Goal: Task Accomplishment & Management: Use online tool/utility

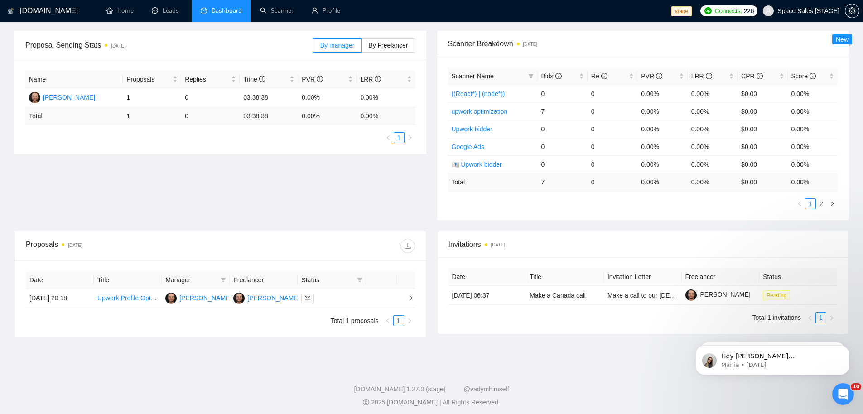
scroll to position [129, 0]
click at [269, 8] on link "Scanner" at bounding box center [277, 11] width 34 height 8
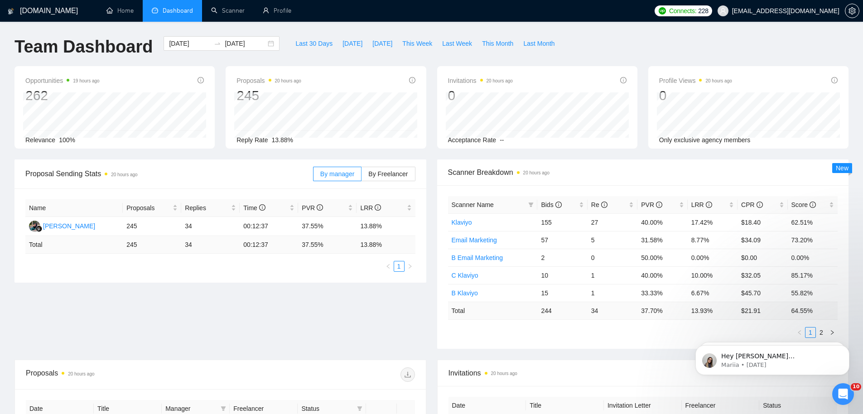
click at [52, 10] on h1 "[DOMAIN_NAME]" at bounding box center [49, 11] width 58 height 22
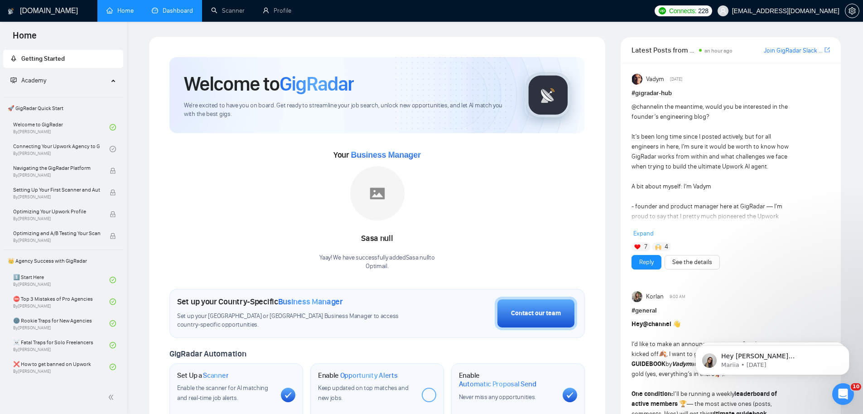
click at [170, 12] on link "Dashboard" at bounding box center [172, 11] width 41 height 8
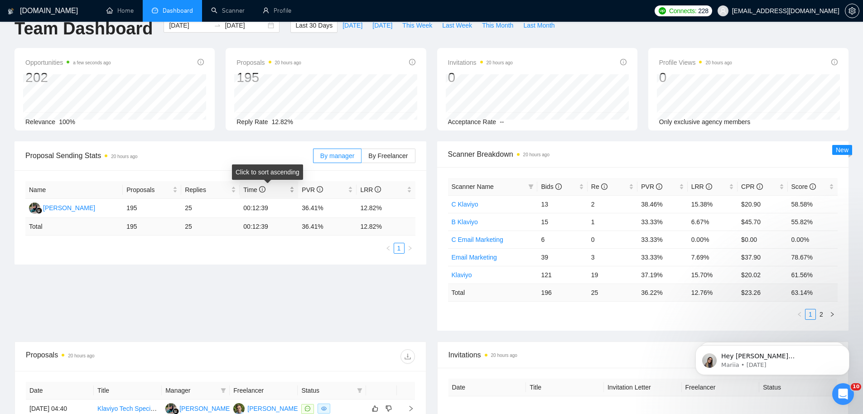
scroll to position [257, 0]
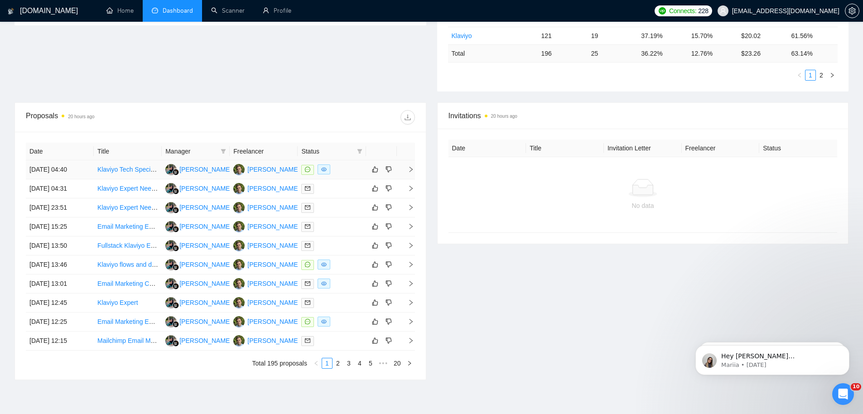
click at [76, 168] on td "02 Oct, 2025 04:40" at bounding box center [60, 169] width 68 height 19
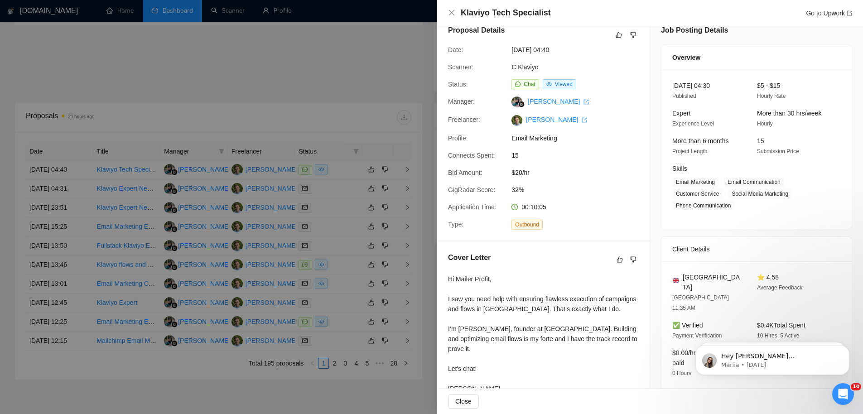
scroll to position [112, 0]
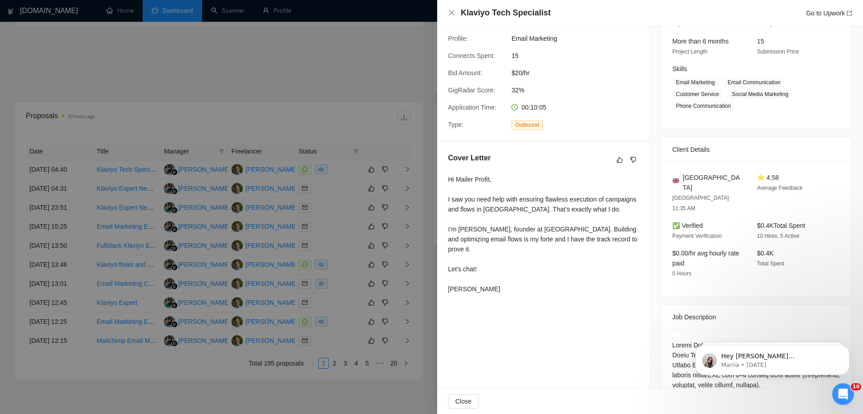
click at [315, 188] on div at bounding box center [431, 207] width 863 height 414
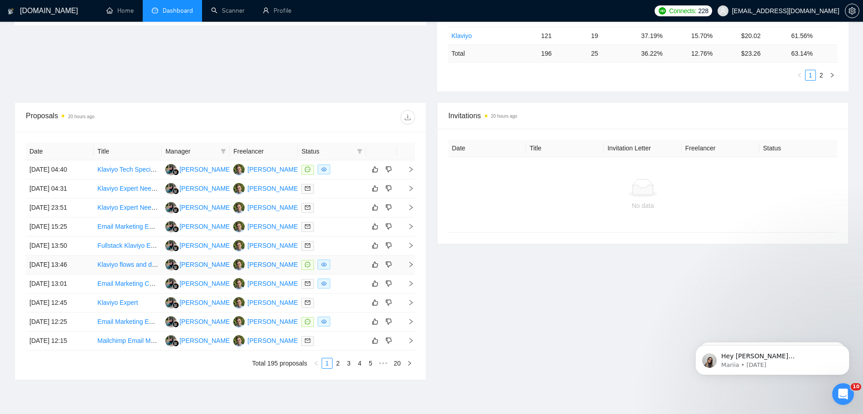
click at [38, 264] on td "01 Oct, 2025 13:46" at bounding box center [60, 264] width 68 height 19
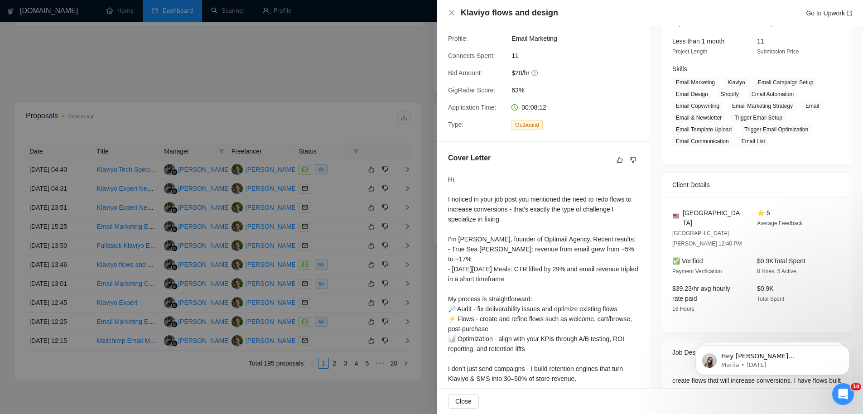
click at [101, 194] on div at bounding box center [431, 207] width 863 height 414
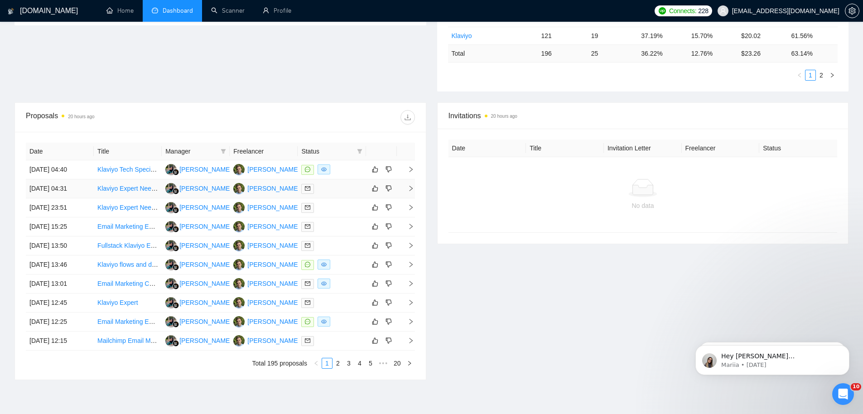
click at [69, 194] on td "02 Oct, 2025 04:31" at bounding box center [60, 188] width 68 height 19
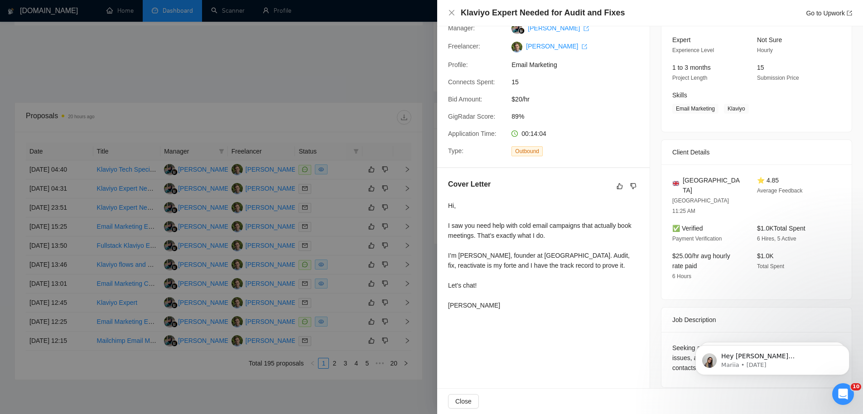
click at [68, 194] on div at bounding box center [431, 207] width 863 height 414
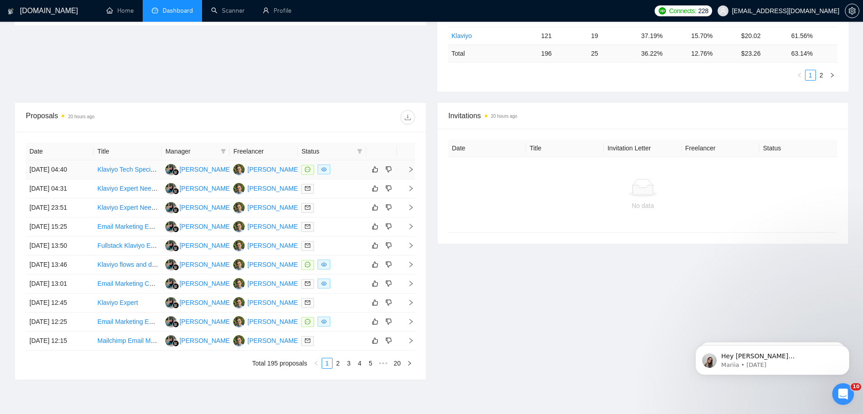
click at [70, 176] on td "02 Oct, 2025 04:40" at bounding box center [60, 169] width 68 height 19
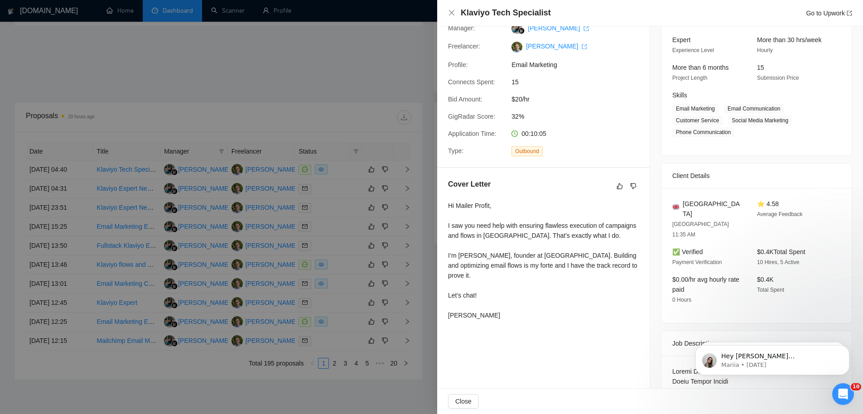
drag, startPoint x: 178, startPoint y: 21, endPoint x: 180, endPoint y: 37, distance: 16.0
click at [178, 21] on div at bounding box center [431, 207] width 863 height 414
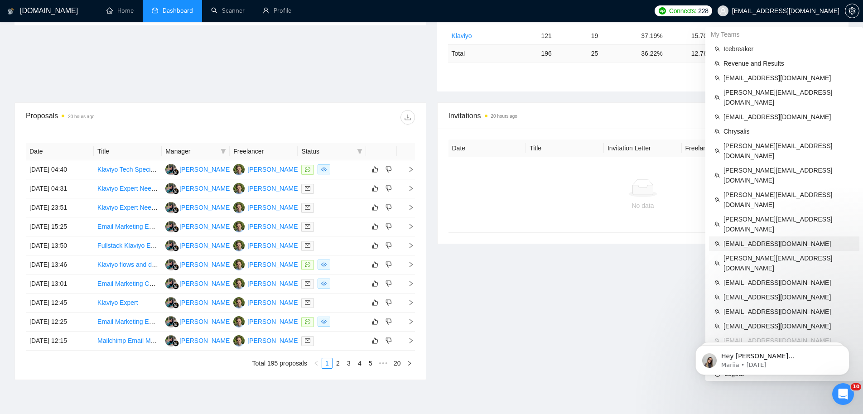
click at [762, 239] on span "[EMAIL_ADDRESS][DOMAIN_NAME]" at bounding box center [788, 244] width 130 height 10
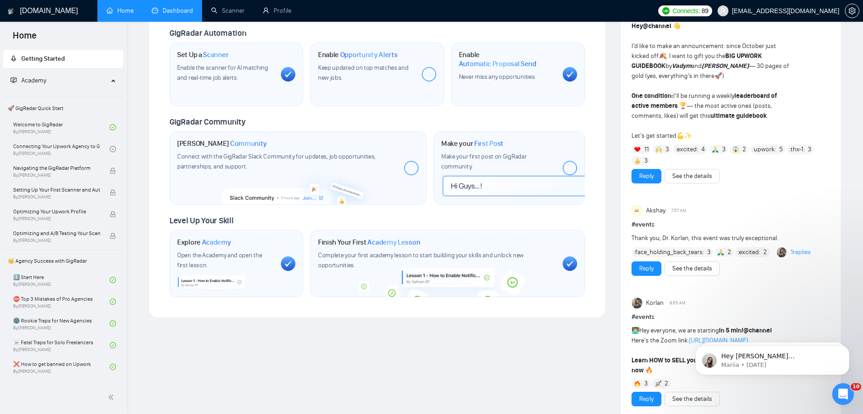
click at [168, 14] on link "Dashboard" at bounding box center [172, 11] width 41 height 8
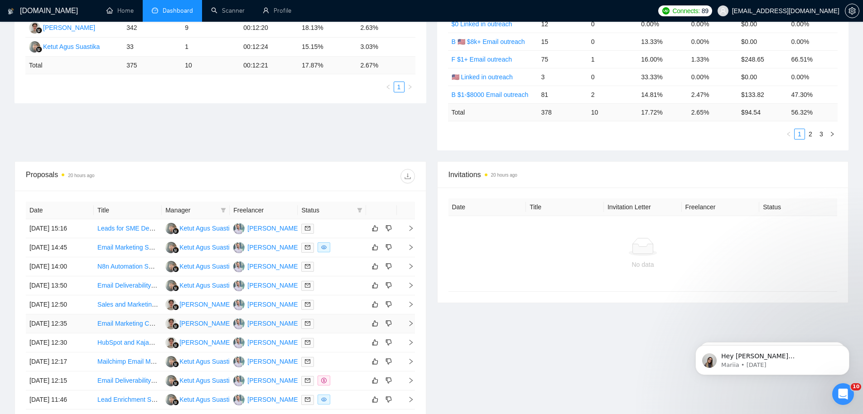
scroll to position [244, 0]
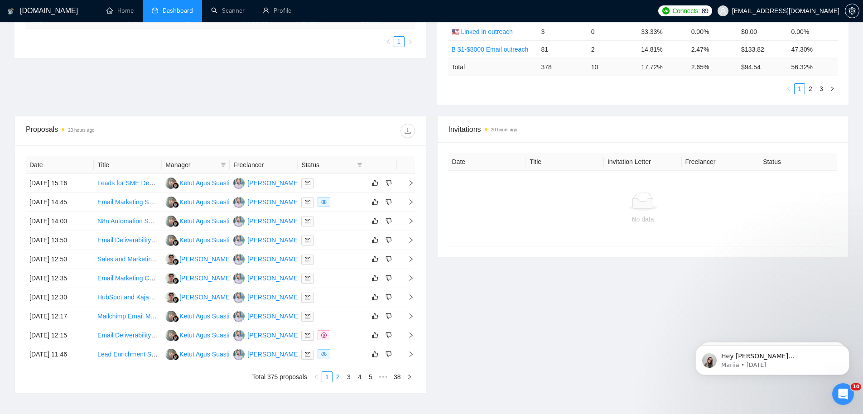
click at [333, 375] on link "2" at bounding box center [338, 377] width 10 height 10
click at [329, 375] on link "1" at bounding box center [327, 377] width 10 height 10
click at [67, 186] on td "01 Oct, 2025 15:16" at bounding box center [60, 183] width 68 height 19
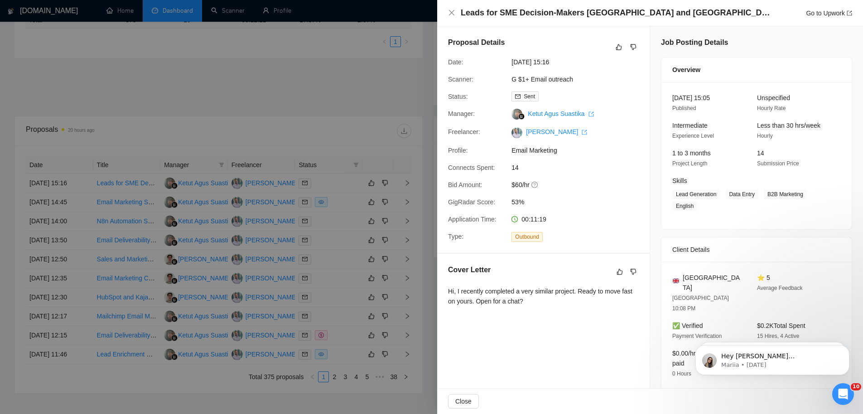
click at [221, 224] on div at bounding box center [431, 207] width 863 height 414
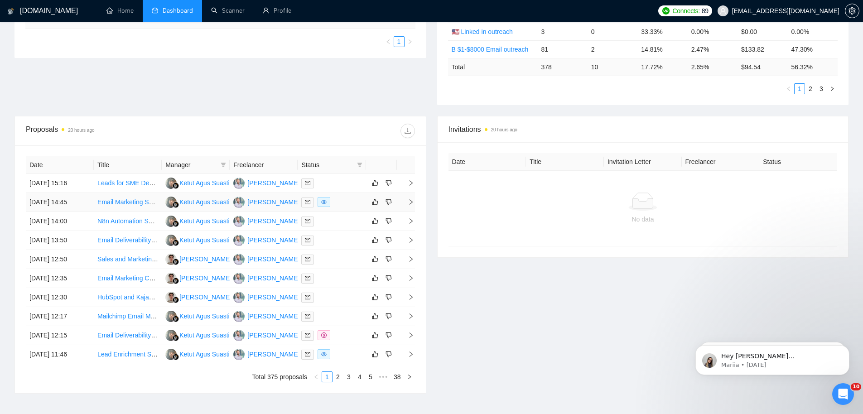
click at [63, 201] on td "01 Oct, 2025 14:45" at bounding box center [60, 202] width 68 height 19
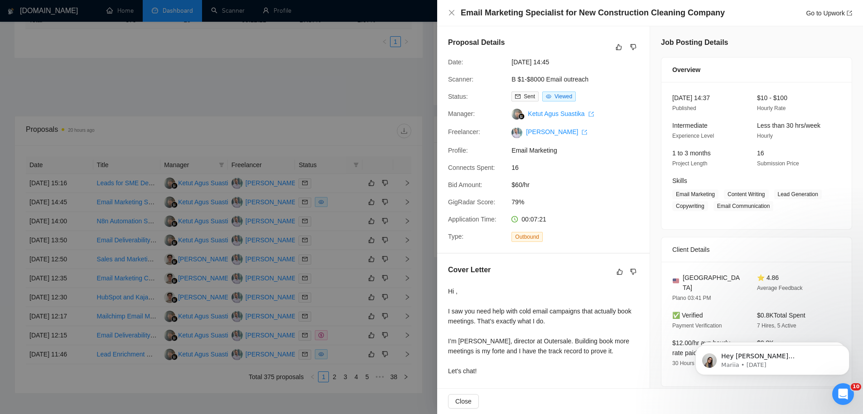
click at [118, 203] on div at bounding box center [431, 207] width 863 height 414
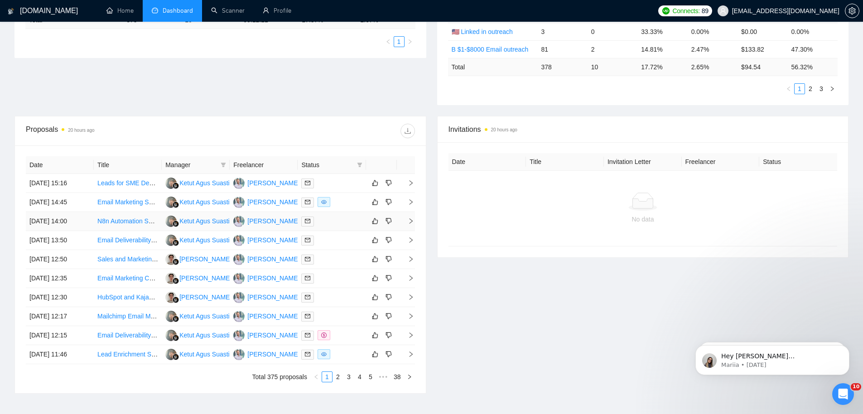
click at [73, 223] on td "01 Oct, 2025 14:00" at bounding box center [60, 221] width 68 height 19
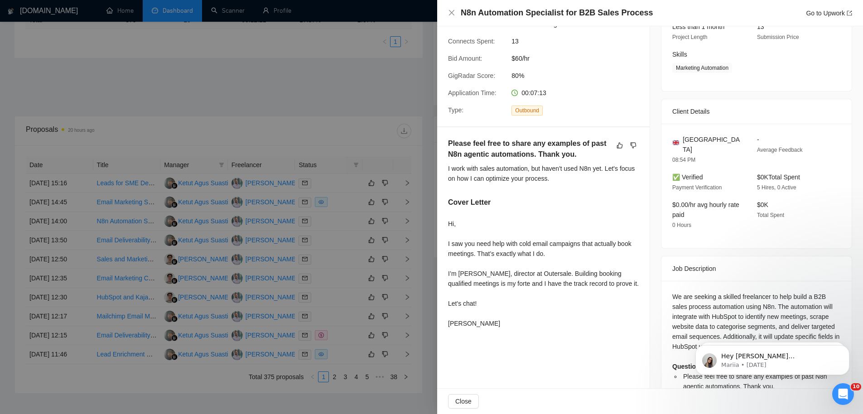
scroll to position [148, 0]
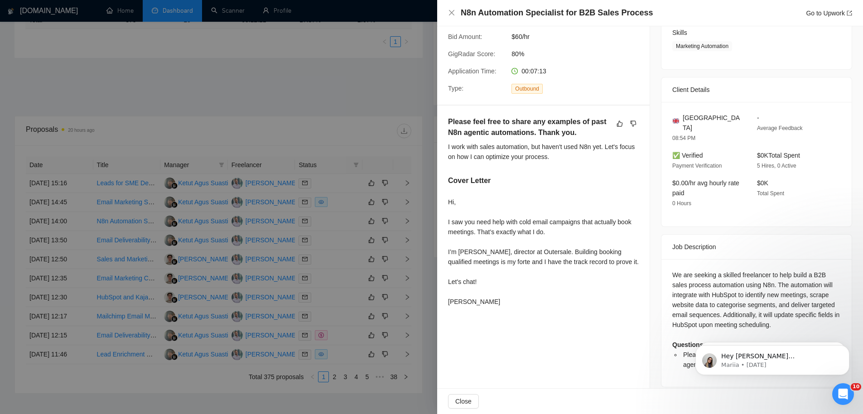
click at [222, 216] on div at bounding box center [431, 207] width 863 height 414
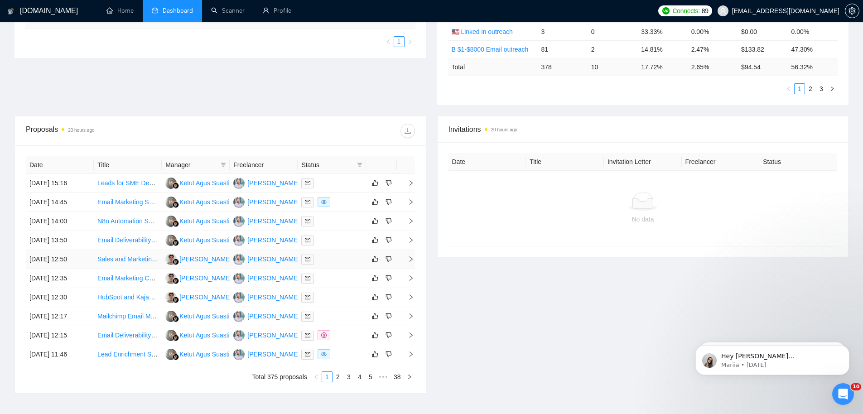
click at [78, 261] on td "01 Oct, 2025 12:50" at bounding box center [60, 259] width 68 height 19
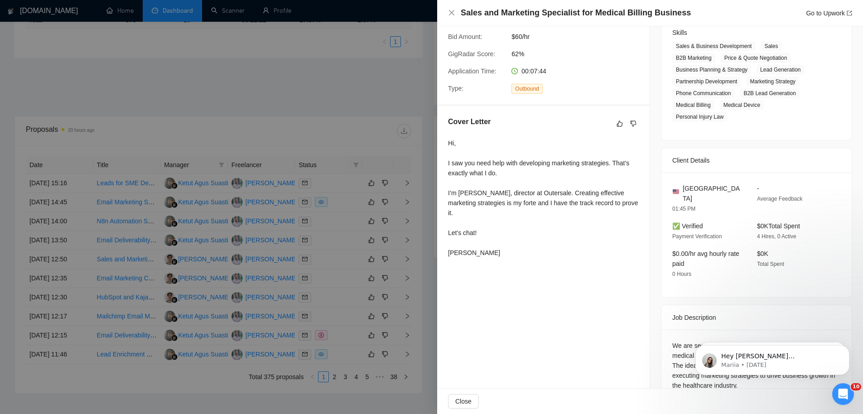
click at [242, 194] on div at bounding box center [431, 207] width 863 height 414
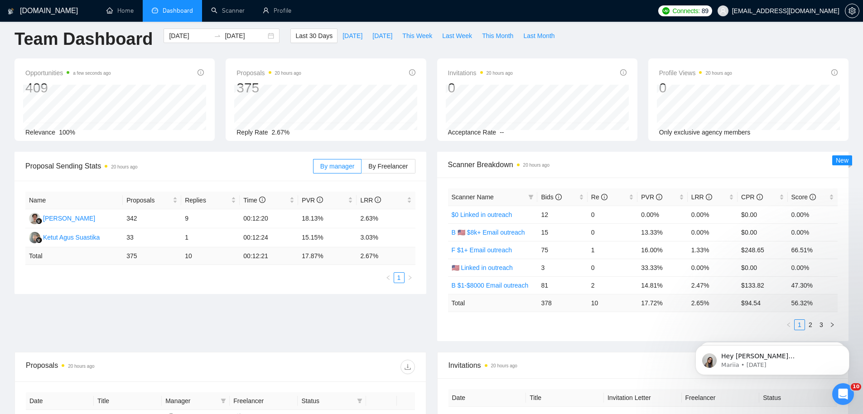
scroll to position [0, 0]
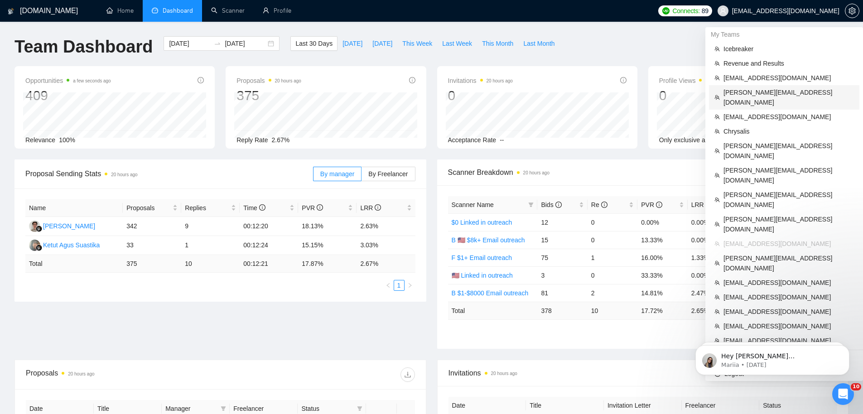
click at [775, 87] on span "[PERSON_NAME][EMAIL_ADDRESS][DOMAIN_NAME]" at bounding box center [788, 97] width 130 height 20
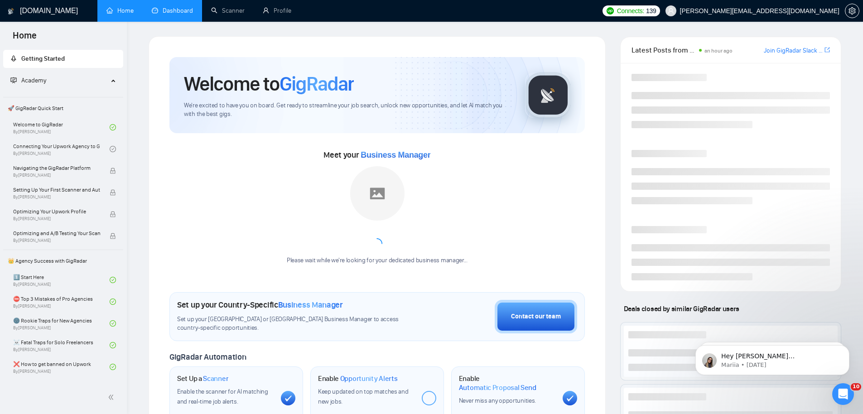
click at [187, 10] on link "Dashboard" at bounding box center [172, 11] width 41 height 8
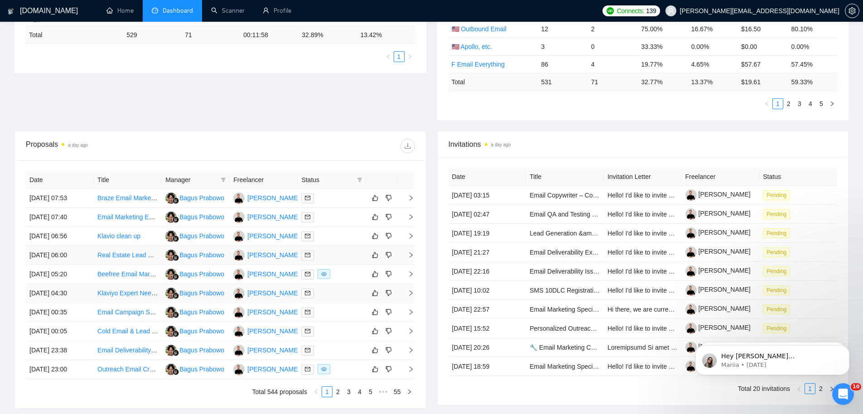
scroll to position [236, 0]
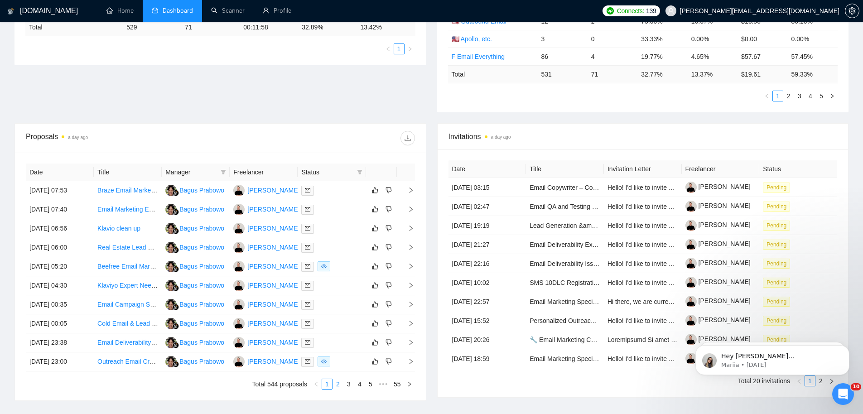
click at [339, 384] on link "2" at bounding box center [338, 384] width 10 height 10
click at [351, 385] on link "3" at bounding box center [349, 384] width 10 height 10
click at [329, 385] on link "1" at bounding box center [327, 384] width 10 height 10
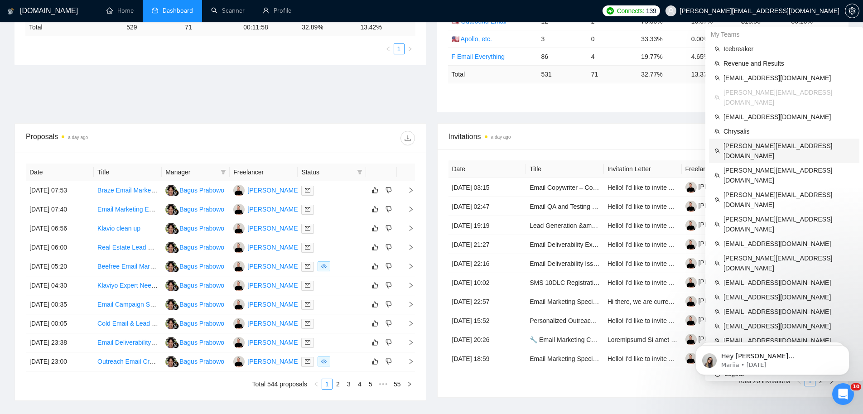
click at [765, 141] on span "[PERSON_NAME][EMAIL_ADDRESS][DOMAIN_NAME]" at bounding box center [788, 151] width 130 height 20
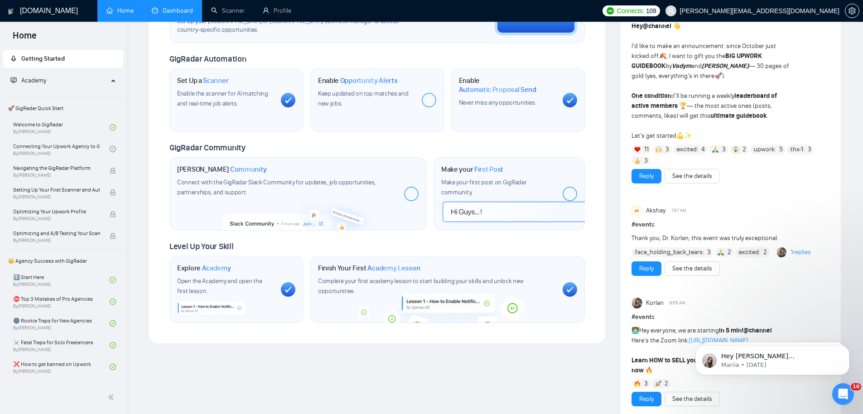
click at [174, 14] on link "Dashboard" at bounding box center [172, 11] width 41 height 8
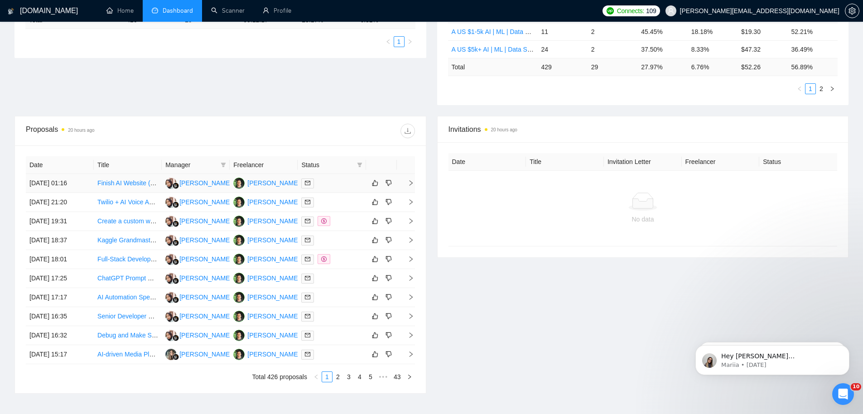
scroll to position [246, 0]
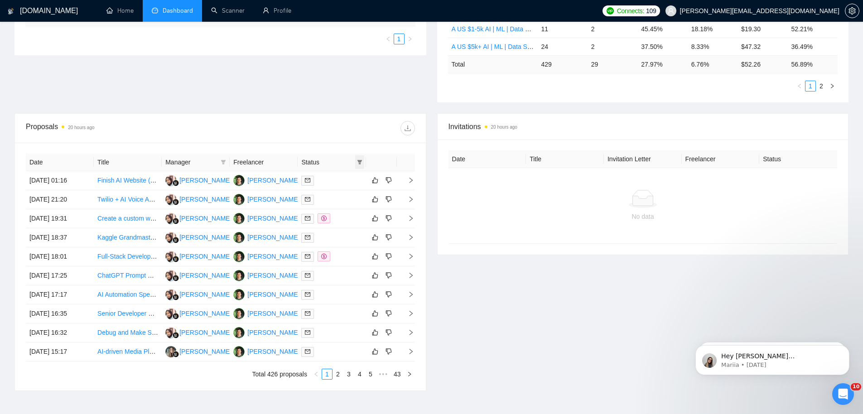
click at [360, 164] on icon "filter" at bounding box center [359, 162] width 5 height 5
click at [332, 179] on span "Chat" at bounding box center [330, 179] width 17 height 7
checkbox input "true"
click at [355, 214] on span "OK" at bounding box center [351, 212] width 9 height 10
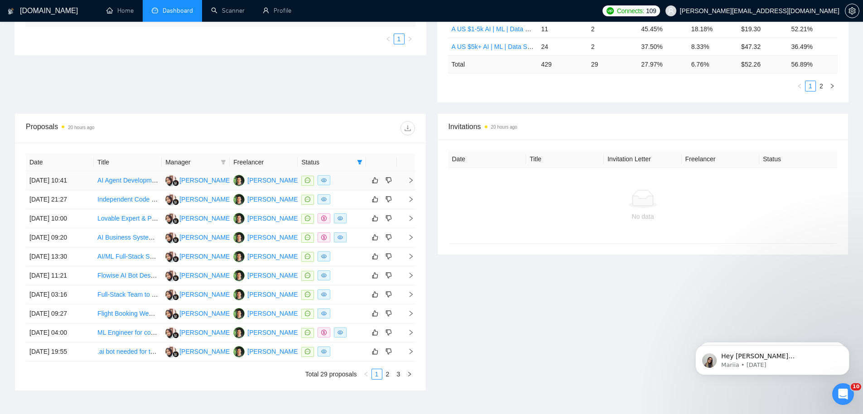
click at [53, 185] on td "29 Sep, 2025 10:41" at bounding box center [60, 180] width 68 height 19
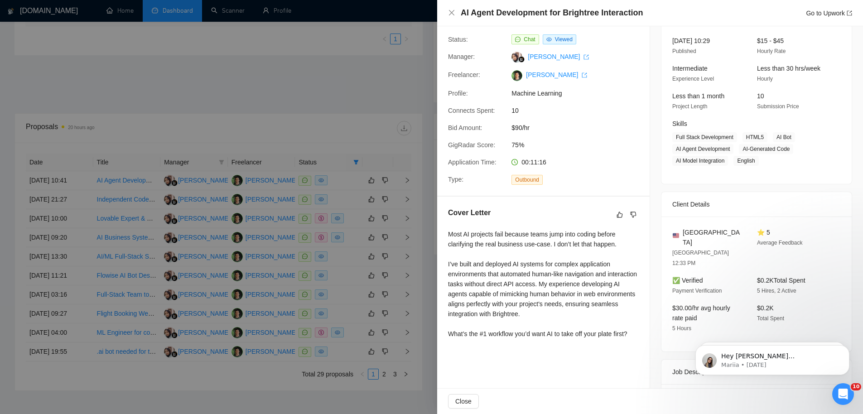
scroll to position [127, 0]
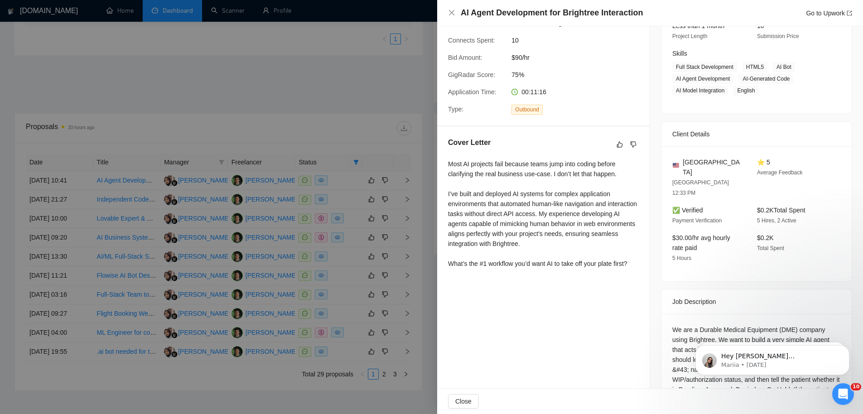
click at [322, 172] on div at bounding box center [431, 207] width 863 height 414
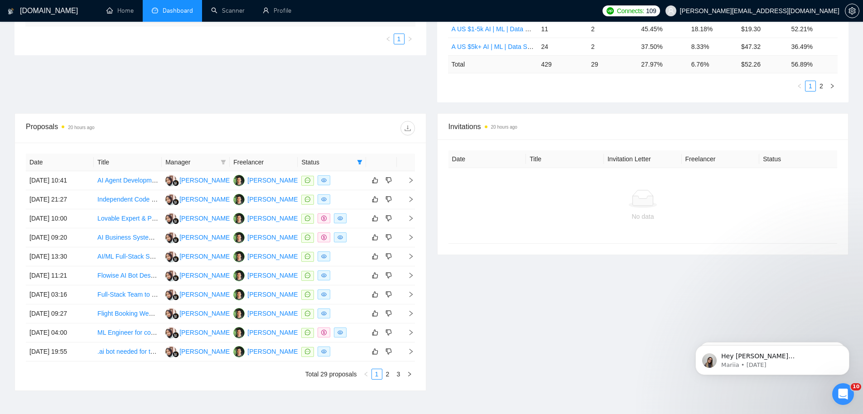
scroll to position [0, 0]
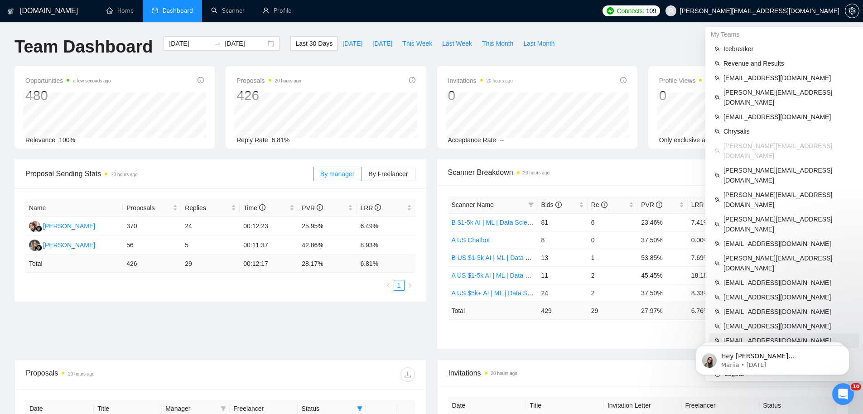
click at [740, 336] on span "[EMAIL_ADDRESS][DOMAIN_NAME]" at bounding box center [788, 341] width 130 height 10
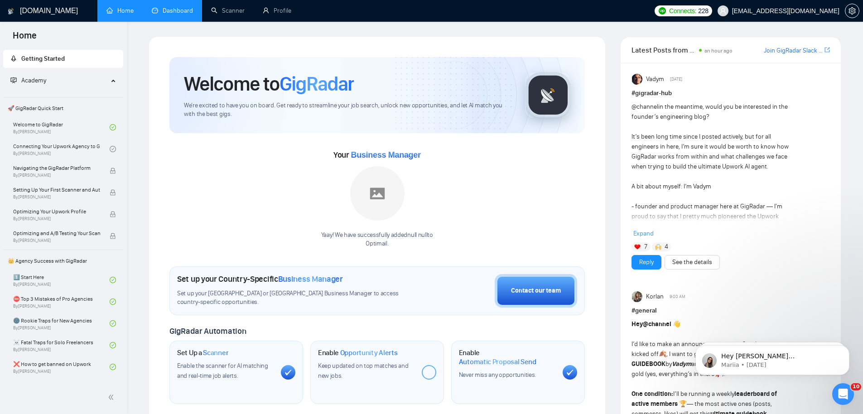
click at [193, 7] on link "Dashboard" at bounding box center [172, 11] width 41 height 8
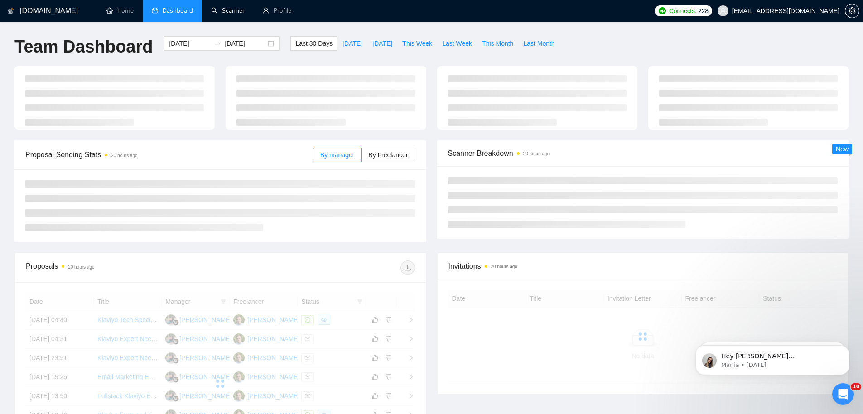
drag, startPoint x: 219, startPoint y: 10, endPoint x: 206, endPoint y: 27, distance: 21.2
click at [219, 10] on link "Scanner" at bounding box center [228, 11] width 34 height 8
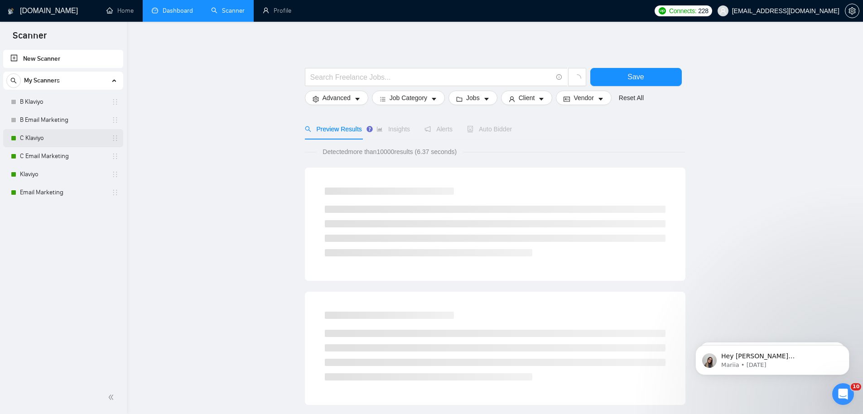
click at [58, 139] on link "C Klaviyo" at bounding box center [63, 138] width 86 height 18
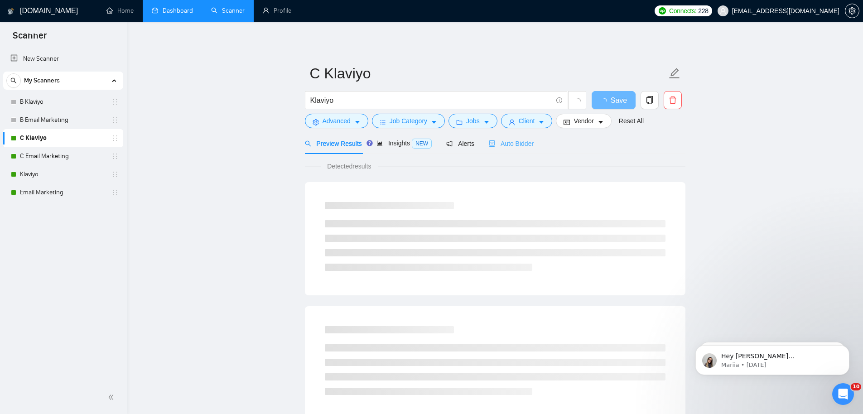
click at [533, 149] on div "Auto Bidder" at bounding box center [511, 143] width 45 height 21
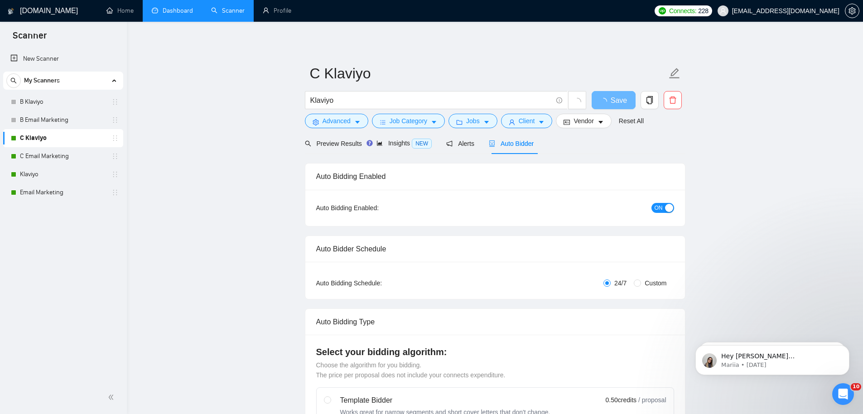
radio input "false"
radio input "true"
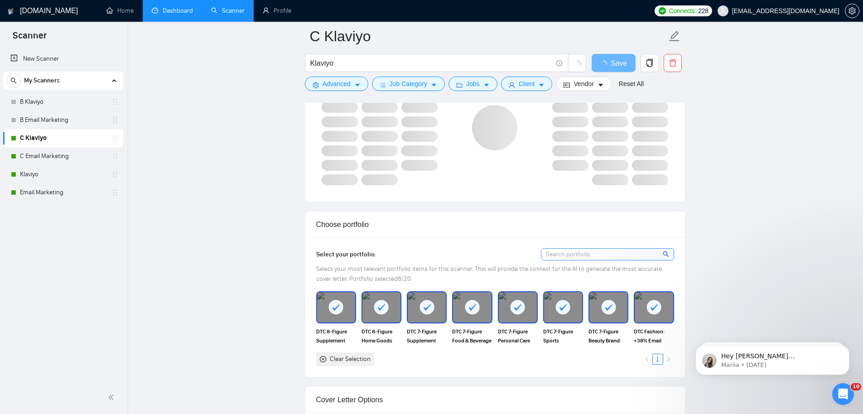
scroll to position [1032, 0]
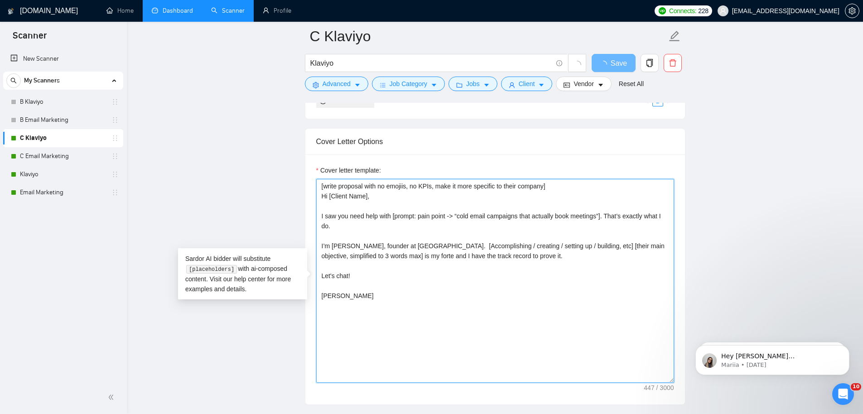
drag, startPoint x: 363, startPoint y: 256, endPoint x: 231, endPoint y: 59, distance: 236.9
click at [231, 59] on main "C Klaviyo Klaviyo Save Advanced Job Category Jobs Client Vendor Reset All Previ…" at bounding box center [494, 287] width 707 height 2566
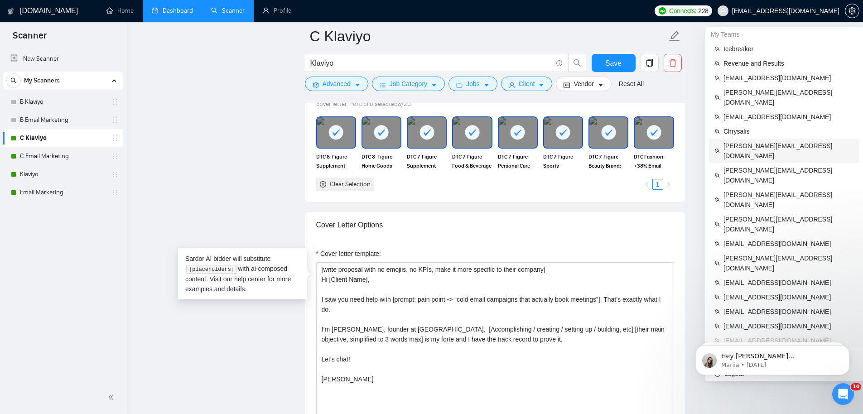
drag, startPoint x: 758, startPoint y: 136, endPoint x: 375, endPoint y: 44, distance: 394.0
click at [758, 141] on span "[PERSON_NAME][EMAIL_ADDRESS][DOMAIN_NAME]" at bounding box center [788, 151] width 130 height 20
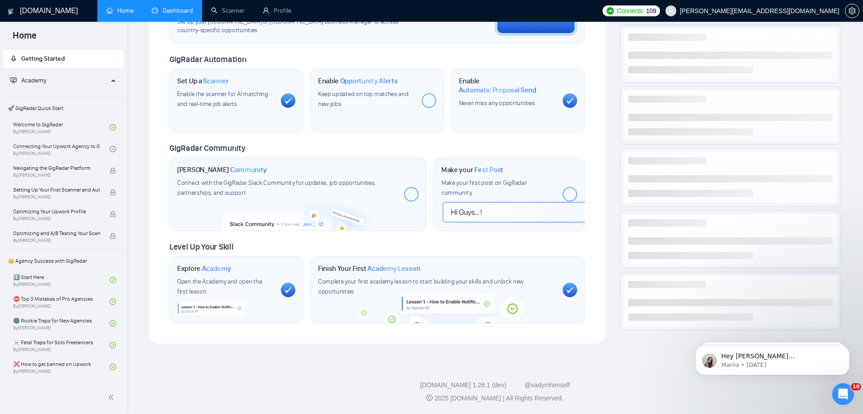
click at [177, 11] on link "Dashboard" at bounding box center [172, 11] width 41 height 8
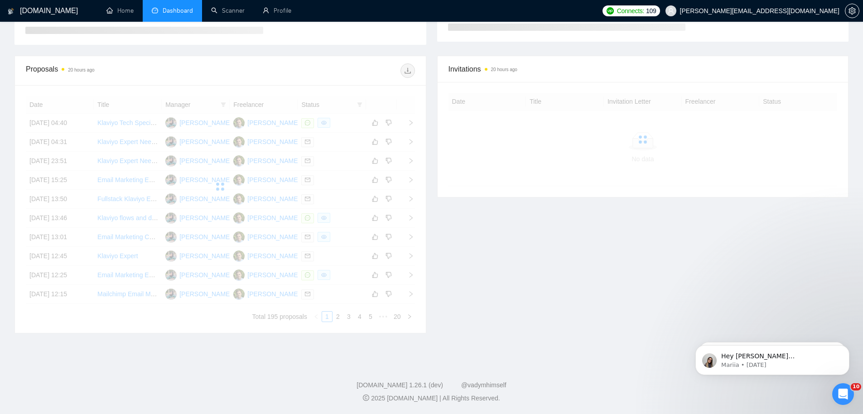
scroll to position [129, 0]
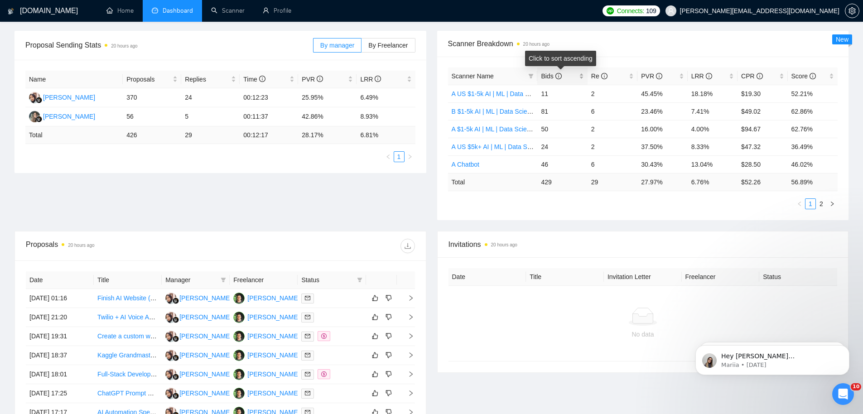
click at [561, 75] on icon "info-circle" at bounding box center [558, 76] width 6 height 6
click at [559, 76] on icon "info-circle" at bounding box center [558, 76] width 6 height 6
click at [498, 93] on link "B $5k+ AI | ML | Data Science" at bounding box center [494, 93] width 84 height 7
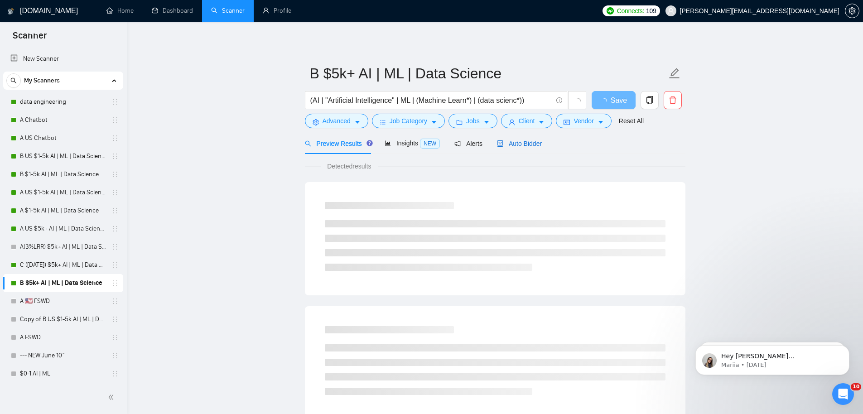
click at [521, 139] on div "Auto Bidder" at bounding box center [519, 144] width 45 height 10
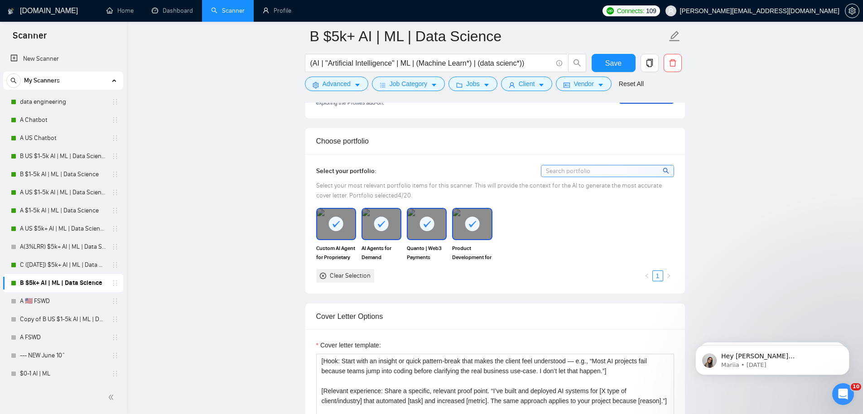
scroll to position [908, 0]
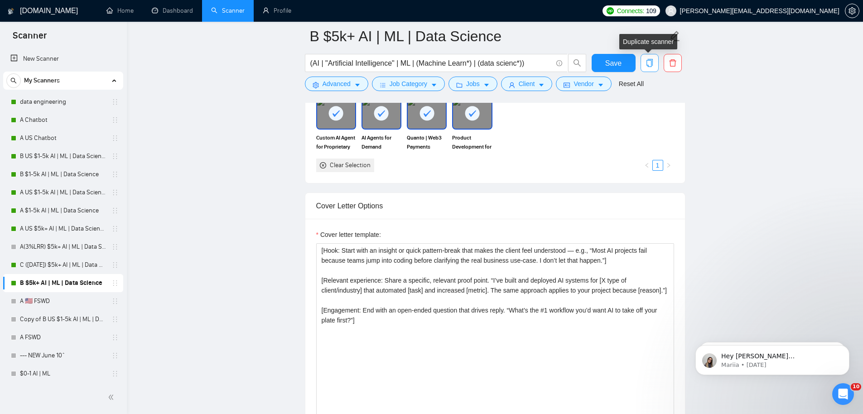
click at [647, 65] on icon "copy" at bounding box center [649, 63] width 6 height 8
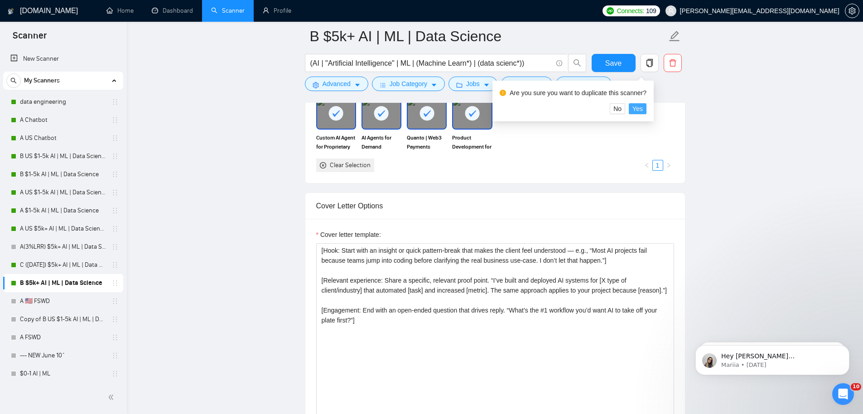
click at [642, 111] on span "Yes" at bounding box center [637, 109] width 10 height 10
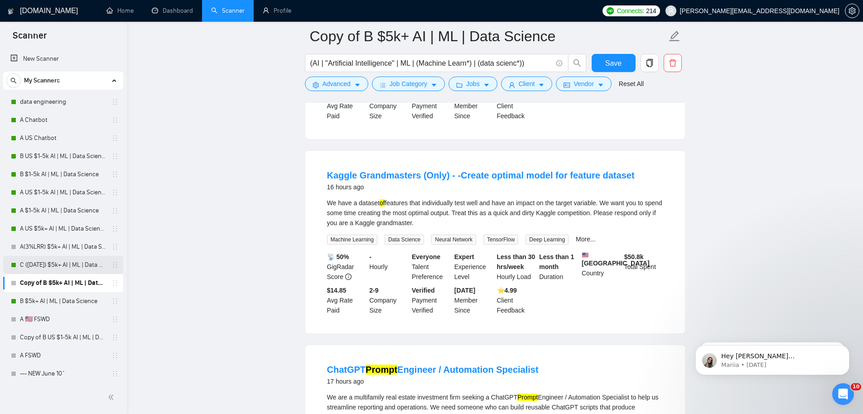
click at [58, 265] on link "C ([DATE]) $5k+ AI | ML | Data Science" at bounding box center [63, 265] width 86 height 18
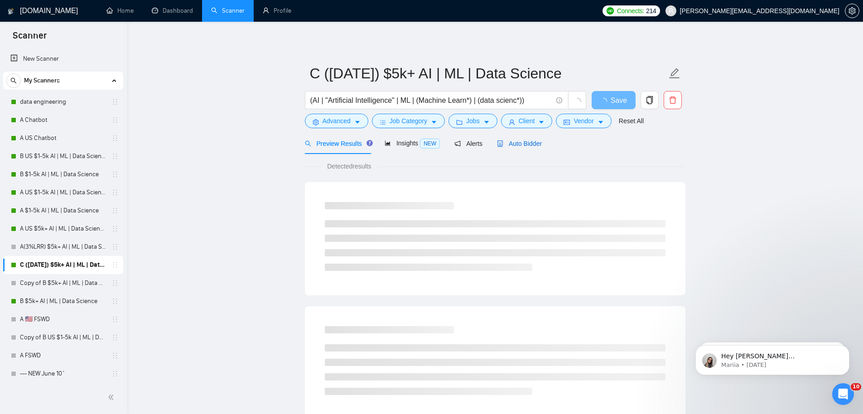
click at [530, 140] on span "Auto Bidder" at bounding box center [519, 143] width 45 height 7
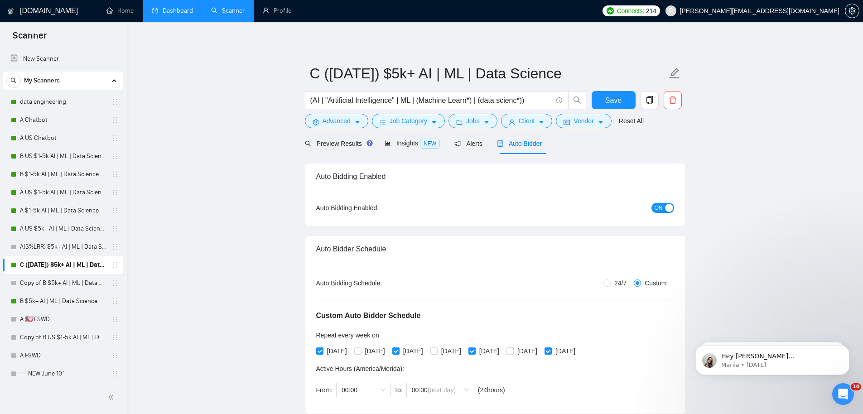
click at [170, 9] on link "Dashboard" at bounding box center [172, 11] width 41 height 8
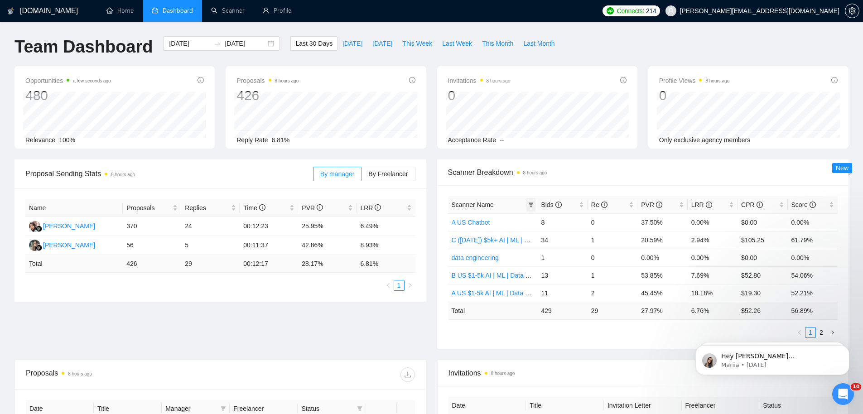
click at [532, 204] on icon "filter" at bounding box center [531, 204] width 5 height 5
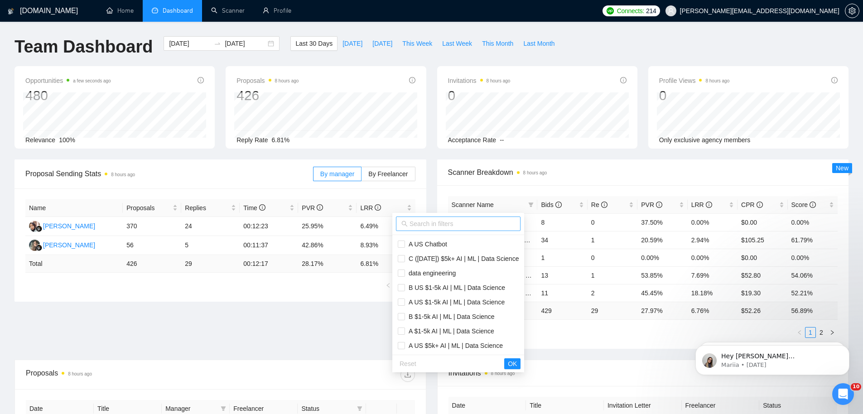
click at [489, 225] on input "text" at bounding box center [462, 224] width 106 height 10
click at [461, 344] on span "A US $5k+ AI | ML | Data Science" at bounding box center [454, 345] width 98 height 7
checkbox input "true"
click at [465, 285] on span "B US $1-5k AI | ML | Data Science" at bounding box center [455, 285] width 100 height 7
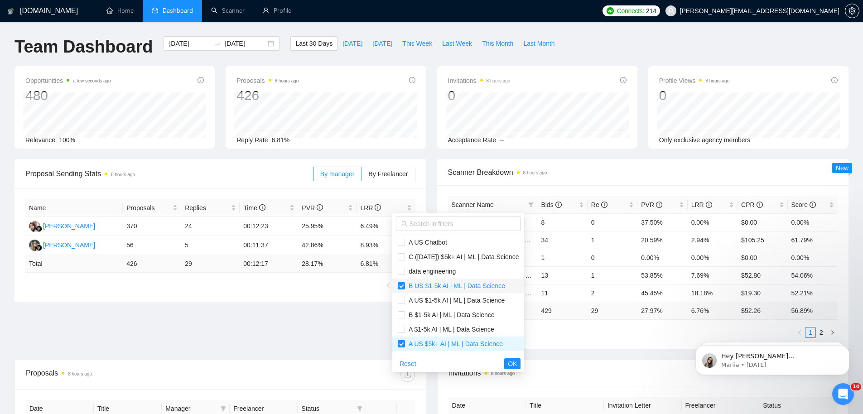
click at [462, 289] on span "B US $1-5k AI | ML | Data Science" at bounding box center [458, 286] width 121 height 10
checkbox input "false"
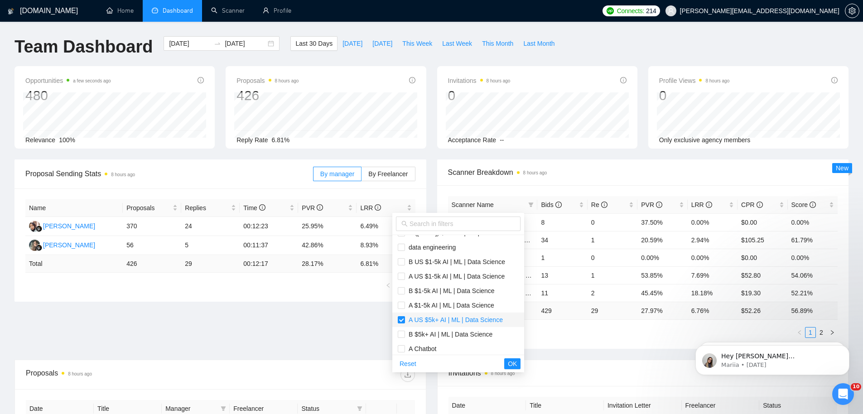
scroll to position [29, 0]
click at [455, 331] on span "B $5k+ AI | ML | Data Science" at bounding box center [448, 330] width 87 height 7
checkbox input "true"
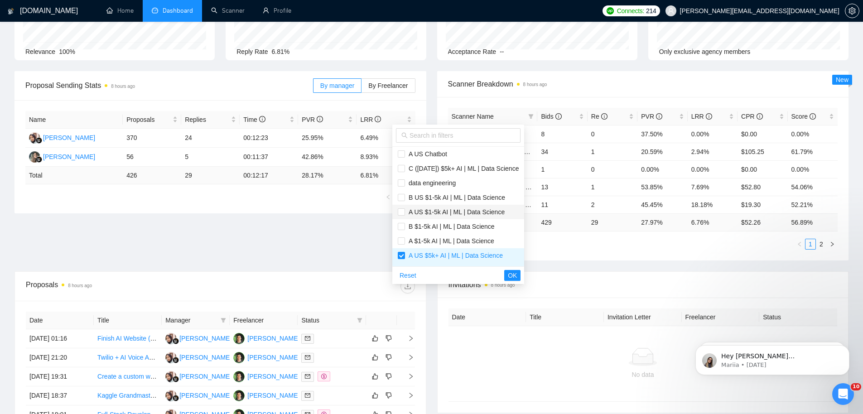
scroll to position [0, 0]
click at [448, 167] on span "C ([DATE]) $5k+ AI | ML | Data Science" at bounding box center [462, 170] width 114 height 7
checkbox input "true"
click at [517, 272] on span "OK" at bounding box center [512, 275] width 9 height 10
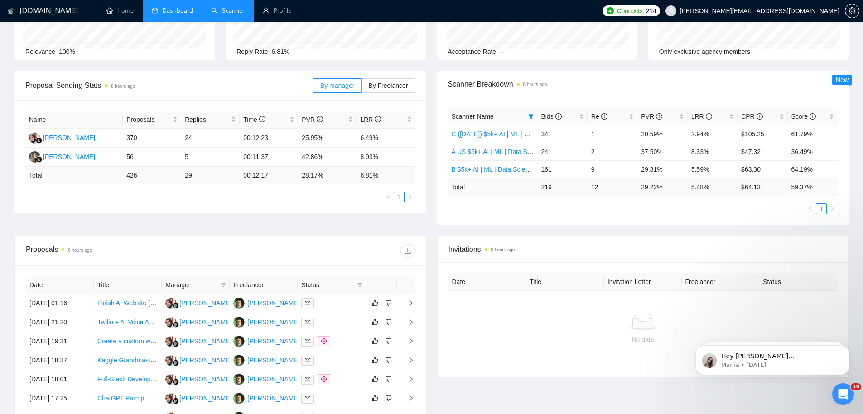
click at [229, 10] on link "Scanner" at bounding box center [228, 11] width 34 height 8
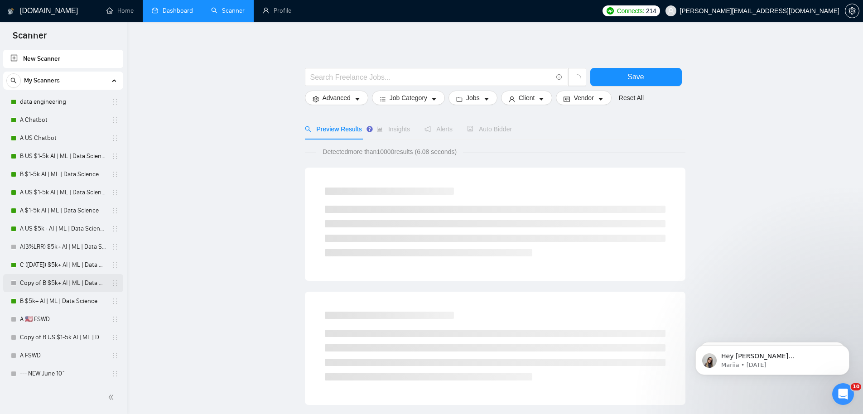
click at [49, 285] on link "Copy of B $5k+ AI | ML | Data Science" at bounding box center [63, 283] width 86 height 18
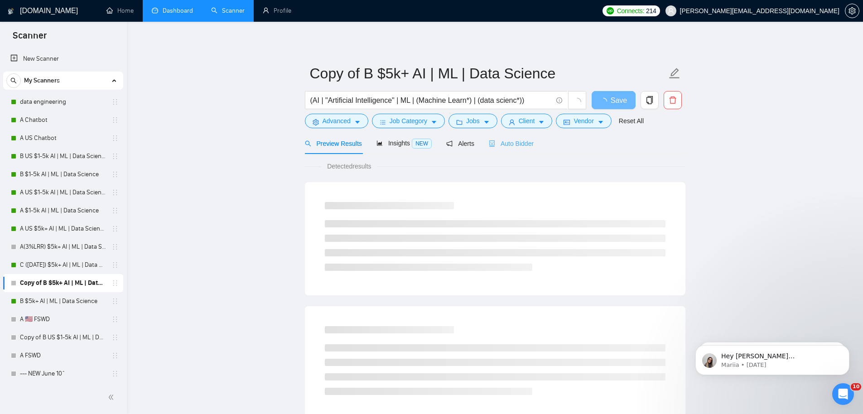
drag, startPoint x: 514, startPoint y: 138, endPoint x: 521, endPoint y: 147, distance: 12.2
click at [514, 138] on div "Auto Bidder" at bounding box center [511, 143] width 45 height 21
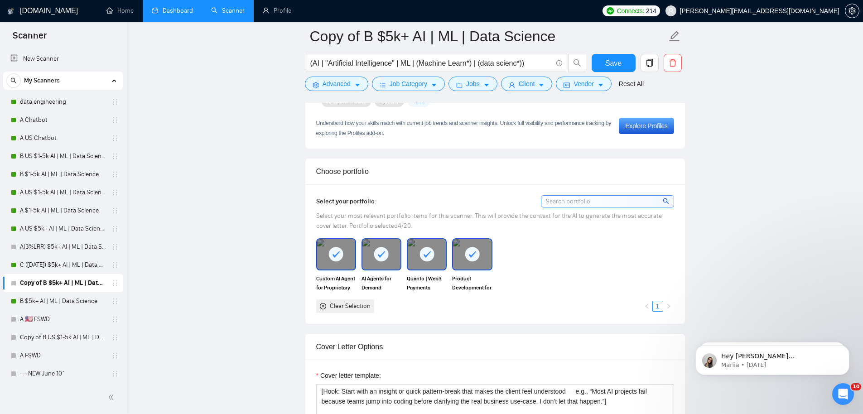
scroll to position [877, 0]
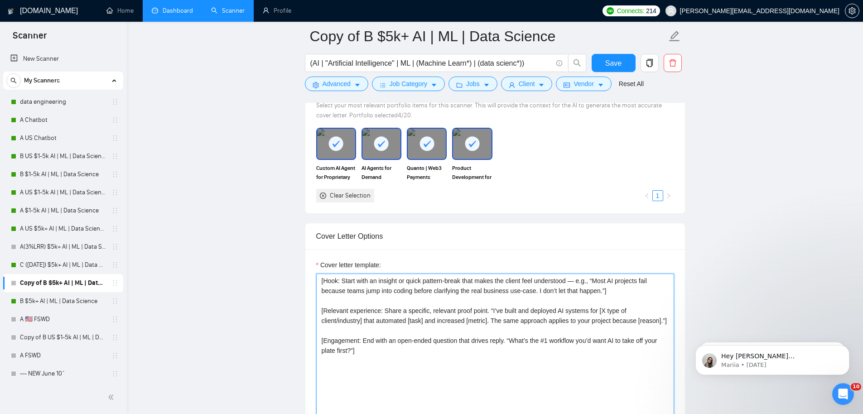
drag, startPoint x: 461, startPoint y: 373, endPoint x: 280, endPoint y: 195, distance: 253.7
click at [279, 196] on main "Copy of B $5k+ AI | ML | Data Science (AI | "Artificial Intelligence" | ML | (M…" at bounding box center [494, 412] width 707 height 2507
paste textarea "write proposal with no emojiis, no KPIs, make it more specific to their company…"
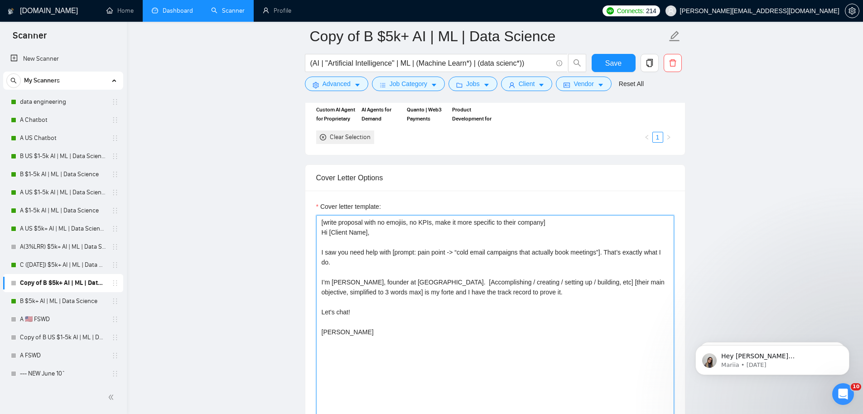
scroll to position [967, 0]
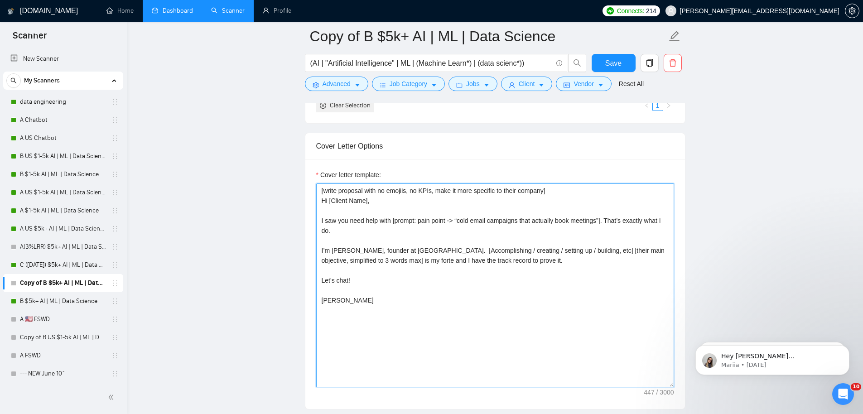
click at [326, 308] on textarea "[write proposal with no emojiis, no KPIs, make it more specific to their compan…" at bounding box center [495, 285] width 358 height 204
click at [327, 310] on textarea "[write proposal with no emojiis, no KPIs, make it more specific to their compan…" at bounding box center [495, 285] width 358 height 204
drag, startPoint x: 464, startPoint y: 221, endPoint x: 610, endPoint y: 222, distance: 145.4
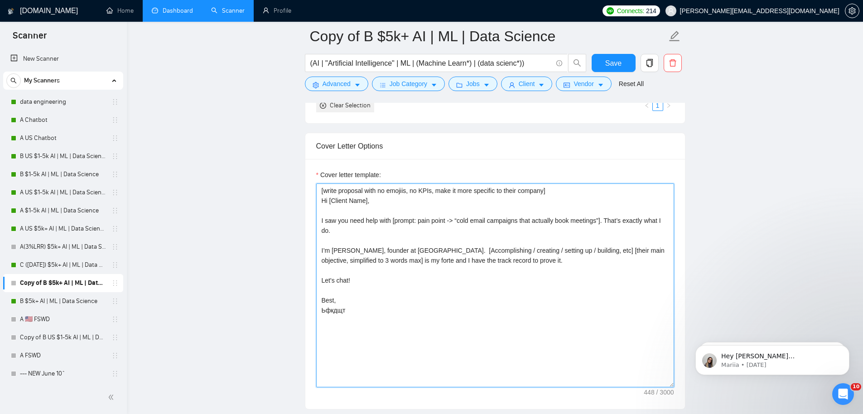
click at [610, 222] on textarea "[write proposal with no emojiis, no KPIs, make it more specific to their compan…" at bounding box center [495, 285] width 358 height 204
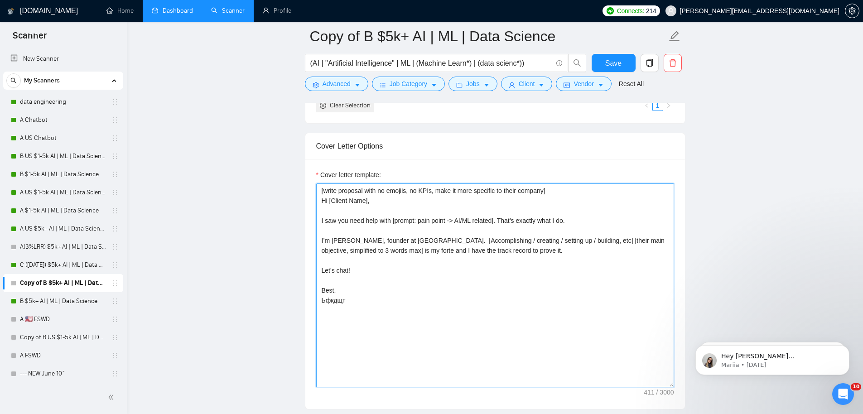
click at [332, 300] on textarea "[write proposal with no emojiis, no KPIs, make it more specific to their compan…" at bounding box center [495, 285] width 358 height 204
click at [339, 240] on textarea "[write proposal with no emojiis, no KPIs, make it more specific to their compan…" at bounding box center [495, 285] width 358 height 204
click at [403, 240] on textarea "[write proposal with no emojiis, no KPIs, make it more specific to their compan…" at bounding box center [495, 285] width 358 height 204
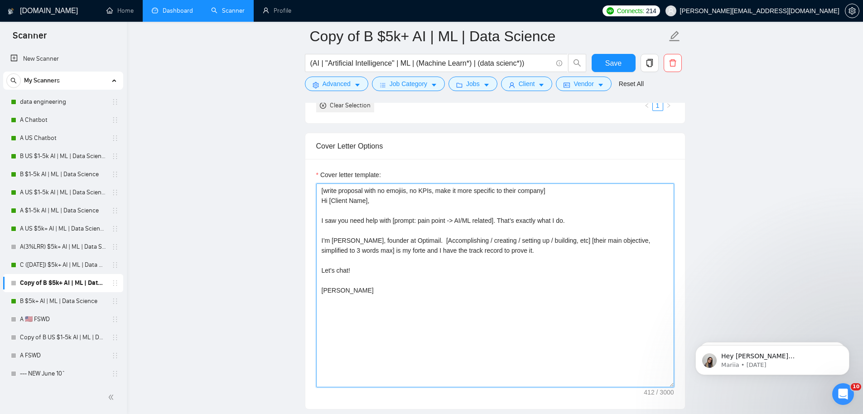
click at [403, 240] on textarea "[write proposal with no emojiis, no KPIs, make it more specific to their compan…" at bounding box center [495, 285] width 358 height 204
click at [424, 240] on textarea "[write proposal with no emojiis, no KPIs, make it more specific to their compan…" at bounding box center [495, 285] width 358 height 204
paste textarea "We help startups and teams turn big ideas into real products - fast. From MVPs …"
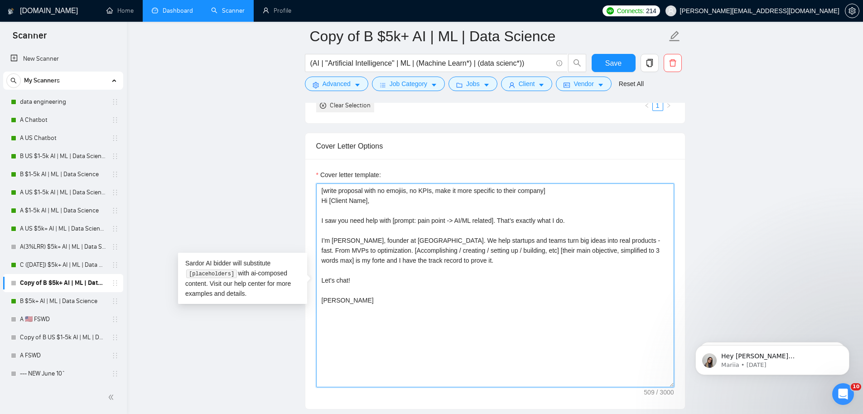
drag, startPoint x: 361, startPoint y: 252, endPoint x: 493, endPoint y: 263, distance: 132.7
click at [493, 263] on textarea "[write proposal with no emojiis, no KPIs, make it more specific to their compan…" at bounding box center [495, 285] width 358 height 204
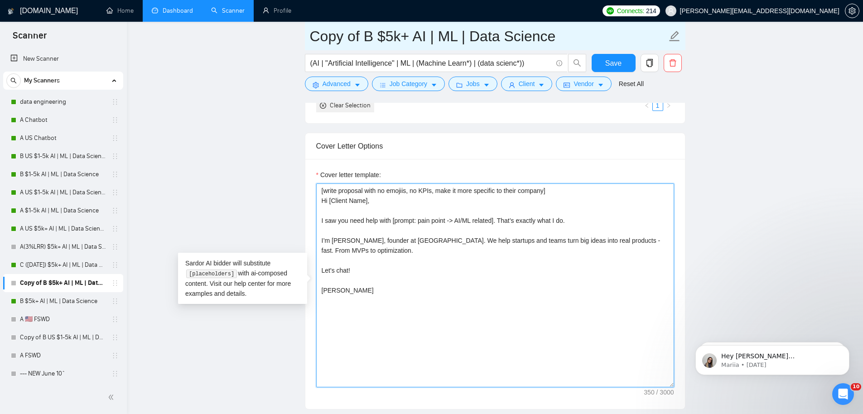
type textarea "[write proposal with no emojiis, no KPIs, make it more specific to their compan…"
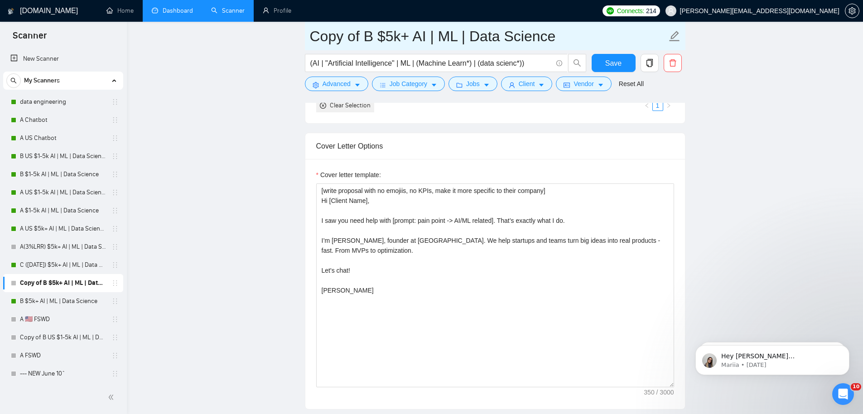
drag, startPoint x: 371, startPoint y: 38, endPoint x: 244, endPoint y: 36, distance: 126.9
click at [244, 36] on main "Copy of B $5k+ AI | ML | Data Science (AI | "Artificial Intelligence" | ML | (M…" at bounding box center [494, 322] width 707 height 2507
type input "D ([DATE]) $5k+ AI | ML | Data Science"
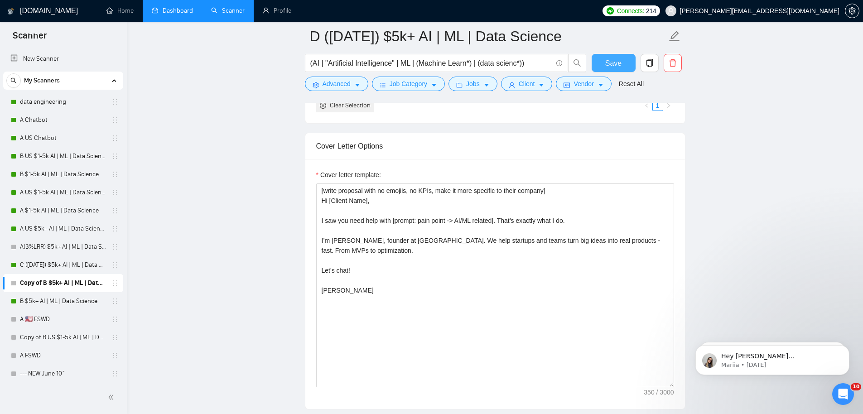
click at [613, 63] on span "Save" at bounding box center [613, 63] width 16 height 11
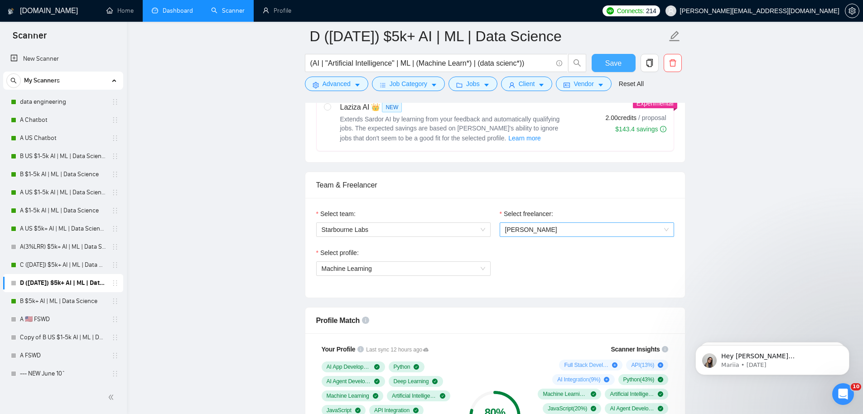
scroll to position [373, 0]
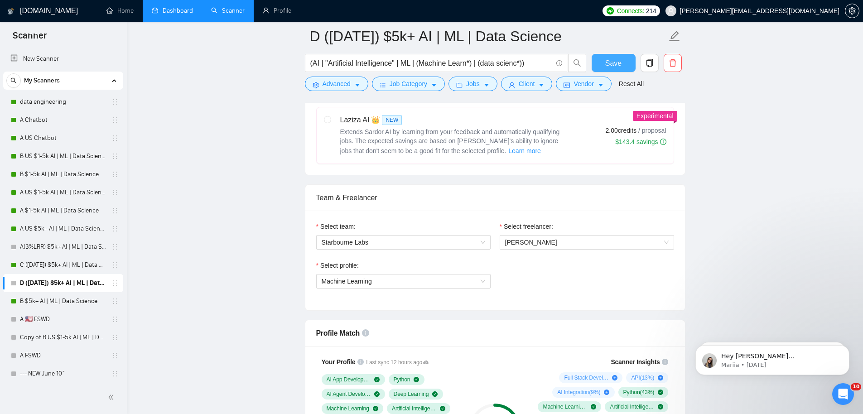
click at [617, 64] on span "Save" at bounding box center [613, 63] width 16 height 11
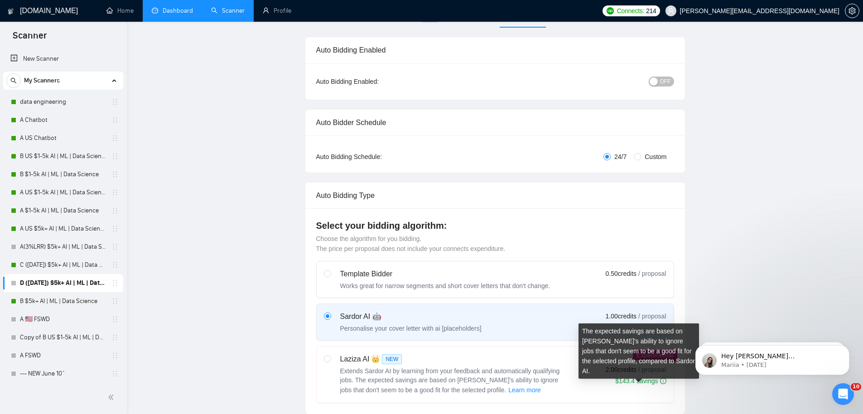
scroll to position [29, 0]
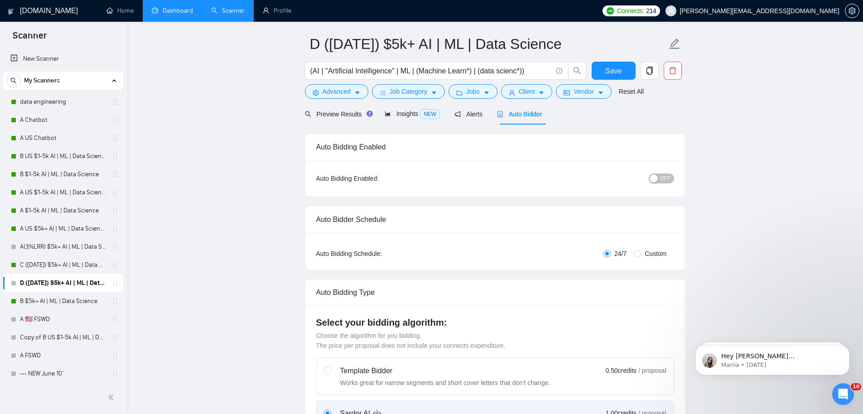
click at [656, 178] on div "button" at bounding box center [654, 178] width 8 height 8
click at [615, 69] on span "Save" at bounding box center [613, 70] width 16 height 11
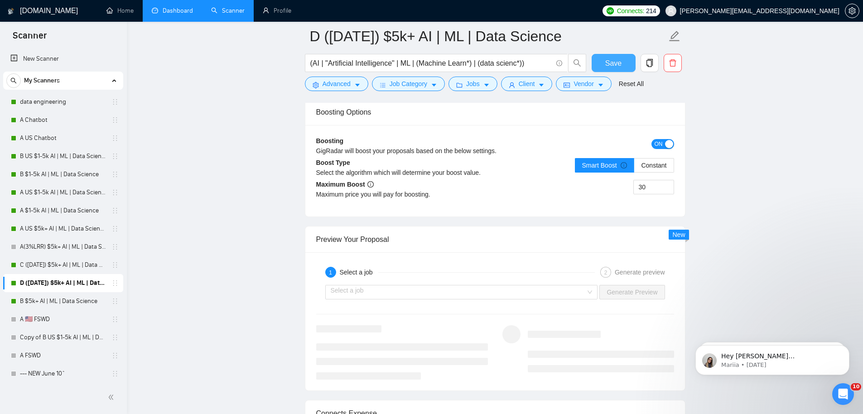
scroll to position [1689, 0]
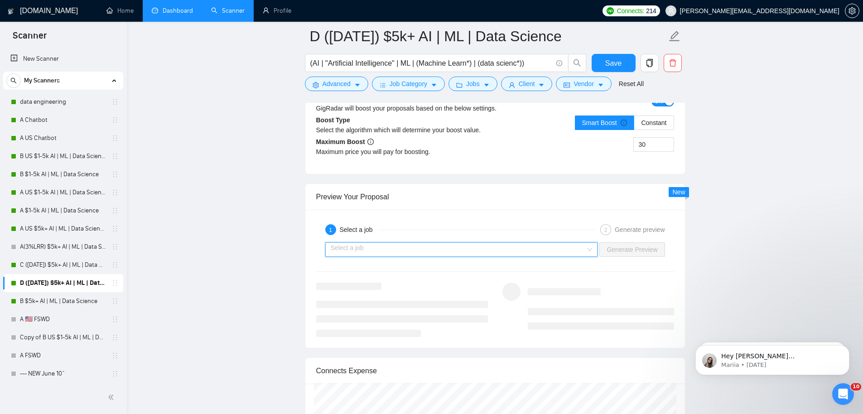
click at [477, 251] on input "search" at bounding box center [458, 250] width 255 height 14
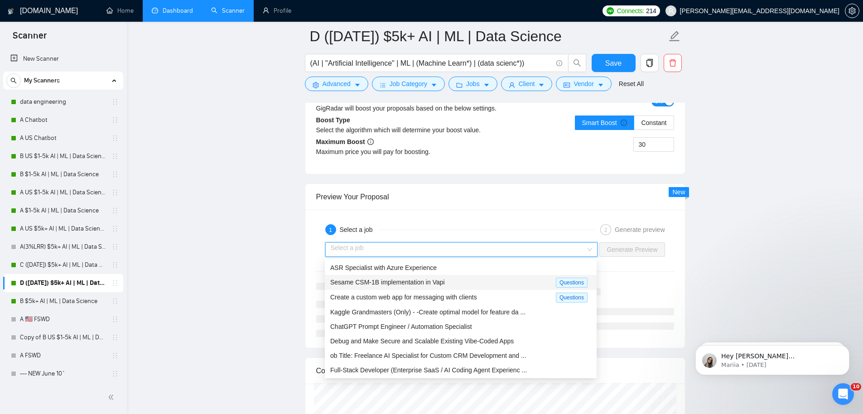
click at [472, 279] on div "Sesame CSM-1B implementation in Vapi" at bounding box center [443, 282] width 226 height 10
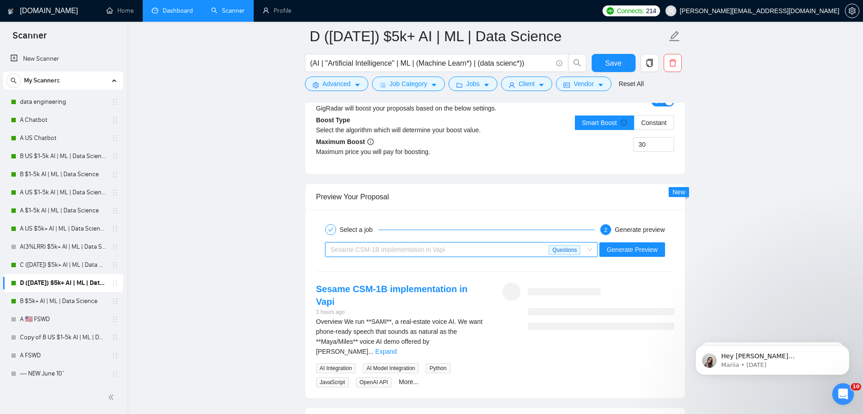
click at [457, 255] on div "Sesame CSM-1B implementation in Vapi" at bounding box center [440, 250] width 218 height 14
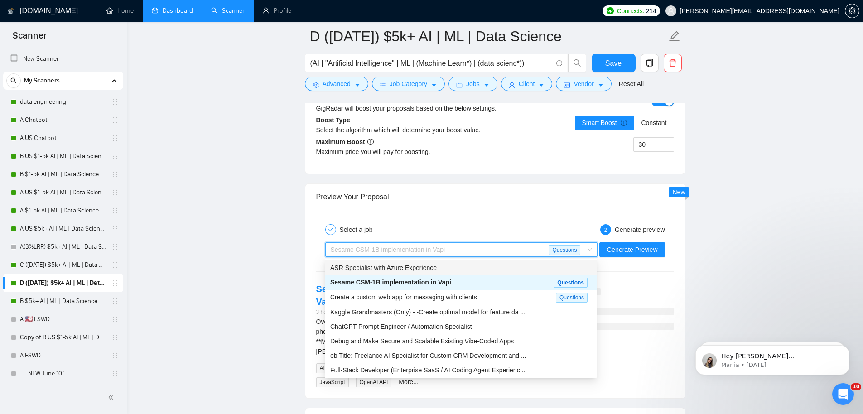
drag, startPoint x: 395, startPoint y: 264, endPoint x: 450, endPoint y: 260, distance: 55.4
click at [395, 264] on span "ASR Specialist with Azure Experience" at bounding box center [383, 267] width 106 height 7
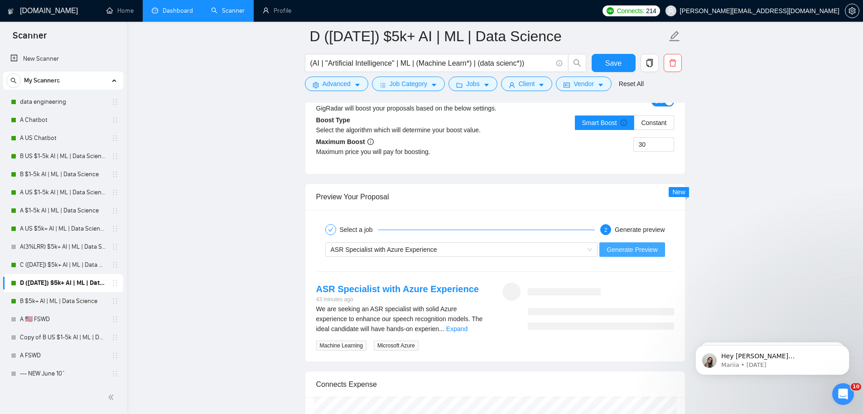
click at [638, 247] on span "Generate Preview" at bounding box center [631, 250] width 51 height 10
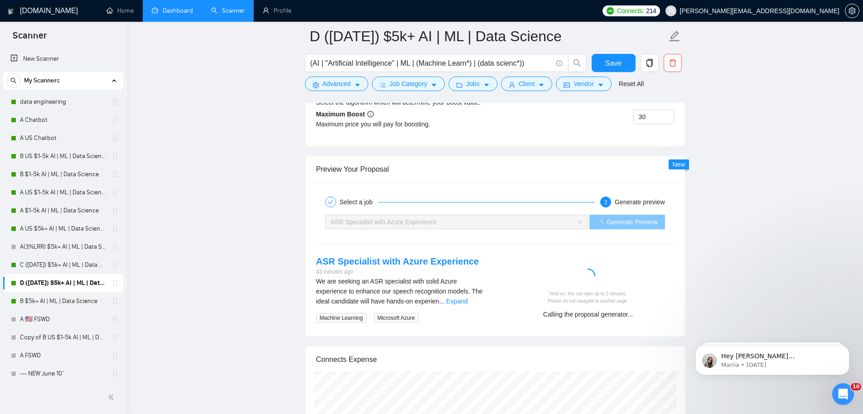
scroll to position [1823, 0]
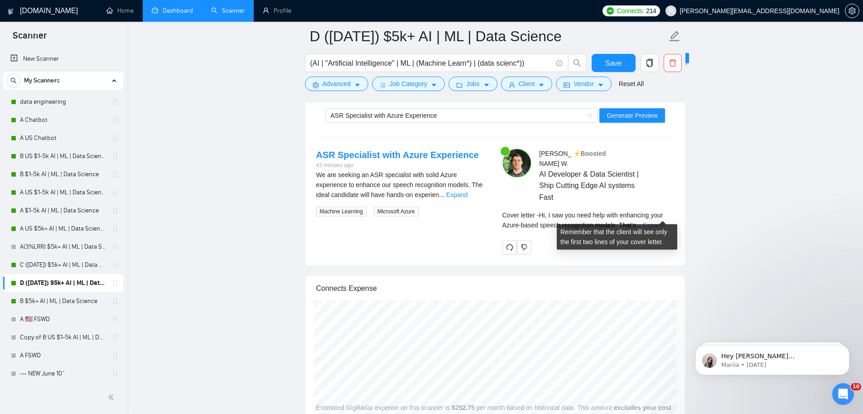
click at [664, 221] on link "Expand" at bounding box center [653, 224] width 21 height 7
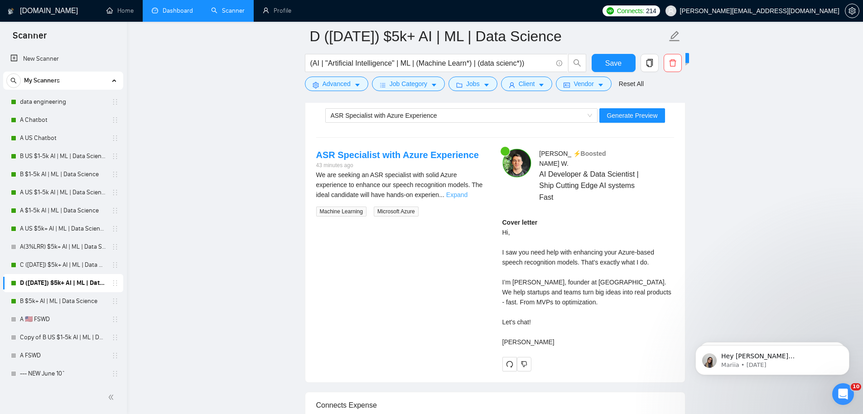
click at [467, 196] on link "Expand" at bounding box center [456, 194] width 21 height 7
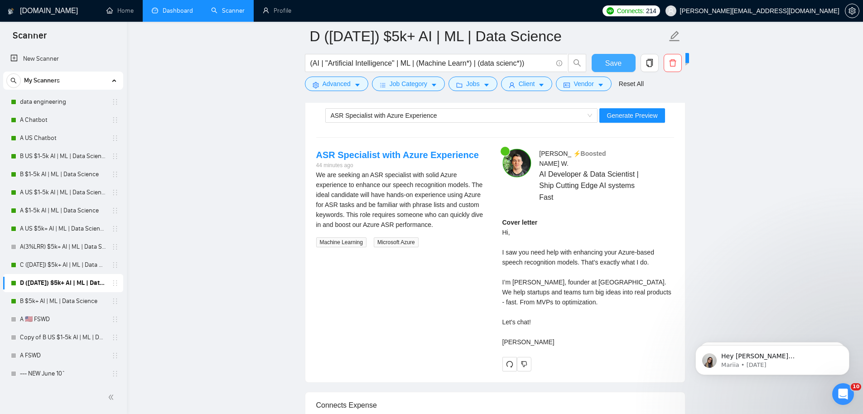
drag, startPoint x: 614, startPoint y: 61, endPoint x: 556, endPoint y: 284, distance: 231.0
click at [614, 61] on span "Save" at bounding box center [613, 63] width 16 height 11
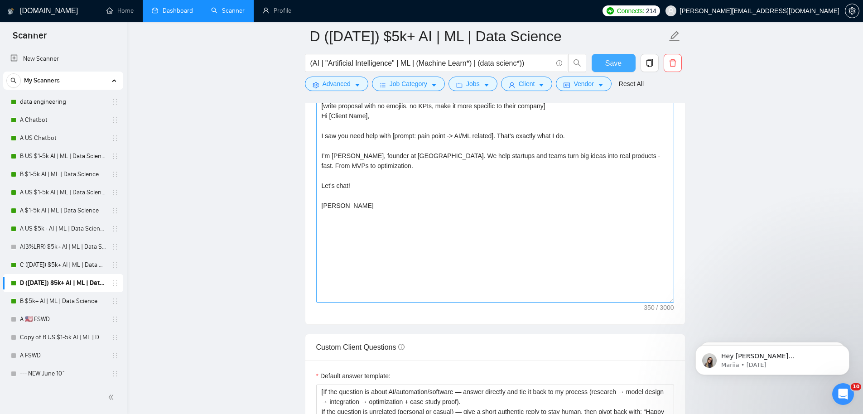
scroll to position [976, 0]
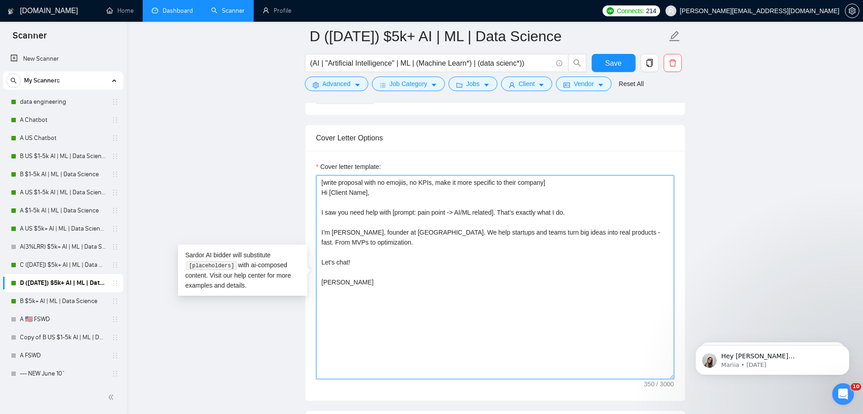
drag, startPoint x: 402, startPoint y: 318, endPoint x: 294, endPoint y: 120, distance: 225.8
click at [294, 120] on main "D (Oct 2) $5k+ AI | ML | Data Science (AI | "Artificial Intelligence" | ML | (M…" at bounding box center [494, 398] width 707 height 2675
click at [622, 60] on button "Save" at bounding box center [614, 63] width 44 height 18
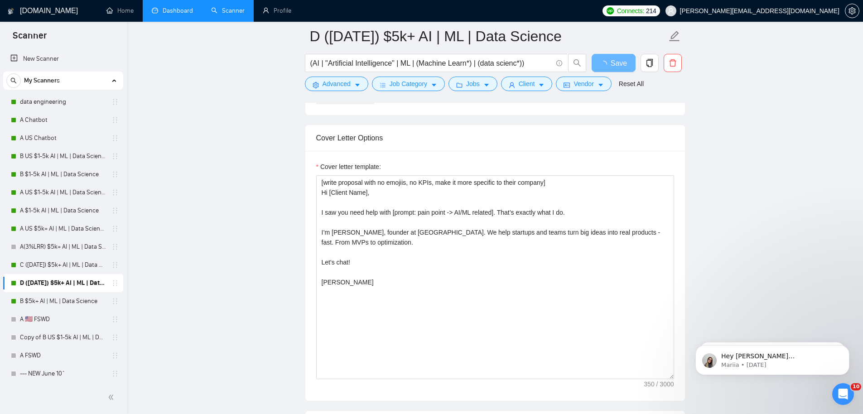
drag, startPoint x: 44, startPoint y: 123, endPoint x: 150, endPoint y: 119, distance: 106.1
click at [44, 123] on link "A Chatbot" at bounding box center [63, 120] width 86 height 18
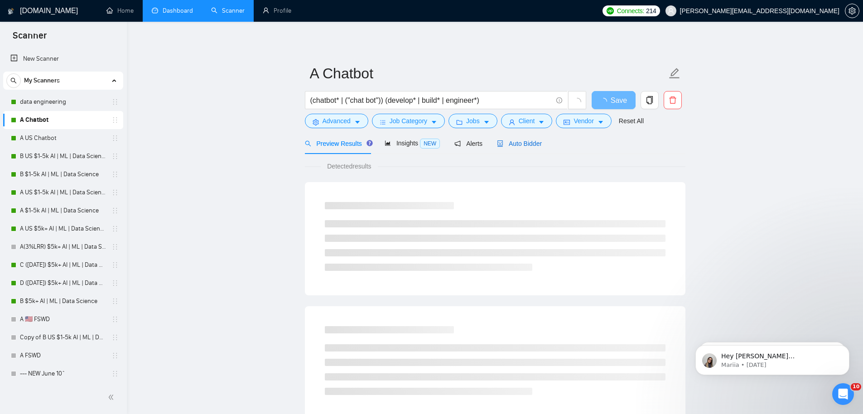
click at [523, 145] on span "Auto Bidder" at bounding box center [519, 143] width 45 height 7
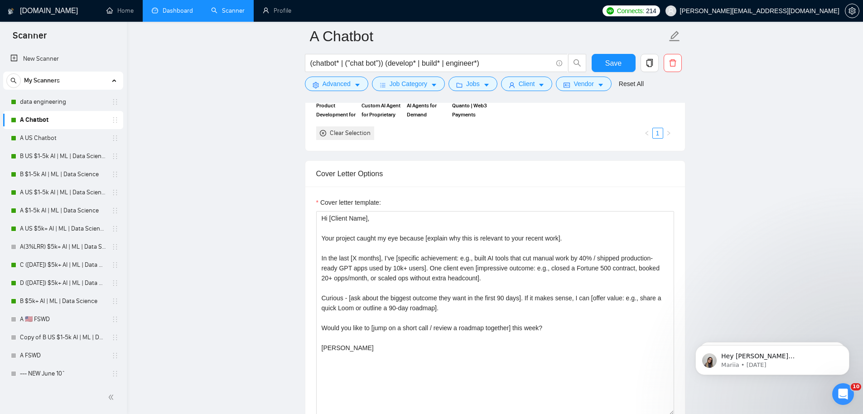
scroll to position [905, 0]
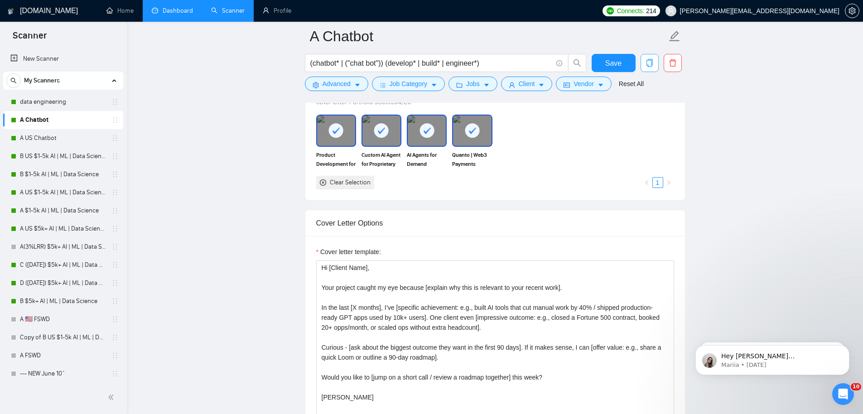
click at [652, 62] on icon "copy" at bounding box center [649, 63] width 8 height 8
click at [642, 108] on span "Yes" at bounding box center [637, 109] width 10 height 10
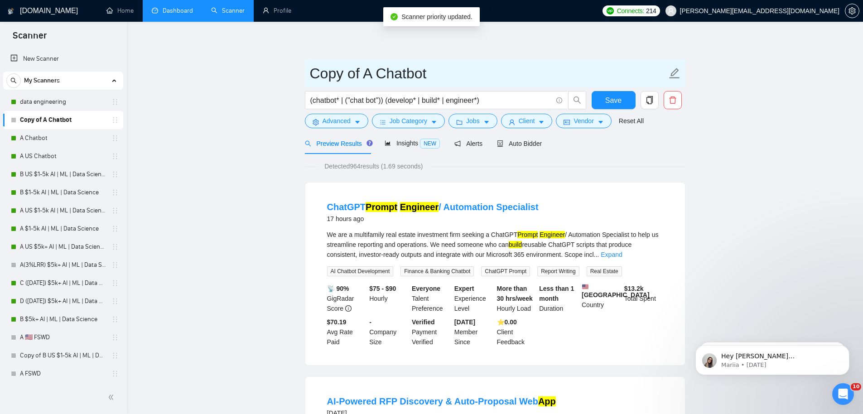
drag, startPoint x: 290, startPoint y: 74, endPoint x: 207, endPoint y: 69, distance: 83.5
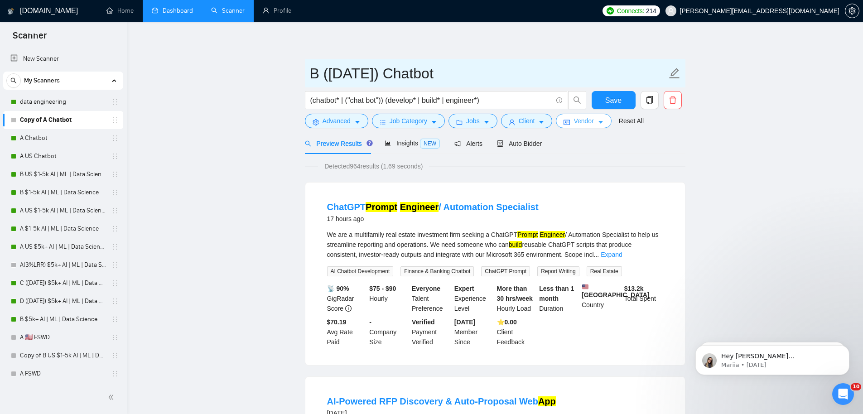
type input "B ([DATE]) Chatbot"
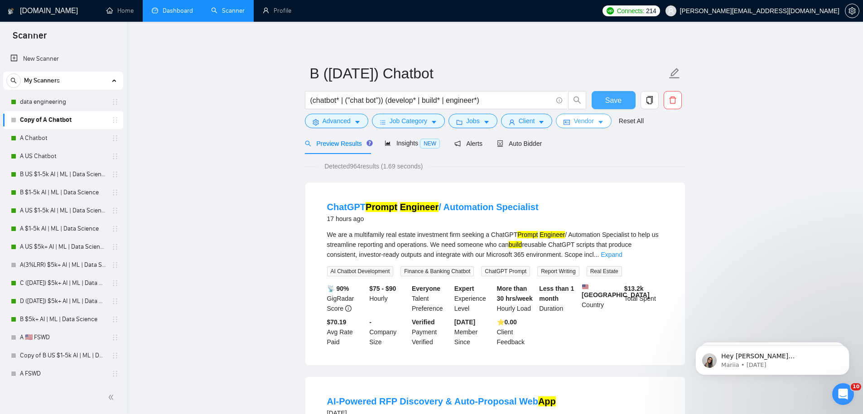
click at [614, 95] on span "Save" at bounding box center [613, 100] width 16 height 11
click at [530, 139] on div "Auto Bidder" at bounding box center [519, 144] width 45 height 10
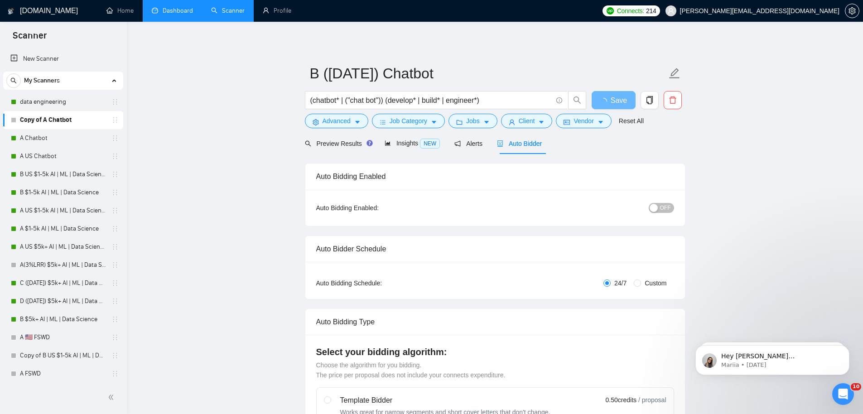
click at [656, 282] on span "Custom" at bounding box center [655, 283] width 29 height 10
click at [641, 282] on input "Custom" at bounding box center [637, 282] width 7 height 7
radio input "true"
radio input "false"
checkbox input "true"
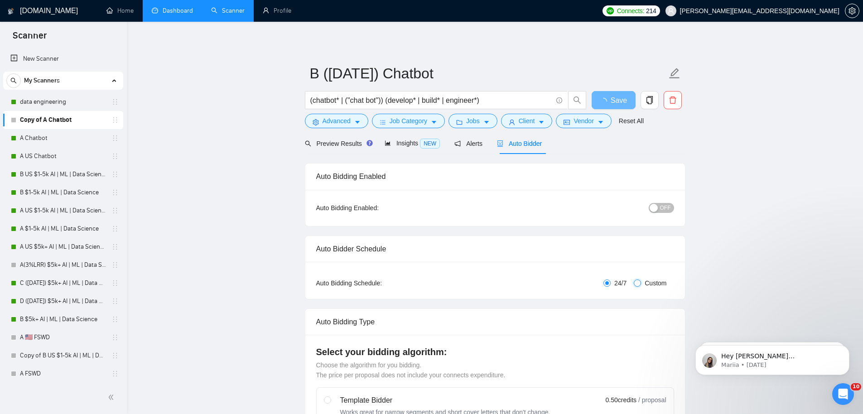
checkbox input "true"
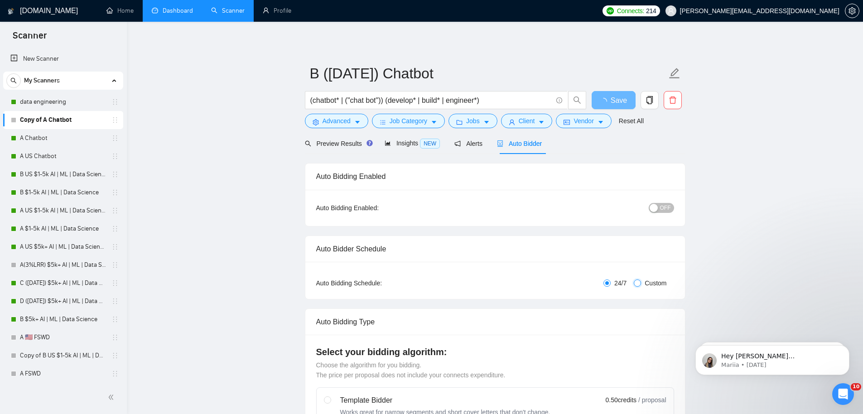
checkbox input "true"
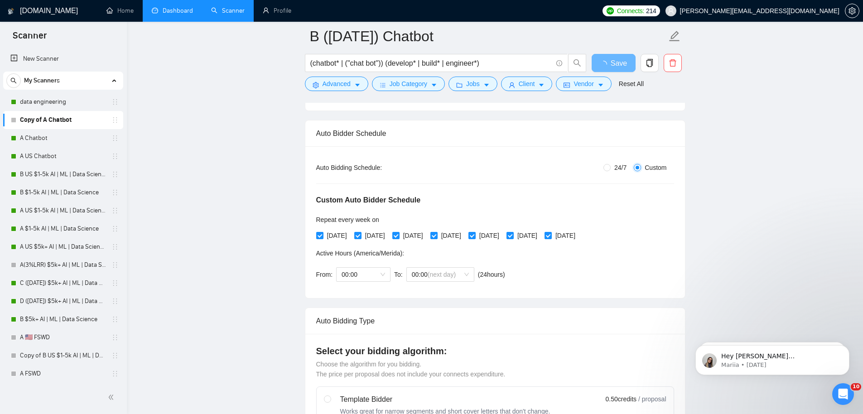
scroll to position [240, 0]
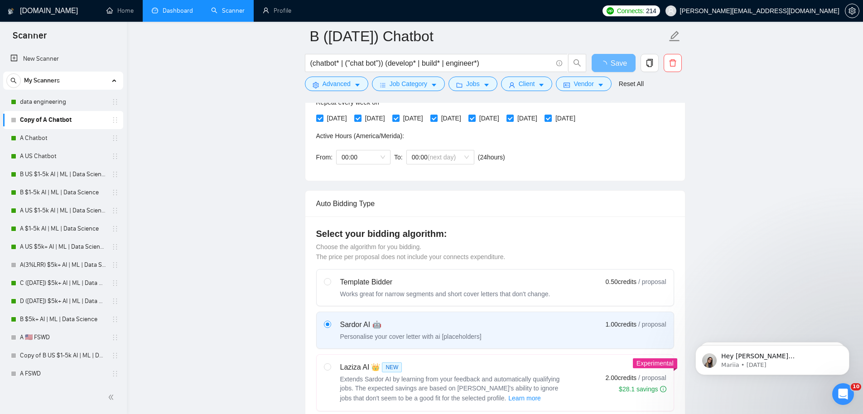
drag, startPoint x: 325, startPoint y: 119, endPoint x: 354, endPoint y: 120, distance: 29.0
click at [325, 119] on span "[DATE]" at bounding box center [336, 118] width 27 height 10
click at [322, 119] on input "[DATE]" at bounding box center [319, 118] width 6 height 6
checkbox input "false"
click at [413, 120] on span "[DATE]" at bounding box center [412, 118] width 27 height 10
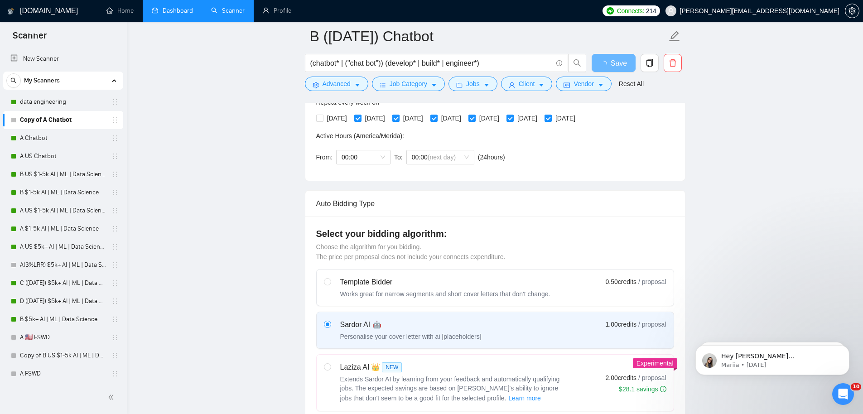
click at [399, 120] on input "[DATE]" at bounding box center [395, 118] width 6 height 6
checkbox input "false"
click at [475, 119] on input "[DATE]" at bounding box center [471, 118] width 6 height 6
click at [337, 119] on span "[DATE]" at bounding box center [336, 118] width 27 height 10
click at [322, 119] on input "[DATE]" at bounding box center [319, 118] width 6 height 6
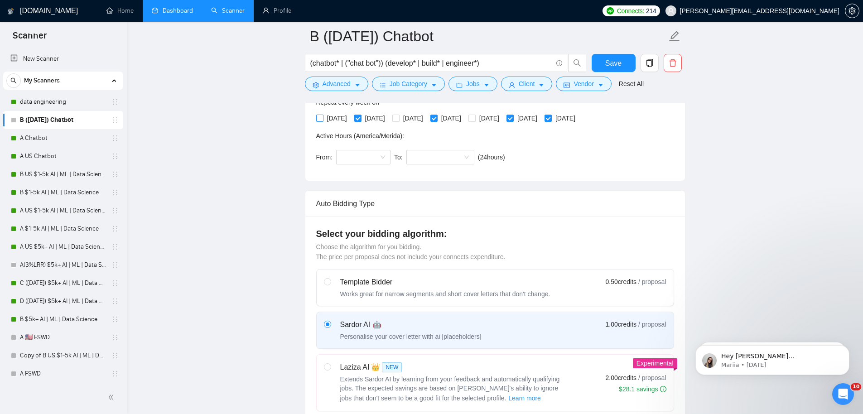
checkbox input "true"
click at [367, 119] on span "[DATE]" at bounding box center [374, 118] width 27 height 10
click at [361, 119] on input "[DATE]" at bounding box center [357, 118] width 6 height 6
checkbox input "false"
click at [421, 120] on span "[DATE]" at bounding box center [412, 118] width 27 height 10
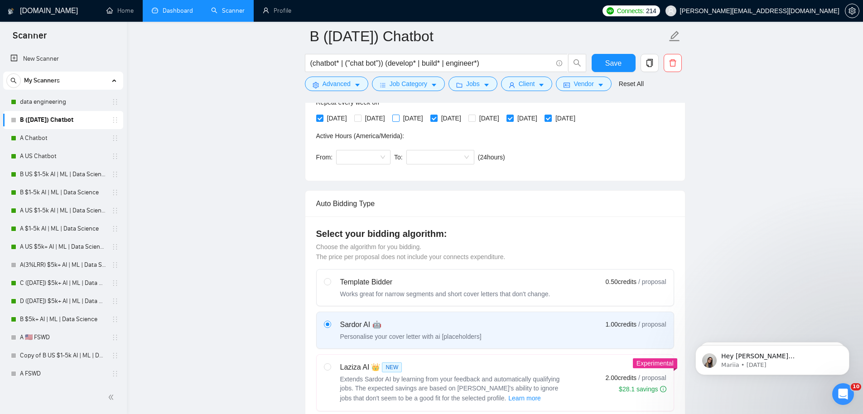
click at [399, 120] on input "[DATE]" at bounding box center [395, 118] width 6 height 6
checkbox input "true"
drag, startPoint x: 456, startPoint y: 119, endPoint x: 493, endPoint y: 121, distance: 37.2
click at [437, 119] on input "[DATE]" at bounding box center [433, 118] width 6 height 6
checkbox input "false"
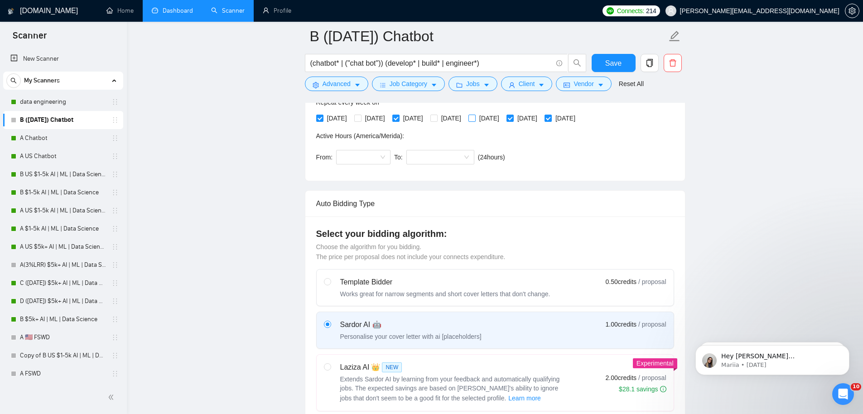
click at [503, 120] on span "[DATE]" at bounding box center [489, 118] width 27 height 10
click at [475, 120] on input "[DATE]" at bounding box center [471, 118] width 6 height 6
checkbox input "true"
click at [541, 121] on span "[DATE]" at bounding box center [527, 118] width 27 height 10
click at [513, 121] on input "[DATE]" at bounding box center [509, 118] width 6 height 6
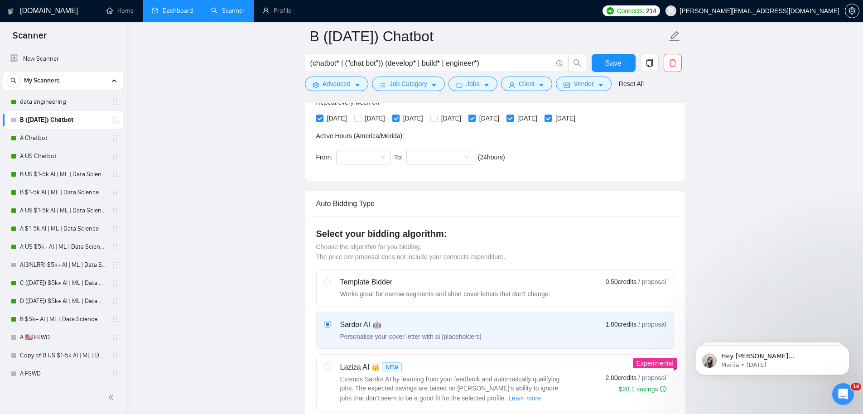
checkbox input "false"
click at [579, 120] on span "[DATE]" at bounding box center [565, 118] width 27 height 10
click at [551, 120] on input "[DATE]" at bounding box center [547, 118] width 6 height 6
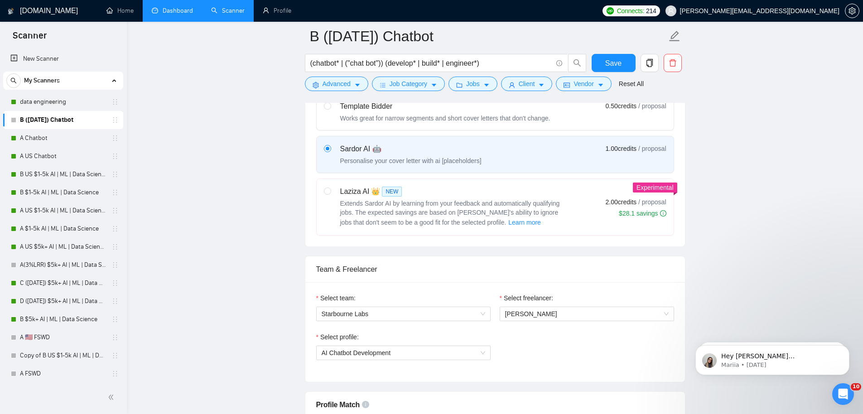
scroll to position [230, 0]
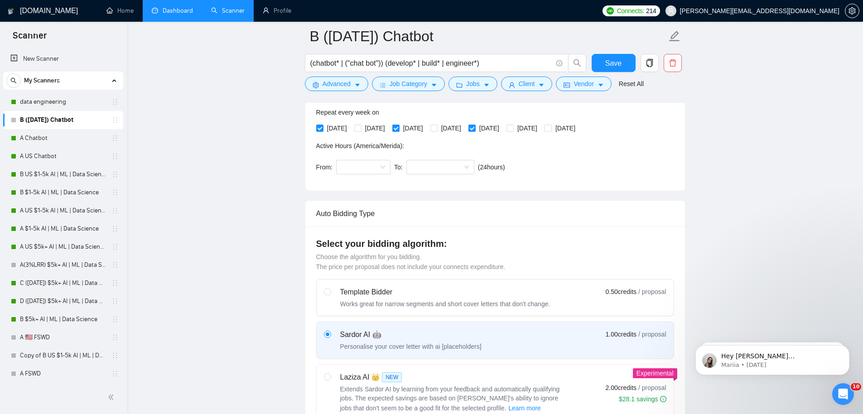
click at [579, 120] on div "Repeat every week on Monday Tuesday Wednesday Thursday Friday Saturday Sunday" at bounding box center [447, 121] width 263 height 28
click at [579, 126] on span "[DATE]" at bounding box center [565, 128] width 27 height 10
click at [551, 126] on input "[DATE]" at bounding box center [547, 128] width 6 height 6
checkbox input "true"
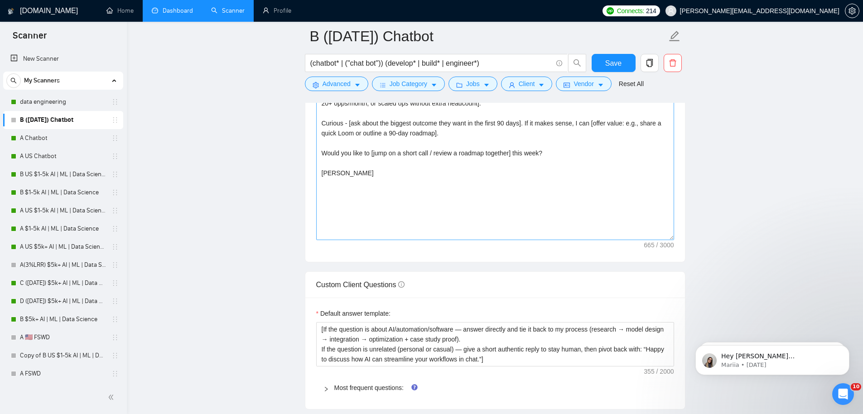
scroll to position [1064, 0]
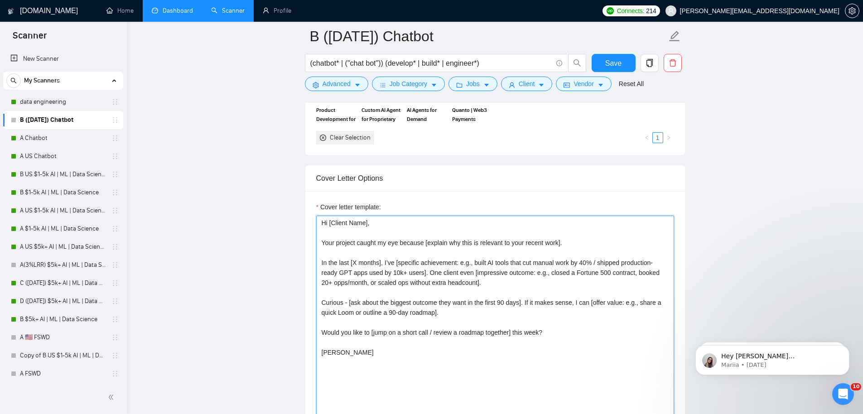
drag, startPoint x: 372, startPoint y: 359, endPoint x: 322, endPoint y: 150, distance: 214.8
click at [322, 150] on form "Auto Bidding Enabled Auto Bidding Enabled: OFF Auto Bidder Schedule Auto Biddin…" at bounding box center [495, 254] width 380 height 2297
paste textarea "[write proposal with no emojiis, no KPIs, make it more specific to their compan…"
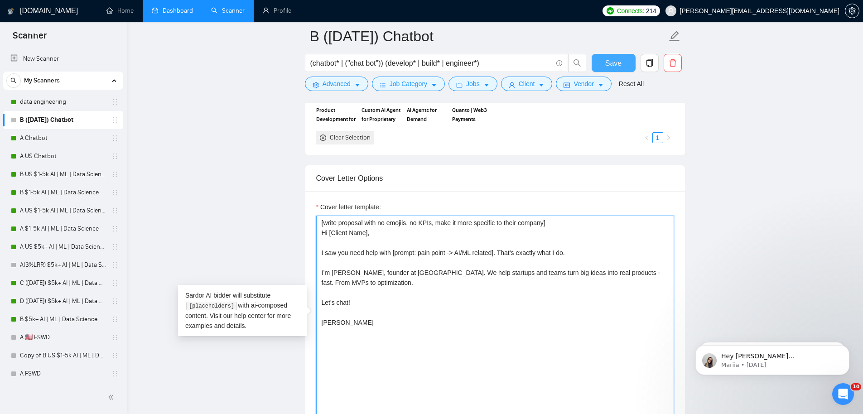
type textarea "[write proposal with no emojiis, no KPIs, make it more specific to their compan…"
click at [619, 62] on span "Save" at bounding box center [613, 63] width 16 height 11
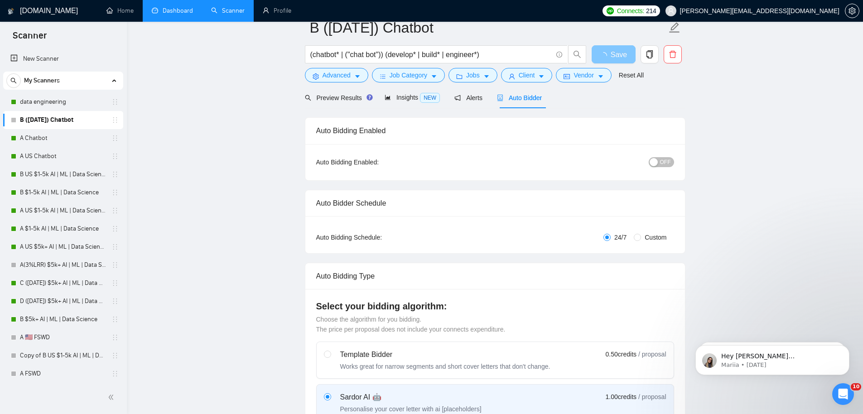
scroll to position [0, 0]
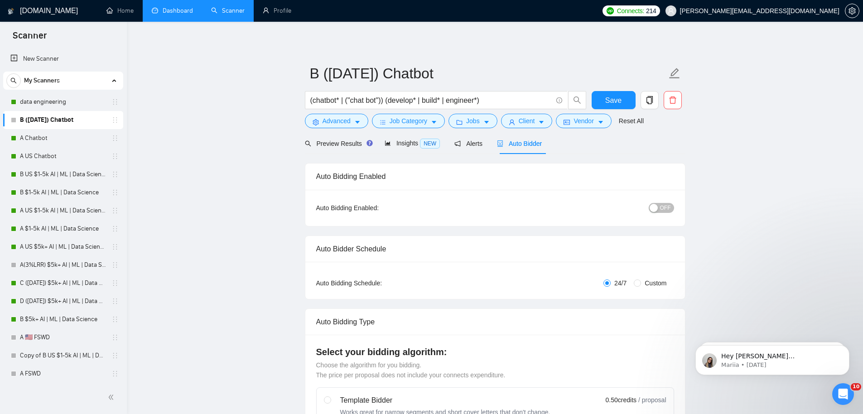
click at [660, 207] on button "OFF" at bounding box center [661, 208] width 25 height 10
click at [611, 96] on span "Save" at bounding box center [613, 100] width 16 height 11
click at [60, 155] on link "A US Chatbot" at bounding box center [63, 156] width 86 height 18
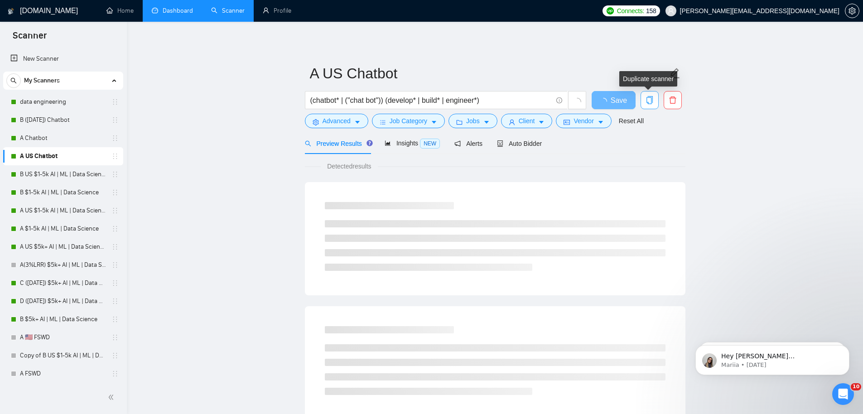
click at [650, 96] on icon "copy" at bounding box center [649, 100] width 8 height 8
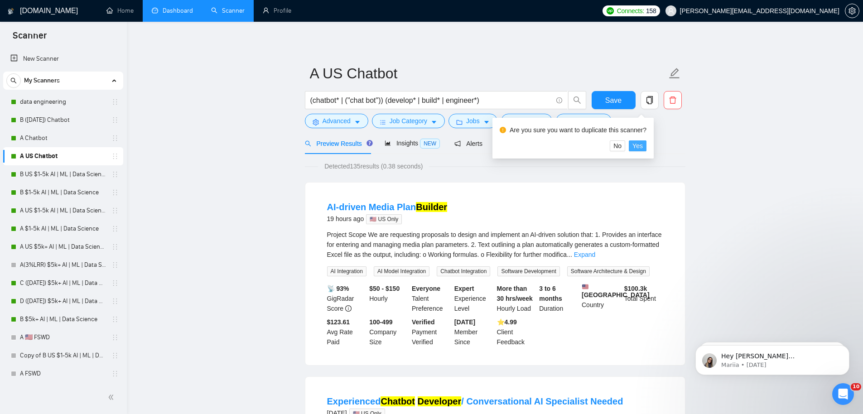
click at [641, 148] on span "Yes" at bounding box center [637, 146] width 10 height 10
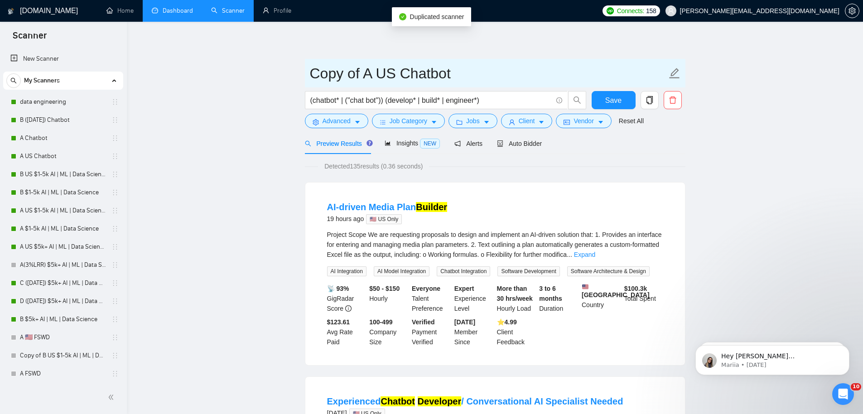
drag, startPoint x: 370, startPoint y: 76, endPoint x: 225, endPoint y: 72, distance: 145.0
type input "B ([DATE]) US Chatbot"
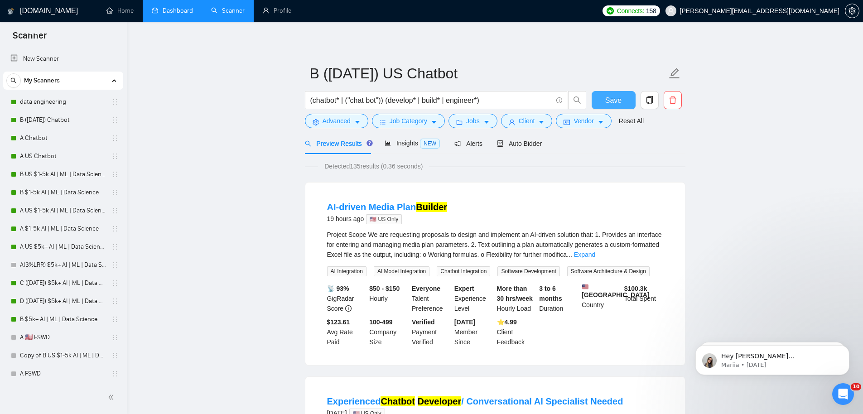
click at [615, 105] on span "Save" at bounding box center [613, 100] width 16 height 11
click at [519, 148] on div "Auto Bidder" at bounding box center [519, 143] width 45 height 21
click at [520, 141] on span "Auto Bidder" at bounding box center [519, 143] width 45 height 7
click at [529, 139] on div "Auto Bidder" at bounding box center [519, 144] width 45 height 10
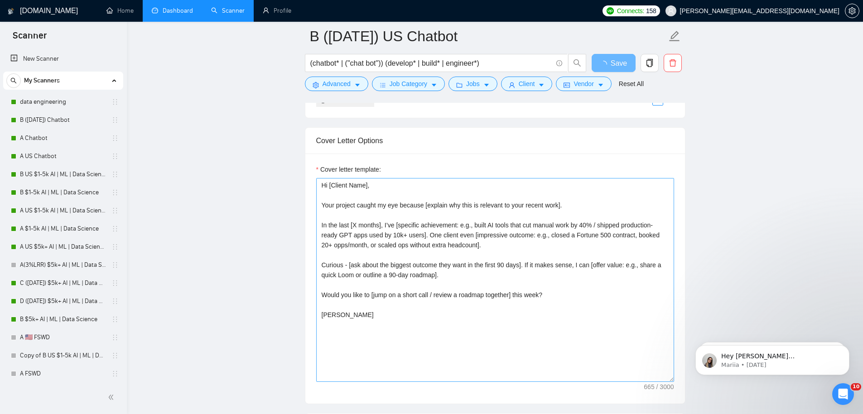
scroll to position [986, 0]
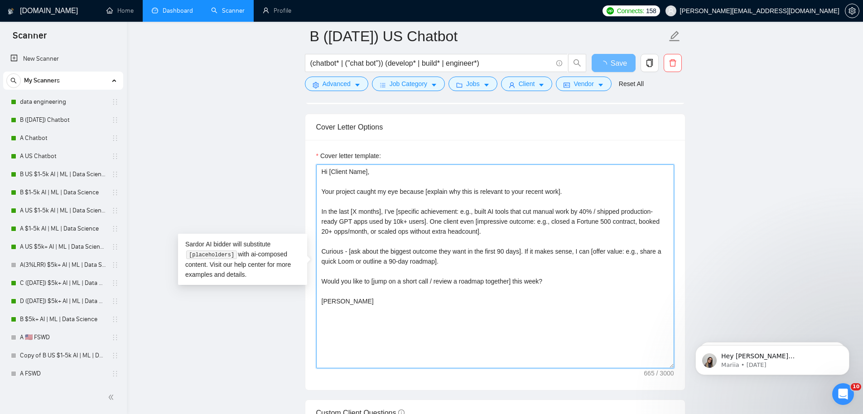
drag, startPoint x: 436, startPoint y: 326, endPoint x: 260, endPoint y: 106, distance: 281.5
click at [260, 107] on main "B (Oct 2) US Chatbot (chatbot* | ("chat bot")) (develop* | build* | engineer*) …" at bounding box center [494, 281] width 707 height 2463
paste textarea "[write proposal with no emojiis, no KPIs, make it more specific to their compan…"
type textarea "[write proposal with no emojiis, no KPIs, make it more specific to their compan…"
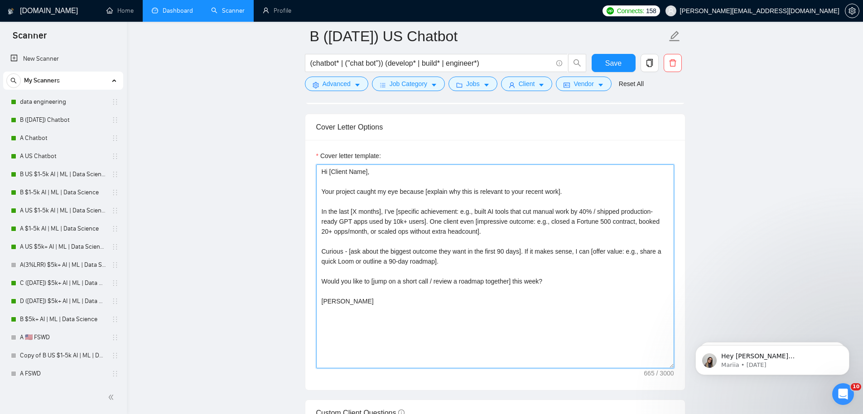
drag, startPoint x: 452, startPoint y: 332, endPoint x: 262, endPoint y: 106, distance: 294.5
click at [262, 109] on main "B (Oct 2) US Chatbot (chatbot* | ("chat bot")) (develop* | build* | engineer*) …" at bounding box center [494, 281] width 707 height 2463
paste textarea "[write proposal with no emojiis, no KPIs, make it more specific to their compan…"
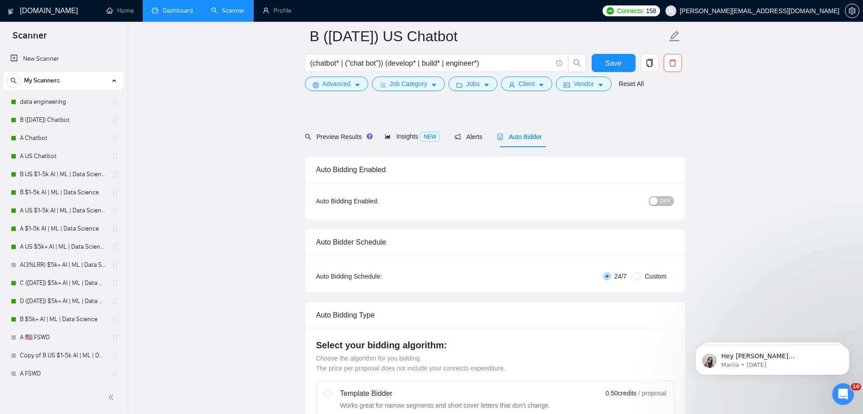
scroll to position [0, 0]
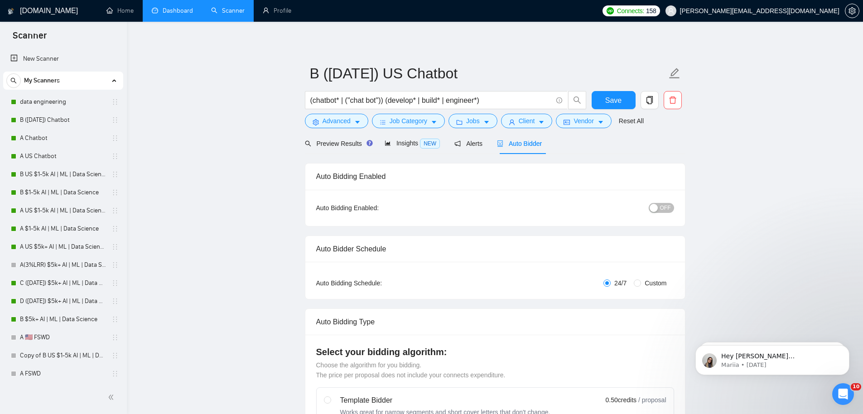
type textarea "[write proposal with no emojiis, no KPIs, make it more specific to their compan…"
click at [616, 99] on span "Save" at bounding box center [613, 100] width 16 height 11
click at [641, 290] on div "Auto Bidding Type: Automated (recommended) Semi-automated Auto Bidding Schedule…" at bounding box center [495, 280] width 380 height 37
click at [639, 284] on input "Custom" at bounding box center [637, 282] width 7 height 7
radio input "true"
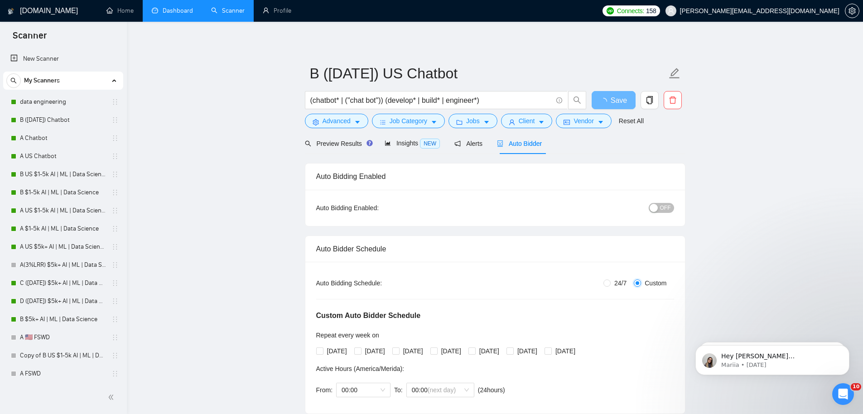
radio input "false"
checkbox input "true"
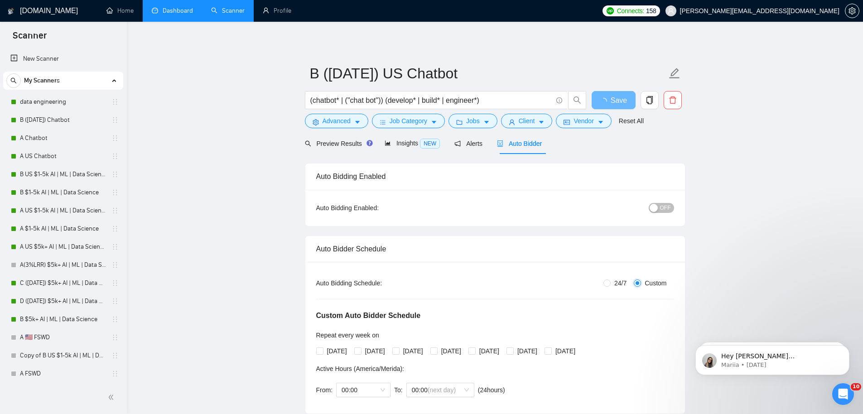
checkbox input "true"
click at [332, 350] on span "[DATE]" at bounding box center [336, 351] width 27 height 10
click at [322, 350] on input "[DATE]" at bounding box center [319, 350] width 6 height 6
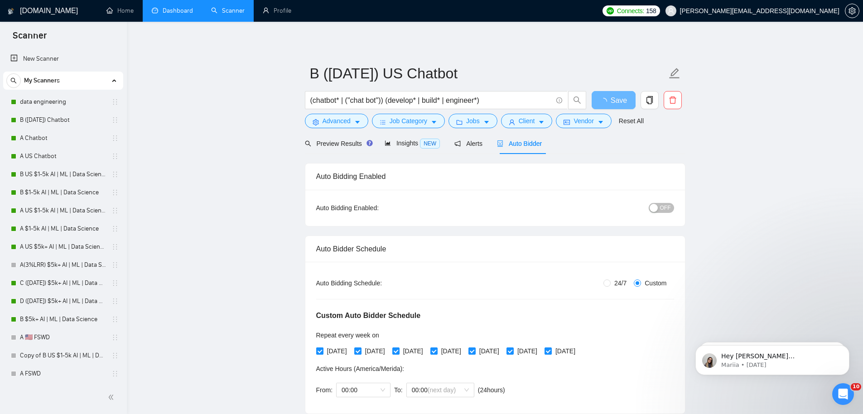
checkbox input "false"
click at [418, 351] on span "[DATE]" at bounding box center [412, 351] width 27 height 10
click at [399, 351] on input "[DATE]" at bounding box center [395, 350] width 6 height 6
checkbox input "false"
click at [503, 350] on span "[DATE]" at bounding box center [489, 351] width 27 height 10
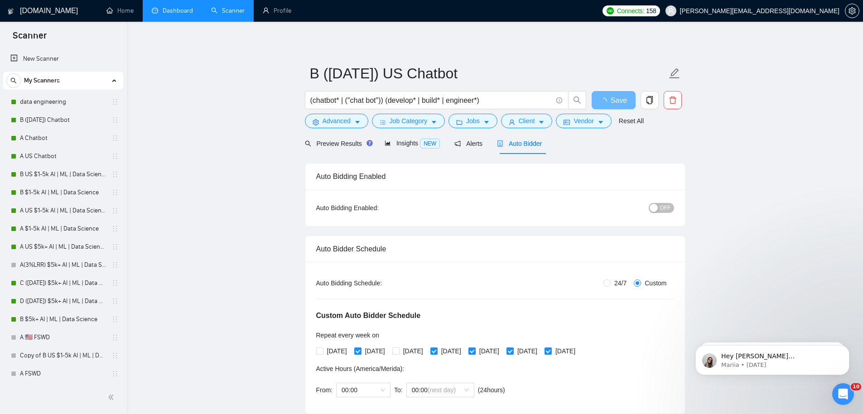
click at [475, 350] on input "[DATE]" at bounding box center [471, 350] width 6 height 6
checkbox input "false"
click at [579, 349] on span "[DATE]" at bounding box center [565, 351] width 27 height 10
click at [551, 349] on input "[DATE]" at bounding box center [547, 350] width 6 height 6
checkbox input "true"
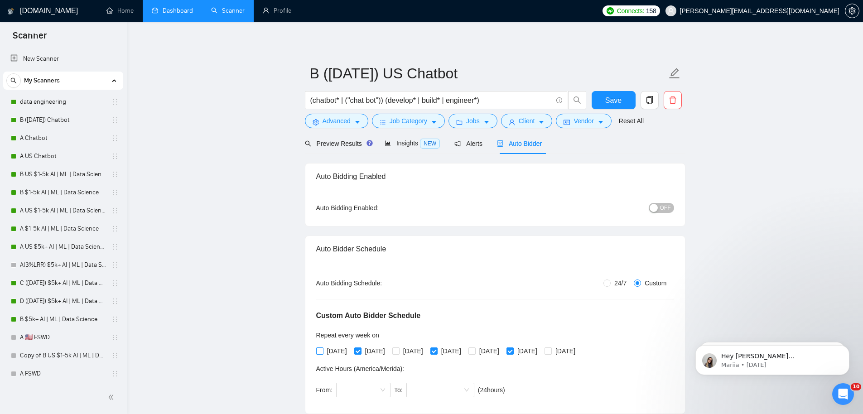
click at [342, 350] on span "[DATE]" at bounding box center [336, 351] width 27 height 10
click at [322, 350] on input "[DATE]" at bounding box center [319, 350] width 6 height 6
checkbox input "true"
radio input "true"
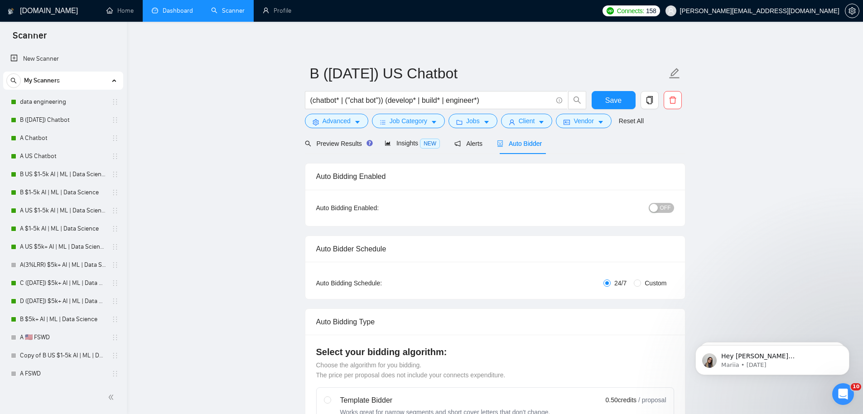
scroll to position [2, 0]
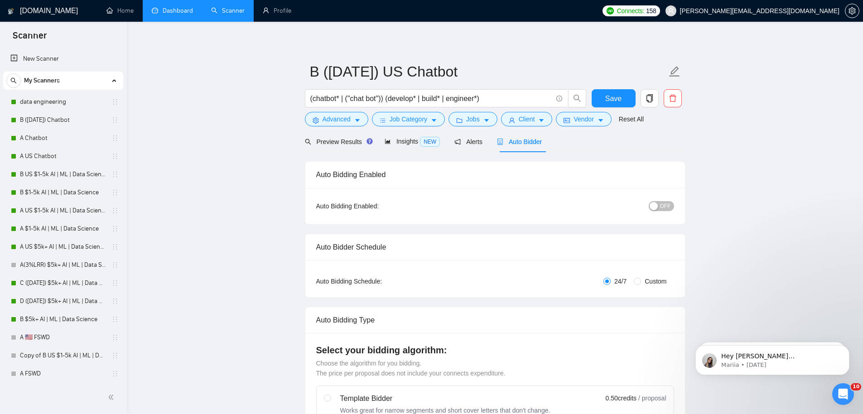
click at [647, 279] on span "Custom" at bounding box center [655, 281] width 29 height 10
click at [641, 279] on input "Custom" at bounding box center [637, 281] width 7 height 7
radio input "true"
radio input "false"
checkbox input "true"
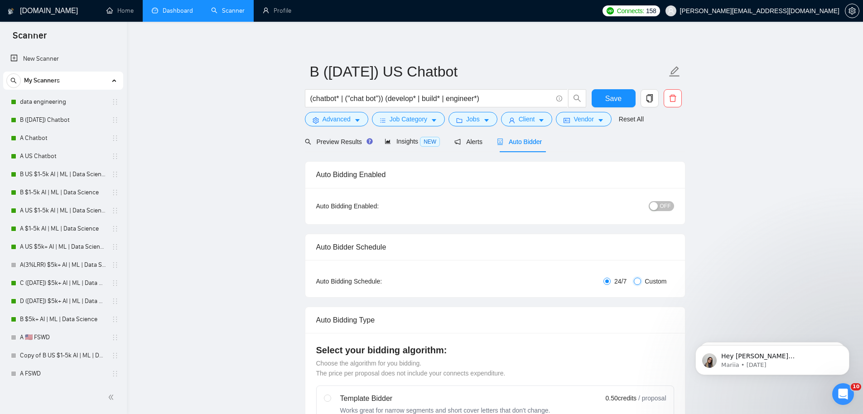
checkbox input "true"
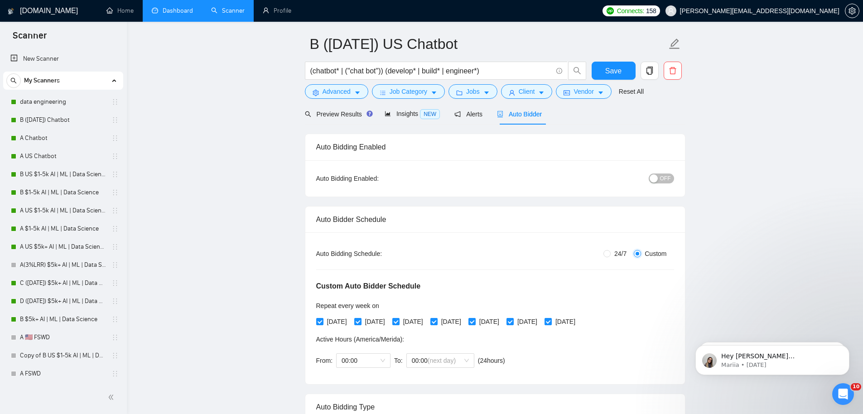
scroll to position [118, 0]
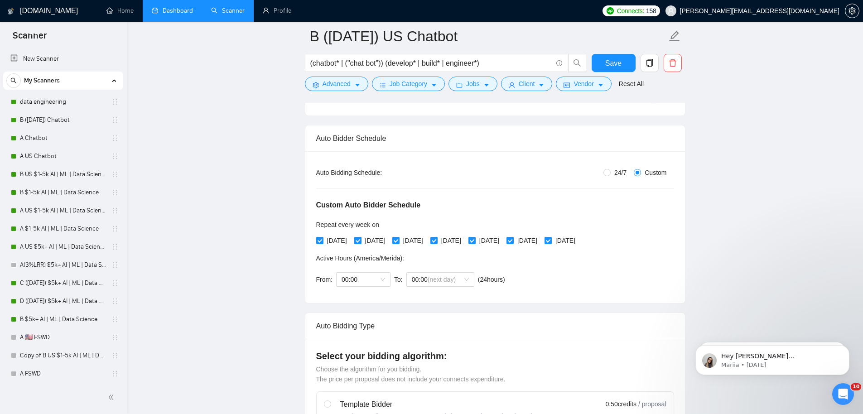
click at [370, 239] on span "[DATE]" at bounding box center [374, 241] width 27 height 10
click at [361, 239] on input "[DATE]" at bounding box center [357, 240] width 6 height 6
checkbox input "false"
click at [465, 240] on span "[DATE]" at bounding box center [451, 241] width 27 height 10
click at [437, 240] on input "[DATE]" at bounding box center [433, 240] width 6 height 6
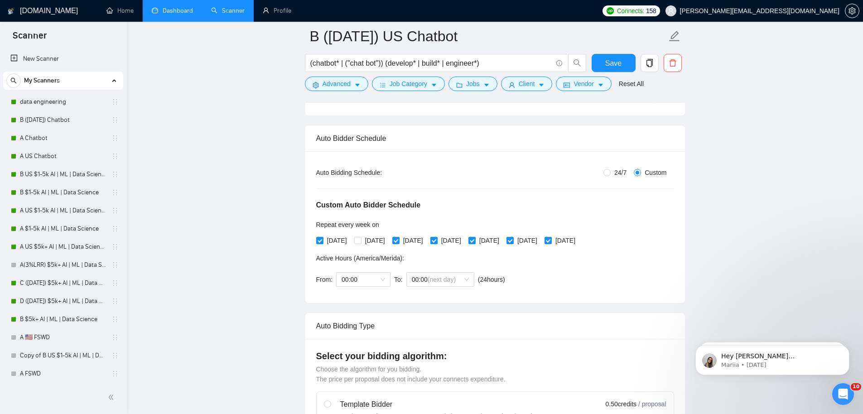
checkbox input "false"
click at [541, 240] on span "[DATE]" at bounding box center [527, 241] width 27 height 10
click at [513, 240] on input "[DATE]" at bounding box center [509, 240] width 6 height 6
checkbox input "false"
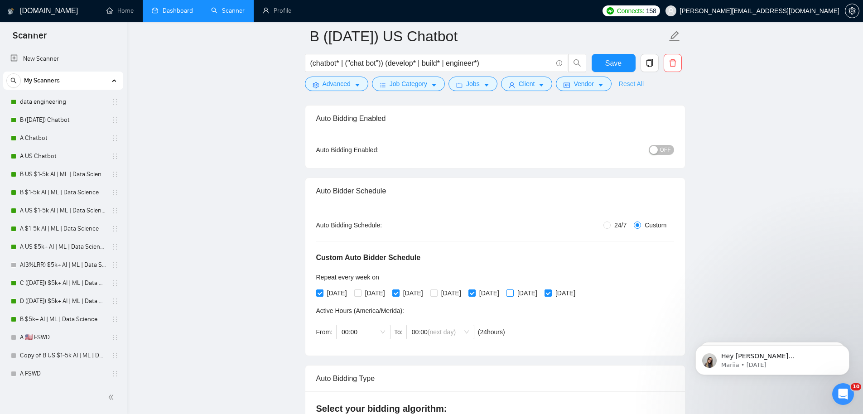
scroll to position [0, 0]
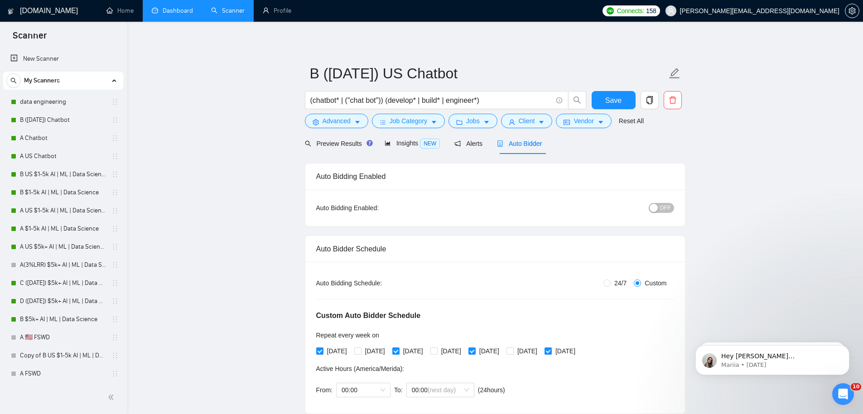
click at [660, 205] on span "OFF" at bounding box center [665, 208] width 11 height 10
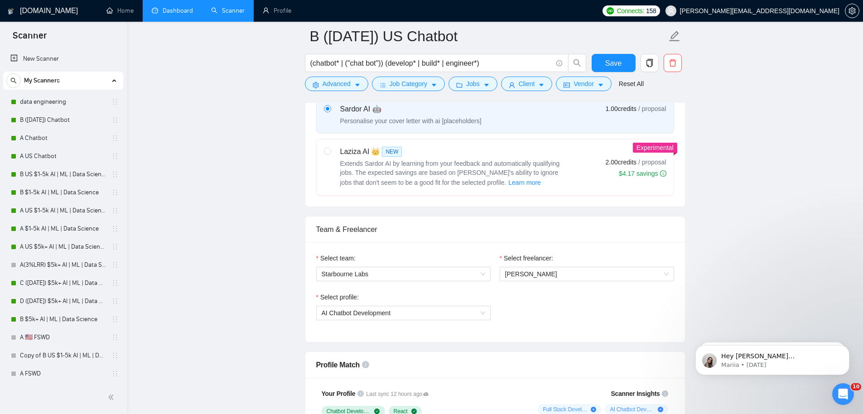
scroll to position [684, 0]
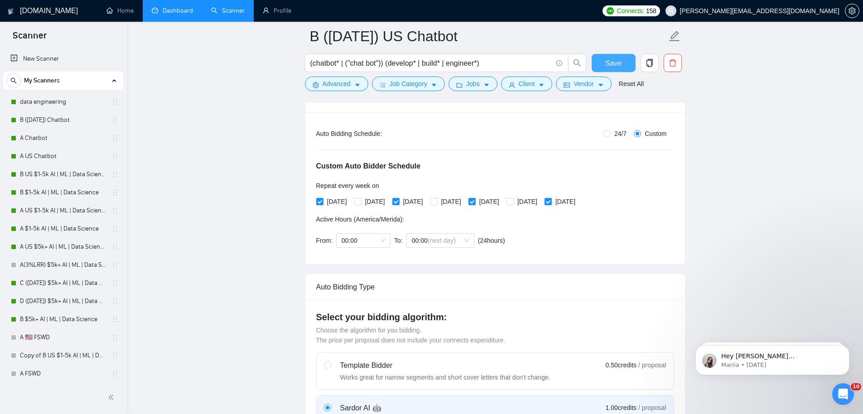
click at [600, 63] on button "Save" at bounding box center [614, 63] width 44 height 18
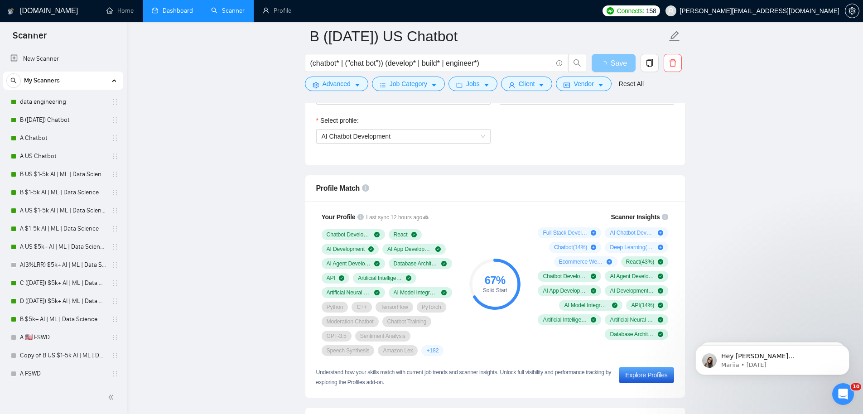
scroll to position [633, 0]
drag, startPoint x: 538, startPoint y: 214, endPoint x: 676, endPoint y: 249, distance: 142.8
click at [676, 249] on div "Scanner Insights Full Stack Development ( 71 %) AI Chatbot Development ( 14 %) …" at bounding box center [601, 283] width 152 height 155
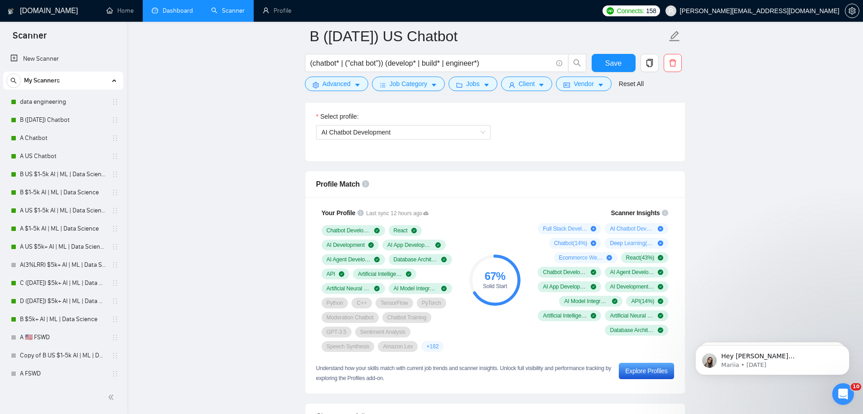
scroll to position [644, 0]
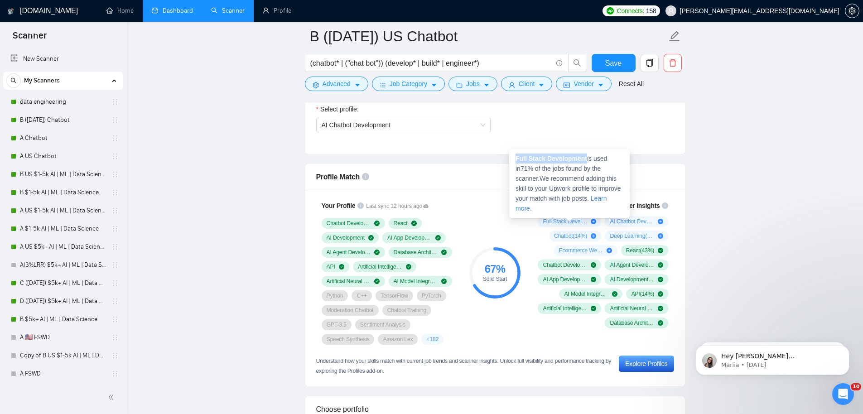
drag, startPoint x: 514, startPoint y: 158, endPoint x: 589, endPoint y: 161, distance: 75.3
click at [589, 161] on div "Full Stack Development is used in 71 % of the jobs found by the scanner. We rec…" at bounding box center [569, 183] width 120 height 69
copy strong "Full Stack Development"
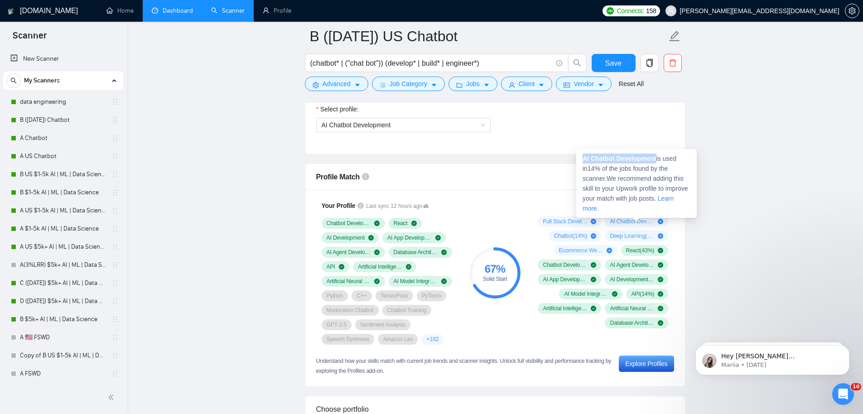
drag, startPoint x: 598, startPoint y: 159, endPoint x: 659, endPoint y: 161, distance: 61.2
click at [659, 161] on span "AI Chatbot Development is used in 14 % of the jobs found by the scanner. We rec…" at bounding box center [635, 183] width 106 height 57
copy strong "AI Chatbot Development"
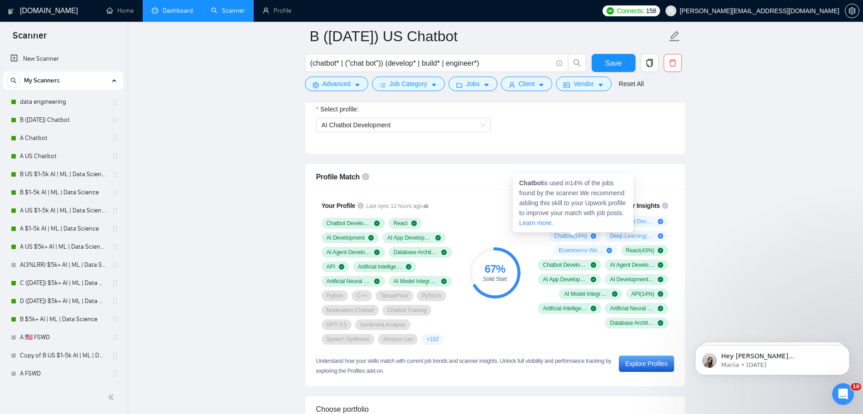
click at [568, 236] on span "Chatbot ( 14 %)" at bounding box center [570, 235] width 33 height 7
click at [531, 182] on strong "Chatbot" at bounding box center [531, 182] width 24 height 7
copy strong "Chatbot"
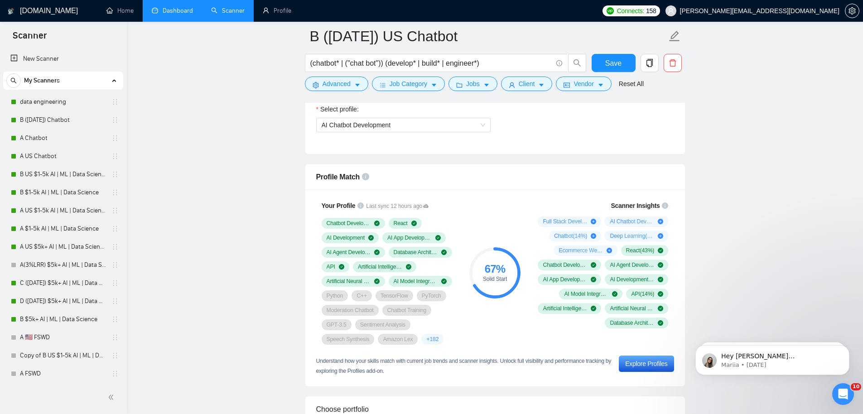
click at [630, 236] on span "Deep Learning ( 14 %)" at bounding box center [632, 235] width 44 height 7
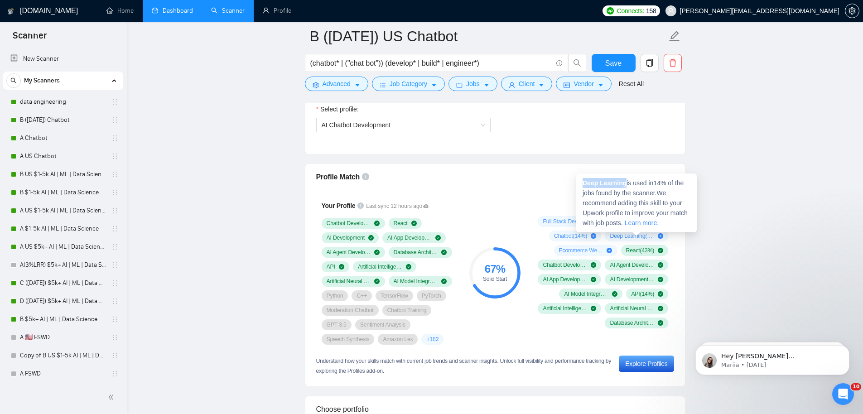
drag, startPoint x: 582, startPoint y: 185, endPoint x: 626, endPoint y: 187, distance: 44.0
click at [626, 187] on div "Deep Learning is used in 14 % of the jobs found by the scanner. We recommend ad…" at bounding box center [636, 202] width 120 height 59
copy strong "Deep Learning"
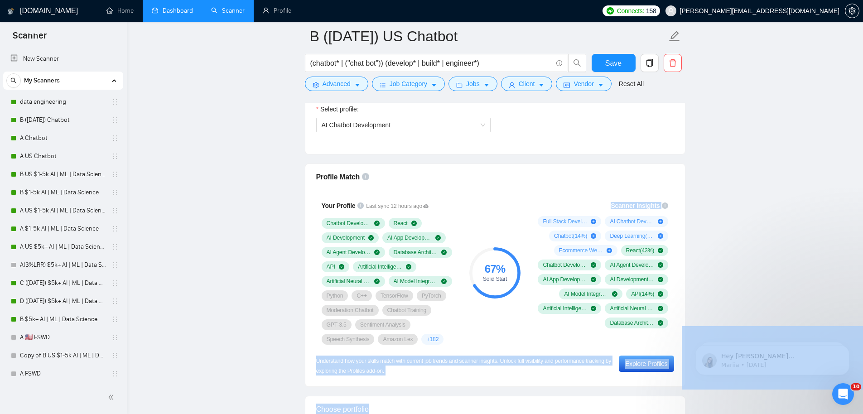
drag, startPoint x: 528, startPoint y: 188, endPoint x: 615, endPoint y: 203, distance: 88.8
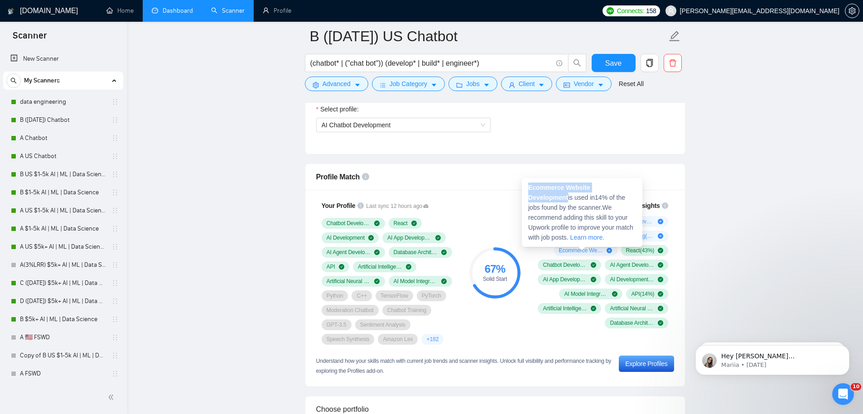
drag, startPoint x: 530, startPoint y: 189, endPoint x: 617, endPoint y: 197, distance: 87.4
click at [590, 190] on strong "Ecommerce Website Development" at bounding box center [559, 192] width 62 height 17
copy strong "Ecommerce Website Development"
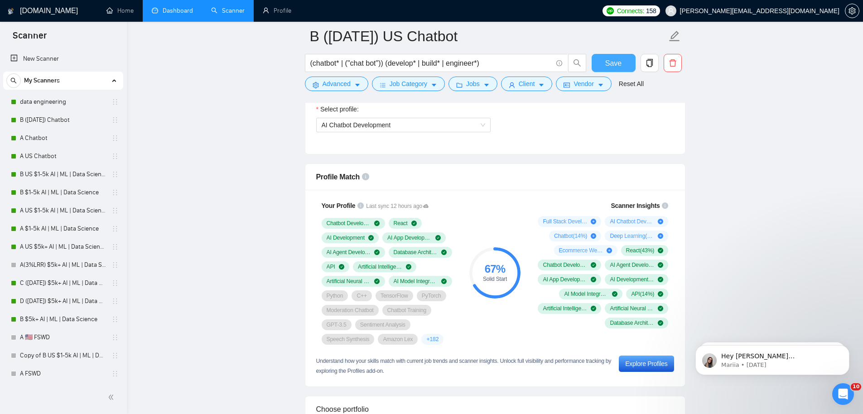
click at [621, 65] on span "Save" at bounding box center [613, 63] width 16 height 11
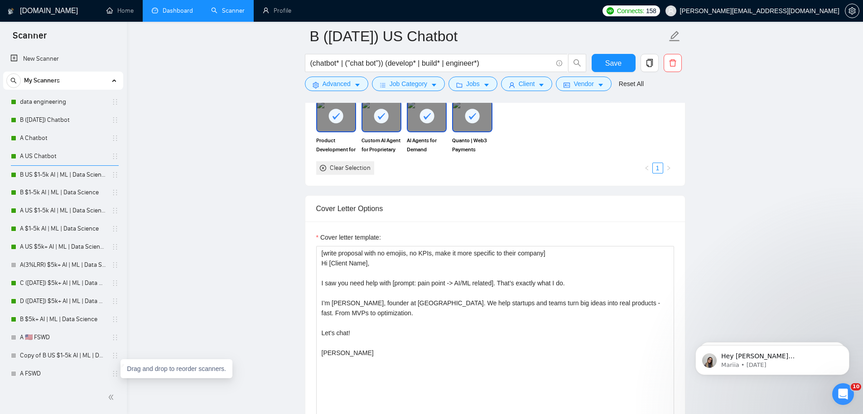
scroll to position [915, 0]
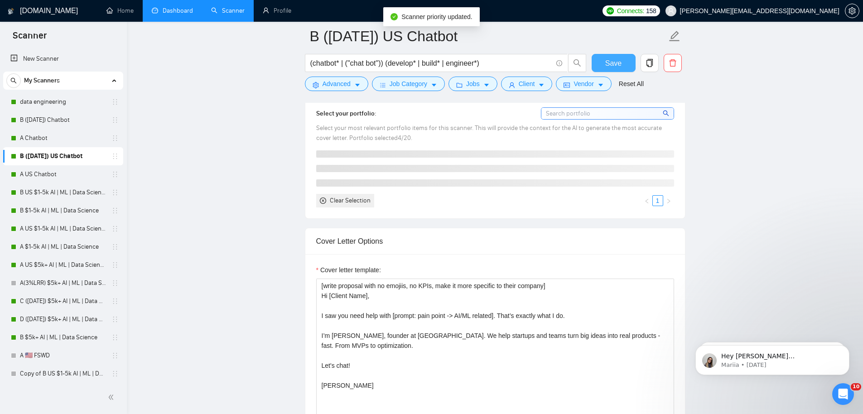
click at [616, 62] on span "Save" at bounding box center [613, 63] width 16 height 11
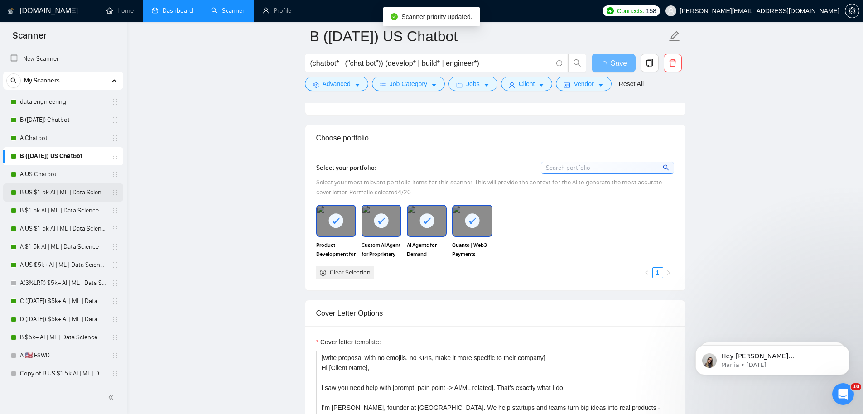
click at [73, 189] on link "B US $1-5k AI | ML | Data Science" at bounding box center [63, 192] width 86 height 18
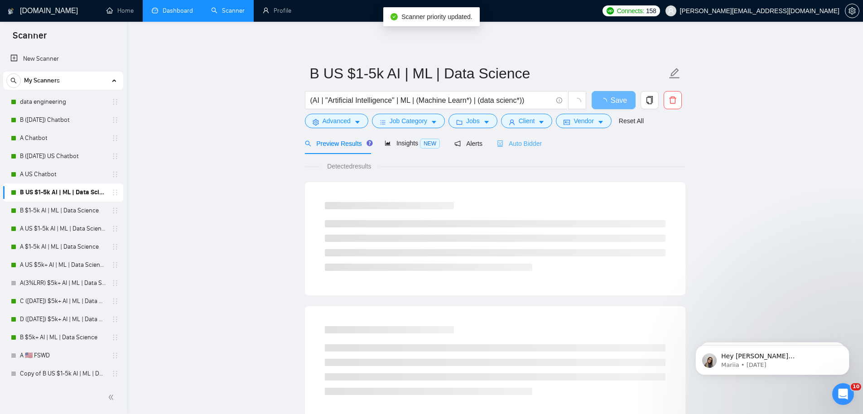
click at [526, 150] on div "Auto Bidder" at bounding box center [519, 143] width 45 height 21
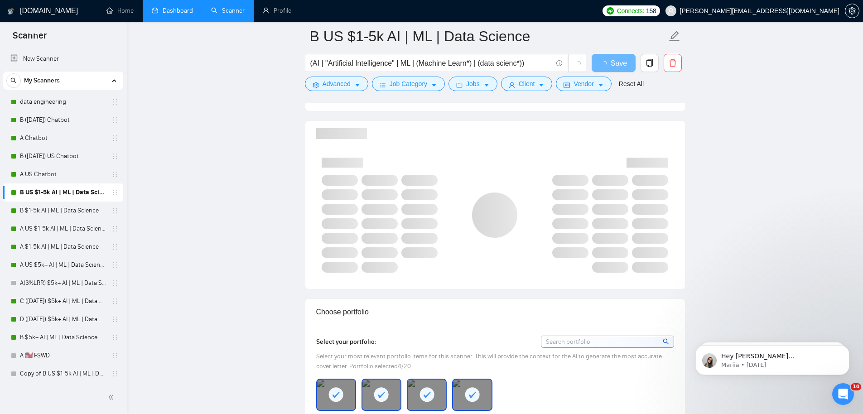
scroll to position [677, 0]
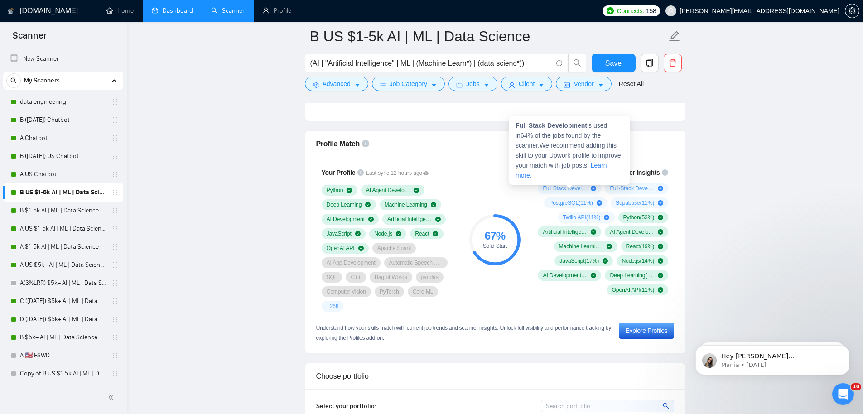
click at [534, 125] on strong "Full Stack Development" at bounding box center [551, 125] width 72 height 7
click at [514, 125] on div "Full Stack Development is used in 64 % of the jobs found by the scanner. We rec…" at bounding box center [569, 150] width 120 height 69
drag, startPoint x: 514, startPoint y: 125, endPoint x: 580, endPoint y: 127, distance: 66.2
click at [580, 126] on div "Full Stack Development is used in 64 % of the jobs found by the scanner. We rec…" at bounding box center [569, 150] width 120 height 69
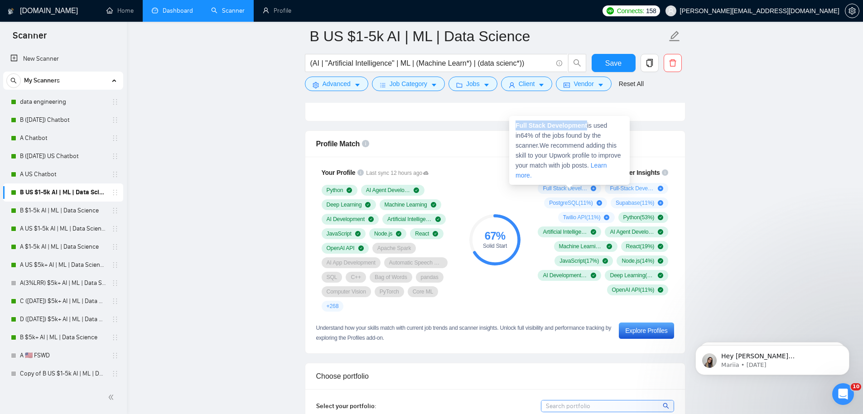
copy strong "Full Stack Development"
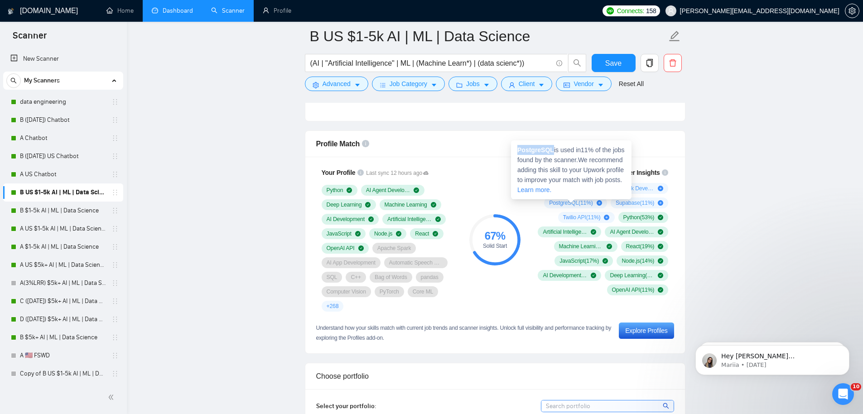
drag, startPoint x: 518, startPoint y: 149, endPoint x: 554, endPoint y: 151, distance: 36.8
click at [554, 151] on span "PostgreSQL is used in 11 % of the jobs found by the scanner. We recommend addin…" at bounding box center [570, 169] width 107 height 47
copy strong "PostgreSQL"
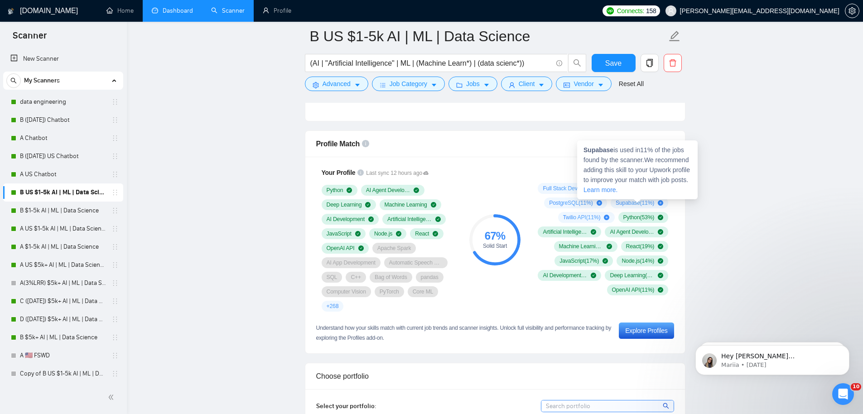
click at [597, 151] on strong "Supabase" at bounding box center [598, 149] width 30 height 7
copy strong "Supabase"
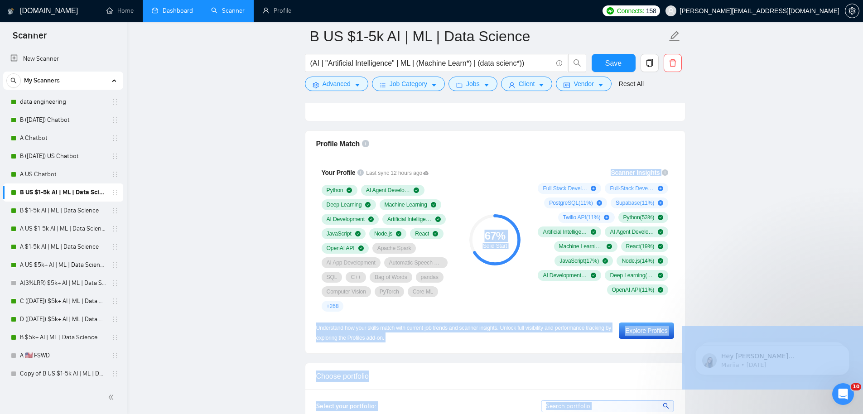
drag, startPoint x: 555, startPoint y: 164, endPoint x: 504, endPoint y: 163, distance: 51.6
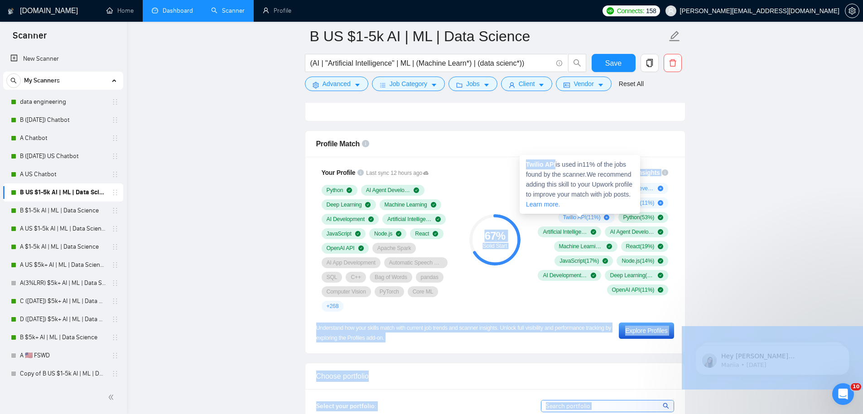
click at [563, 215] on span "Twilio API ( 11 %)" at bounding box center [582, 217] width 38 height 7
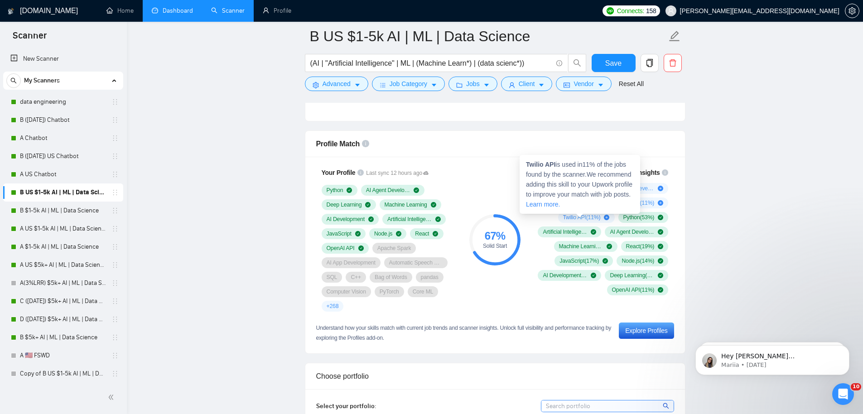
click at [548, 168] on div "Twilio API is used in 11 % of the jobs found by the scanner. We recommend addin…" at bounding box center [580, 184] width 120 height 59
click at [547, 167] on strong "Twilio API" at bounding box center [540, 164] width 29 height 7
drag, startPoint x: 556, startPoint y: 165, endPoint x: 520, endPoint y: 164, distance: 36.2
click at [520, 164] on div "Twilio API is used in 11 % of the jobs found by the scanner. We recommend addin…" at bounding box center [580, 184] width 120 height 59
copy strong "Twilio API"
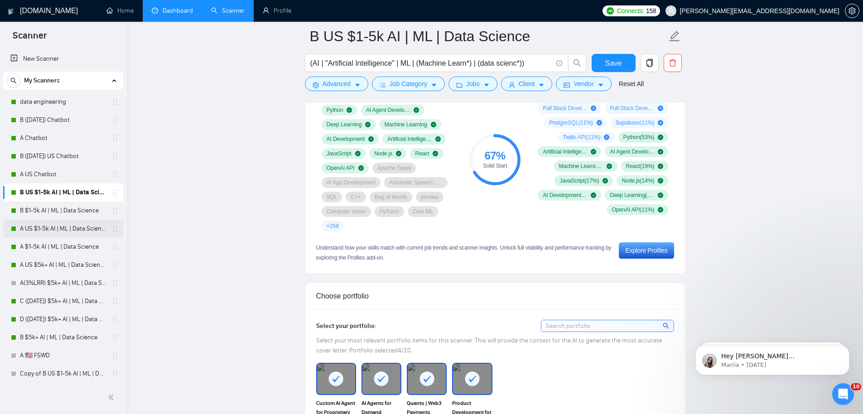
scroll to position [792, 0]
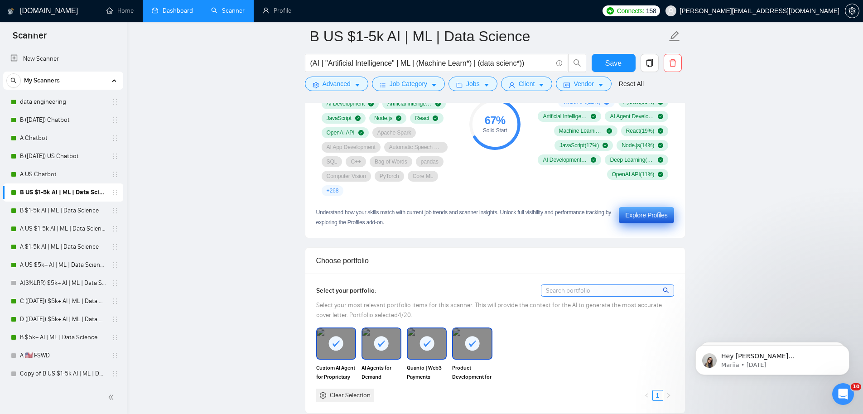
click at [643, 216] on div "Explore Profiles" at bounding box center [646, 215] width 42 height 10
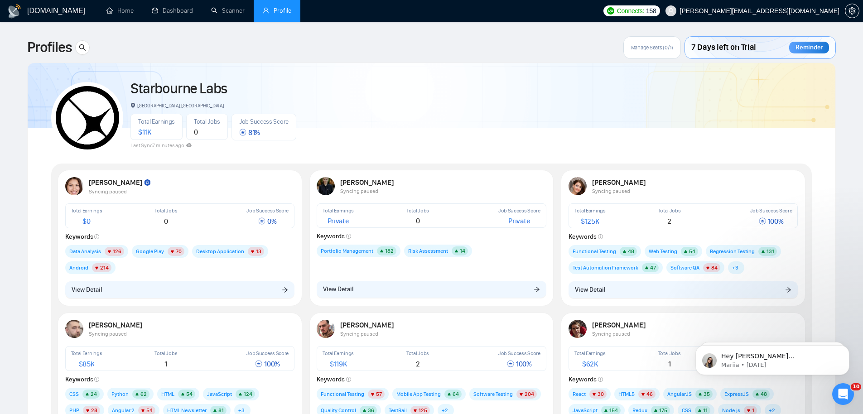
click at [656, 52] on div "Manage Seats (0/1)" at bounding box center [652, 47] width 58 height 23
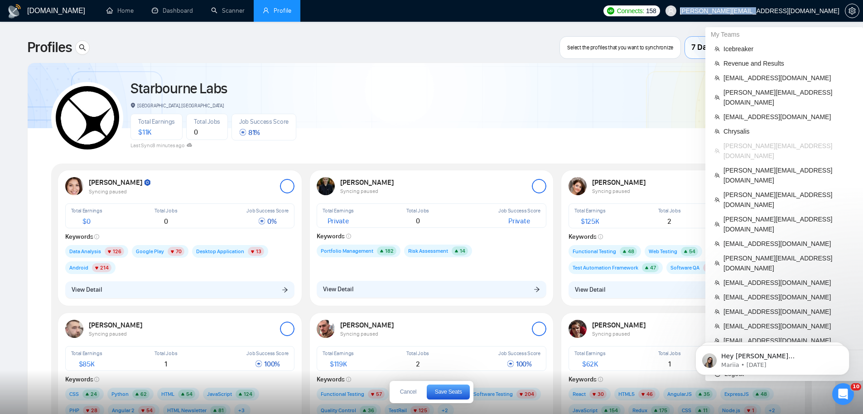
drag, startPoint x: 842, startPoint y: 10, endPoint x: 837, endPoint y: 13, distance: 5.5
click at [837, 13] on span "[PERSON_NAME][EMAIL_ADDRESS][DOMAIN_NAME]" at bounding box center [752, 10] width 185 height 29
copy span "[PERSON_NAME][EMAIL_ADDRESS][DOMAIN_NAME]"
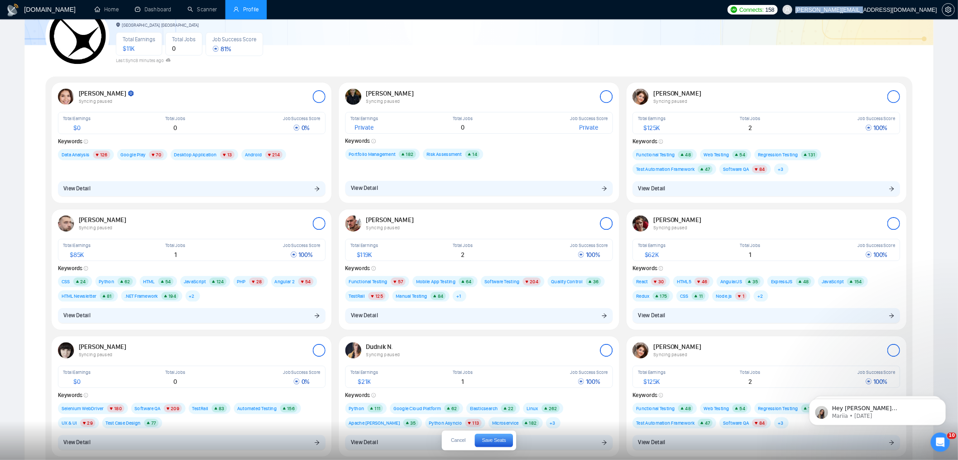
scroll to position [77, 0]
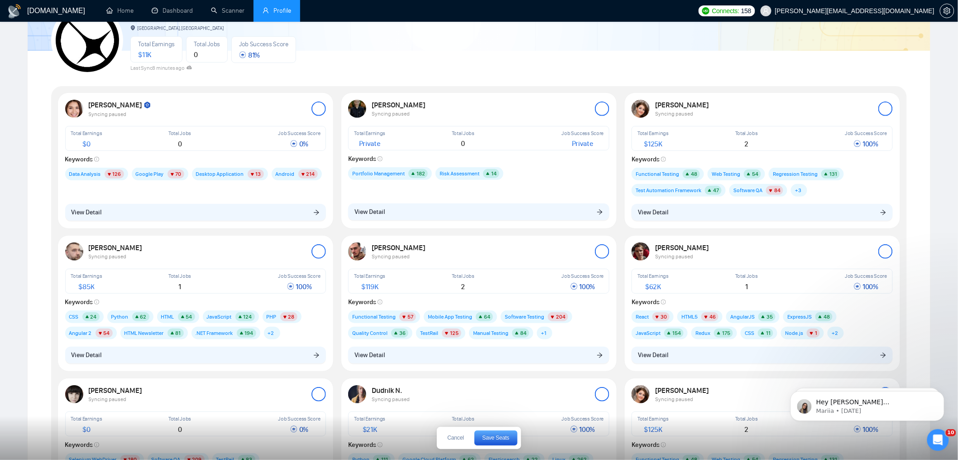
click at [419, 68] on div "Starbourne Labs [GEOGRAPHIC_DATA], [GEOGRAPHIC_DATA] Total Earnings $ 11K Total…" at bounding box center [479, 36] width 856 height 80
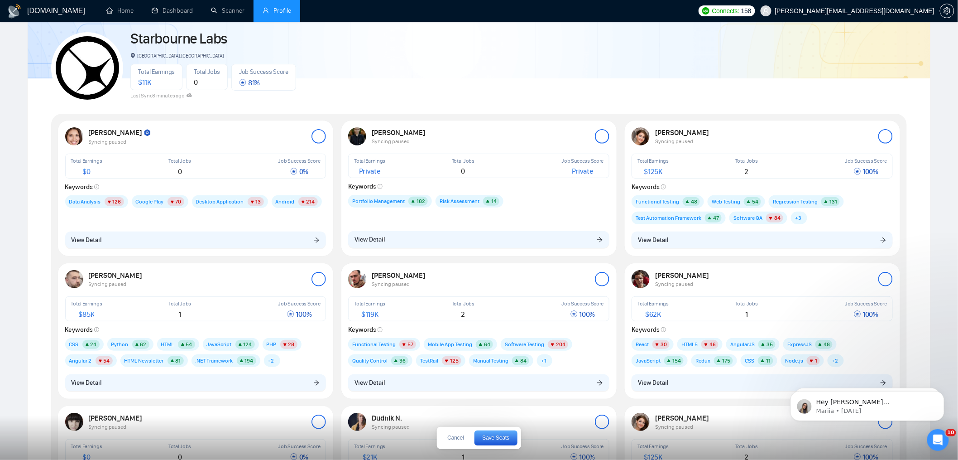
scroll to position [0, 0]
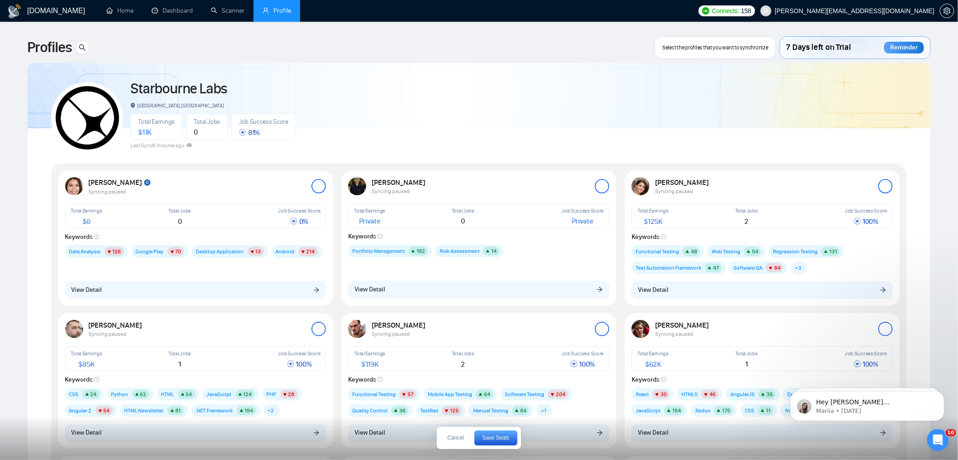
click at [703, 49] on span "Select the profiles that you want to synchronize" at bounding box center [716, 47] width 106 height 7
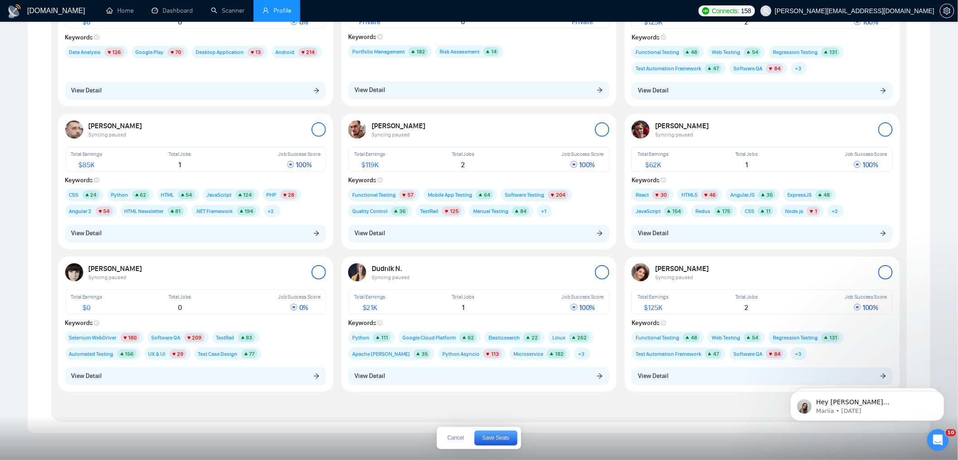
scroll to position [255, 0]
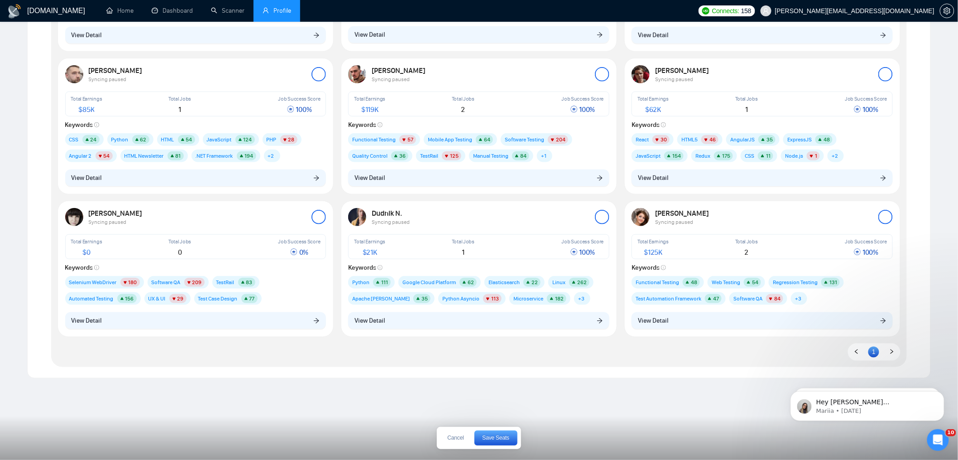
click at [869, 355] on ul "1" at bounding box center [874, 351] width 53 height 17
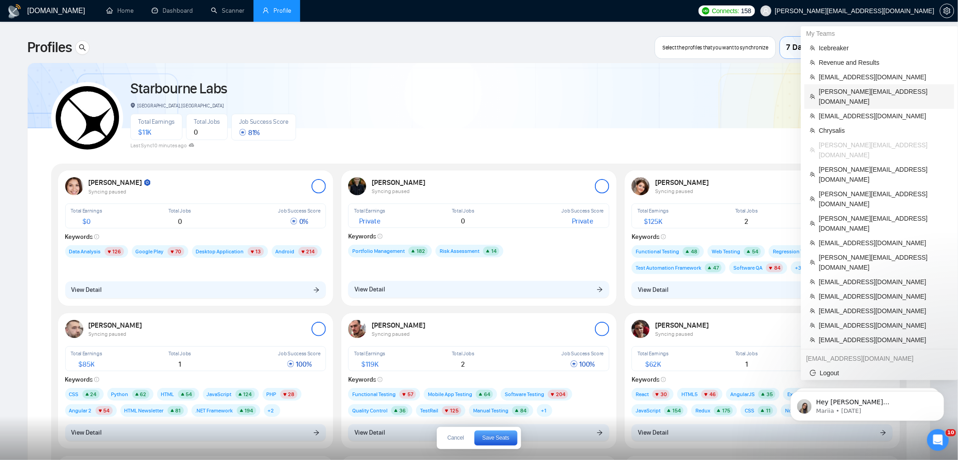
click at [864, 92] on span "[PERSON_NAME][EMAIL_ADDRESS][DOMAIN_NAME]" at bounding box center [884, 97] width 130 height 20
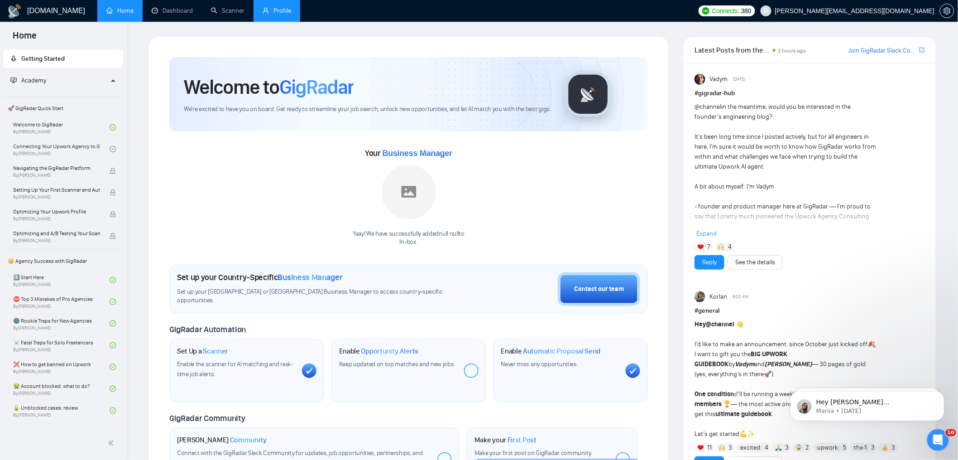
click at [286, 14] on link "Profile" at bounding box center [277, 11] width 29 height 8
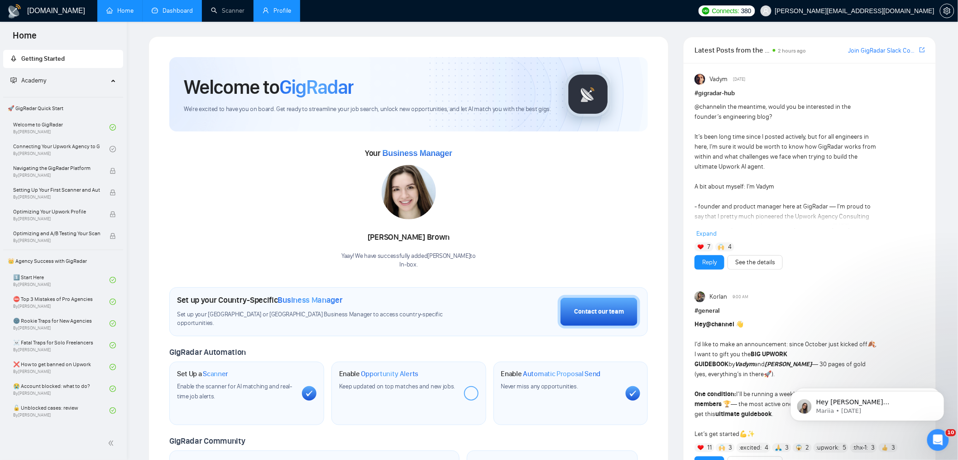
click at [180, 7] on link "Dashboard" at bounding box center [172, 11] width 41 height 8
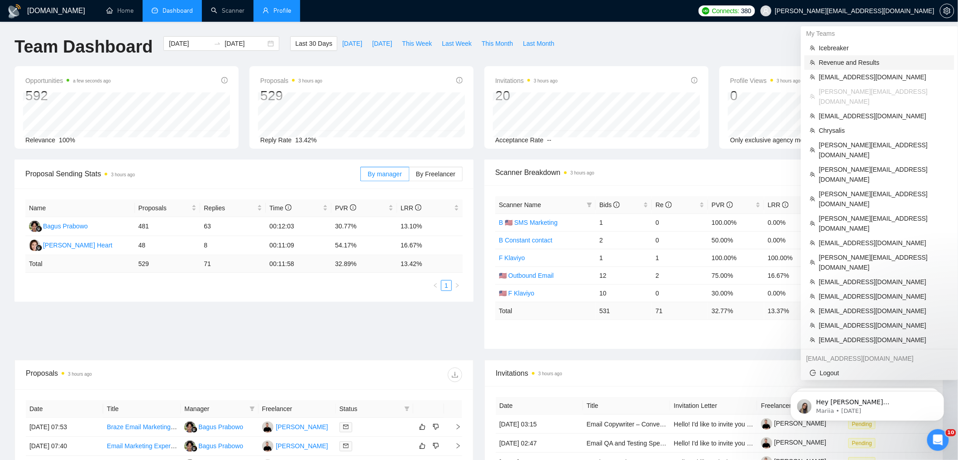
drag, startPoint x: 860, startPoint y: 58, endPoint x: 842, endPoint y: 63, distance: 18.4
click at [860, 58] on span "Revenue and Results" at bounding box center [884, 63] width 130 height 10
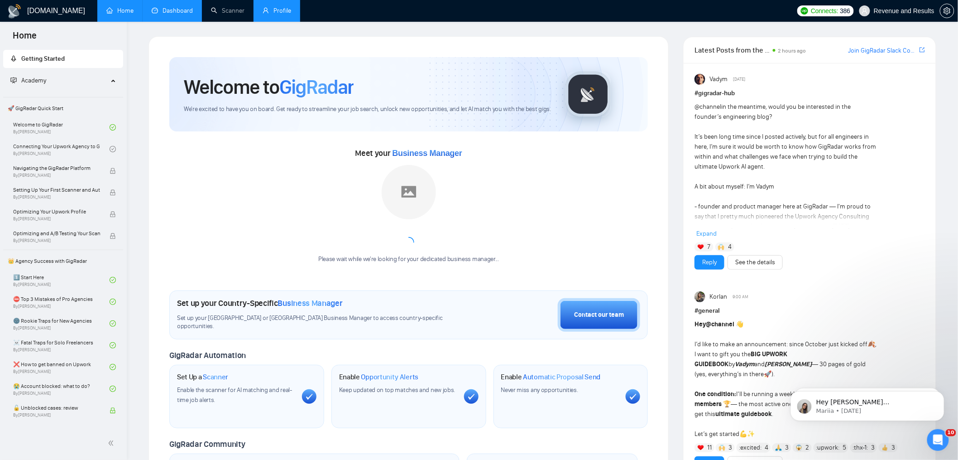
click at [169, 13] on link "Dashboard" at bounding box center [172, 11] width 41 height 8
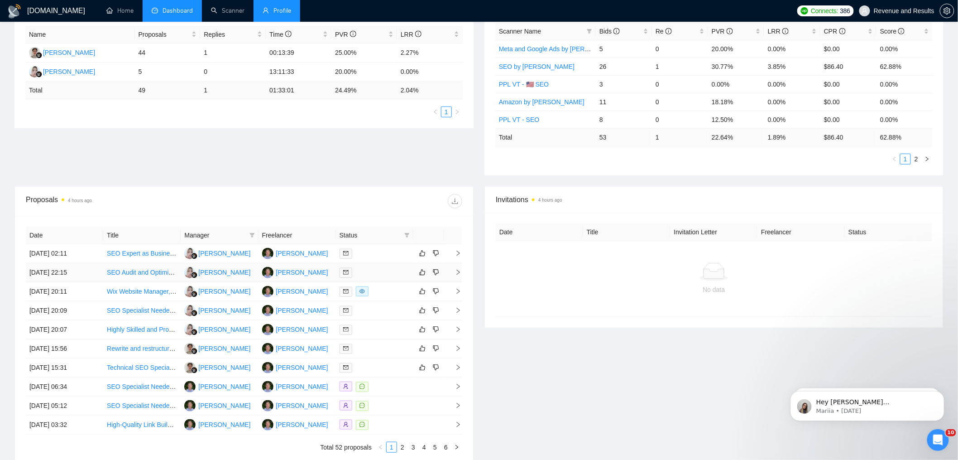
scroll to position [242, 0]
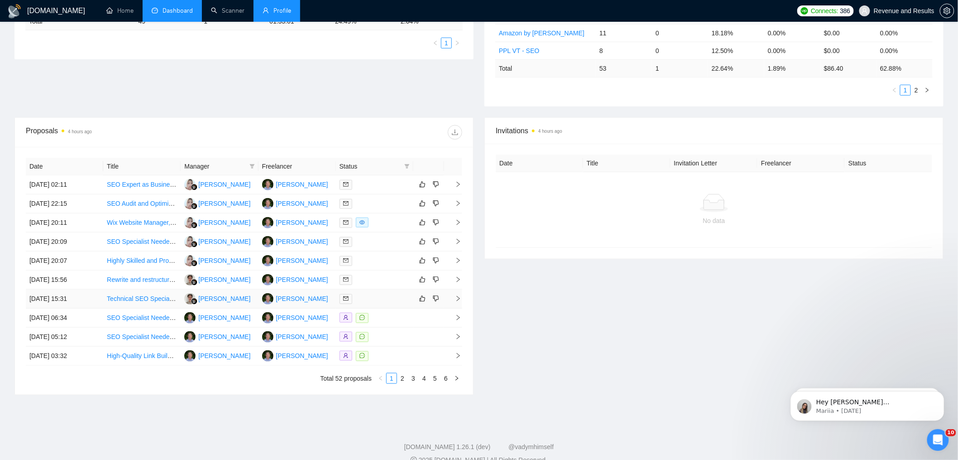
click at [76, 297] on td "[DATE] 15:31" at bounding box center [64, 298] width 77 height 19
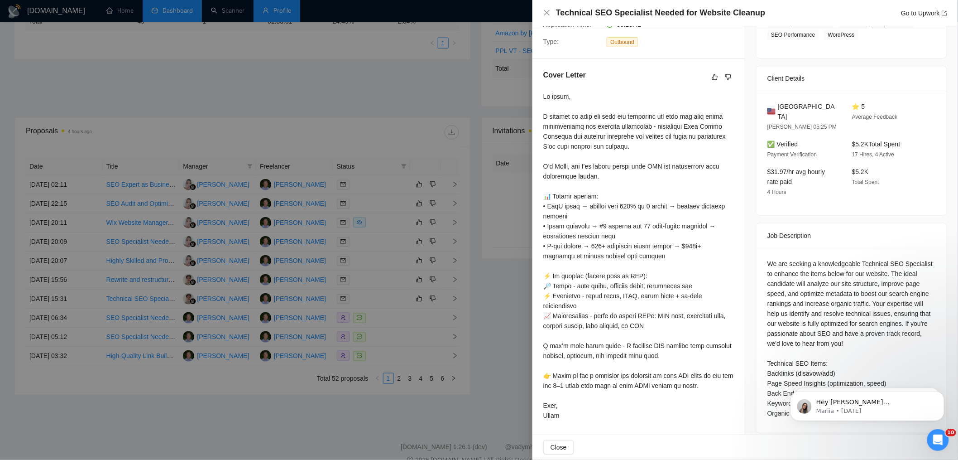
scroll to position [0, 0]
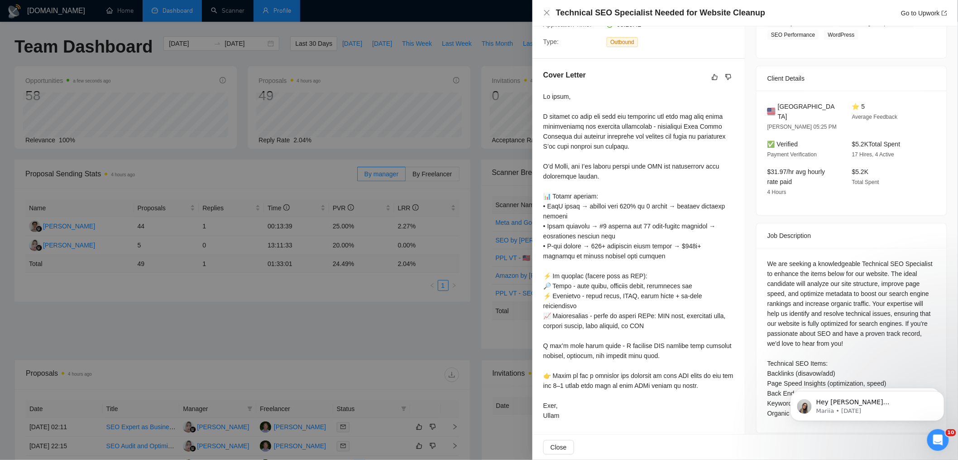
click at [162, 225] on div at bounding box center [479, 230] width 958 height 460
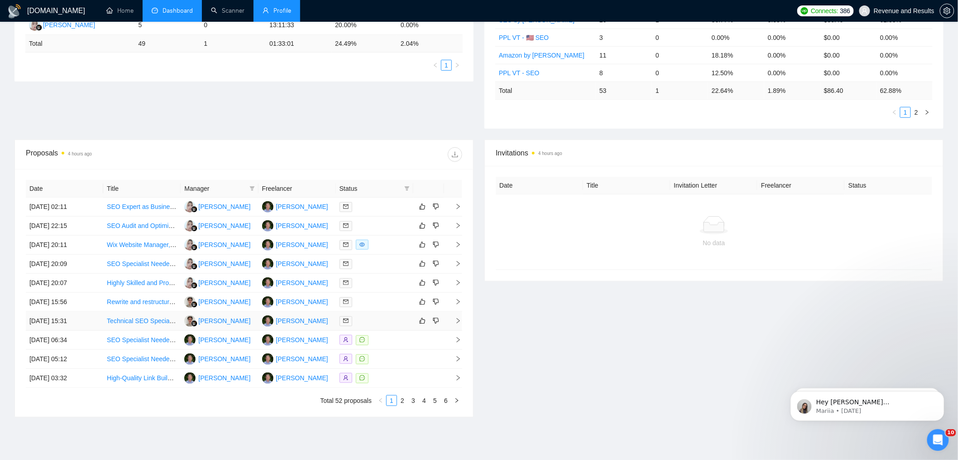
scroll to position [249, 0]
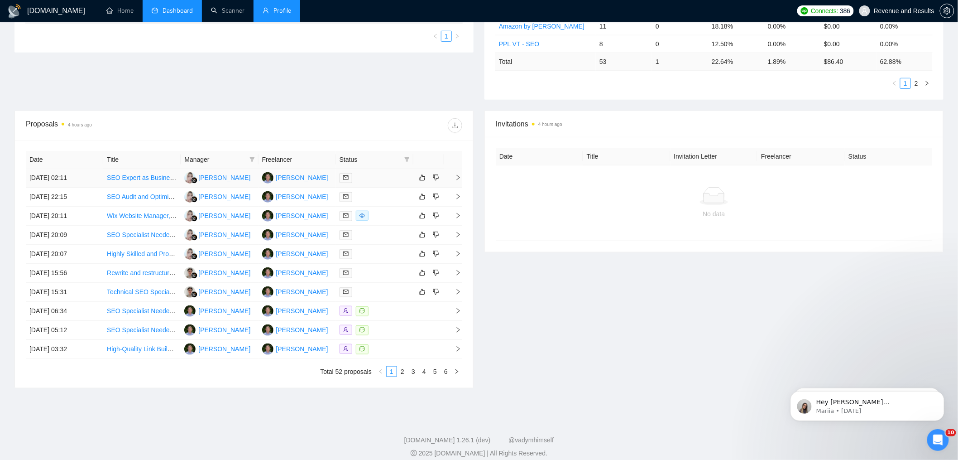
click at [87, 185] on td "[DATE] 02:11" at bounding box center [64, 177] width 77 height 19
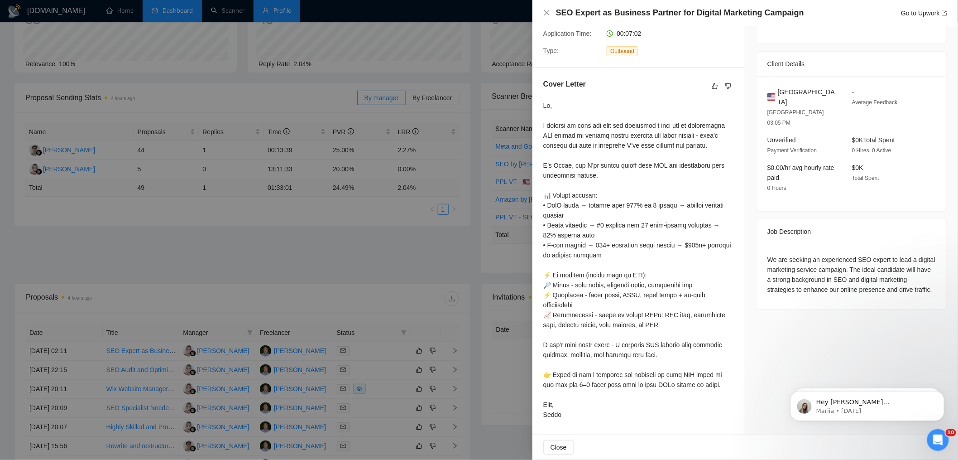
scroll to position [0, 0]
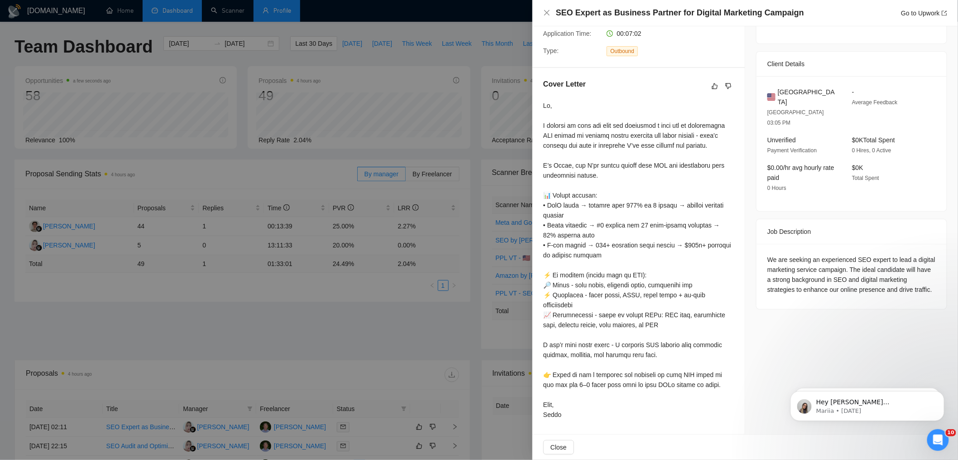
click at [288, 182] on div at bounding box center [479, 230] width 958 height 460
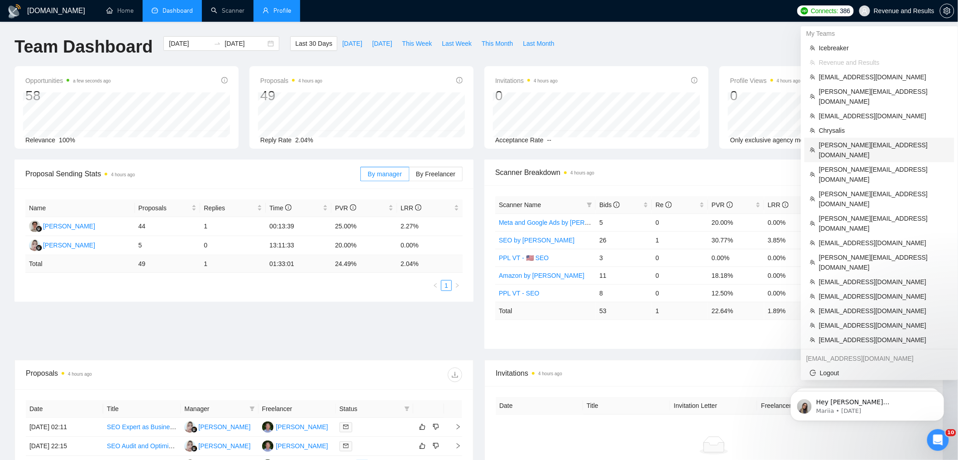
click at [856, 140] on span "[PERSON_NAME][EMAIL_ADDRESS][DOMAIN_NAME]" at bounding box center [884, 150] width 130 height 20
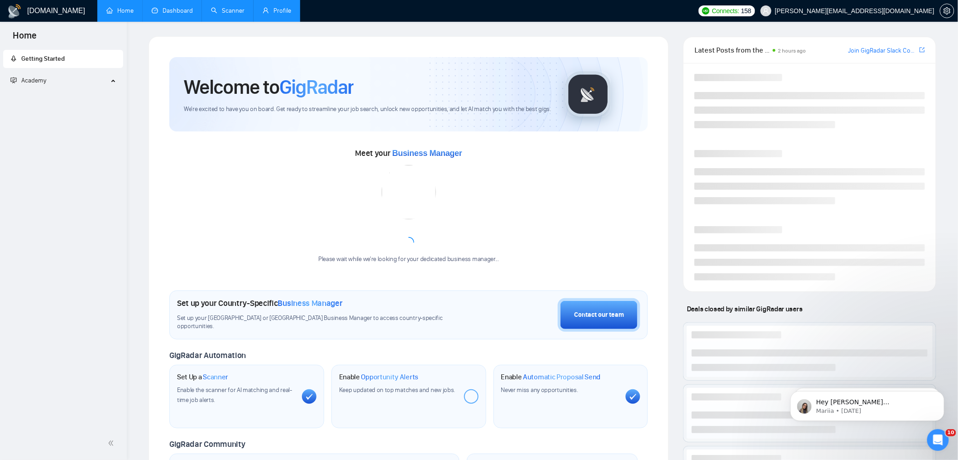
click at [235, 14] on link "Scanner" at bounding box center [228, 11] width 34 height 8
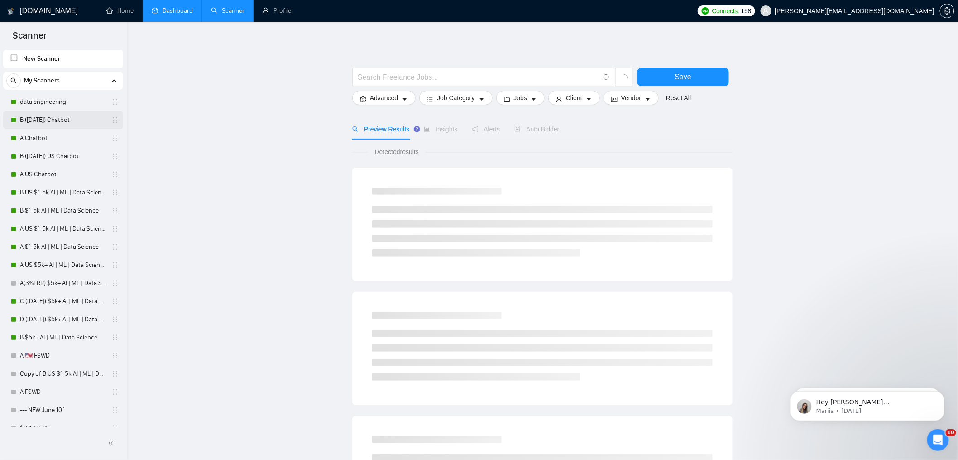
click at [66, 120] on link "B ([DATE]) Chatbot" at bounding box center [63, 120] width 86 height 18
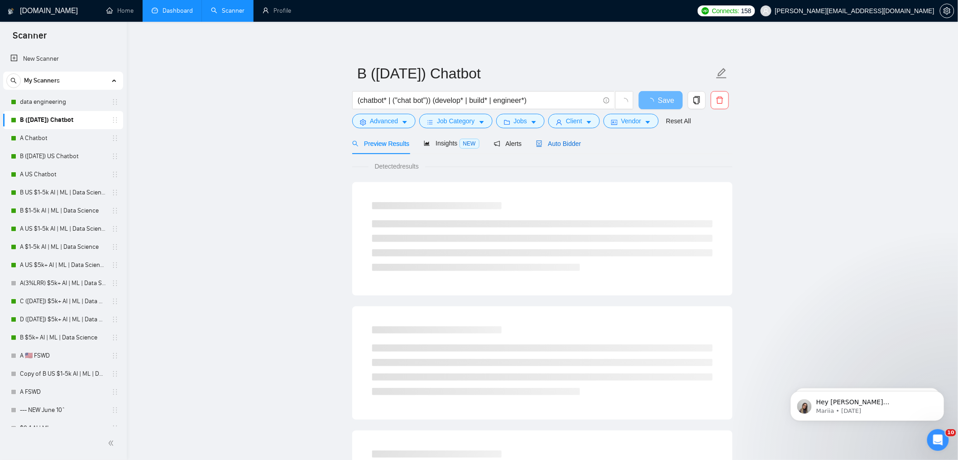
click at [558, 140] on span "Auto Bidder" at bounding box center [558, 143] width 45 height 7
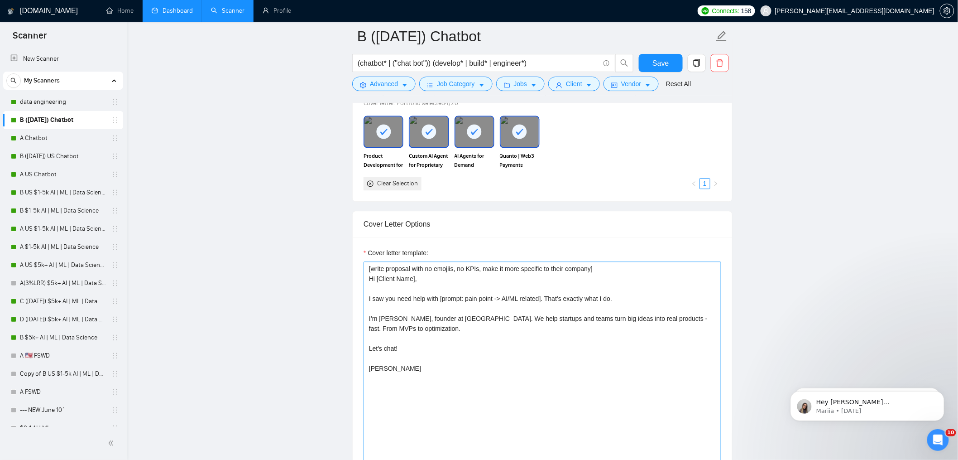
scroll to position [1007, 0]
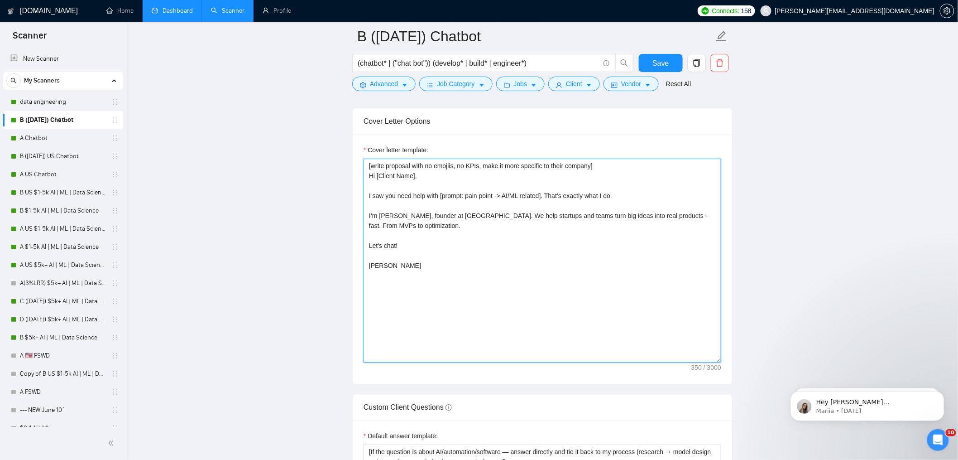
drag, startPoint x: 477, startPoint y: 288, endPoint x: 358, endPoint y: 107, distance: 217.1
click at [358, 108] on form "Auto Bidding Enabled Auto Bidding Enabled: ON Auto Bidder Schedule Auto Bidding…" at bounding box center [542, 255] width 380 height 2183
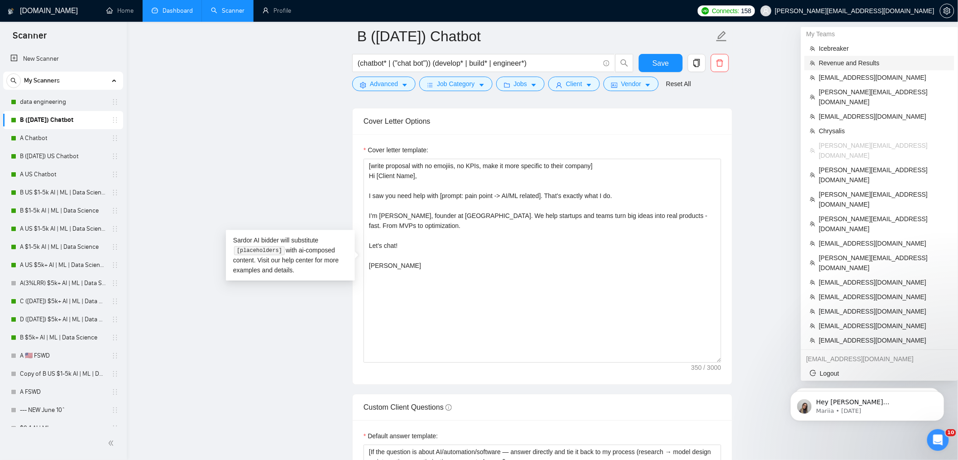
click at [869, 58] on span "Revenue and Results" at bounding box center [884, 63] width 130 height 10
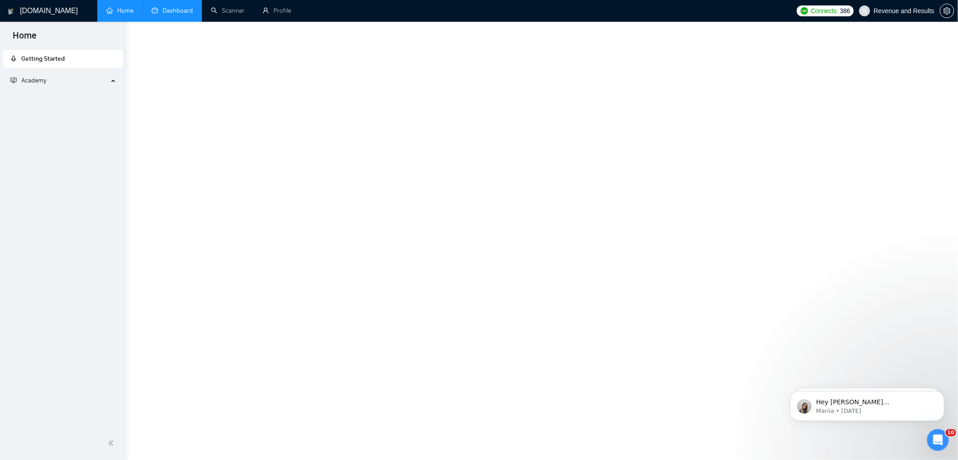
scroll to position [238, 0]
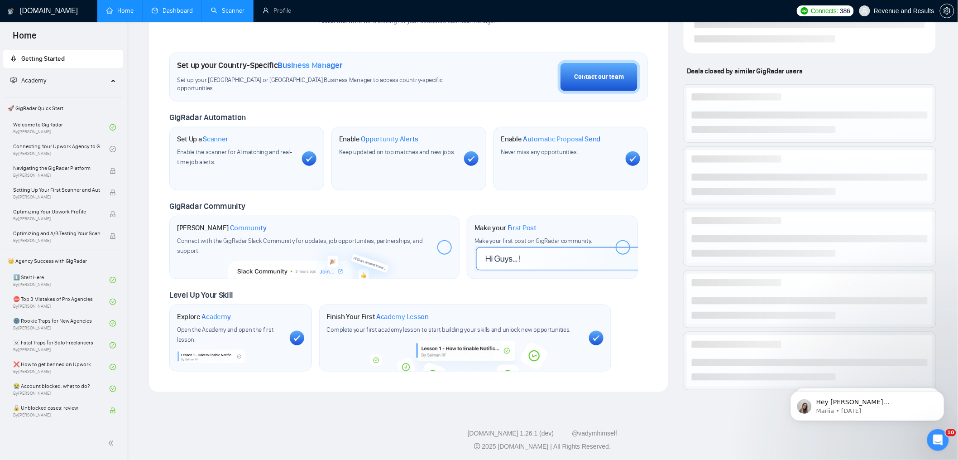
click at [232, 10] on link "Scanner" at bounding box center [228, 11] width 34 height 8
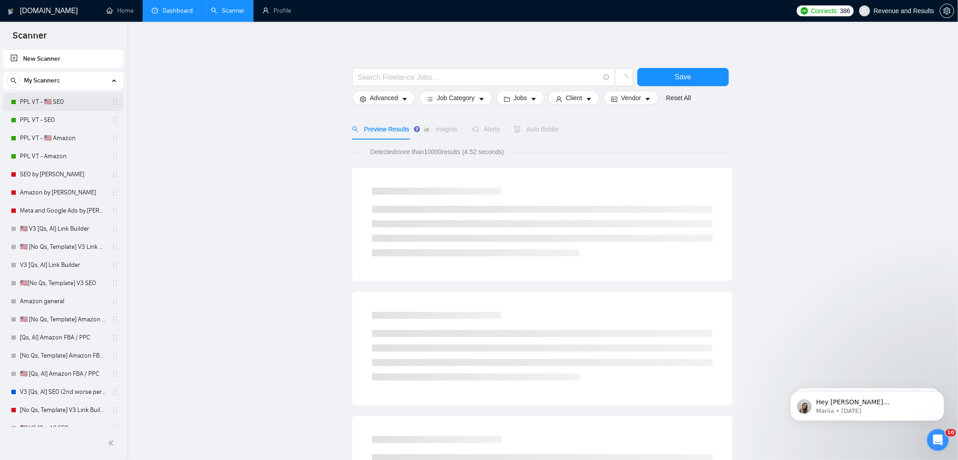
click at [35, 98] on link "PPL VT - 🇺🇸 SEO" at bounding box center [63, 102] width 86 height 18
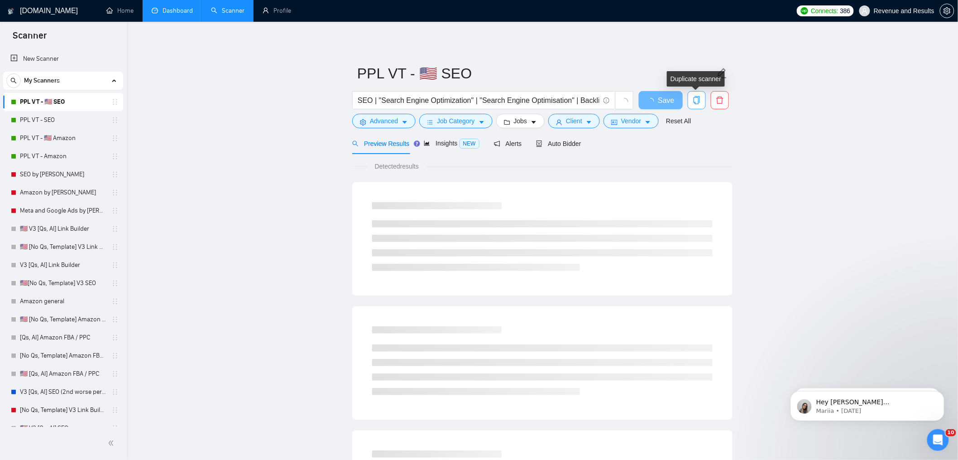
click at [695, 101] on icon "copy" at bounding box center [697, 100] width 8 height 8
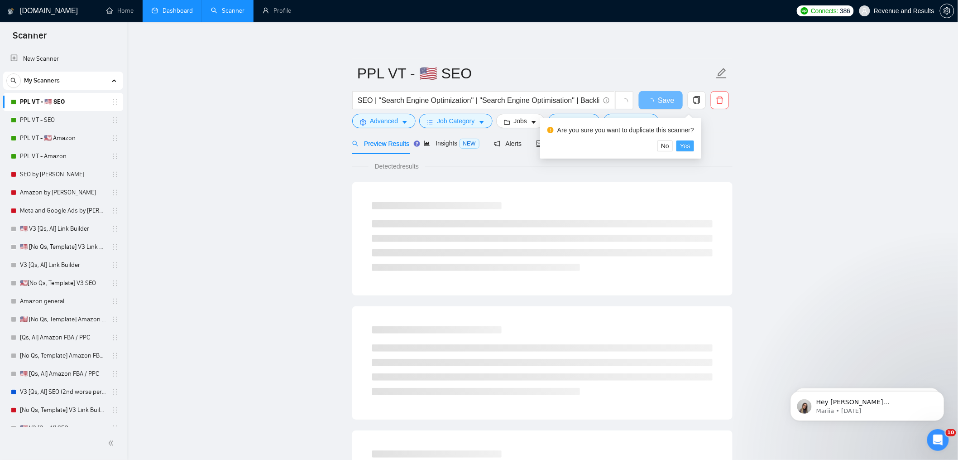
click at [690, 148] on span "Yes" at bounding box center [685, 146] width 10 height 10
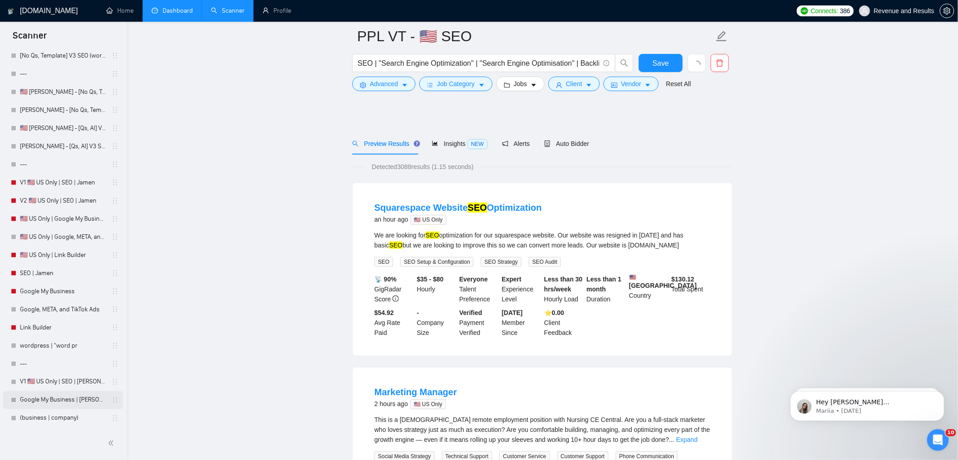
scroll to position [896, 0]
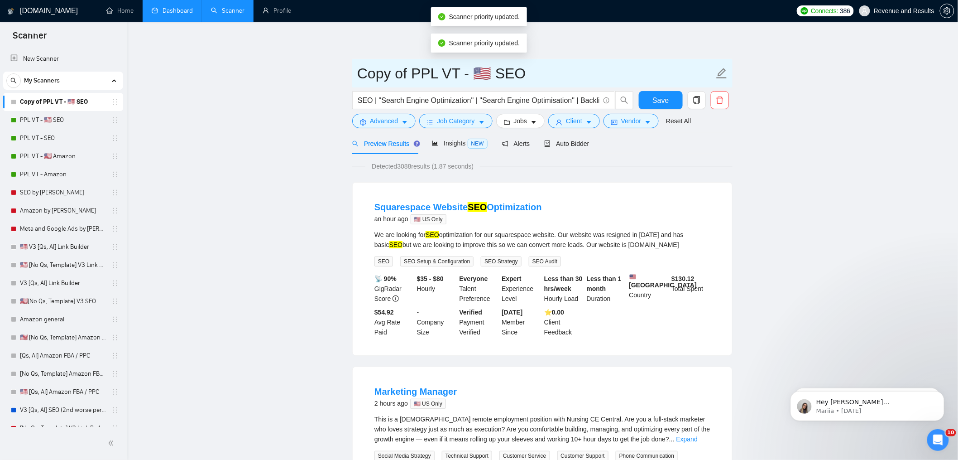
drag, startPoint x: 401, startPoint y: 76, endPoint x: 285, endPoint y: 75, distance: 115.5
type input "B PPL VT - 🇺🇸 SEO"
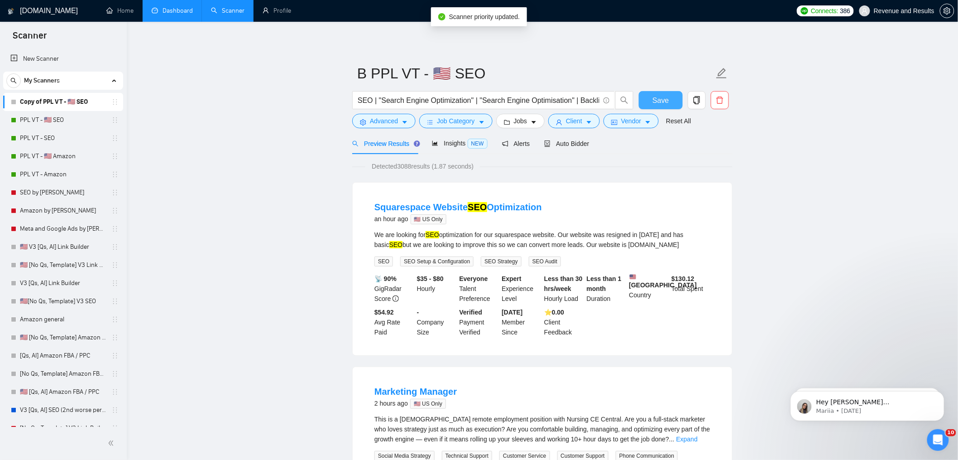
click at [659, 98] on span "Save" at bounding box center [661, 100] width 16 height 11
click at [571, 144] on span "Auto Bidder" at bounding box center [566, 143] width 45 height 7
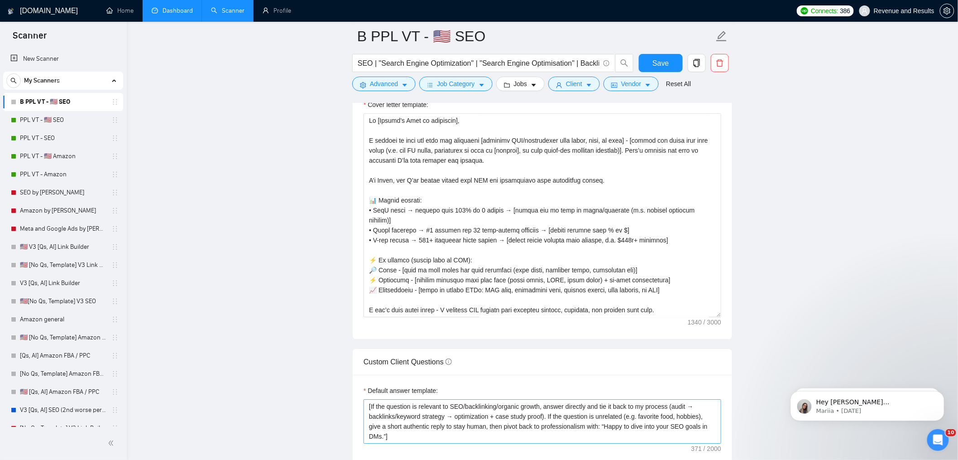
scroll to position [1075, 0]
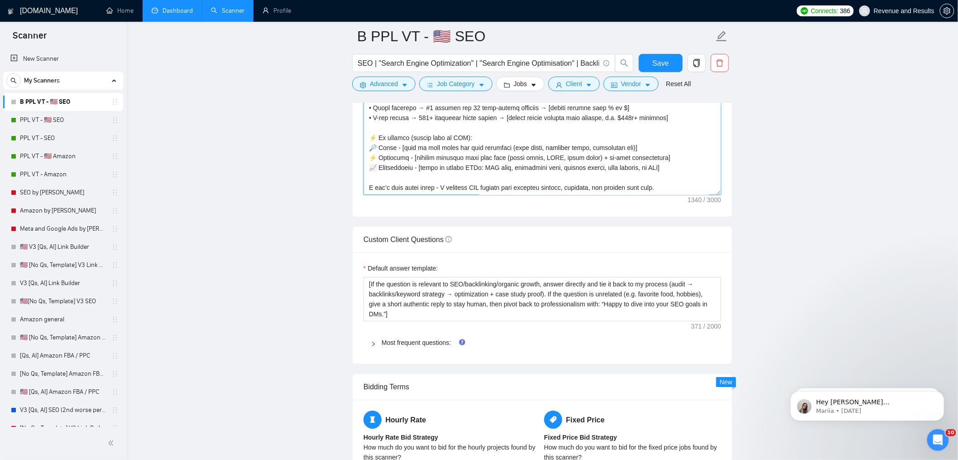
click at [511, 195] on textarea "Cover letter template:" at bounding box center [543, 93] width 358 height 204
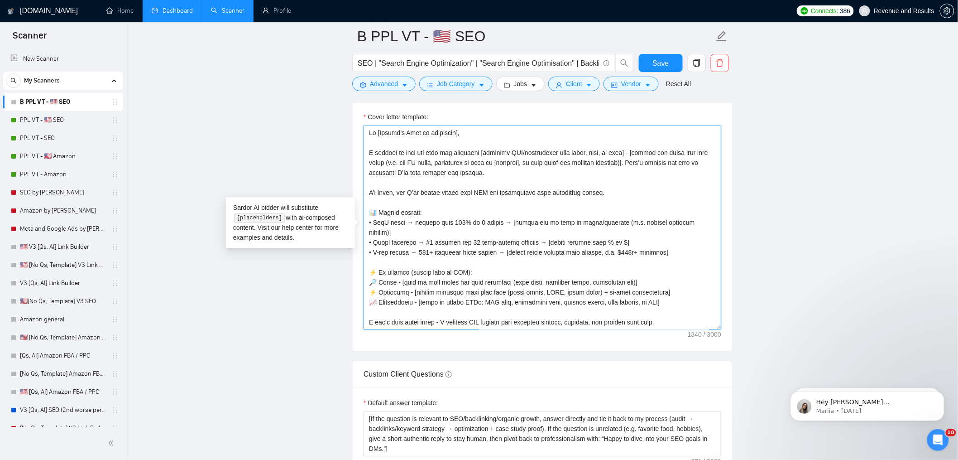
click at [516, 201] on textarea "Cover letter template:" at bounding box center [543, 227] width 358 height 204
paste textarea "[write proposal with no emojiis, no KPIs, make it more specific to their compan…"
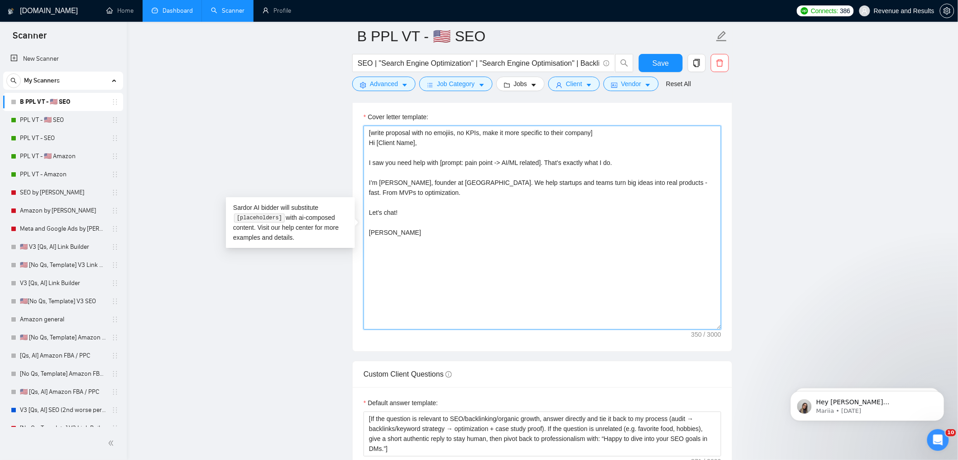
drag, startPoint x: 510, startPoint y: 164, endPoint x: 547, endPoint y: 163, distance: 36.7
click at [547, 163] on textarea "[write proposal with no emojiis, no KPIs, make it more specific to their compan…" at bounding box center [543, 227] width 358 height 204
click at [390, 185] on textarea "[write proposal with no emojiis, no KPIs, make it more specific to their compan…" at bounding box center [543, 227] width 358 height 204
click at [452, 184] on textarea "[write proposal with no emojiis, no KPIs, make it more specific to their compan…" at bounding box center [543, 227] width 358 height 204
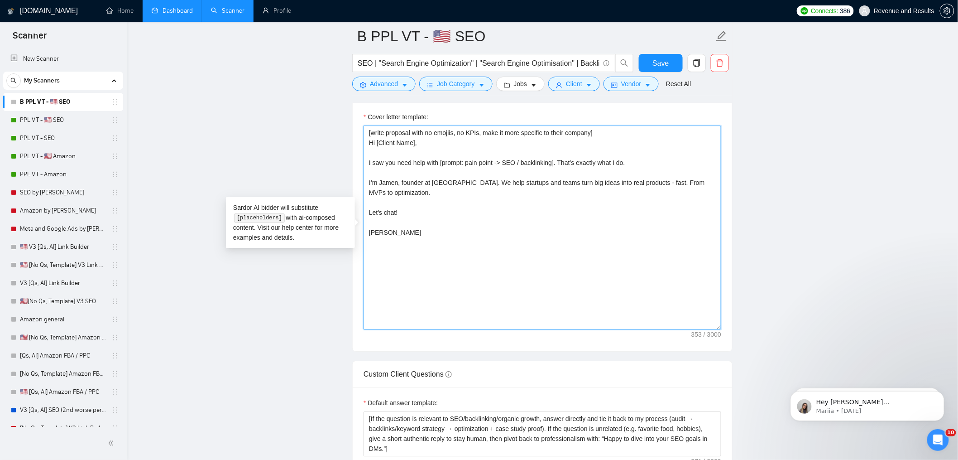
click at [452, 184] on textarea "[write proposal with no emojiis, no KPIs, make it more specific to their compan…" at bounding box center [543, 227] width 358 height 204
drag, startPoint x: 500, startPoint y: 185, endPoint x: 509, endPoint y: 191, distance: 10.3
click at [509, 191] on textarea "[write proposal with no emojiis, no KPIs, make it more specific to their compan…" at bounding box center [543, 227] width 358 height 204
click at [502, 184] on textarea "[write proposal with no emojiis, no KPIs, make it more specific to their compan…" at bounding box center [543, 227] width 358 height 204
drag, startPoint x: 500, startPoint y: 183, endPoint x: 518, endPoint y: 195, distance: 20.6
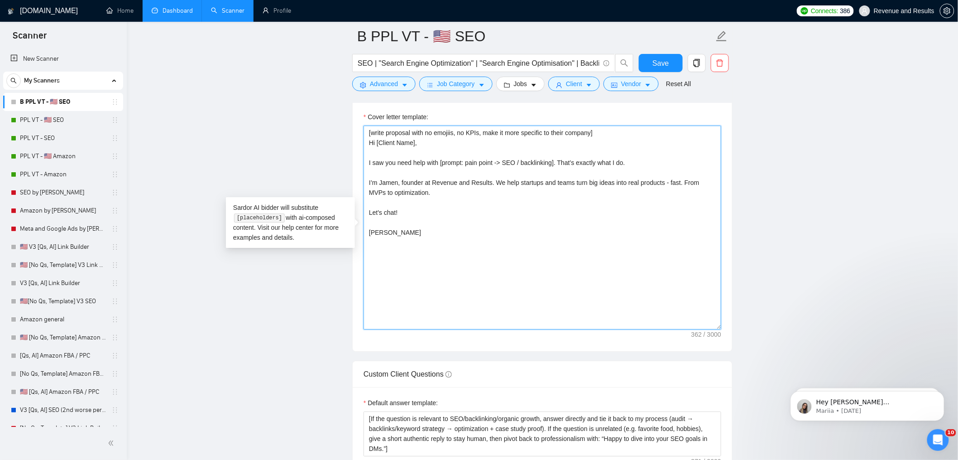
click at [518, 195] on textarea "[write proposal with no emojiis, no KPIs, make it more specific to their compan…" at bounding box center [543, 227] width 358 height 204
paste textarea "ambitious goals into real search visibility — fast. From SEO strategy and keywo…"
drag, startPoint x: 524, startPoint y: 183, endPoint x: 580, endPoint y: 183, distance: 55.3
click at [580, 183] on textarea "[write proposal with no emojiis, no KPIs, make it more specific to their compan…" at bounding box center [543, 227] width 358 height 204
click at [656, 196] on textarea "[write proposal with no emojiis, no KPIs, make it more specific to their compan…" at bounding box center [543, 227] width 358 height 204
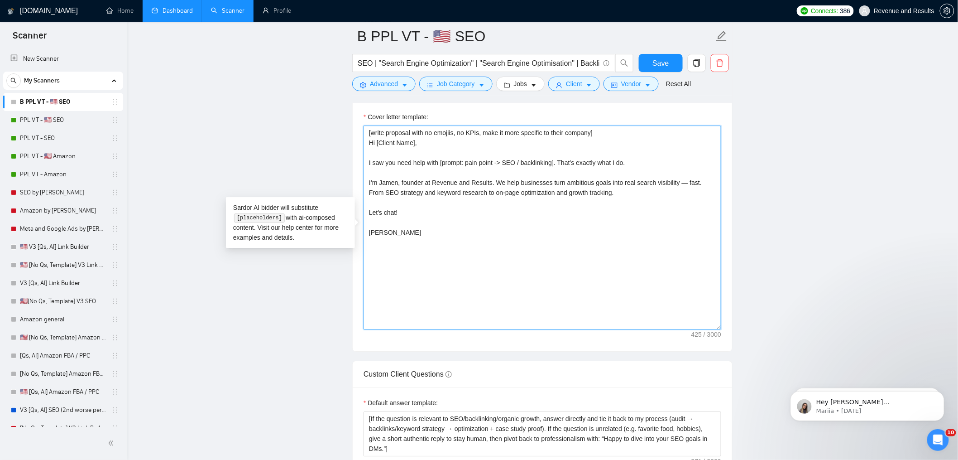
click at [695, 184] on textarea "[write proposal with no emojiis, no KPIs, make it more specific to their compan…" at bounding box center [543, 227] width 358 height 204
type textarea "[write proposal with no emojiis, no KPIs, make it more specific to their compan…"
click at [666, 58] on span "Save" at bounding box center [661, 63] width 16 height 11
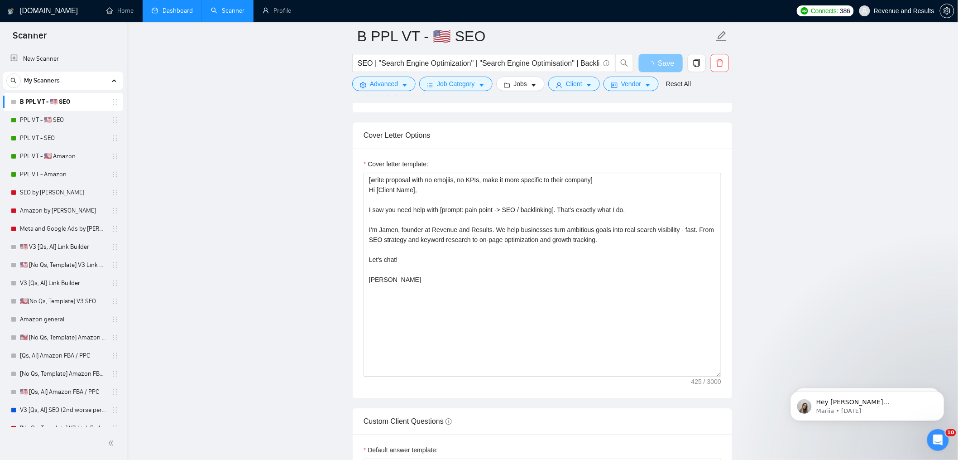
scroll to position [947, 0]
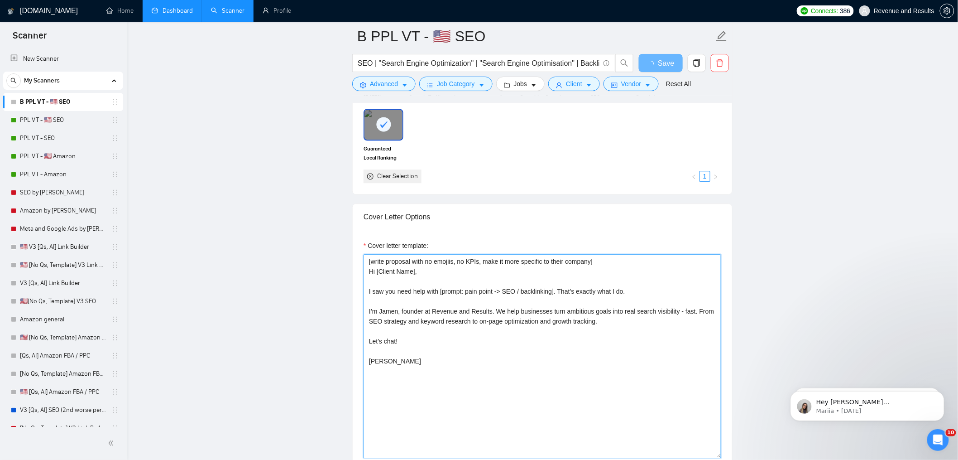
click at [375, 375] on textarea "[write proposal with no emojiis, no KPIs, make it more specific to their compan…" at bounding box center [543, 356] width 358 height 204
type textarea "[write proposal with no emojiis, no KPIs, make it more specific to their compan…"
click at [397, 374] on textarea "[write proposal with no emojiis, no KPIs, make it more specific to their compan…" at bounding box center [543, 356] width 358 height 204
type textarea "[write proposal with no emojiis, no KPIs, make it more specific to their compan…"
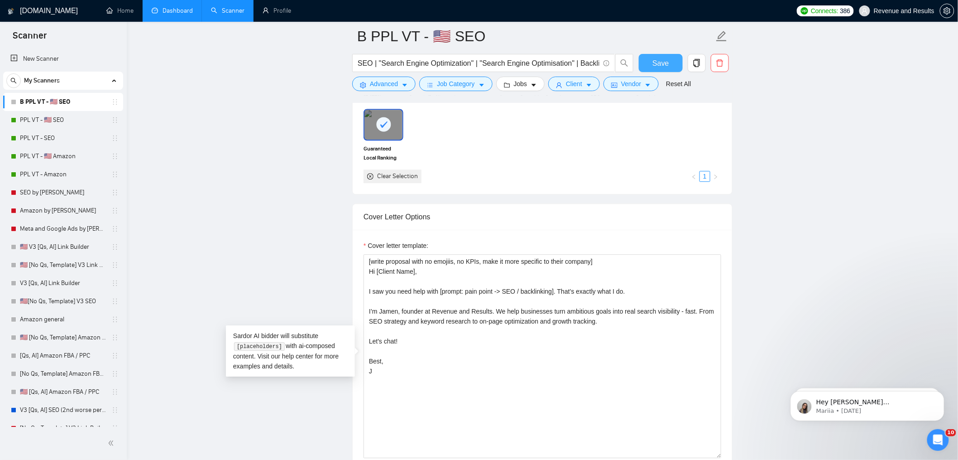
click at [657, 62] on span "Save" at bounding box center [661, 63] width 16 height 11
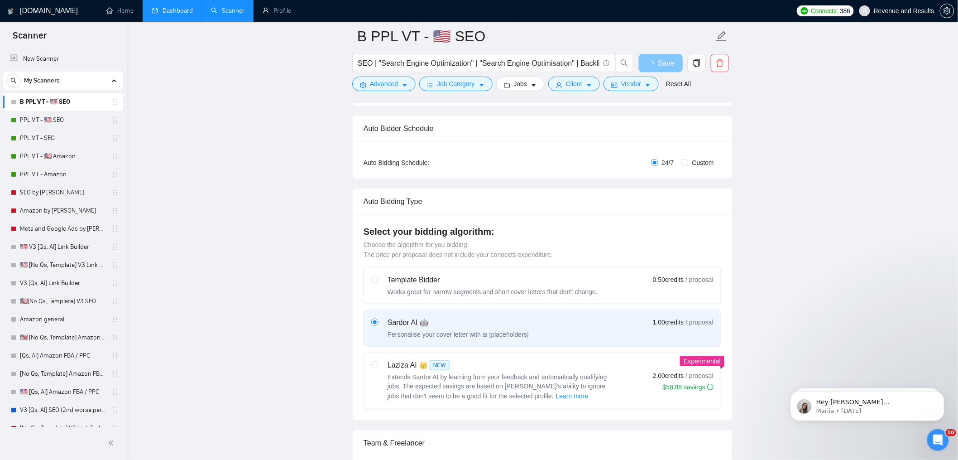
scroll to position [0, 0]
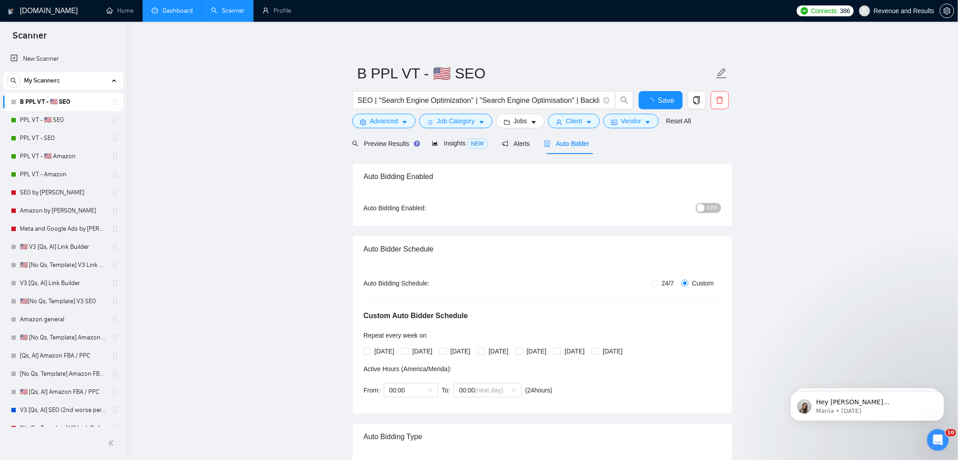
checkbox input "true"
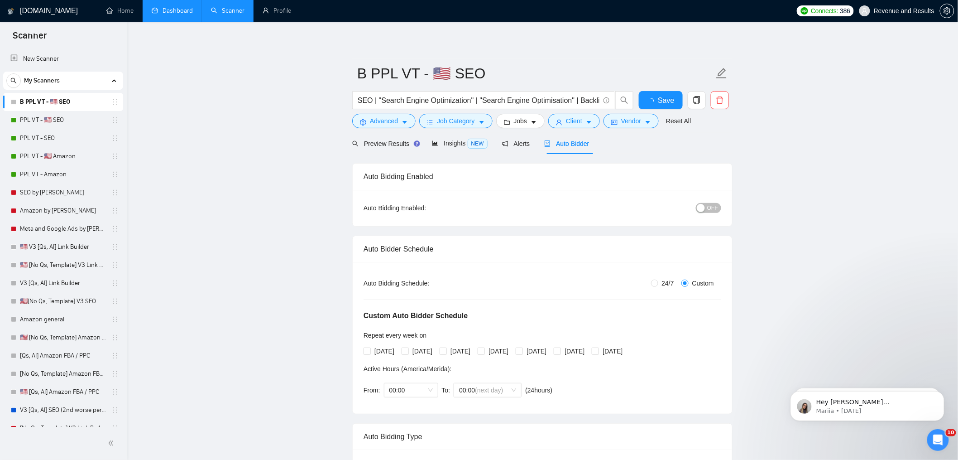
checkbox input "true"
click at [423, 349] on span "[DATE]" at bounding box center [422, 351] width 27 height 10
click at [408, 349] on input "[DATE]" at bounding box center [405, 350] width 6 height 6
checkbox input "false"
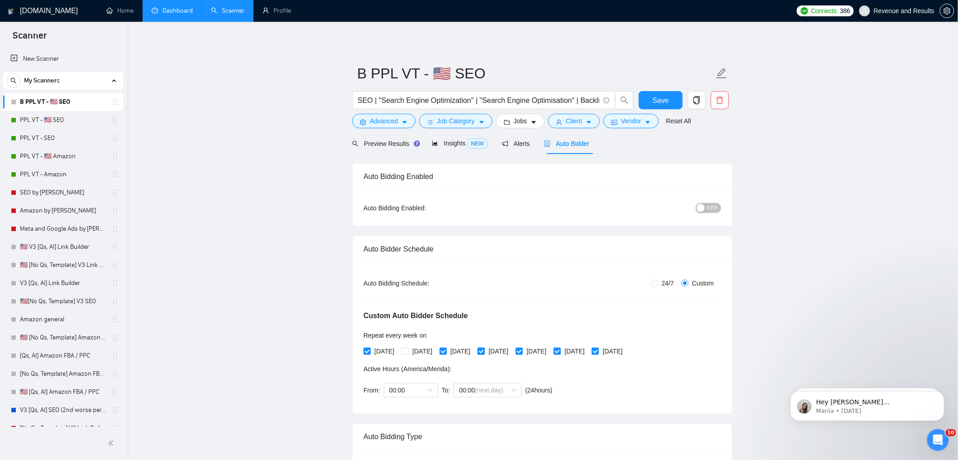
click at [484, 351] on input "[DATE]" at bounding box center [481, 350] width 6 height 6
checkbox input "false"
click at [560, 350] on input "[DATE]" at bounding box center [557, 350] width 6 height 6
checkbox input "false"
click at [711, 207] on span "OFF" at bounding box center [712, 208] width 11 height 10
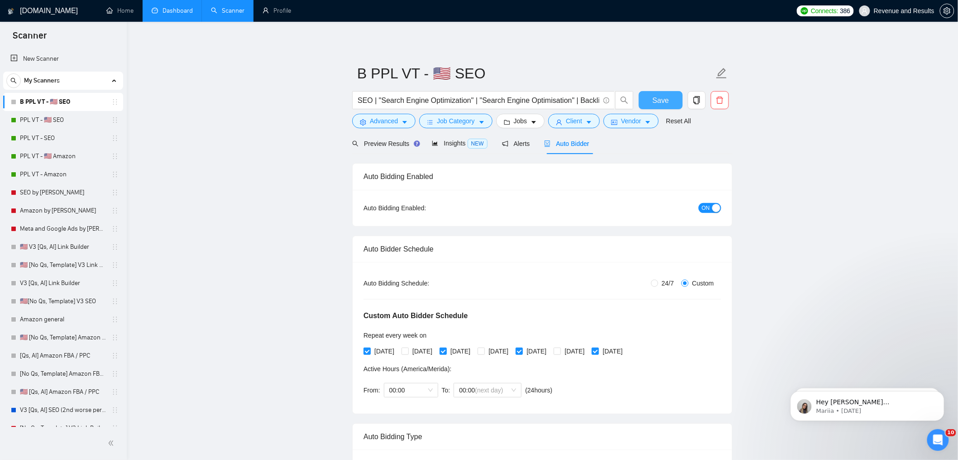
click at [648, 94] on button "Save" at bounding box center [661, 100] width 44 height 18
click at [27, 140] on link "PPL VT - SEO" at bounding box center [63, 138] width 86 height 18
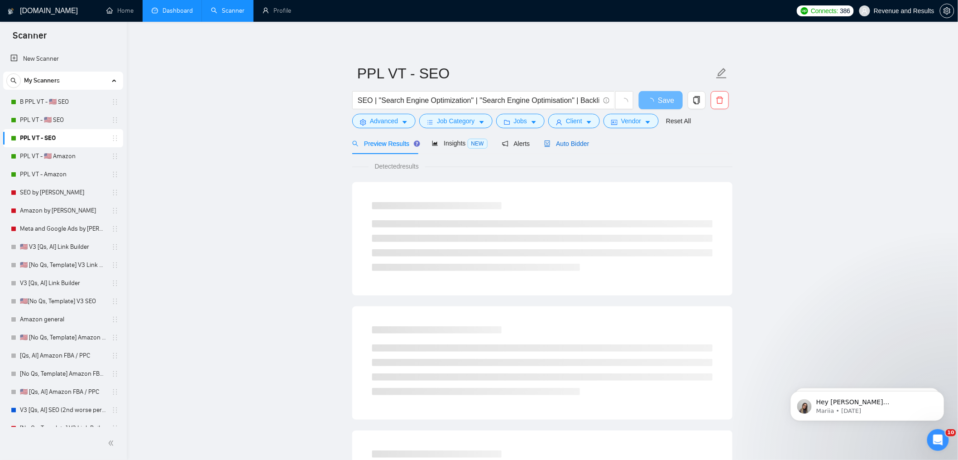
click at [558, 143] on span "Auto Bidder" at bounding box center [566, 143] width 45 height 7
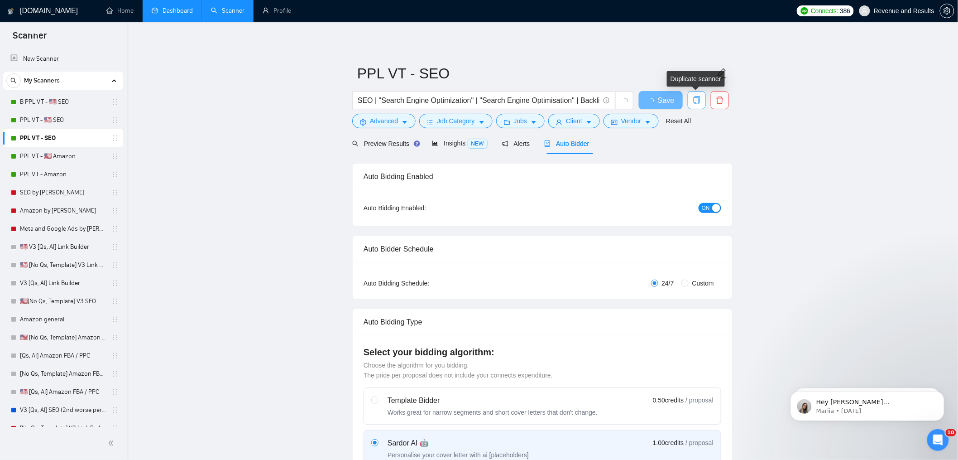
click at [693, 97] on icon "copy" at bounding box center [697, 100] width 8 height 8
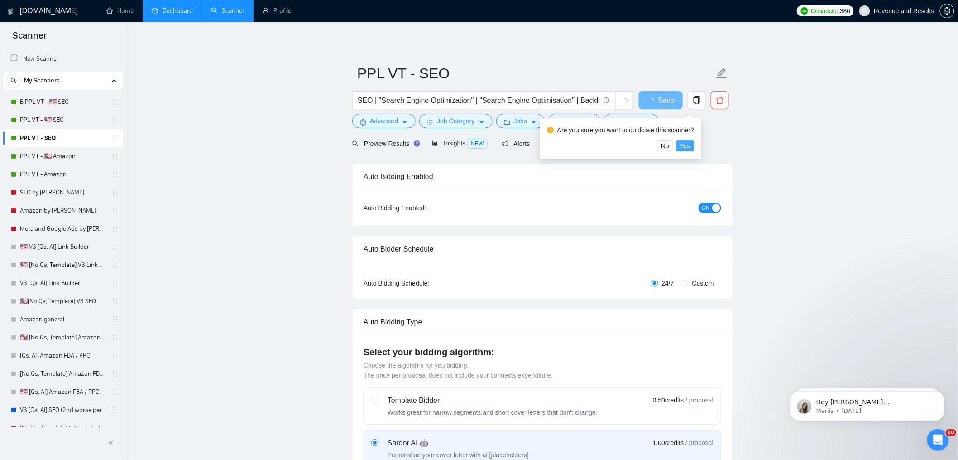
click at [690, 146] on span "Yes" at bounding box center [685, 146] width 10 height 10
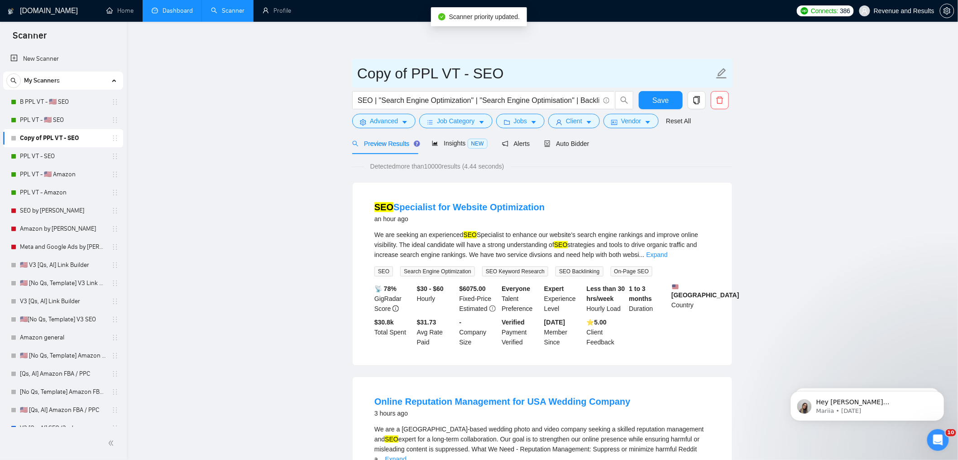
drag, startPoint x: 408, startPoint y: 71, endPoint x: 255, endPoint y: 70, distance: 152.6
type input "B PPL VT - SEO"
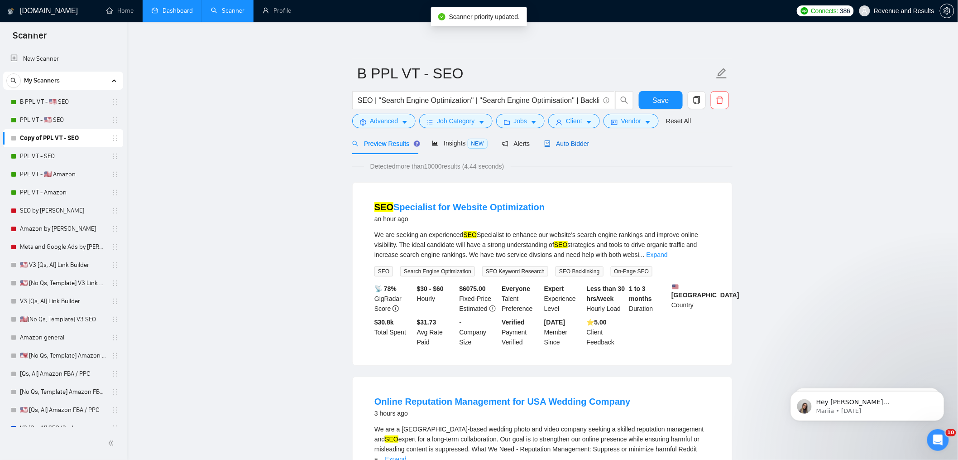
click at [584, 144] on span "Auto Bidder" at bounding box center [566, 143] width 45 height 7
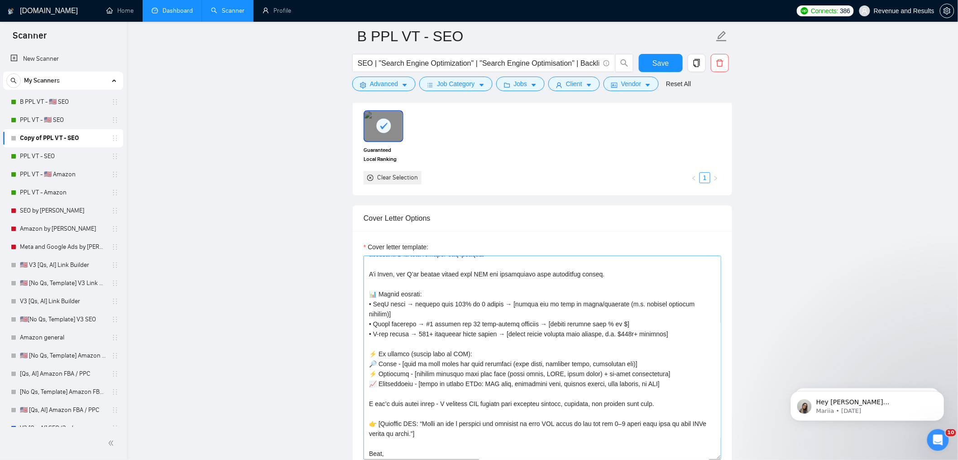
scroll to position [60, 0]
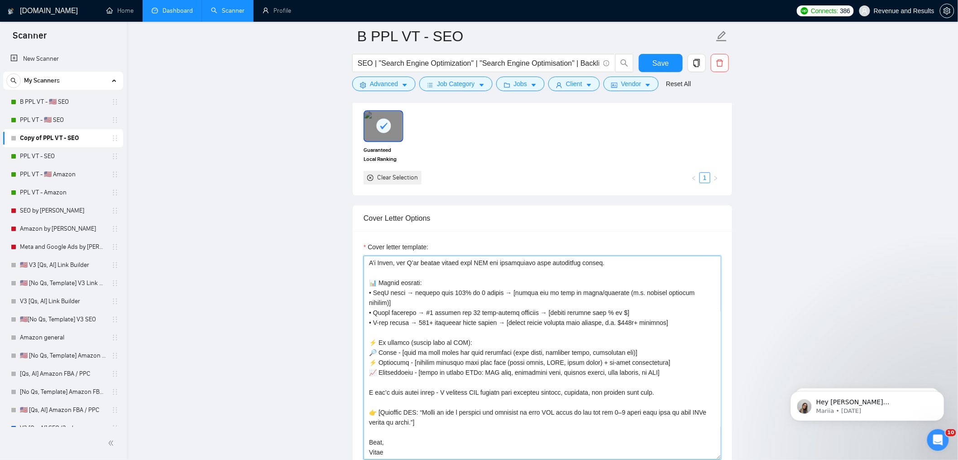
click at [445, 315] on textarea "Cover letter template:" at bounding box center [543, 357] width 358 height 204
paste textarea "We help startups and teams turn ambitious goals into real search visibility — f…"
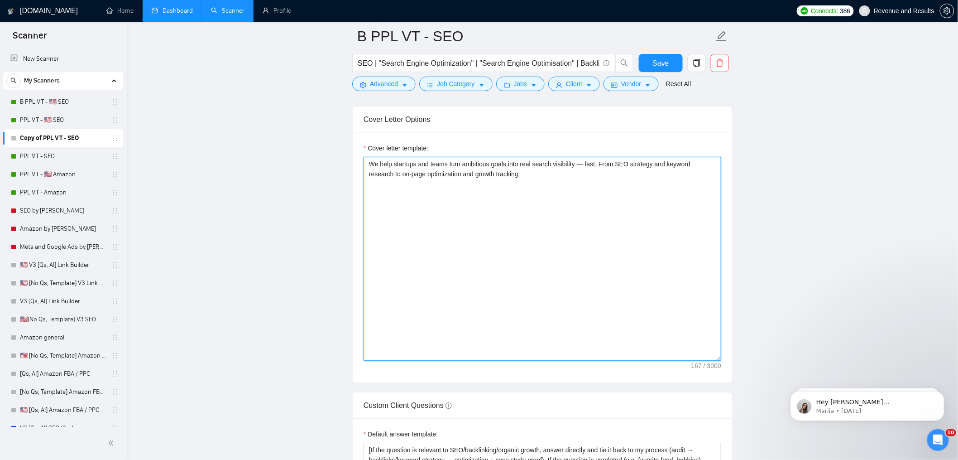
scroll to position [1042, 0]
type textarea "Lo [Ipsumd’s Amet co adipiscin], E seddoei te inci utl etdo mag aliquaeni [admi…"
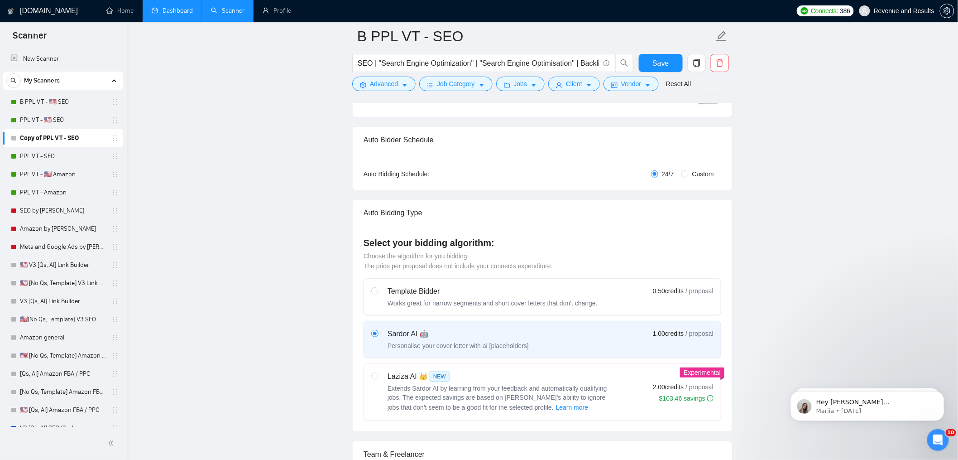
scroll to position [74, 0]
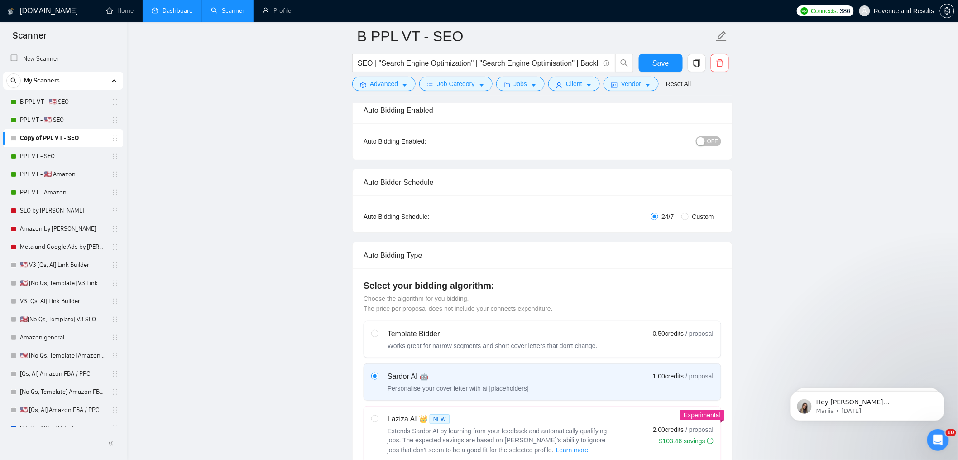
click at [701, 219] on span "Custom" at bounding box center [703, 217] width 29 height 10
click at [689, 219] on input "Custom" at bounding box center [685, 216] width 7 height 7
radio input "true"
radio input "false"
checkbox input "true"
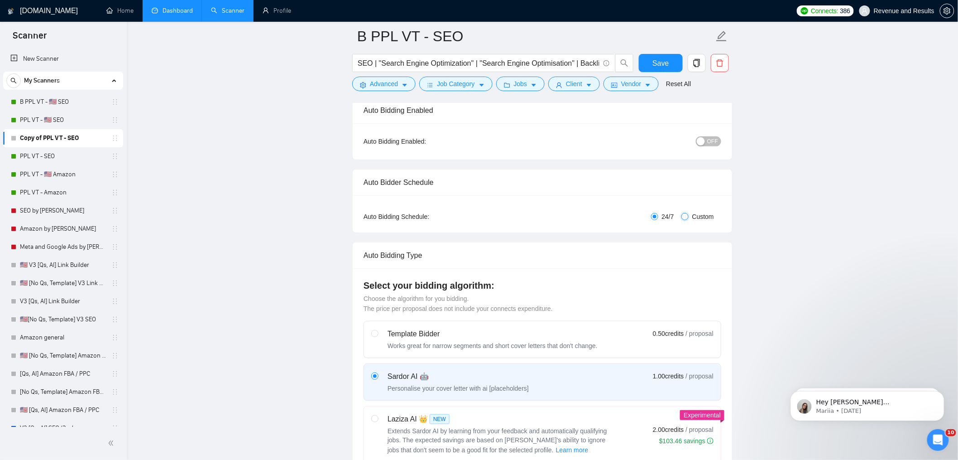
checkbox input "true"
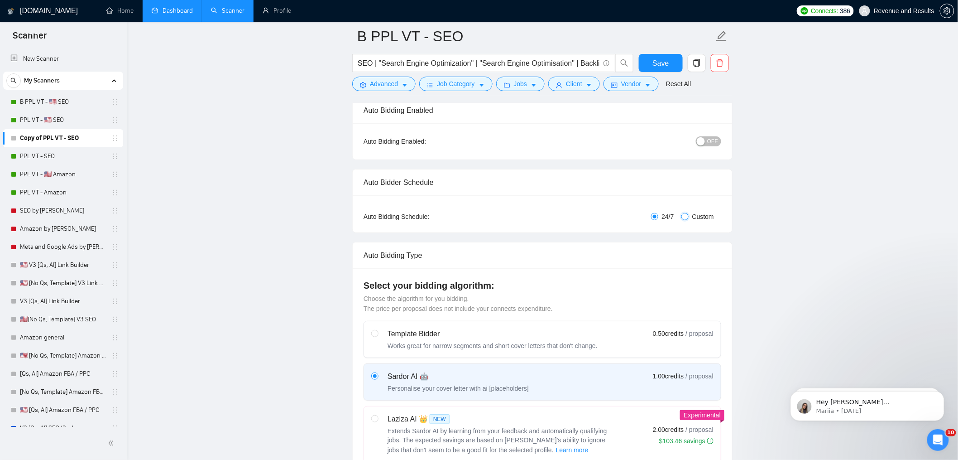
checkbox input "true"
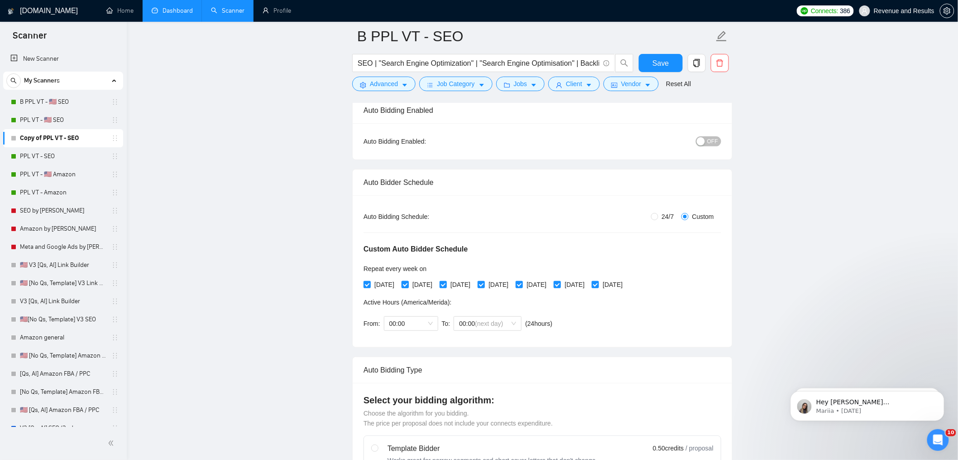
click at [428, 281] on span "[DATE]" at bounding box center [422, 284] width 27 height 10
click at [408, 281] on input "[DATE]" at bounding box center [405, 284] width 6 height 6
checkbox input "false"
click at [512, 287] on span "[DATE]" at bounding box center [498, 284] width 27 height 10
click at [484, 287] on input "[DATE]" at bounding box center [481, 284] width 6 height 6
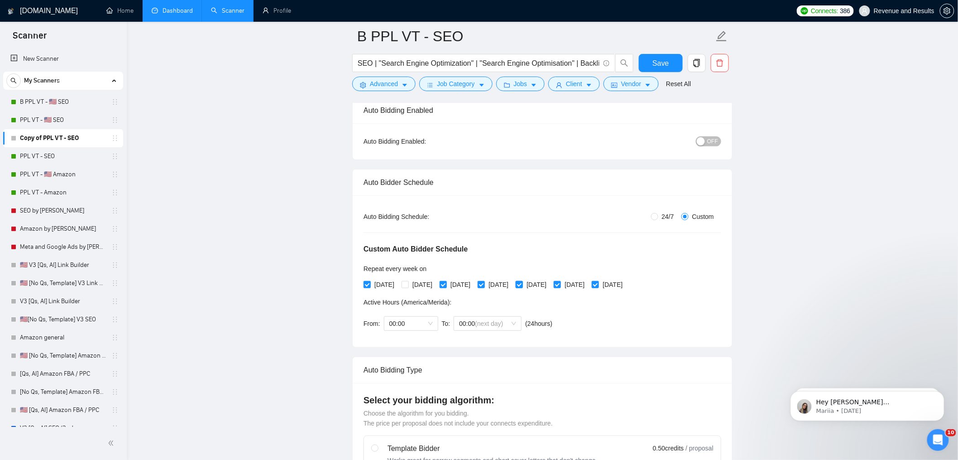
checkbox input "false"
click at [588, 285] on span "[DATE]" at bounding box center [574, 284] width 27 height 10
click at [560, 285] on input "[DATE]" at bounding box center [557, 284] width 6 height 6
checkbox input "false"
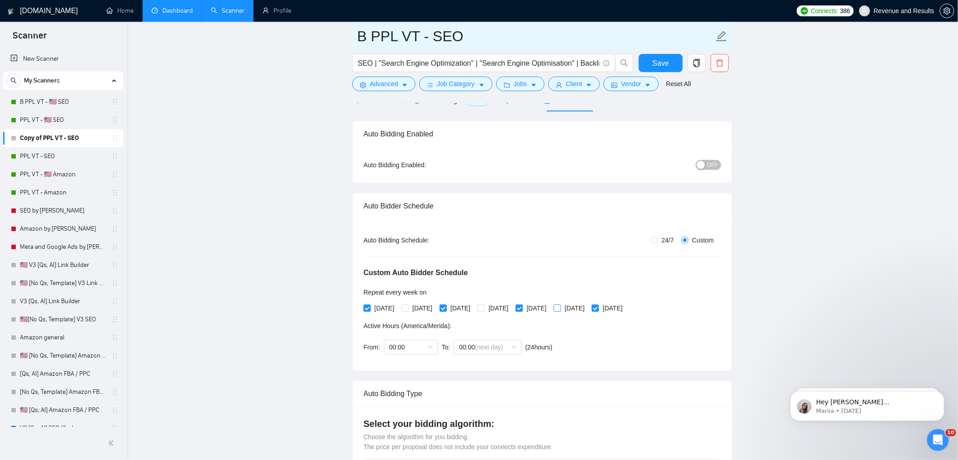
scroll to position [0, 0]
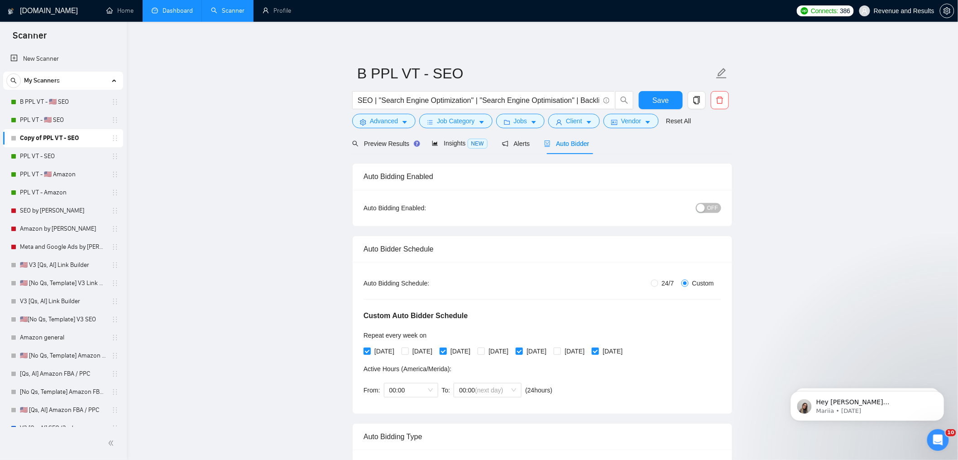
click at [706, 205] on button "OFF" at bounding box center [708, 208] width 25 height 10
click at [654, 96] on span "Save" at bounding box center [661, 100] width 16 height 11
click at [33, 119] on link "PPL VT - 🇺🇸 SEO" at bounding box center [63, 120] width 86 height 18
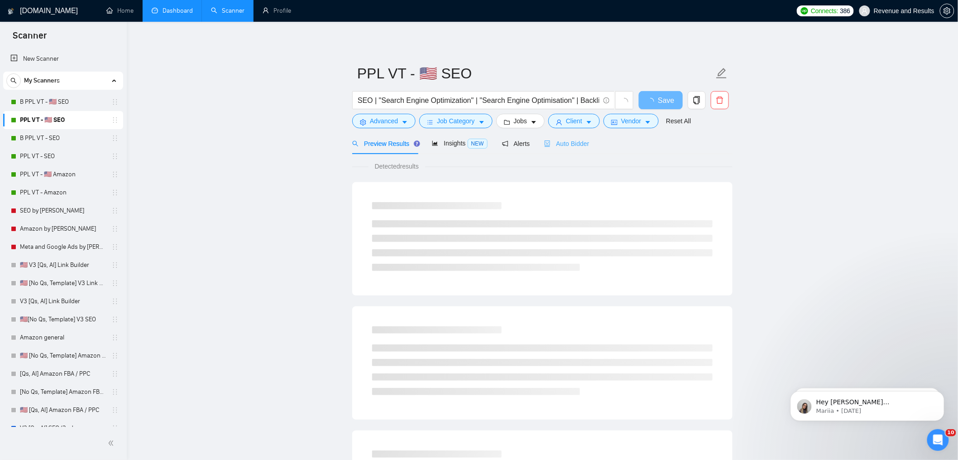
click at [572, 151] on div "Auto Bidder" at bounding box center [566, 143] width 45 height 21
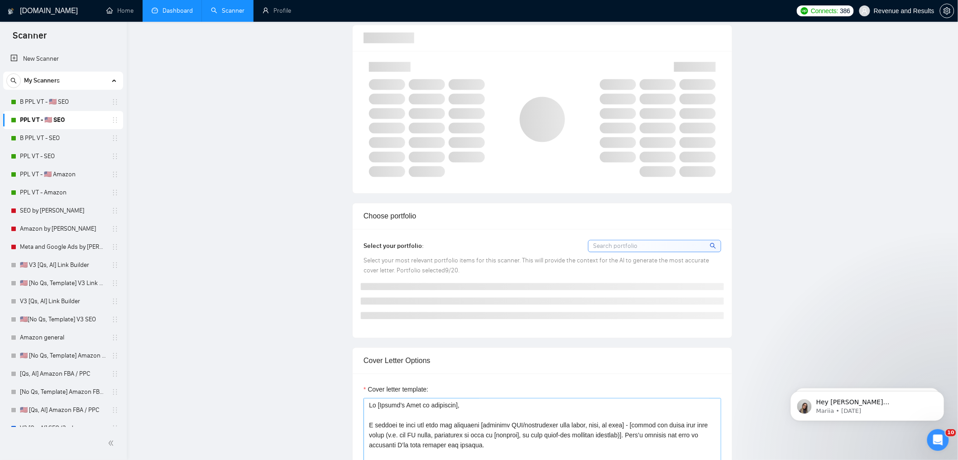
scroll to position [905, 0]
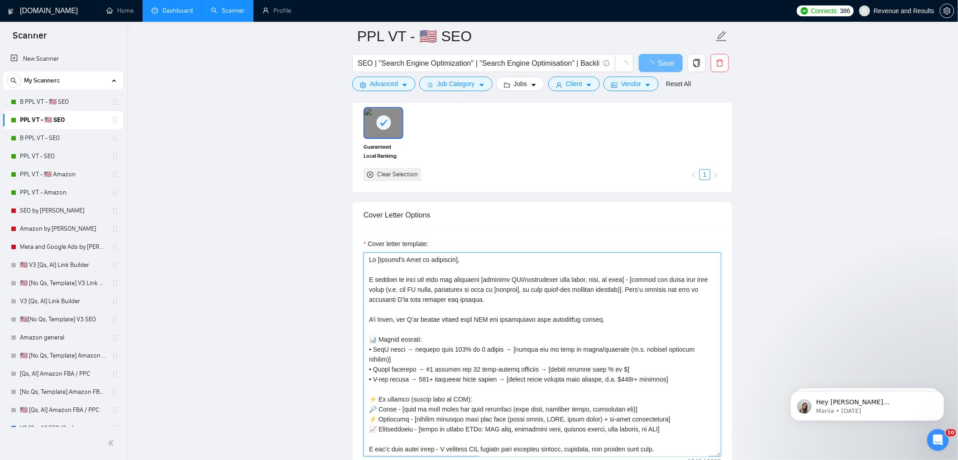
click at [596, 330] on textarea "Cover letter template:" at bounding box center [543, 354] width 358 height 204
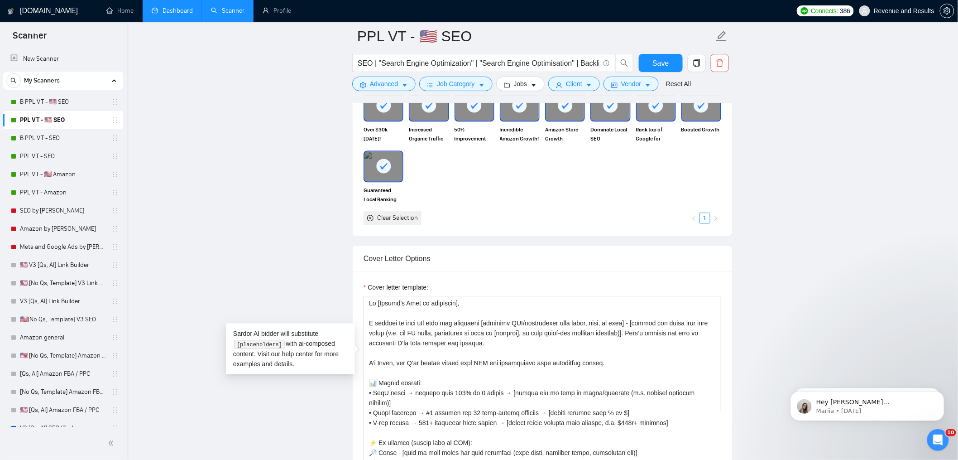
drag, startPoint x: 44, startPoint y: 98, endPoint x: 156, endPoint y: 107, distance: 111.8
click at [44, 98] on link "B PPL VT - 🇺🇸 SEO" at bounding box center [63, 102] width 86 height 18
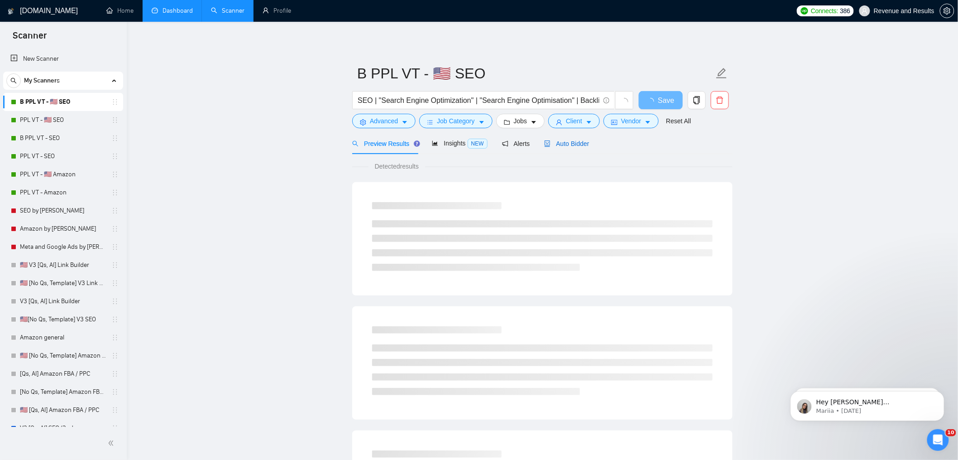
click at [551, 144] on icon "robot" at bounding box center [547, 143] width 6 height 6
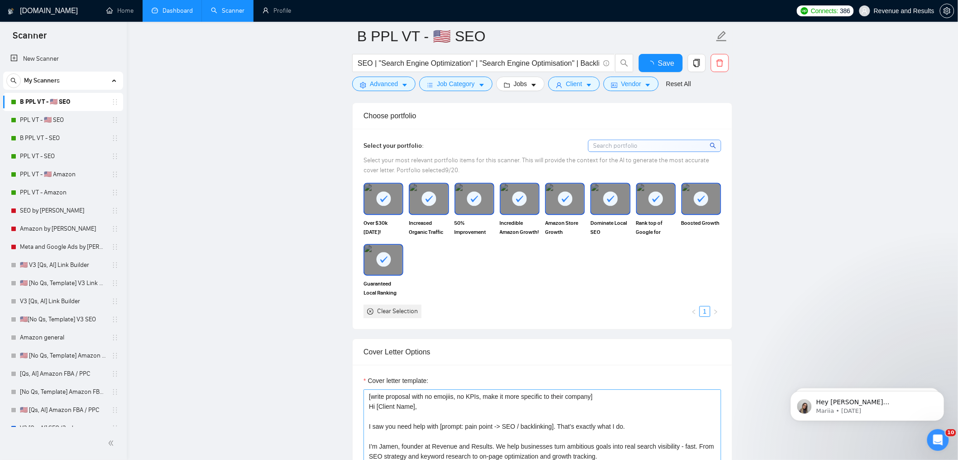
scroll to position [1198, 0]
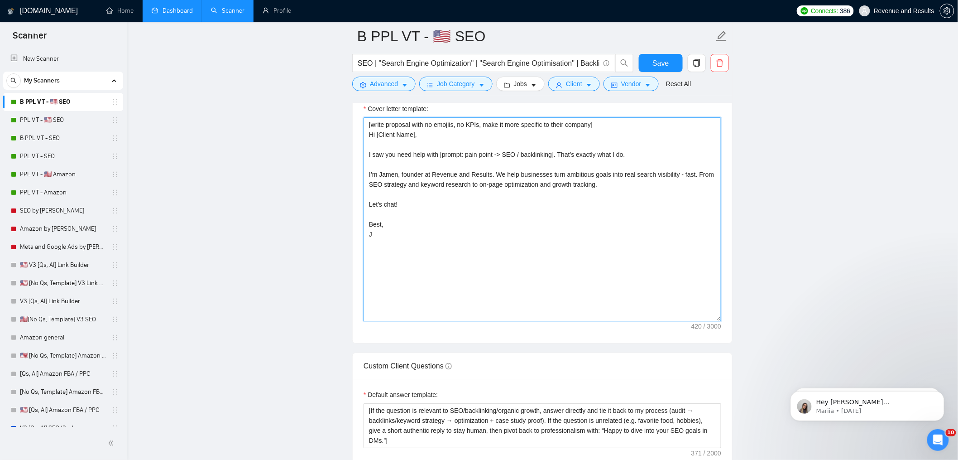
drag, startPoint x: 543, startPoint y: 303, endPoint x: 528, endPoint y: 267, distance: 39.0
click at [541, 302] on textarea "[write proposal with no emojiis, no KPIs, make it more specific to their compan…" at bounding box center [543, 219] width 358 height 204
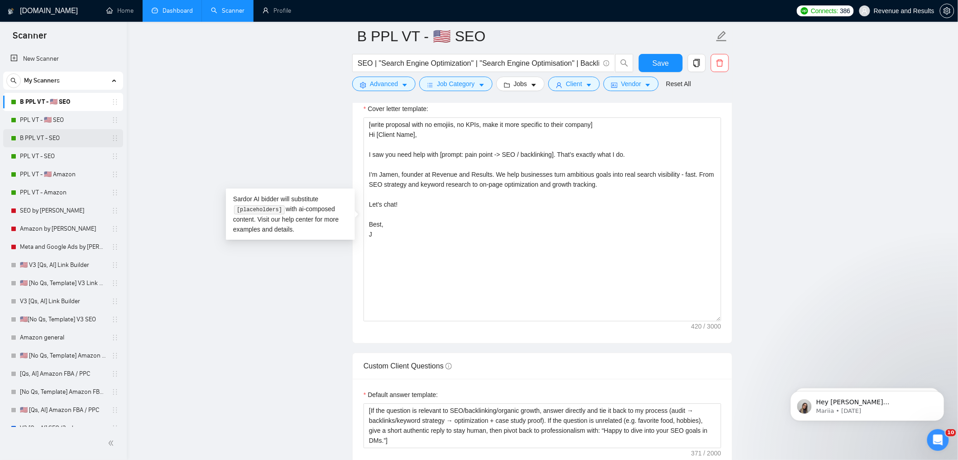
click at [54, 140] on link "B PPL VT - SEO" at bounding box center [63, 138] width 86 height 18
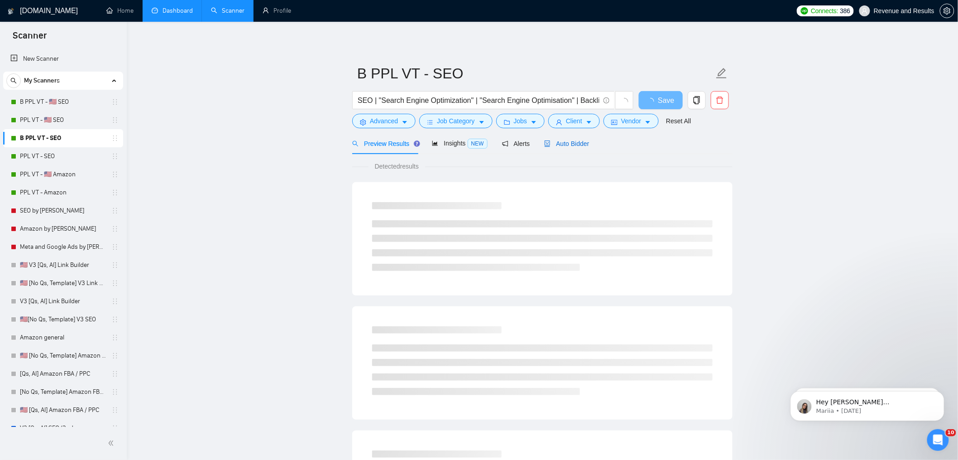
click at [569, 147] on div "Auto Bidder" at bounding box center [566, 144] width 45 height 10
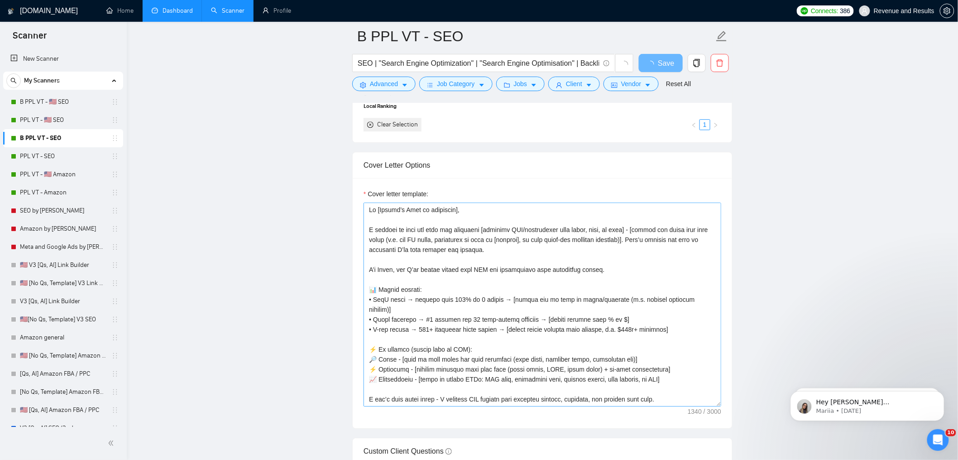
scroll to position [1154, 0]
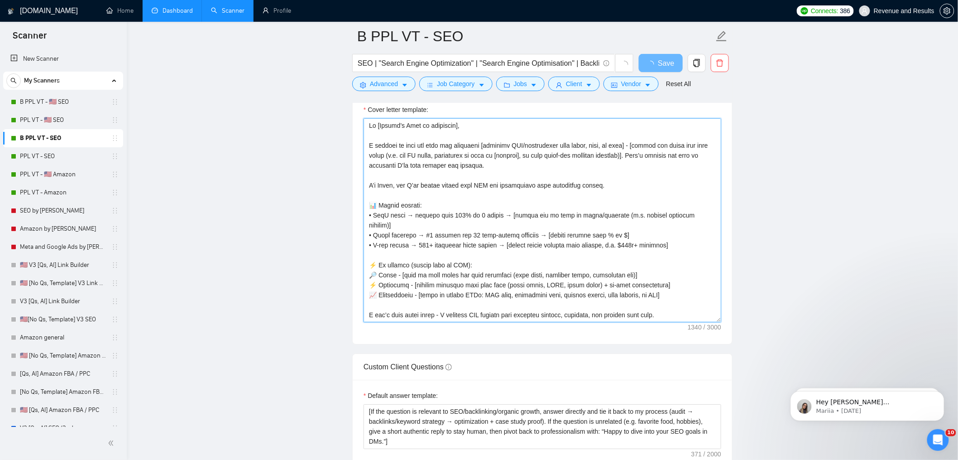
click at [457, 263] on textarea "Cover letter template:" at bounding box center [543, 220] width 358 height 204
paste textarea "[write proposal with no emojiis, no KPIs, make it more specific to their compan…"
type textarea "[write proposal with no emojiis, no KPIs, make it more specific to their compan…"
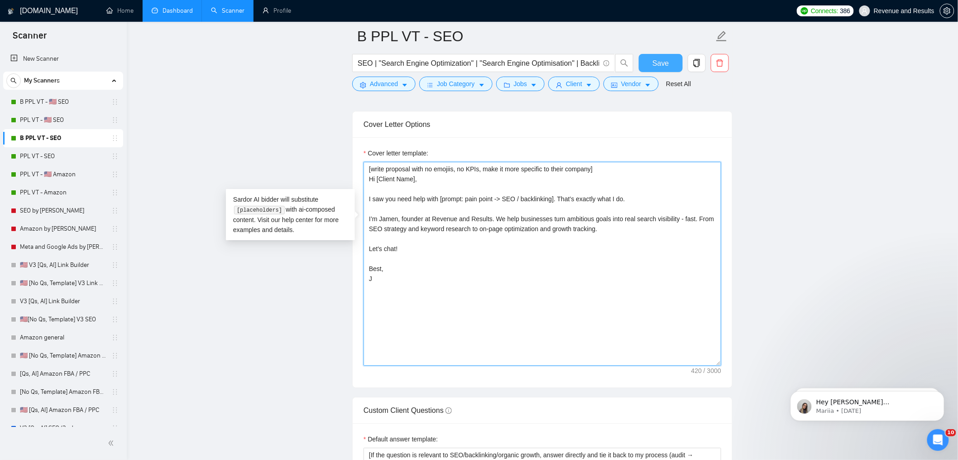
type textarea "[write proposal with no emojiis, no KPIs, make it more specific to their compan…"
click at [655, 62] on span "Save" at bounding box center [661, 63] width 16 height 11
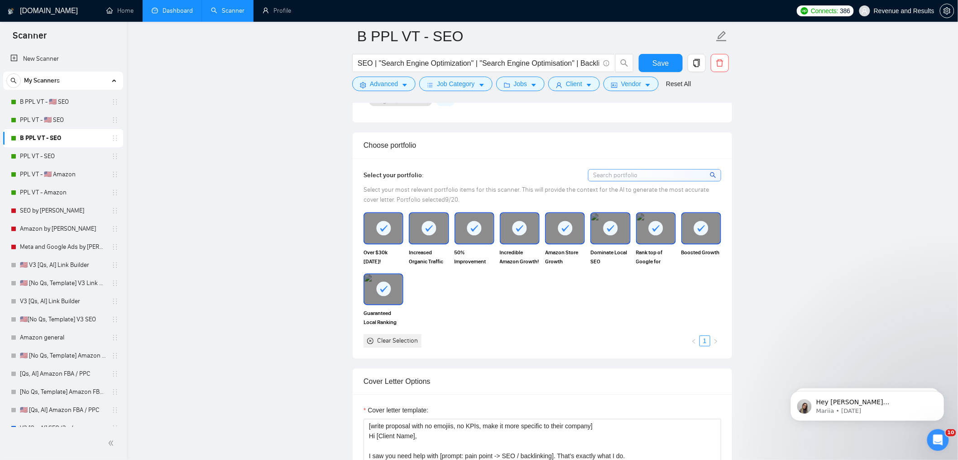
scroll to position [847, 0]
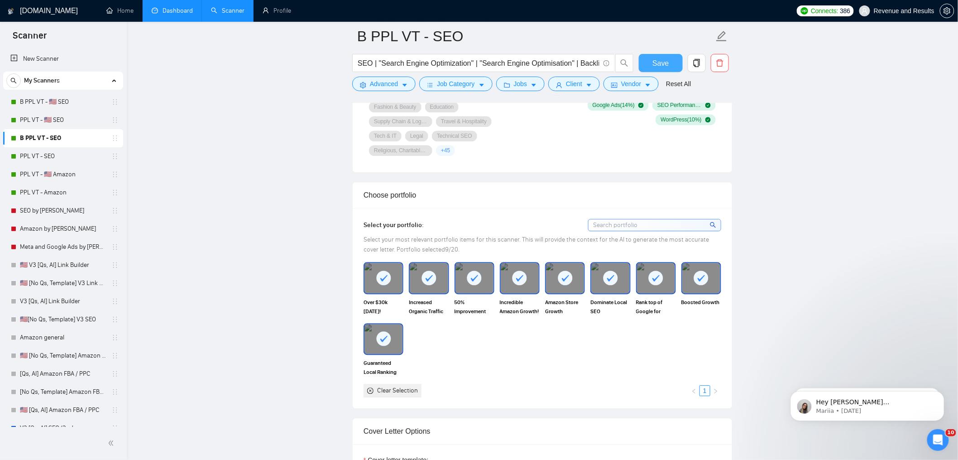
click at [670, 61] on button "Save" at bounding box center [661, 63] width 44 height 18
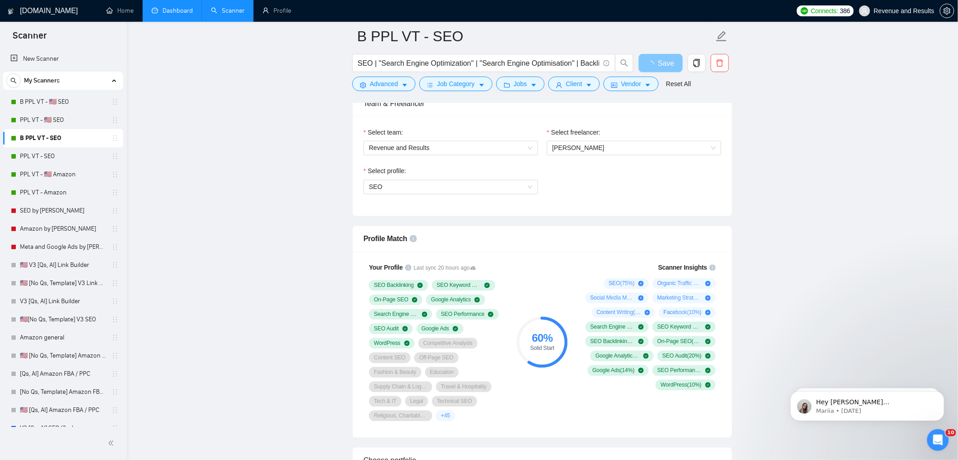
scroll to position [589, 0]
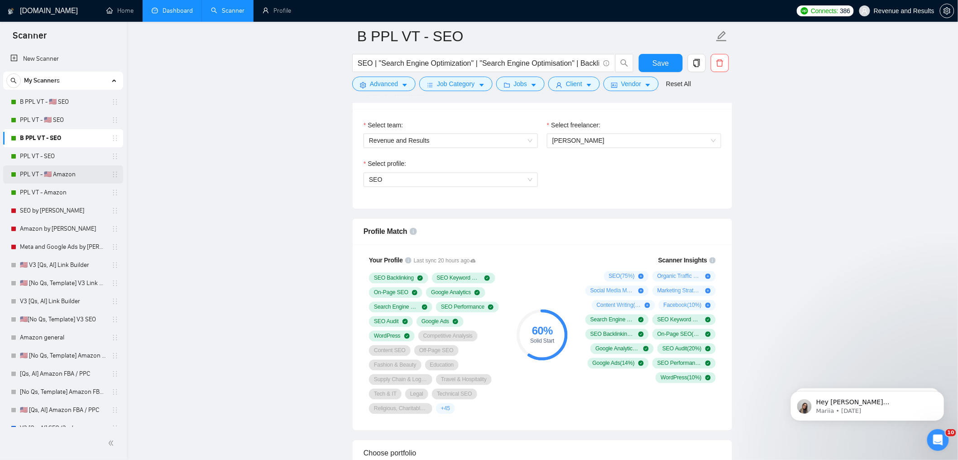
click at [43, 177] on link "PPL VT - 🇺🇸 Amazon" at bounding box center [63, 174] width 86 height 18
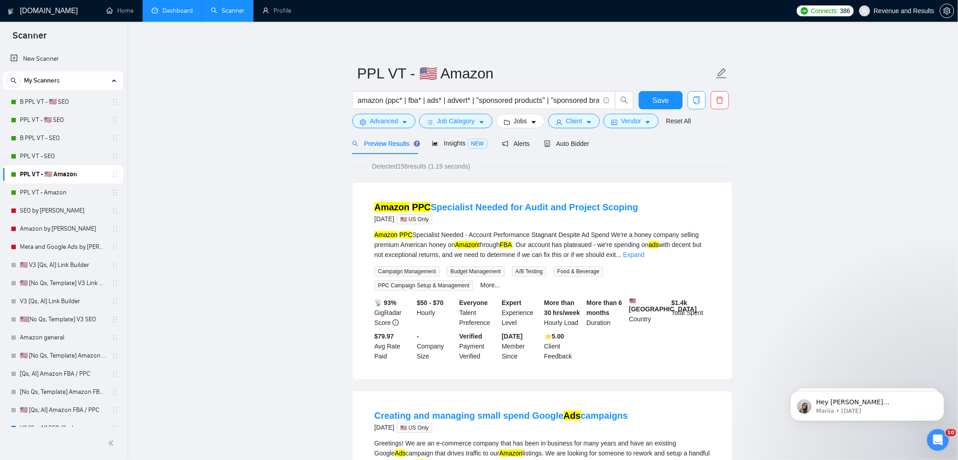
click at [698, 103] on icon "copy" at bounding box center [697, 100] width 8 height 8
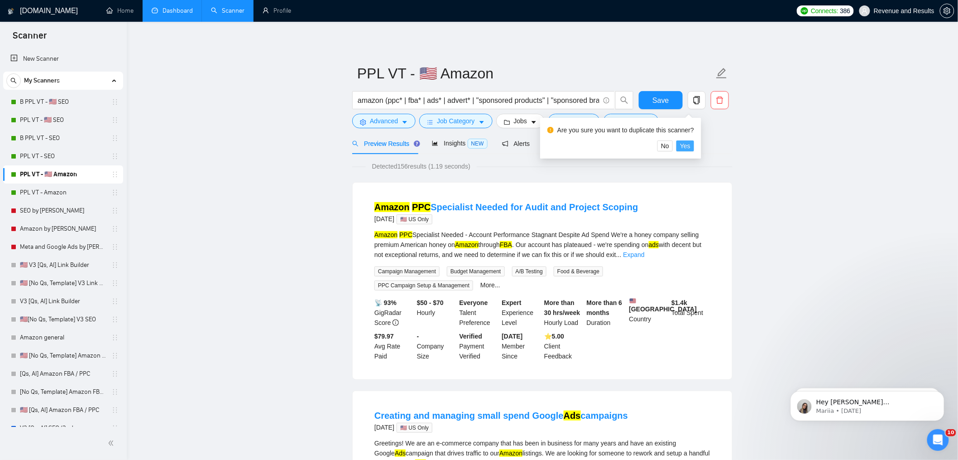
click at [690, 145] on span "Yes" at bounding box center [685, 146] width 10 height 10
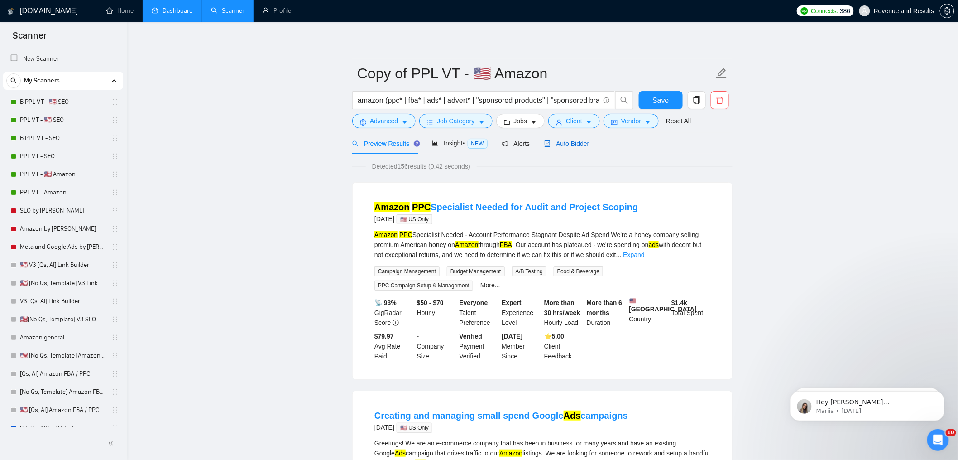
click at [586, 144] on span "Auto Bidder" at bounding box center [566, 143] width 45 height 7
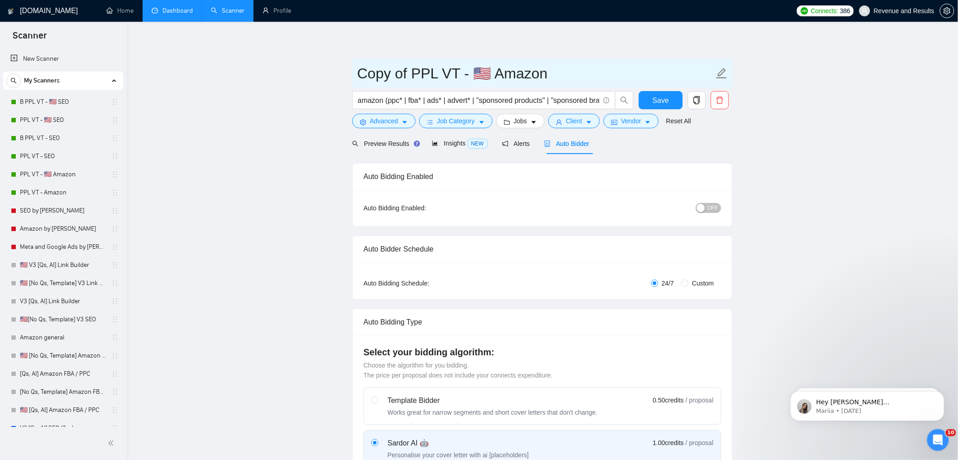
drag, startPoint x: 407, startPoint y: 75, endPoint x: 274, endPoint y: 64, distance: 133.6
type input "B PPL VT - 🇺🇸 Amazon"
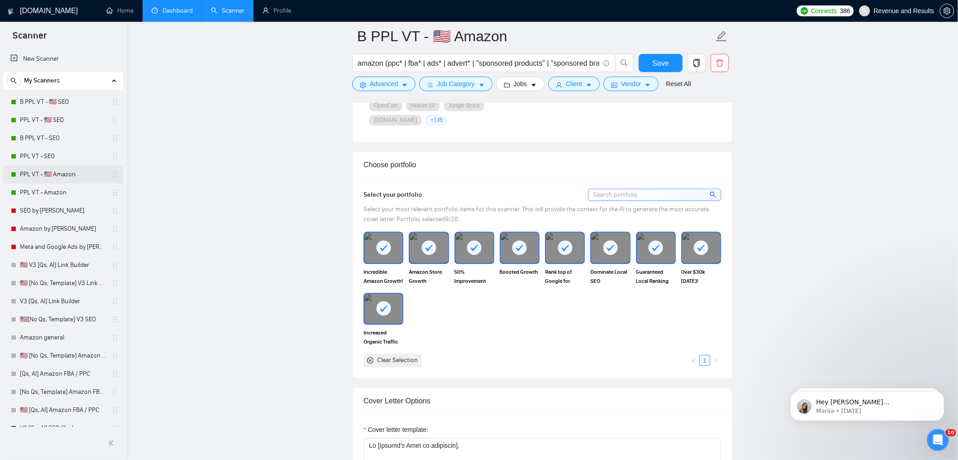
scroll to position [1051, 0]
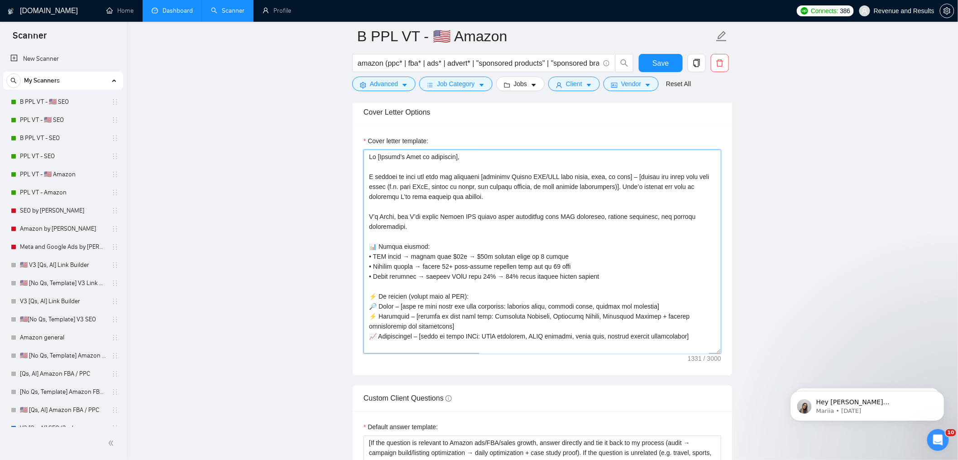
click at [504, 258] on textarea "Cover letter template:" at bounding box center [543, 251] width 358 height 204
paste textarea "Name], I noticed you’re looking for support with [prompt: pain point → Amazon F…"
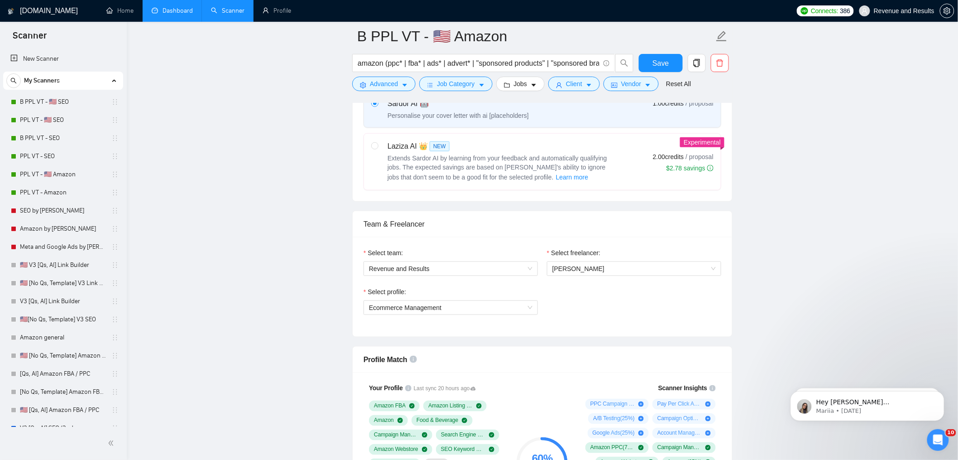
scroll to position [0, 0]
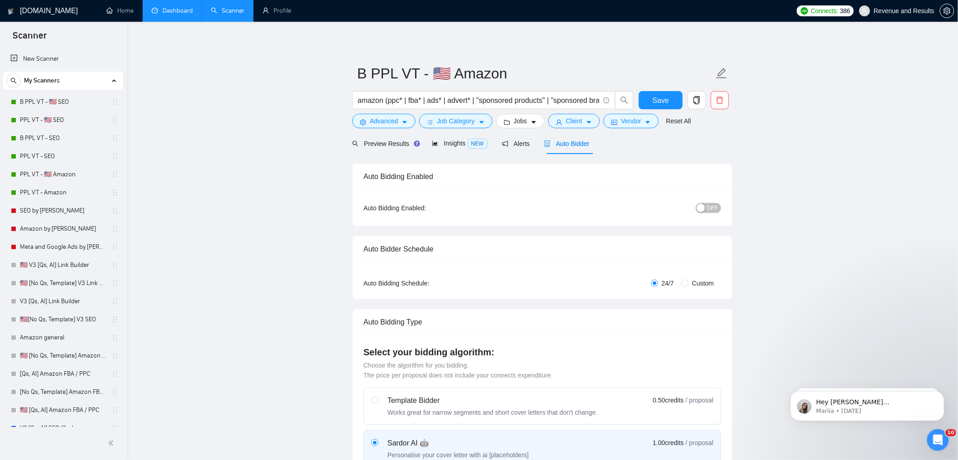
type textarea "Hi [Client Name], I noticed you’re looking for support with [prompt: pain point…"
click at [696, 283] on span "Custom" at bounding box center [703, 283] width 29 height 10
click at [689, 283] on input "Custom" at bounding box center [685, 282] width 7 height 7
radio input "true"
radio input "false"
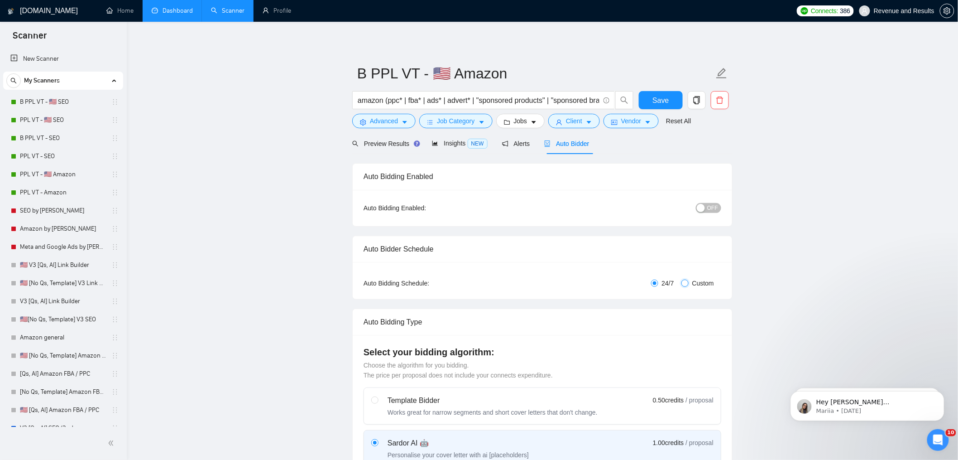
checkbox input "true"
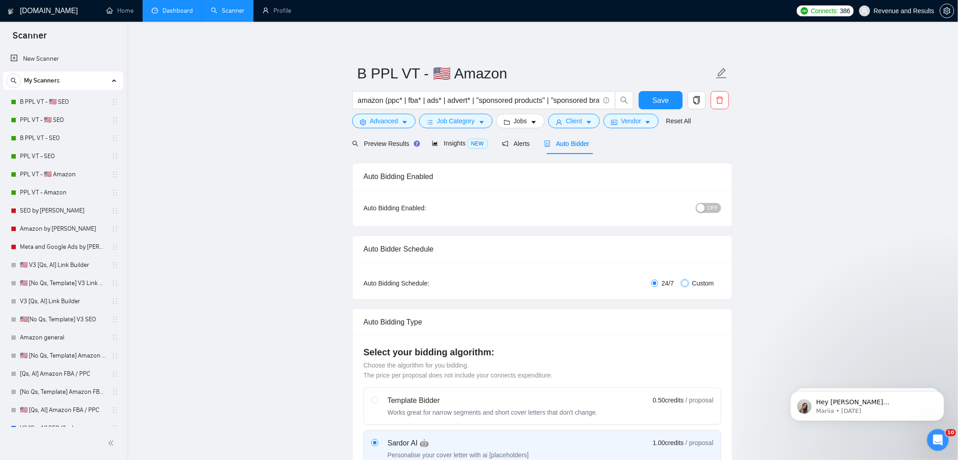
checkbox input "true"
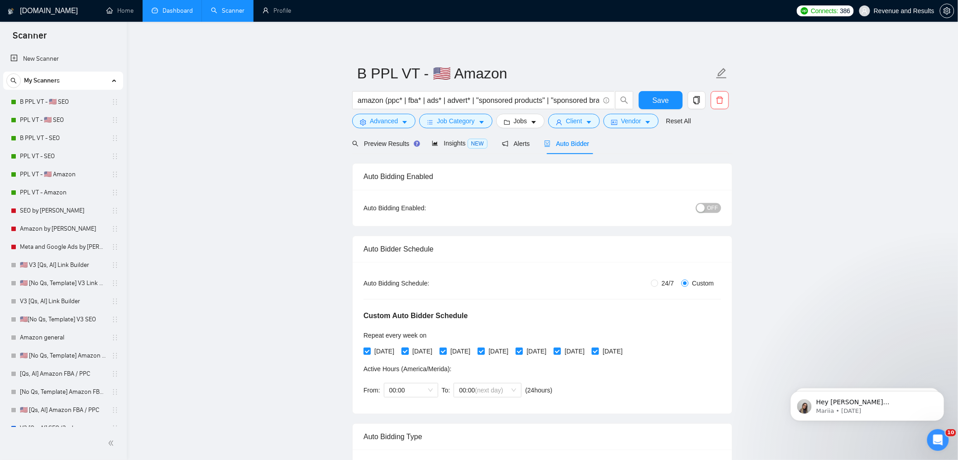
click at [418, 351] on span "[DATE]" at bounding box center [422, 351] width 27 height 10
click at [408, 351] on input "[DATE]" at bounding box center [405, 350] width 6 height 6
checkbox input "false"
click at [484, 348] on input "[DATE]" at bounding box center [481, 350] width 6 height 6
checkbox input "false"
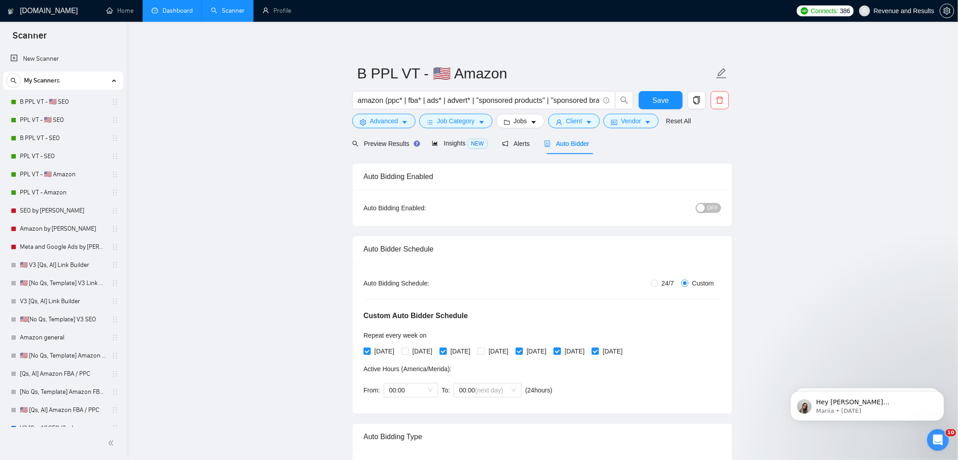
click at [588, 351] on span "[DATE]" at bounding box center [574, 351] width 27 height 10
click at [560, 351] on input "[DATE]" at bounding box center [557, 350] width 6 height 6
checkbox input "false"
click at [710, 212] on span "OFF" at bounding box center [712, 208] width 11 height 10
click at [656, 98] on span "Save" at bounding box center [661, 100] width 16 height 11
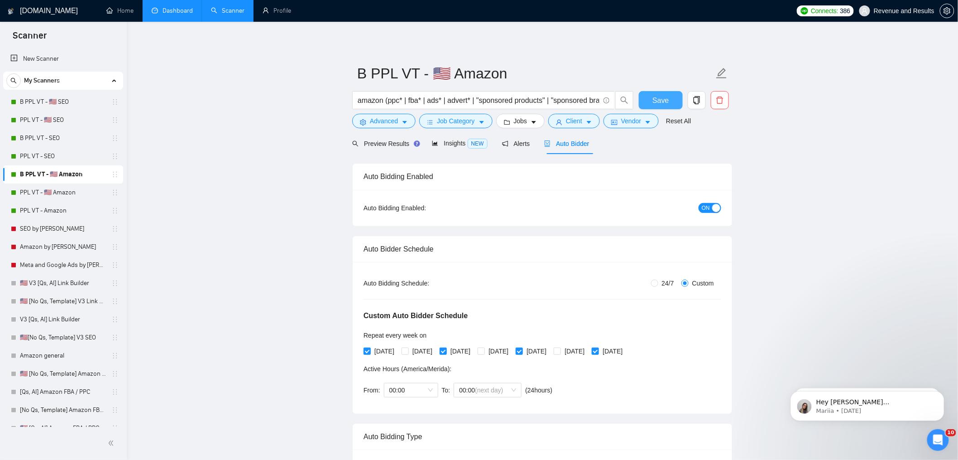
click at [660, 98] on span "Save" at bounding box center [661, 100] width 16 height 11
click at [569, 146] on span "Auto Bidder" at bounding box center [566, 143] width 45 height 7
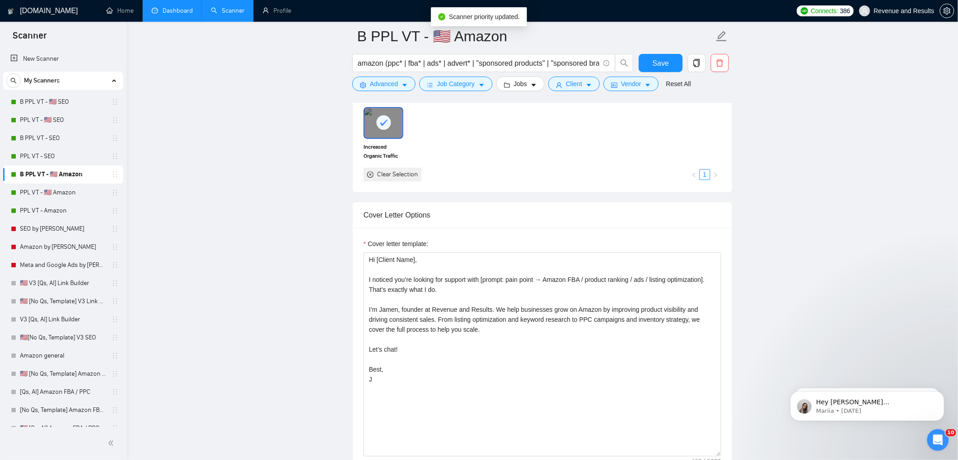
scroll to position [133, 0]
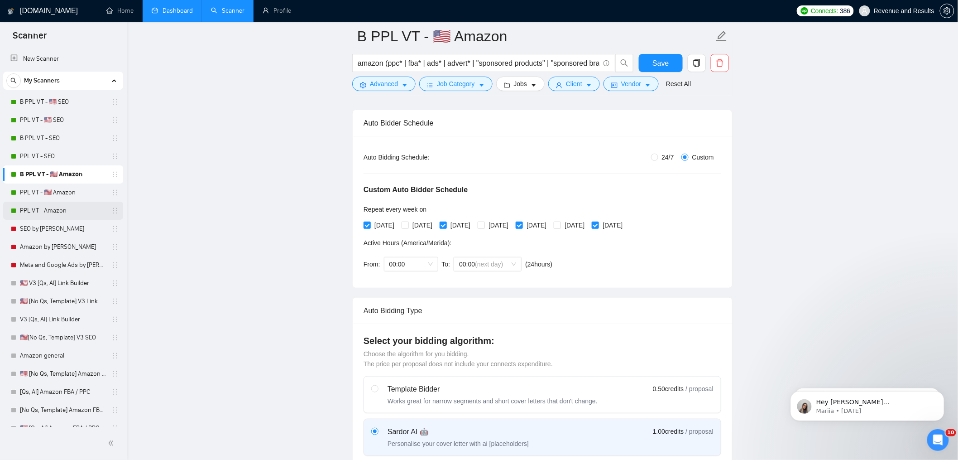
click at [46, 211] on link "PPL VT - Amazon" at bounding box center [63, 211] width 86 height 18
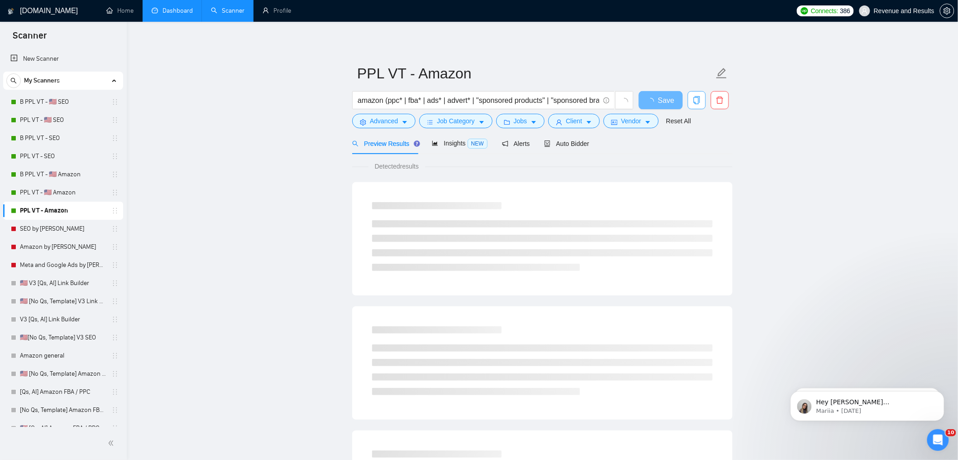
click at [699, 103] on icon "copy" at bounding box center [697, 100] width 6 height 8
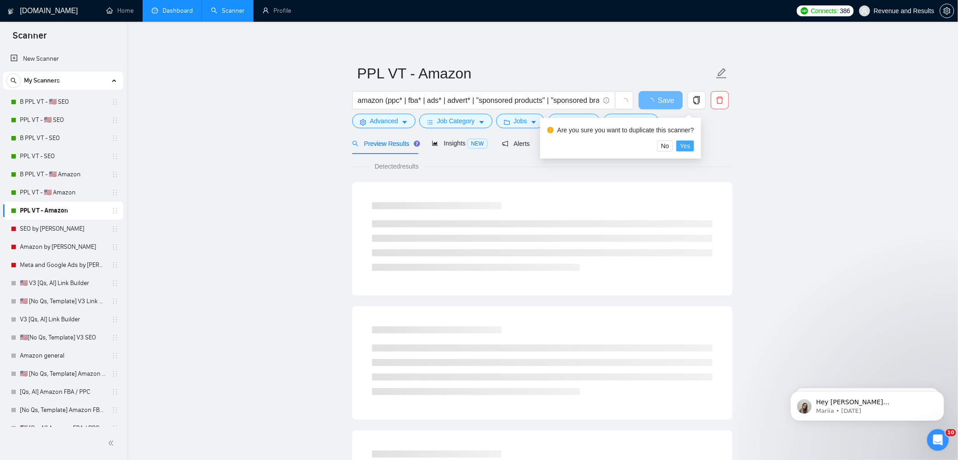
click at [691, 149] on span "Yes" at bounding box center [685, 146] width 10 height 10
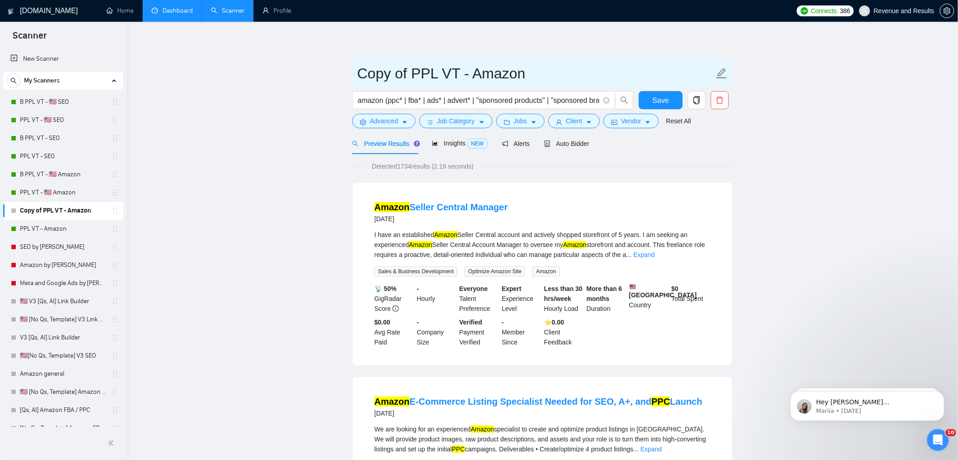
drag, startPoint x: 409, startPoint y: 74, endPoint x: 300, endPoint y: 70, distance: 109.7
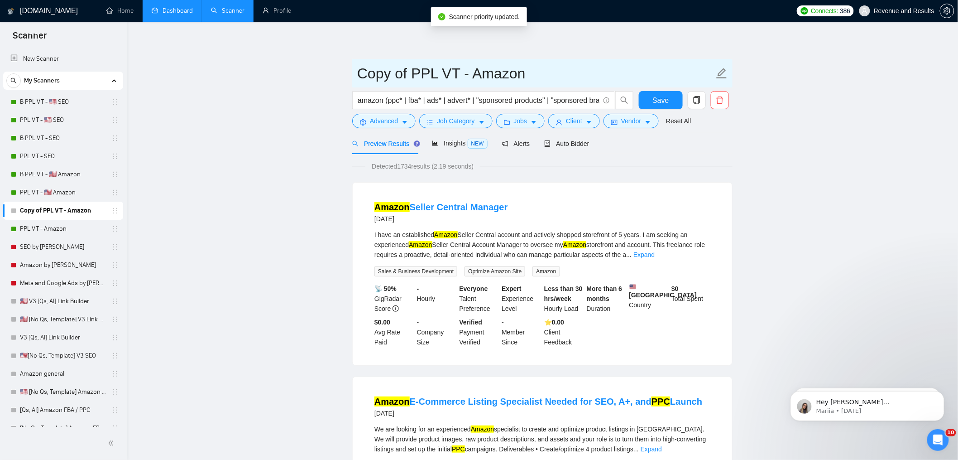
drag, startPoint x: 404, startPoint y: 77, endPoint x: 315, endPoint y: 71, distance: 88.5
type input "B PPL VT - Amazon"
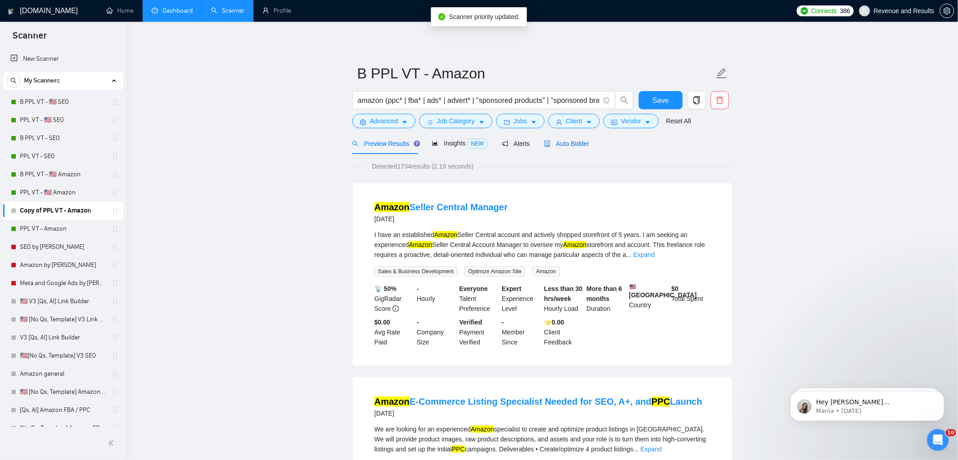
click at [581, 142] on span "Auto Bidder" at bounding box center [566, 143] width 45 height 7
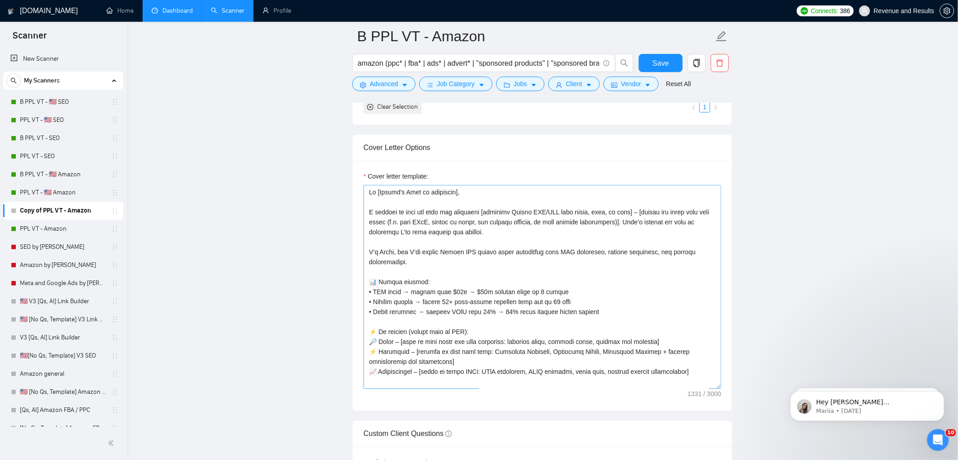
scroll to position [1063, 0]
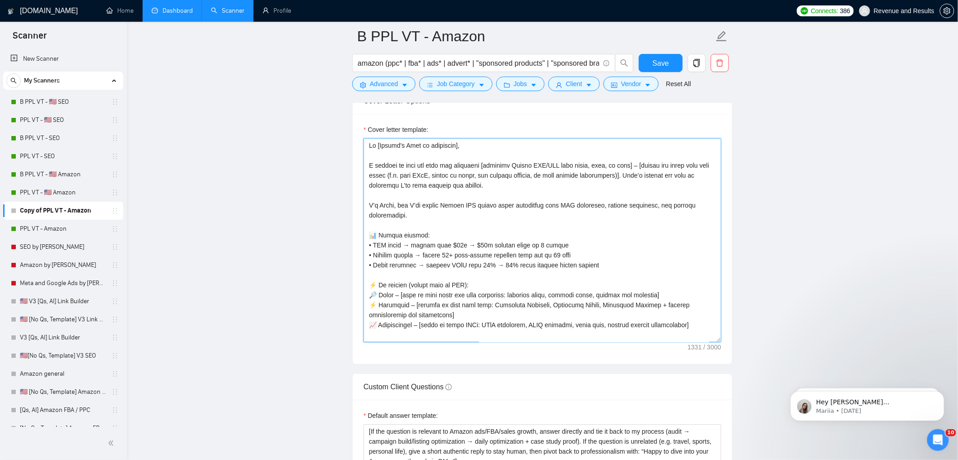
click at [494, 280] on textarea "Cover letter template:" at bounding box center [543, 240] width 358 height 204
paste textarea "Name], I noticed you’re looking for support with [prompt: pain point → Amazon F…"
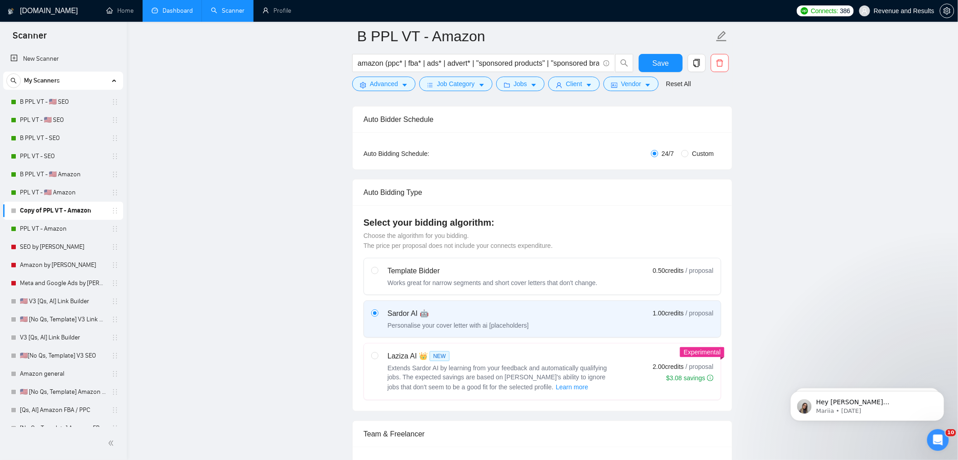
scroll to position [83, 0]
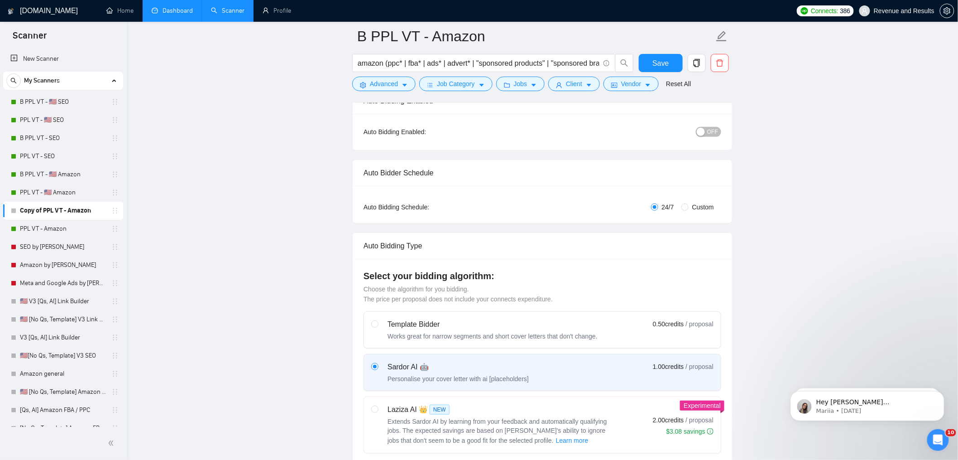
type textarea "Hi [Client Name], I noticed you’re looking for support with [prompt: pain point…"
click at [708, 134] on span "OFF" at bounding box center [712, 132] width 11 height 10
click at [689, 207] on span "Custom" at bounding box center [703, 207] width 29 height 10
click at [688, 207] on input "Custom" at bounding box center [685, 206] width 7 height 7
radio input "true"
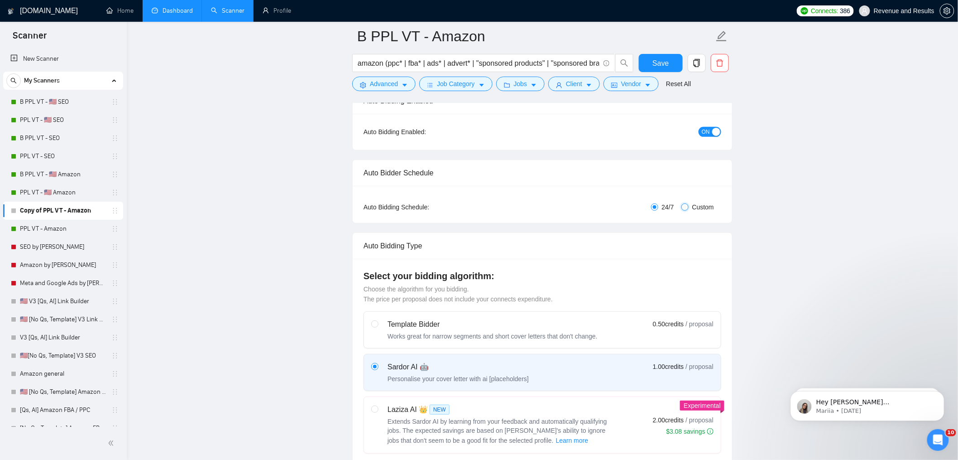
radio input "false"
checkbox input "true"
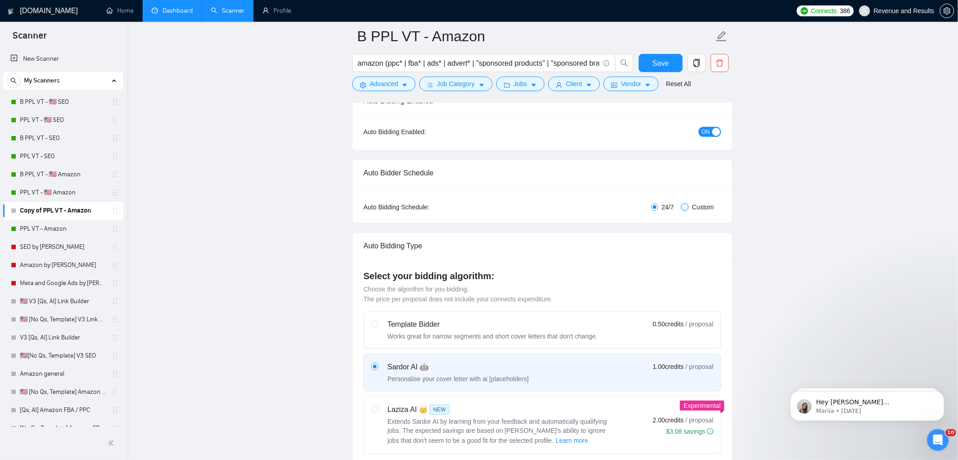
checkbox input "true"
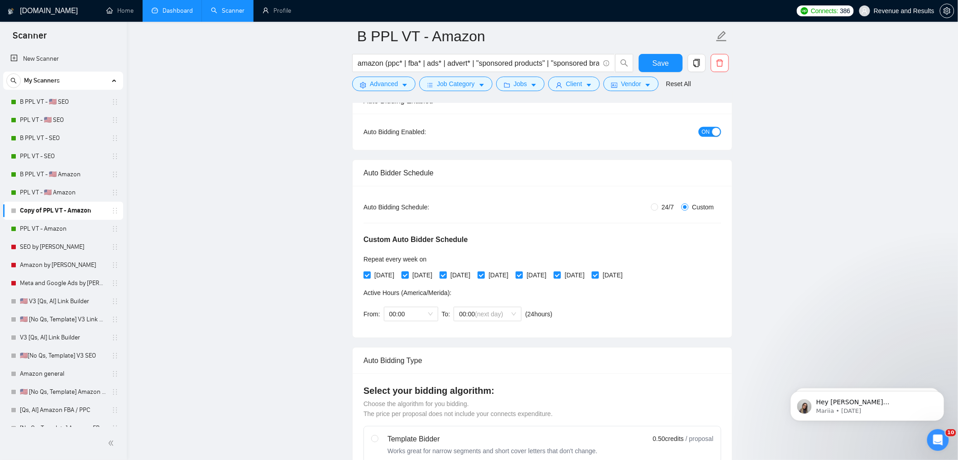
click at [429, 279] on span "[DATE]" at bounding box center [422, 275] width 27 height 10
click at [408, 278] on input "[DATE]" at bounding box center [405, 274] width 6 height 6
checkbox input "false"
click at [507, 271] on span "[DATE]" at bounding box center [498, 275] width 27 height 10
click at [484, 271] on input "[DATE]" at bounding box center [481, 274] width 6 height 6
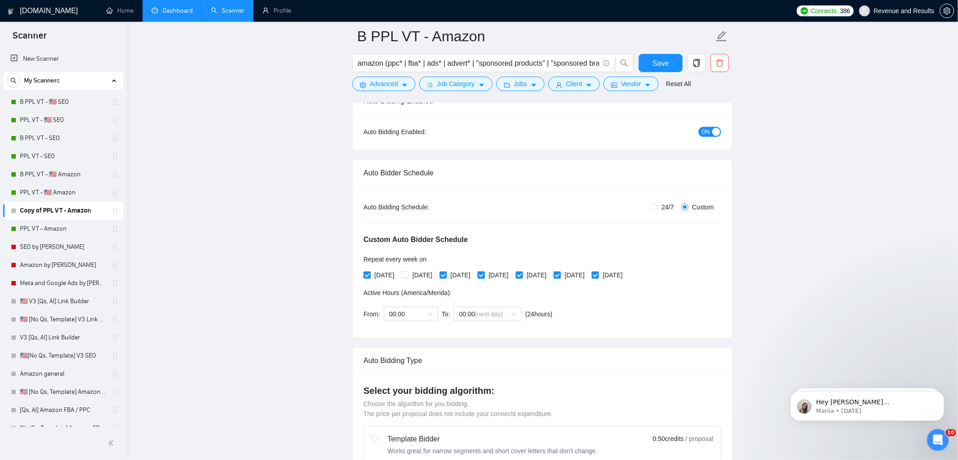
checkbox input "false"
click at [588, 272] on span "[DATE]" at bounding box center [574, 275] width 27 height 10
click at [560, 272] on input "[DATE]" at bounding box center [557, 274] width 6 height 6
checkbox input "false"
click at [669, 61] on span "Save" at bounding box center [661, 63] width 16 height 11
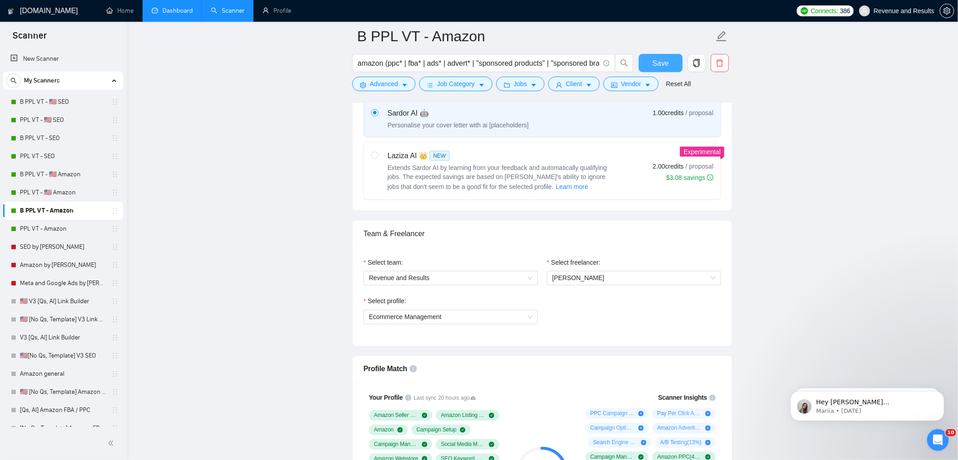
scroll to position [260, 0]
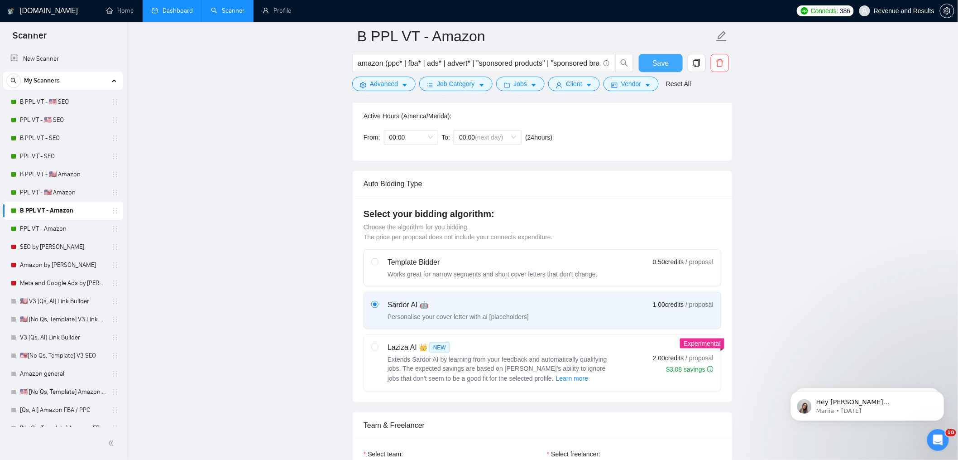
click at [662, 63] on span "Save" at bounding box center [661, 63] width 16 height 11
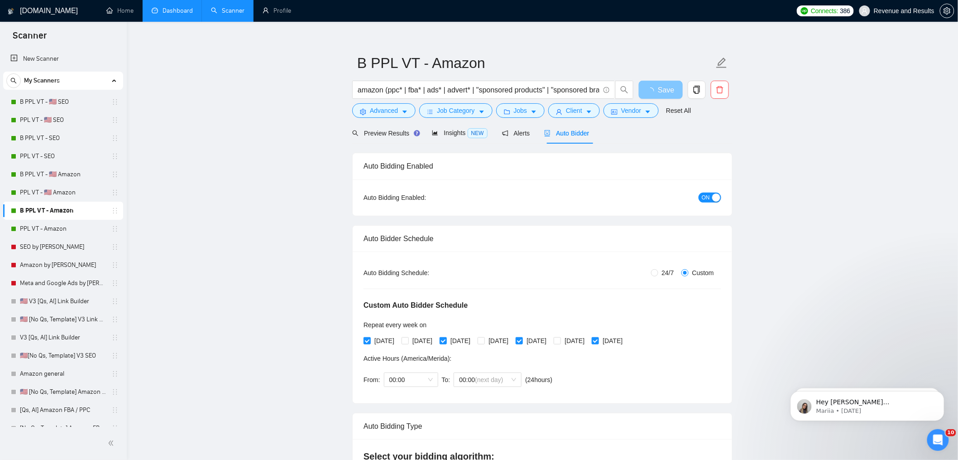
scroll to position [0, 0]
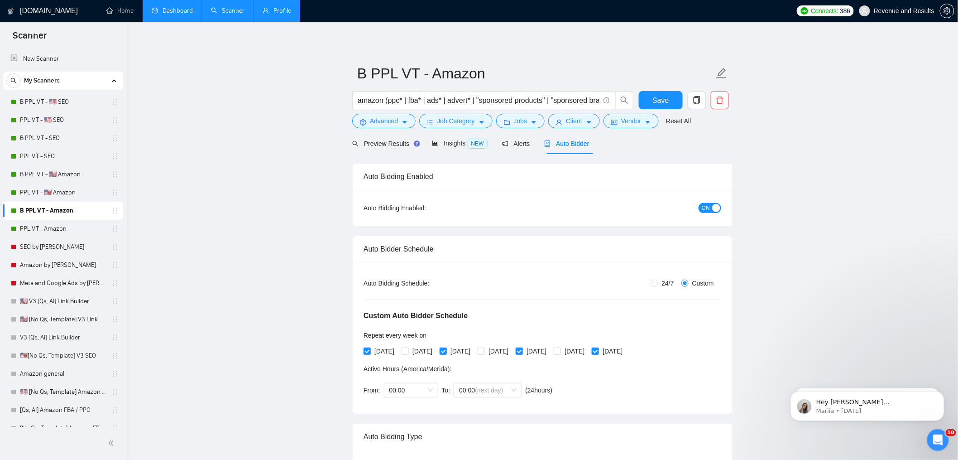
drag, startPoint x: 231, startPoint y: 5, endPoint x: 267, endPoint y: 9, distance: 36.5
click at [231, 7] on link "Scanner" at bounding box center [228, 11] width 34 height 8
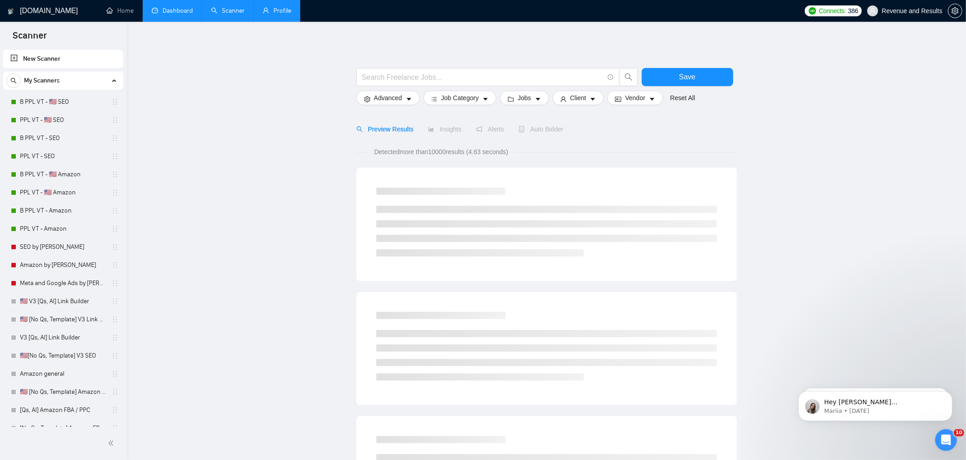
click at [268, 9] on link "Profile" at bounding box center [277, 11] width 29 height 8
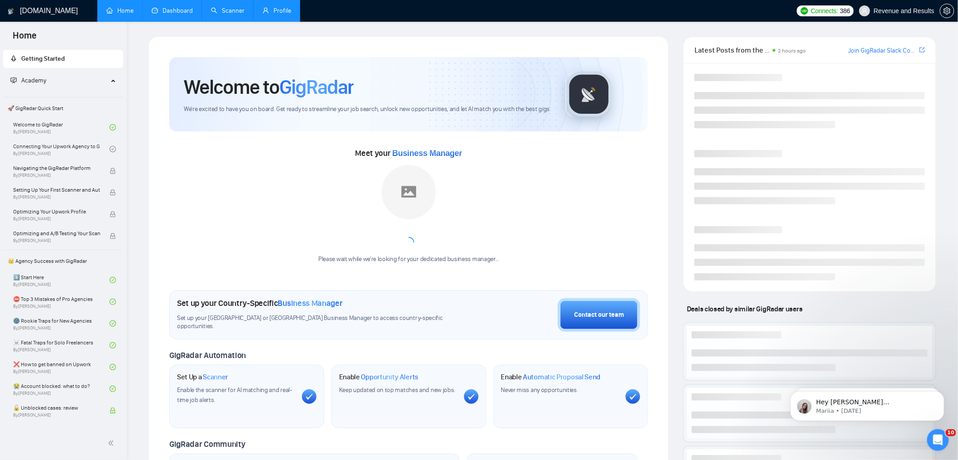
click at [211, 14] on link "Scanner" at bounding box center [228, 11] width 34 height 8
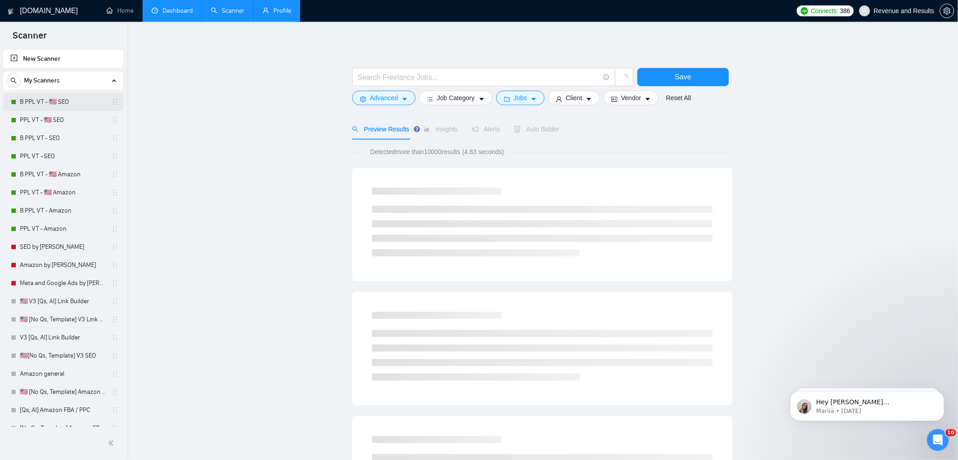
click at [71, 103] on link "B PPL VT - 🇺🇸 SEO" at bounding box center [63, 102] width 86 height 18
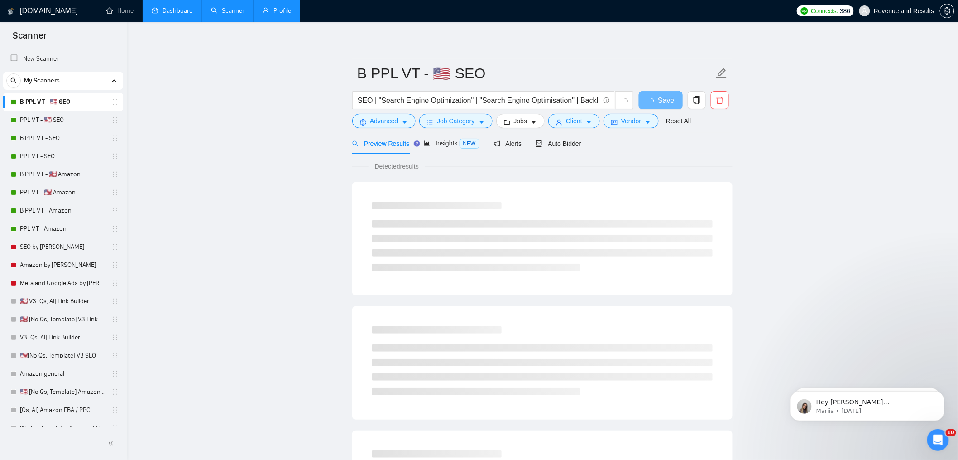
click at [270, 11] on link "Profile" at bounding box center [277, 11] width 29 height 8
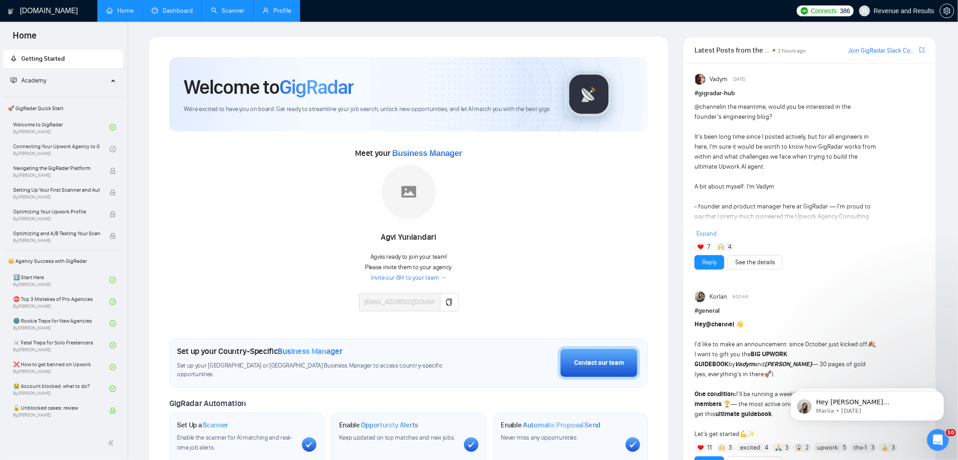
click at [231, 9] on link "Scanner" at bounding box center [228, 11] width 34 height 8
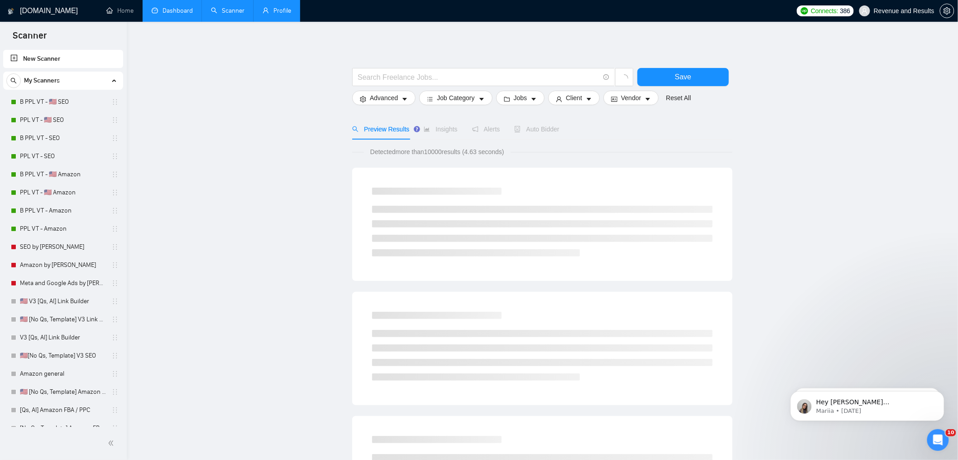
drag, startPoint x: 68, startPoint y: 135, endPoint x: 143, endPoint y: 128, distance: 74.6
click at [68, 135] on link "B PPL VT - SEO" at bounding box center [63, 138] width 86 height 18
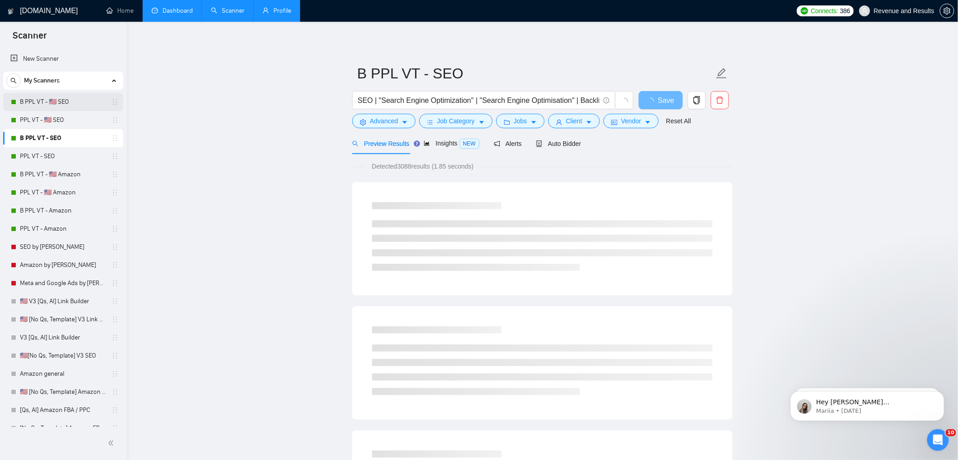
click at [32, 105] on link "B PPL VT - 🇺🇸 SEO" at bounding box center [63, 102] width 86 height 18
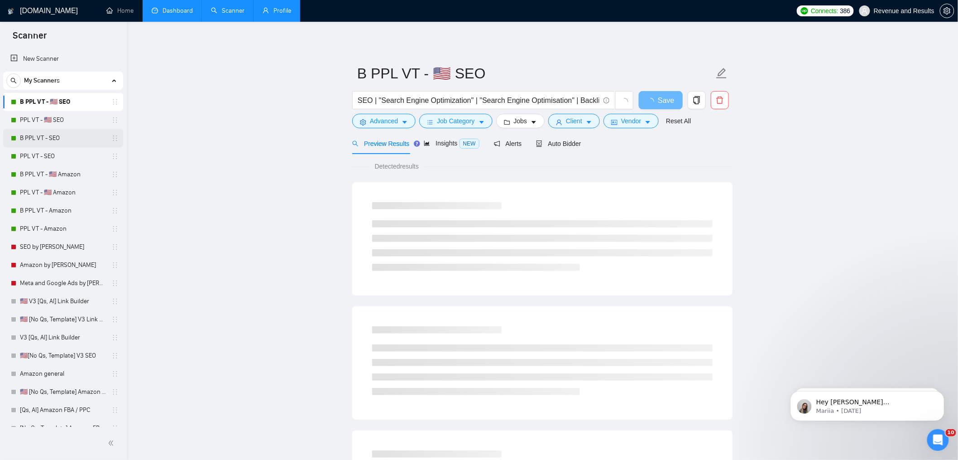
click at [52, 145] on link "B PPL VT - SEO" at bounding box center [63, 138] width 86 height 18
click at [570, 139] on div "Auto Bidder" at bounding box center [558, 144] width 45 height 10
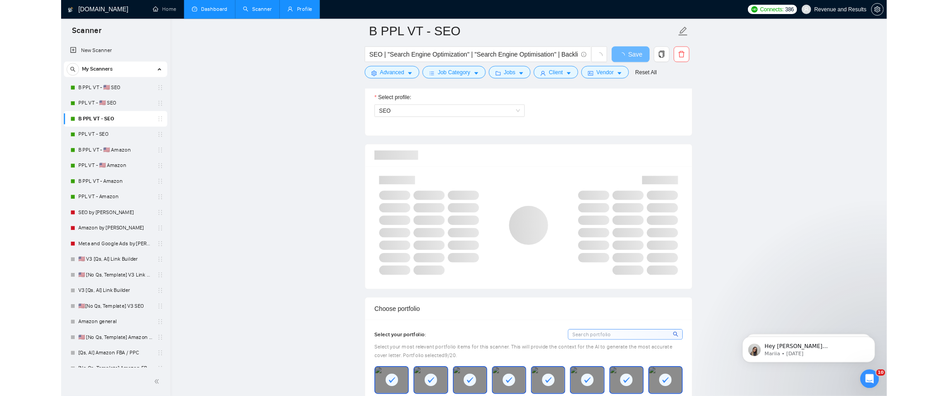
scroll to position [638, 0]
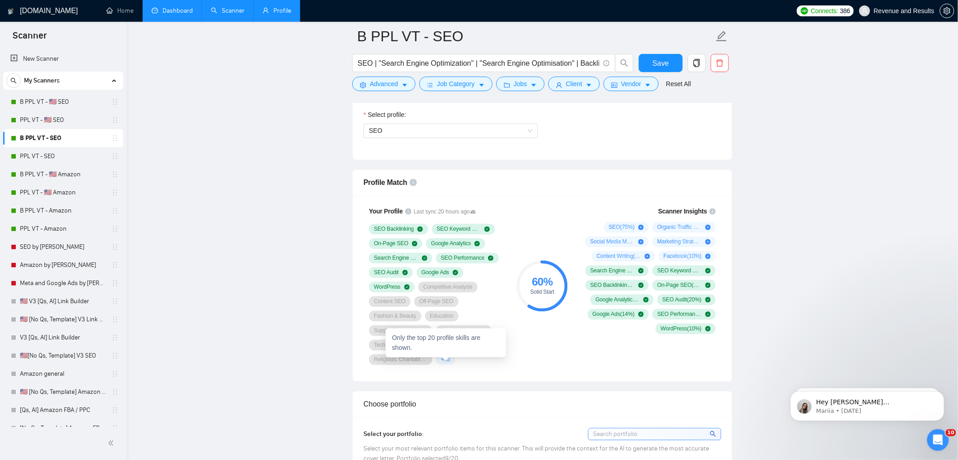
click at [446, 363] on span "+ 45" at bounding box center [445, 359] width 9 height 7
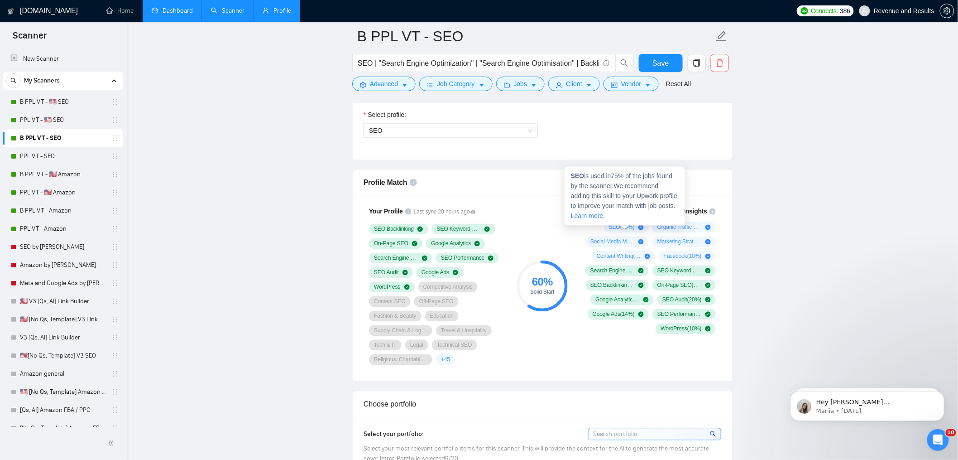
click at [576, 178] on strong "SEO" at bounding box center [578, 176] width 14 height 7
copy strong "SEO"
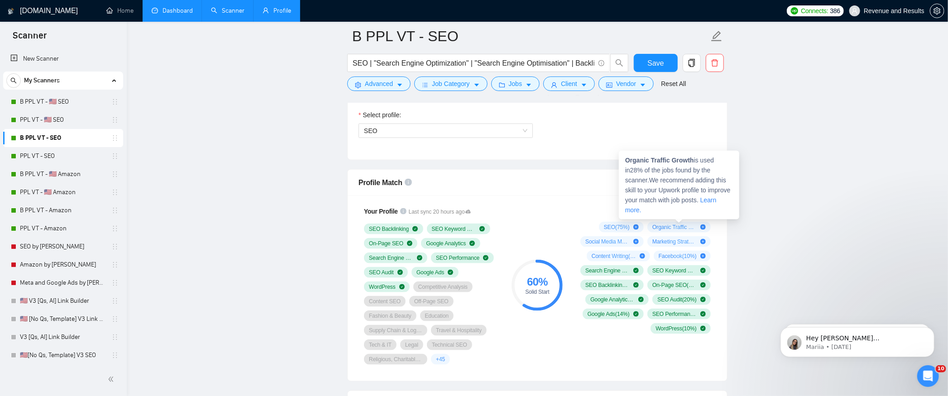
click at [670, 224] on span "Organic Traffic Growth ( 28 %)" at bounding box center [675, 227] width 44 height 7
drag, startPoint x: 697, startPoint y: 161, endPoint x: 623, endPoint y: 159, distance: 73.9
click at [623, 159] on div "Organic Traffic Growth is used in 28 % of the jobs found by the scanner. We rec…" at bounding box center [679, 185] width 120 height 69
copy strong "Organic Traffic Growth"
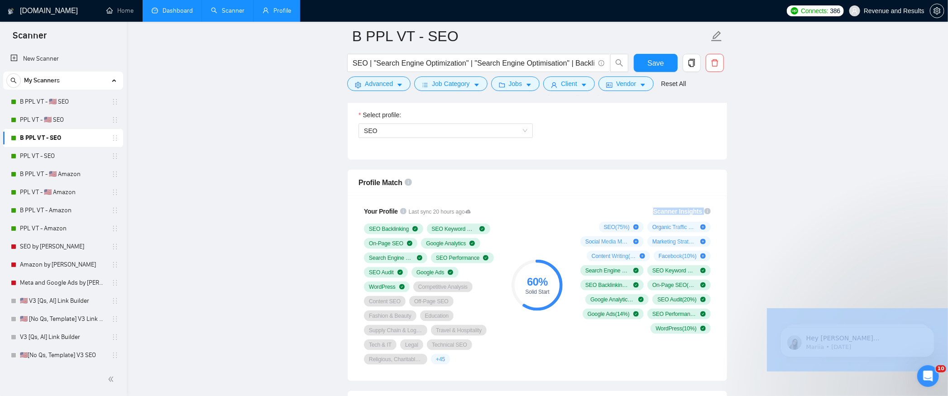
drag, startPoint x: 631, startPoint y: 174, endPoint x: 594, endPoint y: 226, distance: 63.6
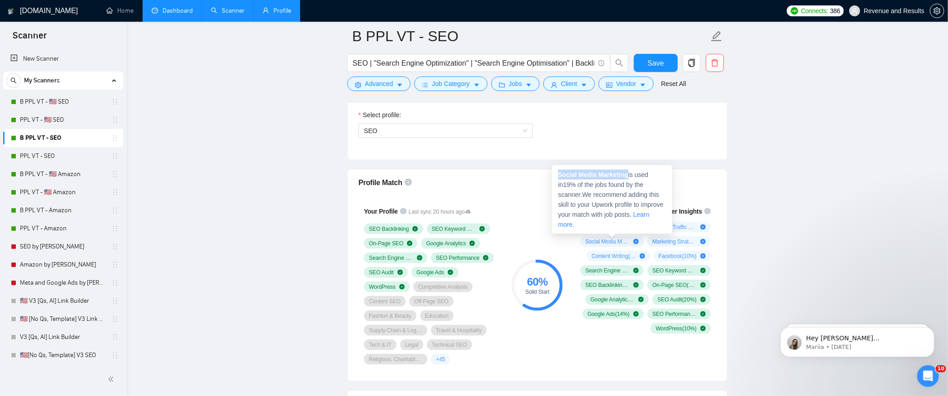
drag, startPoint x: 630, startPoint y: 175, endPoint x: 557, endPoint y: 176, distance: 73.4
click at [557, 176] on div "Social Media Marketing is used in 19 % of the jobs found by the scanner. We rec…" at bounding box center [612, 199] width 120 height 69
copy strong "Social Media Marketing"
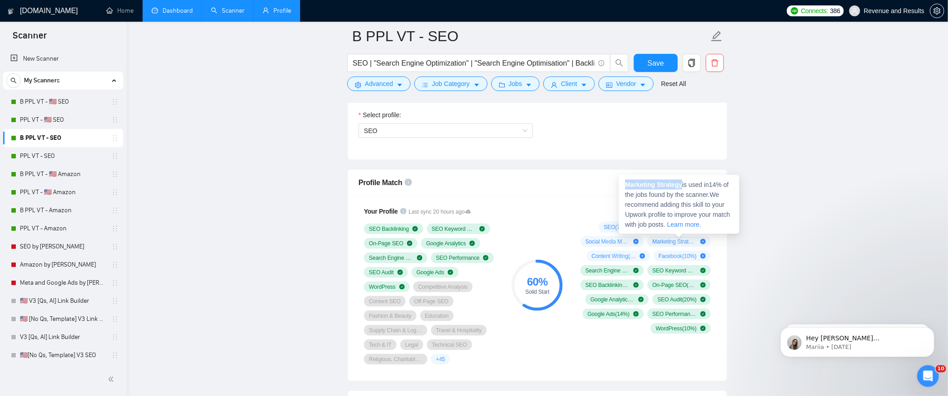
drag, startPoint x: 685, startPoint y: 185, endPoint x: 626, endPoint y: 183, distance: 59.4
click at [626, 183] on strong "Marketing Strategy" at bounding box center [654, 184] width 57 height 7
copy strong "Marketing Strategy"
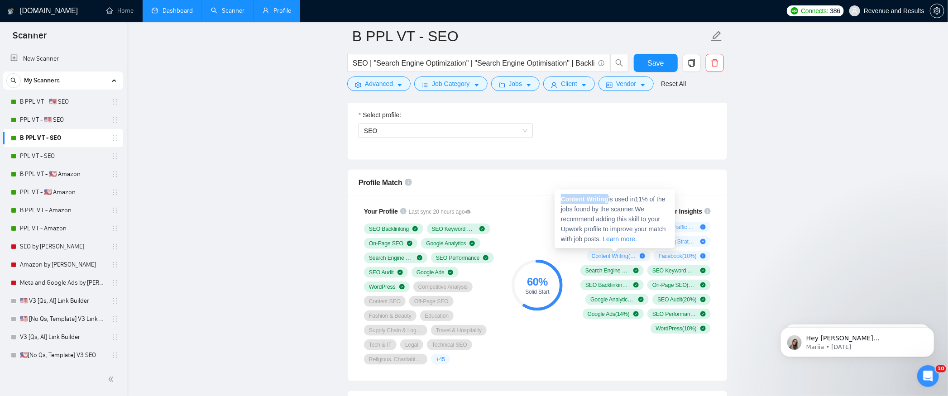
drag, startPoint x: 610, startPoint y: 201, endPoint x: 563, endPoint y: 199, distance: 47.1
click at [563, 199] on span "Content Writing is used in 11 % of the jobs found by the scanner. We recommend …" at bounding box center [613, 219] width 105 height 47
copy strong "Content Writing"
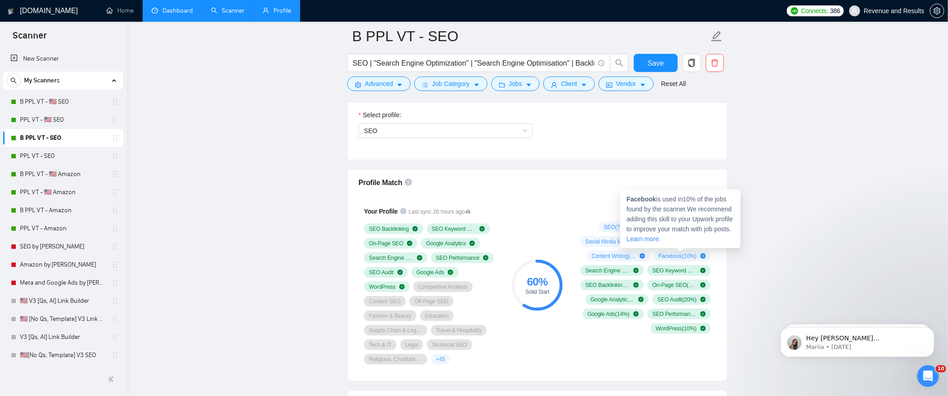
click at [634, 198] on strong "Facebook" at bounding box center [641, 199] width 29 height 7
copy strong "Facebook"
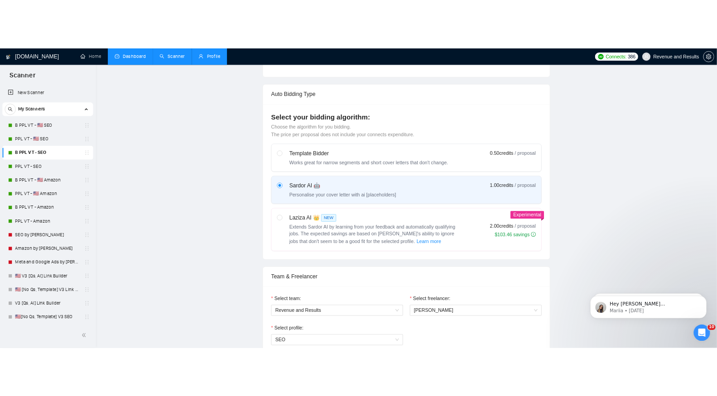
scroll to position [0, 0]
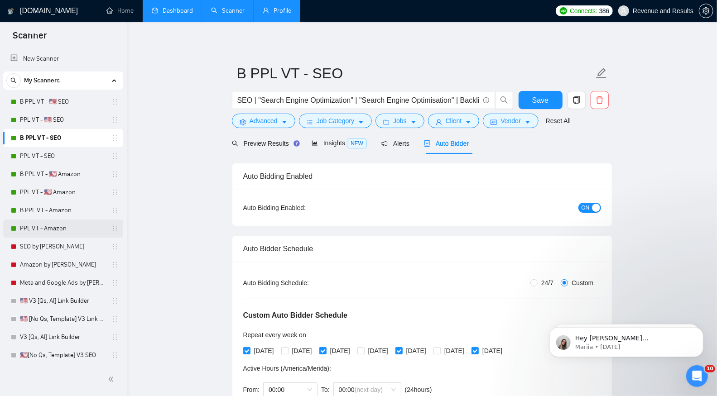
click at [68, 223] on link "PPL VT - Amazon" at bounding box center [63, 229] width 86 height 18
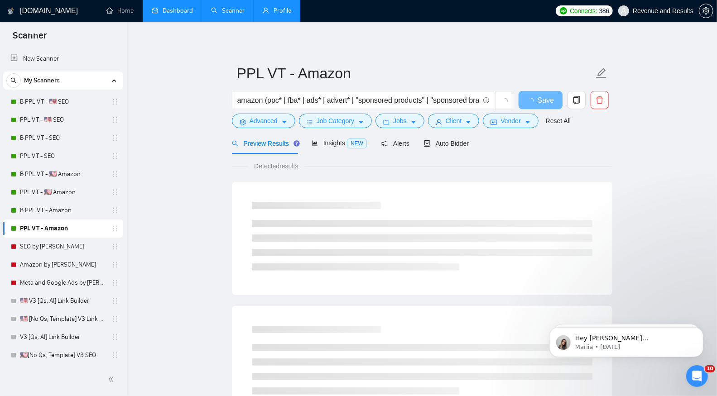
drag, startPoint x: 456, startPoint y: 151, endPoint x: 475, endPoint y: 158, distance: 20.1
click at [456, 151] on div "Auto Bidder" at bounding box center [446, 143] width 45 height 21
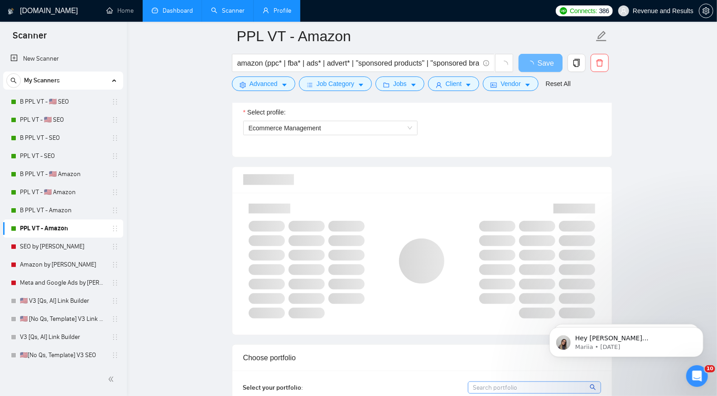
scroll to position [526, 0]
click at [703, 330] on icon "Dismiss notification" at bounding box center [700, 329] width 5 height 5
click at [699, 331] on icon "Dismiss notification" at bounding box center [700, 329] width 5 height 5
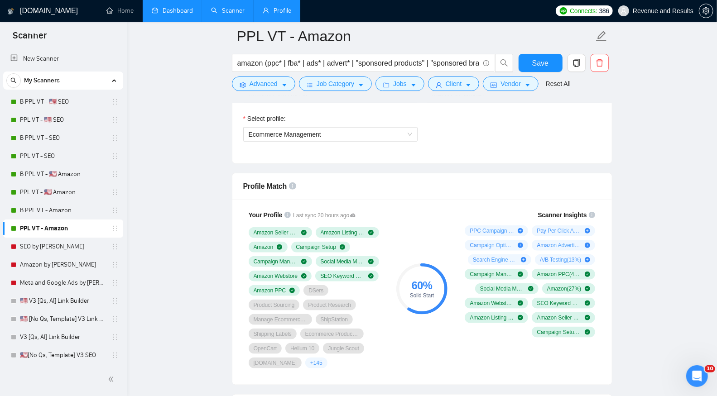
scroll to position [522, 0]
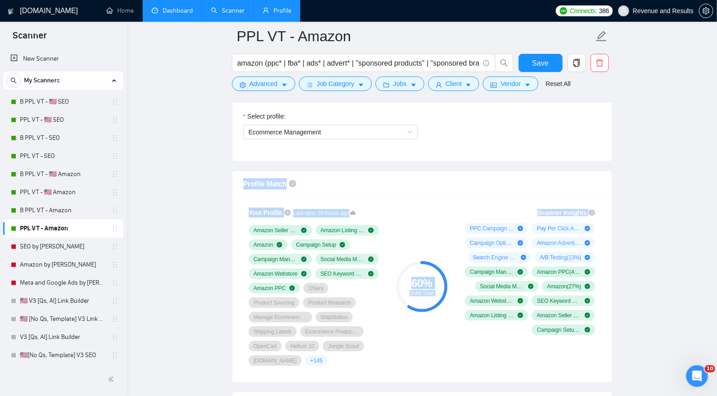
drag, startPoint x: 483, startPoint y: 173, endPoint x: 465, endPoint y: 195, distance: 29.3
click at [489, 218] on div "Scanner Insights PPC Campaign Setup & Management ( 53 %) Pay Per Click Advertis…" at bounding box center [528, 271] width 145 height 139
click at [490, 226] on span "PPC Campaign Setup & Management ( 53 %)" at bounding box center [492, 228] width 44 height 7
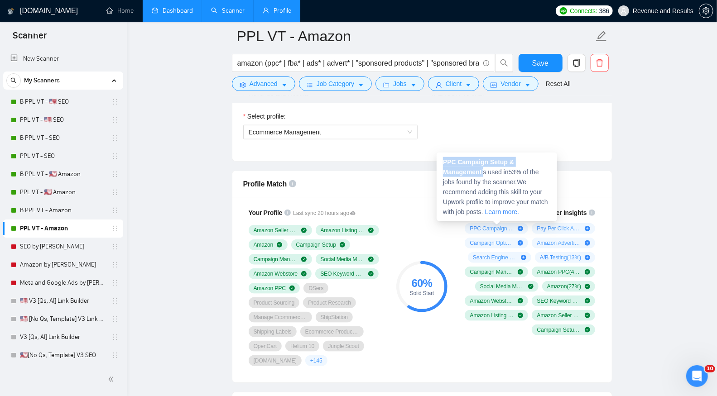
drag, startPoint x: 484, startPoint y: 173, endPoint x: 443, endPoint y: 162, distance: 42.3
click at [443, 162] on span "PPC Campaign Setup & Management is used in 53 % of the jobs found by the scanne…" at bounding box center [495, 187] width 105 height 57
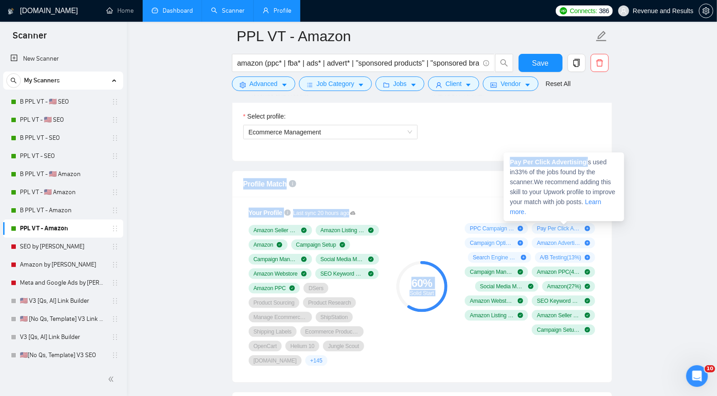
drag, startPoint x: 578, startPoint y: 163, endPoint x: 504, endPoint y: 162, distance: 74.3
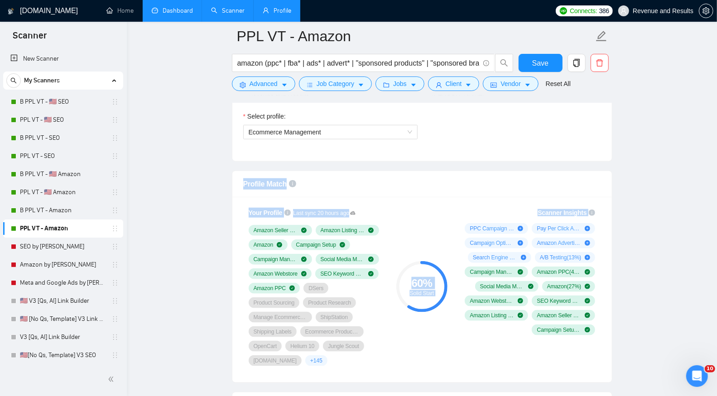
click at [556, 225] on span "Pay Per Click Advertising ( 33 %)" at bounding box center [559, 228] width 44 height 7
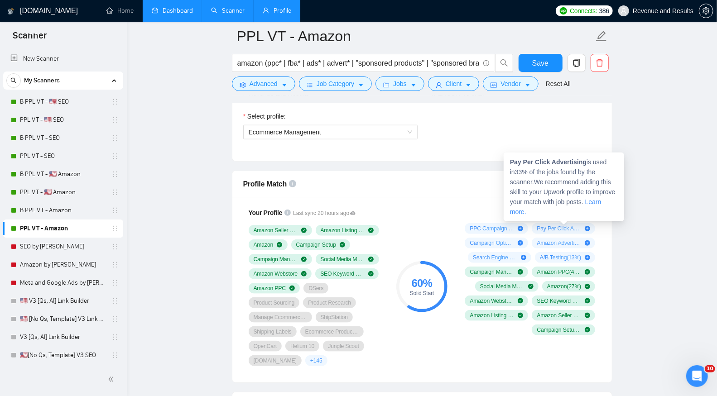
click at [574, 166] on div "Pay Per Click Advertising is used in 33 % of the jobs found by the scanner. We …" at bounding box center [564, 187] width 120 height 69
click at [574, 165] on div "Pay Per Click Advertising is used in 33 % of the jobs found by the scanner. We …" at bounding box center [564, 187] width 120 height 69
click at [574, 164] on strong "Pay Per Click Advertising" at bounding box center [548, 162] width 77 height 7
click at [585, 162] on strong "Pay Per Click Advertising" at bounding box center [548, 162] width 77 height 7
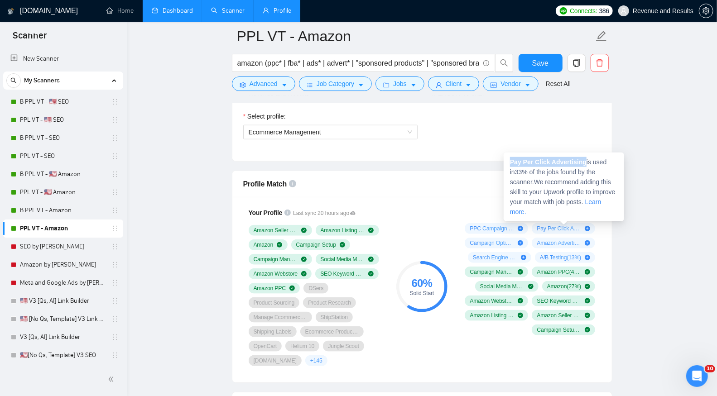
drag, startPoint x: 588, startPoint y: 163, endPoint x: 510, endPoint y: 164, distance: 78.4
click at [510, 164] on div "Pay Per Click Advertising is used in 33 % of the jobs found by the scanner. We …" at bounding box center [564, 187] width 120 height 69
copy strong "Pay Per Click Advertising"
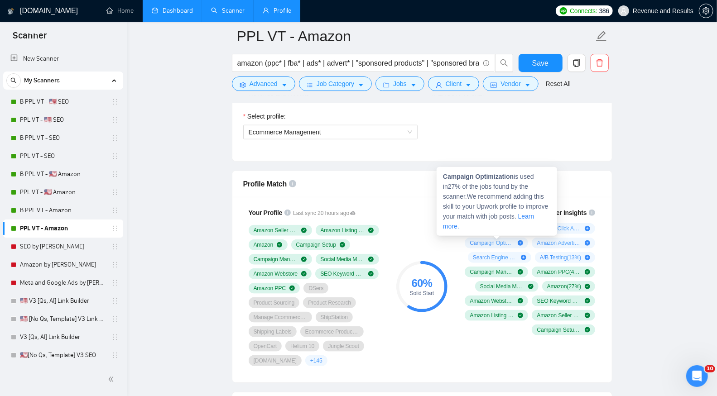
click at [494, 240] on span "Campaign Optimization ( 27 %)" at bounding box center [492, 243] width 44 height 7
drag, startPoint x: 515, startPoint y: 176, endPoint x: 441, endPoint y: 178, distance: 74.8
click at [441, 178] on div "Campaign Optimization is used in 27 % of the jobs found by the scanner. We reco…" at bounding box center [497, 201] width 120 height 69
copy strong "Campaign Optimization"
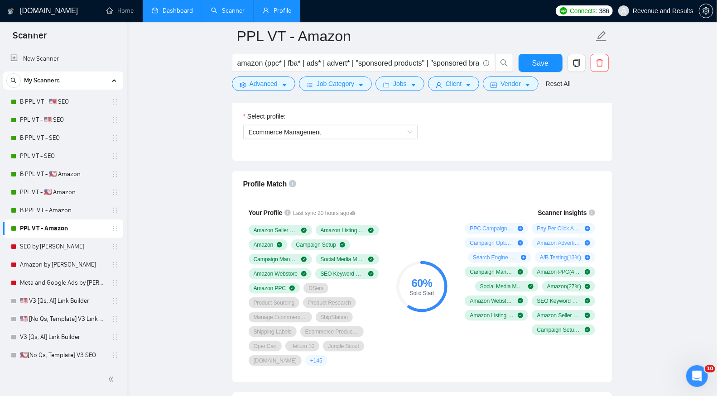
click at [567, 240] on span "Amazon Advertising Console ( 20 %)" at bounding box center [559, 243] width 44 height 7
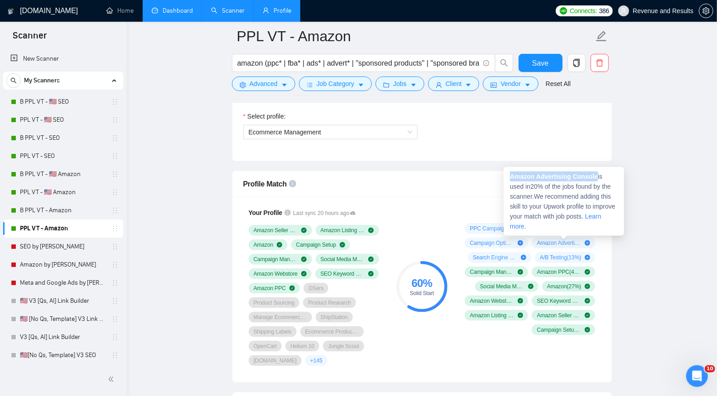
drag, startPoint x: 599, startPoint y: 177, endPoint x: 511, endPoint y: 178, distance: 88.3
click at [511, 178] on span "Amazon Advertising Console is used in 20 % of the jobs found by the scanner. We…" at bounding box center [563, 201] width 106 height 57
copy strong "Amazon Advertising Console"
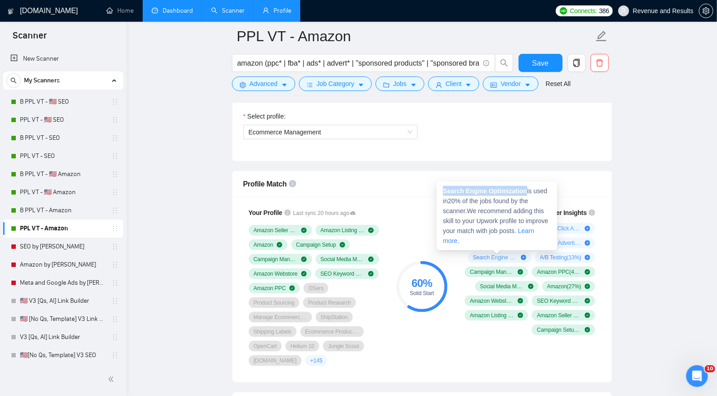
drag, startPoint x: 529, startPoint y: 192, endPoint x: 444, endPoint y: 192, distance: 85.2
click at [444, 192] on span "Search Engine Optimization is used in 20 % of the jobs found by the scanner. We…" at bounding box center [496, 216] width 106 height 57
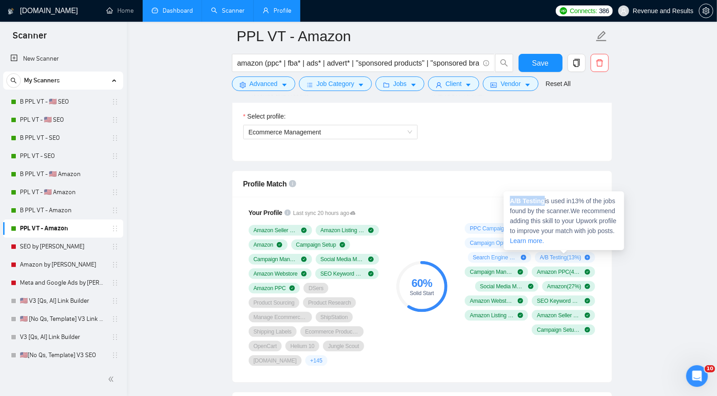
drag, startPoint x: 546, startPoint y: 202, endPoint x: 510, endPoint y: 197, distance: 36.0
click at [510, 197] on span "A/B Testing is used in 13 % of the jobs found by the scanner. We recommend addi…" at bounding box center [563, 220] width 106 height 47
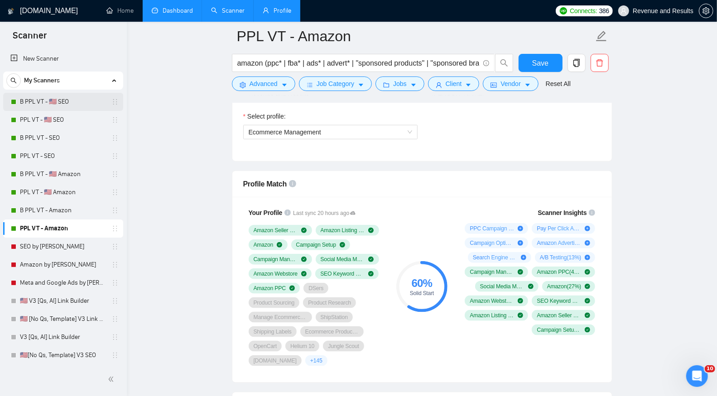
click at [53, 103] on link "B PPL VT - 🇺🇸 SEO" at bounding box center [63, 102] width 86 height 18
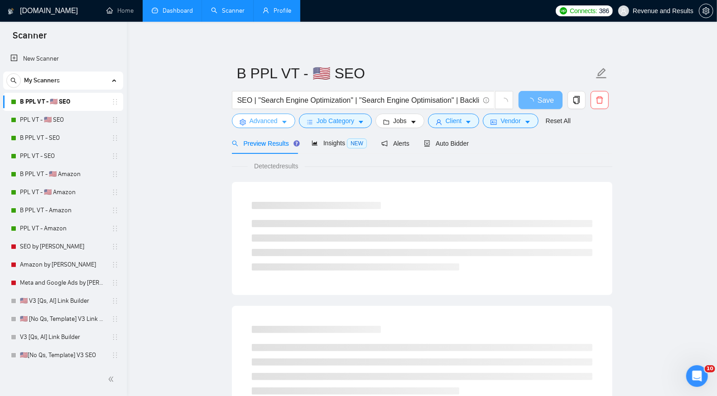
click at [261, 83] on input "B PPL VT - 🇺🇸 SEO" at bounding box center [415, 73] width 357 height 23
click at [260, 122] on span "Advanced" at bounding box center [264, 121] width 28 height 10
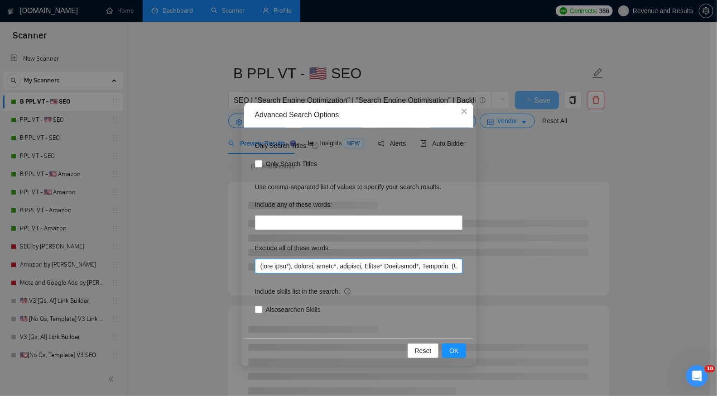
click at [259, 267] on input "text" at bounding box center [358, 266] width 207 height 14
paste input "commission"
click at [300, 269] on input "text" at bounding box center [358, 266] width 207 height 14
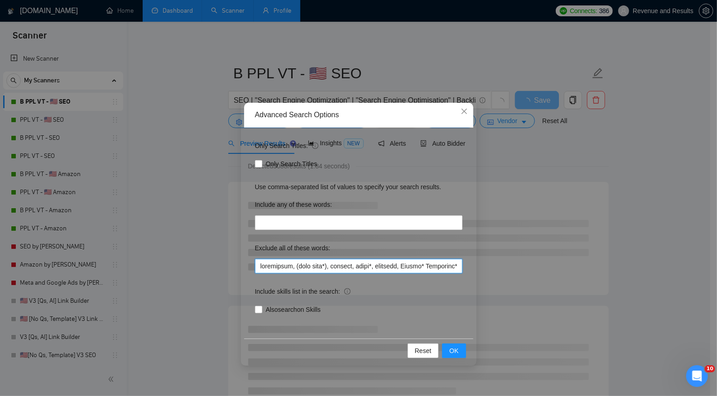
click at [303, 270] on input "text" at bounding box center [358, 266] width 207 height 14
click at [303, 269] on input "text" at bounding box center [358, 266] width 207 height 14
type input "commission, (cold call*), closers, sales*, automate, Operat* Coordinat*, Buscam…"
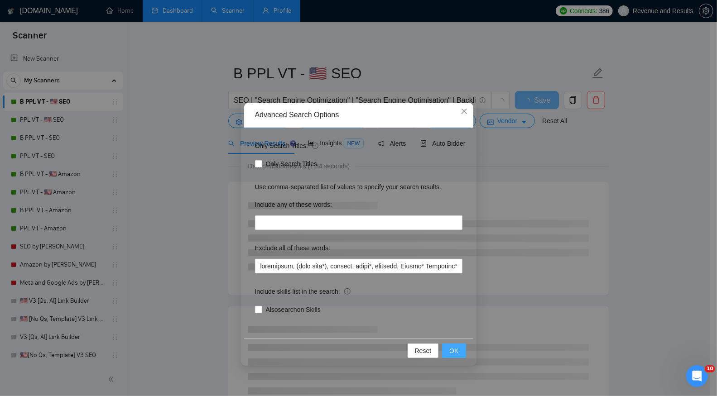
click at [448, 350] on button "OK" at bounding box center [454, 351] width 24 height 14
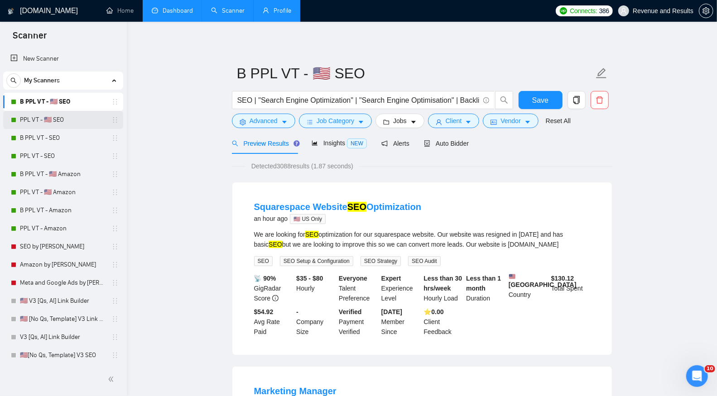
click at [67, 122] on link "PPL VT - 🇺🇸 SEO" at bounding box center [63, 120] width 86 height 18
click at [540, 104] on span "Save" at bounding box center [540, 100] width 16 height 11
click at [41, 118] on link "PPL VT - 🇺🇸 SEO" at bounding box center [63, 120] width 86 height 18
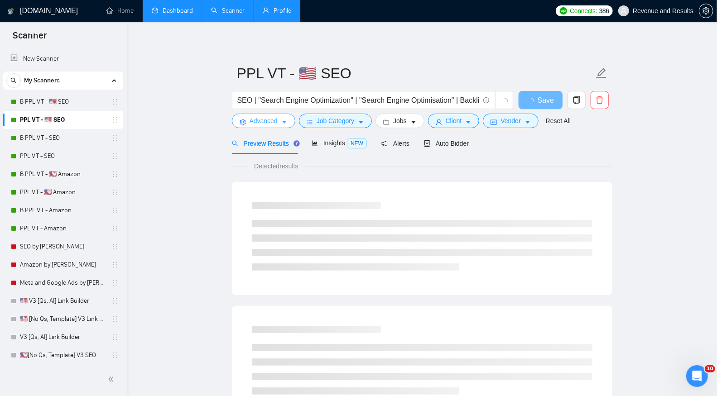
click at [261, 127] on button "Advanced" at bounding box center [263, 121] width 63 height 14
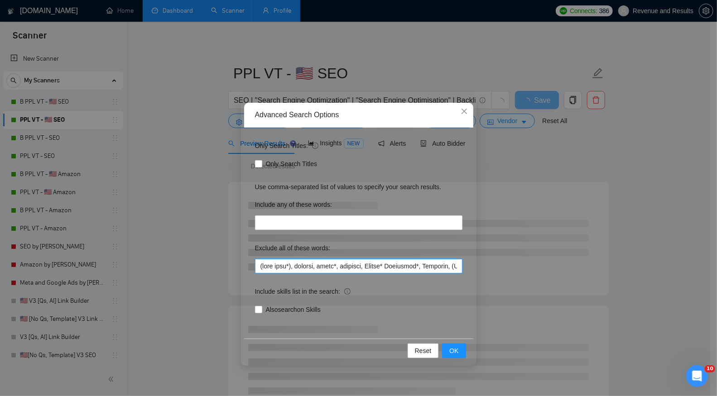
click at [313, 266] on input "text" at bounding box center [358, 266] width 207 height 14
paste input "commission,"
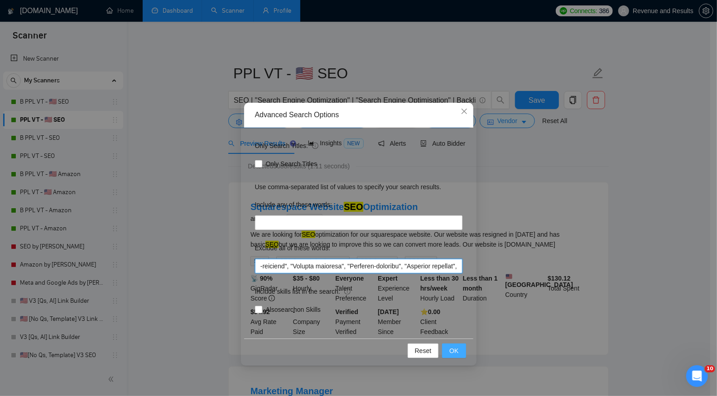
type input "commission, (cold call*), closers, sales*, automate, Operat* Coordinat*, Buscam…"
click at [456, 350] on span "OK" at bounding box center [453, 351] width 9 height 10
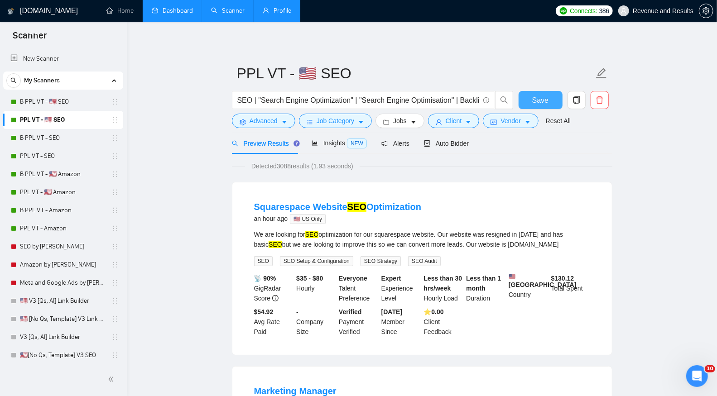
click at [536, 106] on span "Save" at bounding box center [540, 100] width 16 height 11
click at [51, 138] on link "B PPL VT - SEO" at bounding box center [63, 138] width 86 height 18
click at [264, 124] on span "Advanced" at bounding box center [264, 121] width 28 height 10
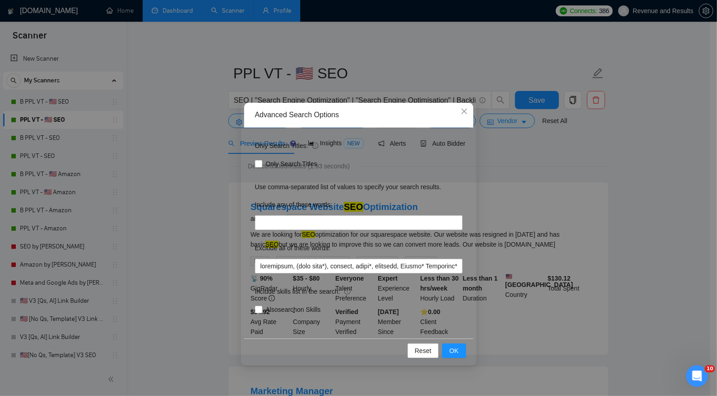
click at [190, 128] on div "Advanced Search Options Only Search Titles: Only Search Titles Use comma-separa…" at bounding box center [358, 198] width 717 height 396
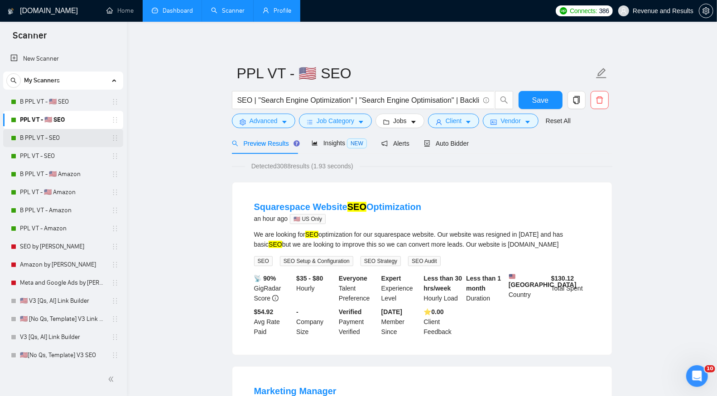
click at [34, 138] on link "B PPL VT - SEO" at bounding box center [63, 138] width 86 height 18
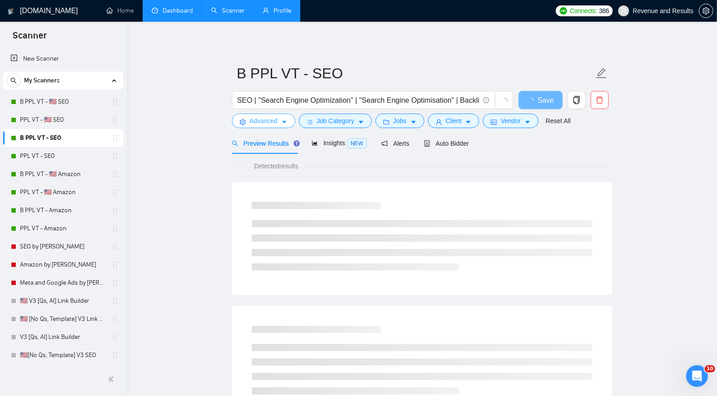
click at [256, 125] on span "Advanced" at bounding box center [264, 121] width 28 height 10
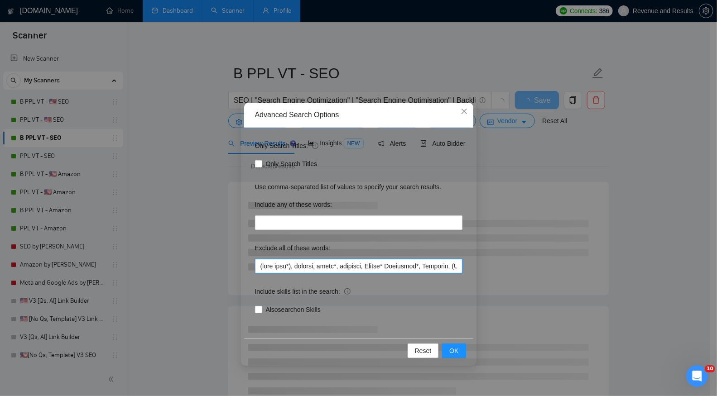
click at [322, 267] on input "text" at bounding box center [358, 266] width 207 height 14
paste input "commission,"
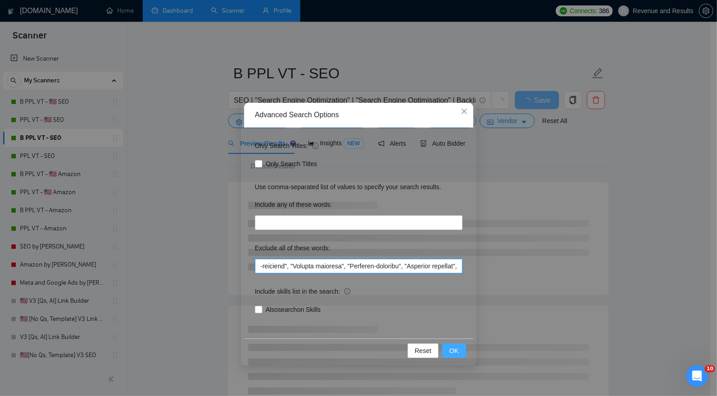
type input "commission, (cold call*), closers, sales*, automate, Operat* Coordinat*, Buscam…"
click at [456, 353] on span "OK" at bounding box center [453, 351] width 9 height 10
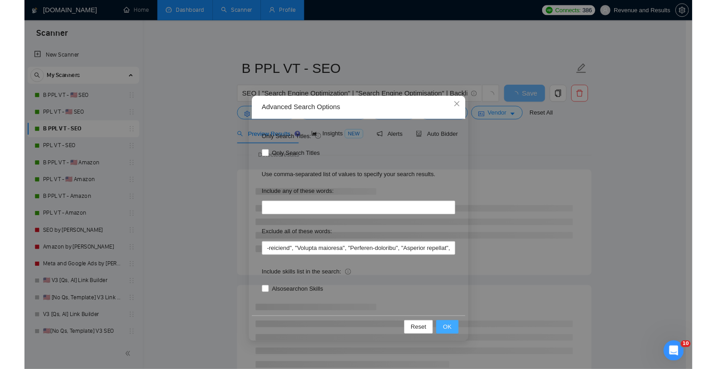
scroll to position [0, 0]
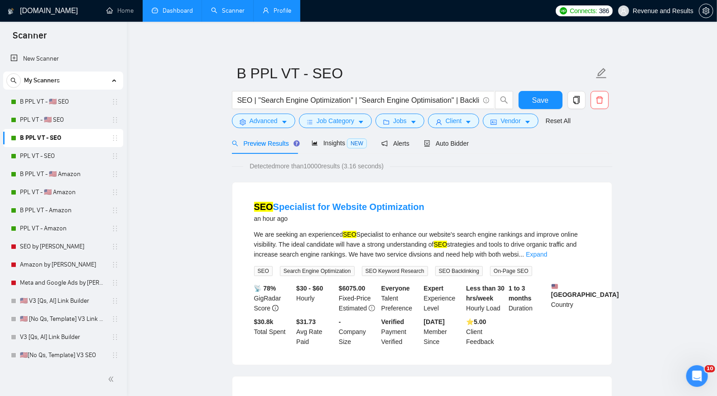
click at [173, 10] on link "Dashboard" at bounding box center [172, 11] width 41 height 8
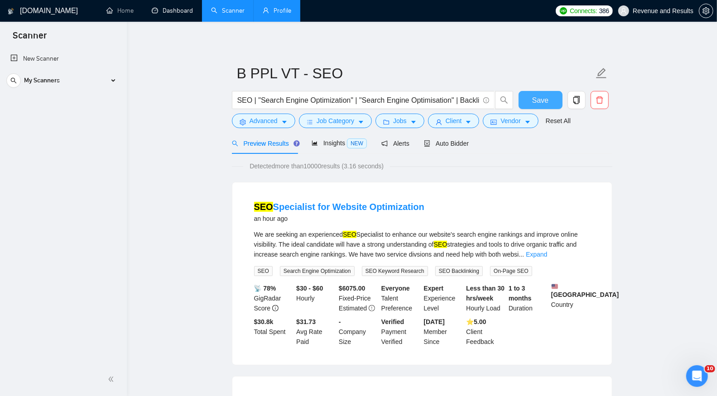
click at [533, 101] on span "Save" at bounding box center [540, 100] width 16 height 11
